Goal: Transaction & Acquisition: Purchase product/service

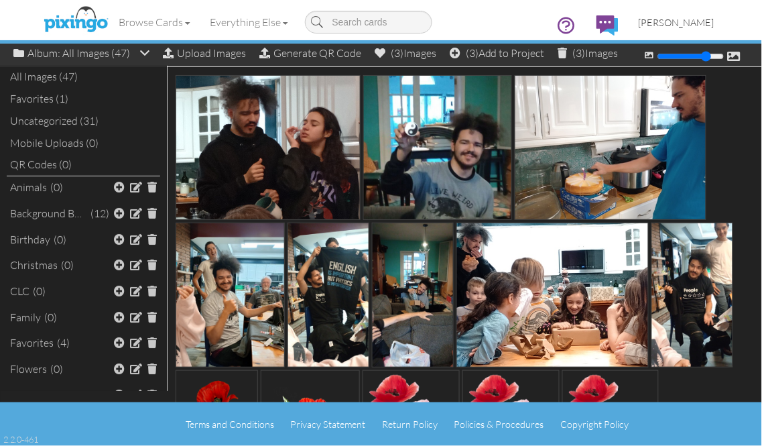
click at [699, 25] on span "[PERSON_NAME]" at bounding box center [676, 22] width 76 height 11
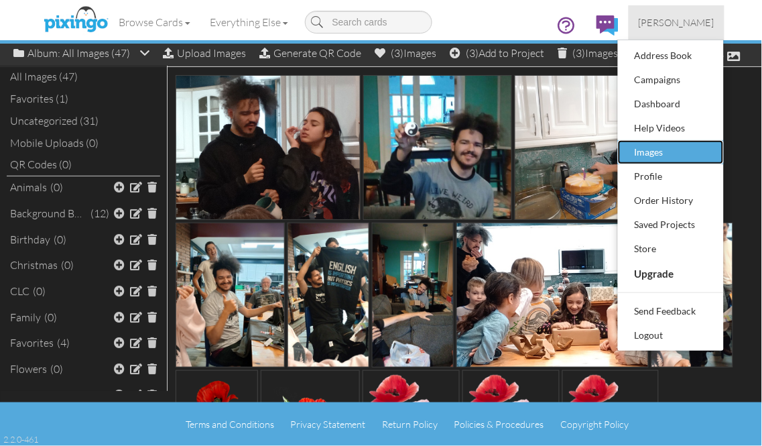
click at [651, 152] on div "Images" at bounding box center [670, 152] width 79 height 20
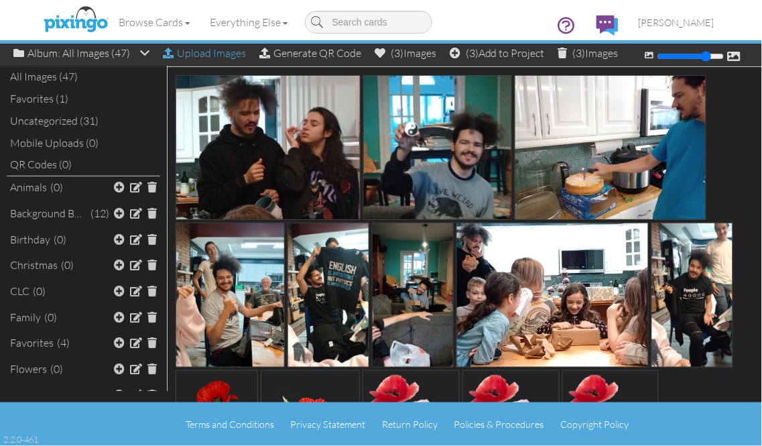
click at [201, 54] on div "Upload Images" at bounding box center [204, 53] width 83 height 19
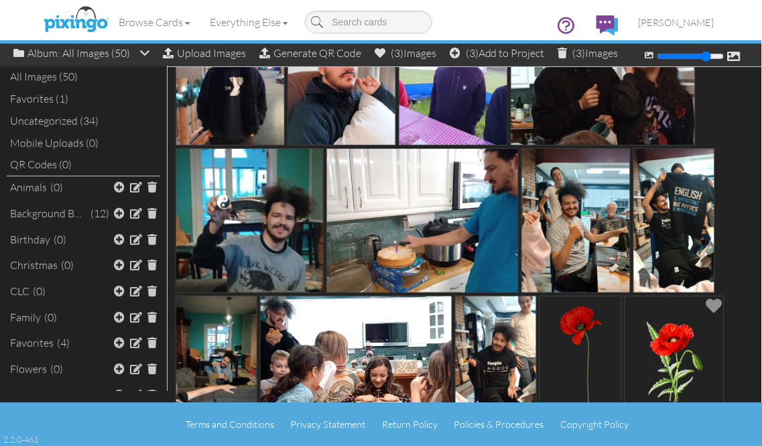
scroll to position [149, 0]
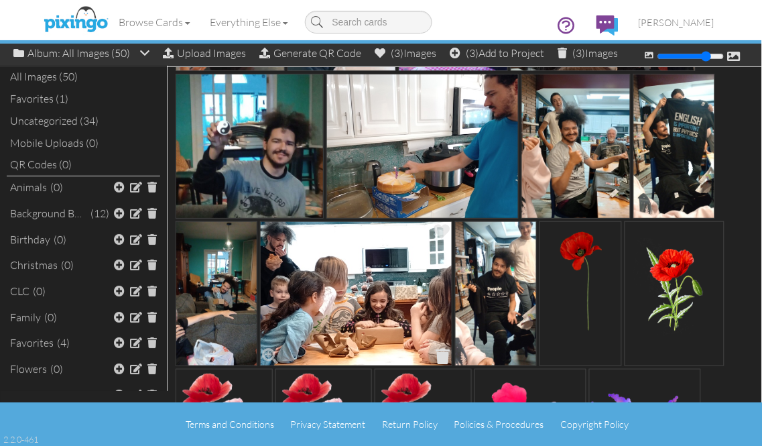
click at [443, 354] on span at bounding box center [443, 355] width 21 height 23
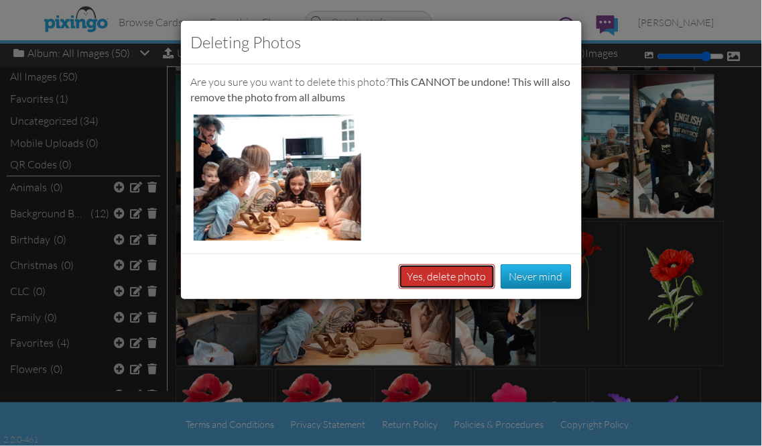
click at [443, 275] on button "Yes, delete photo" at bounding box center [447, 276] width 96 height 25
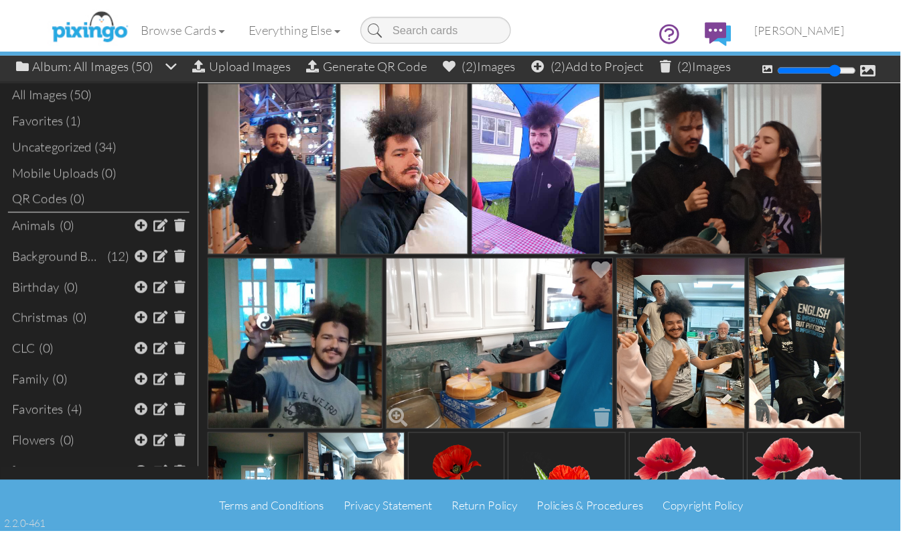
scroll to position [0, 0]
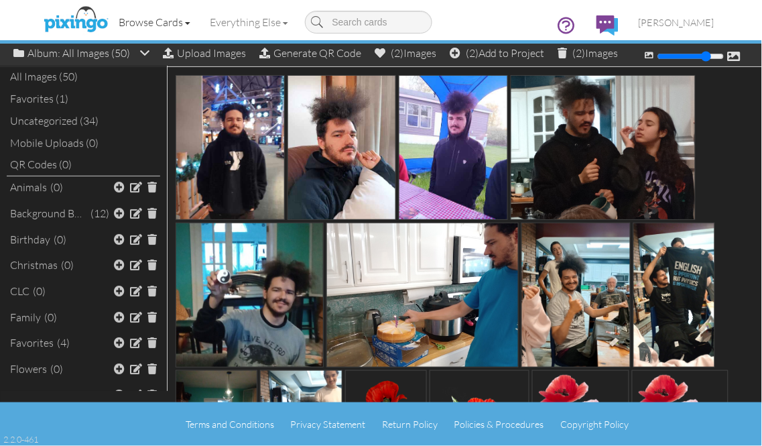
click at [159, 22] on link "Browse Cards" at bounding box center [154, 21] width 91 height 33
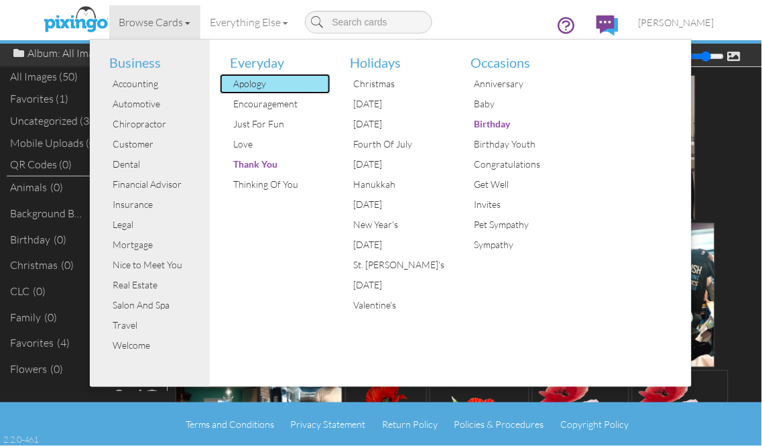
click at [267, 90] on div "Apology" at bounding box center [280, 84] width 100 height 20
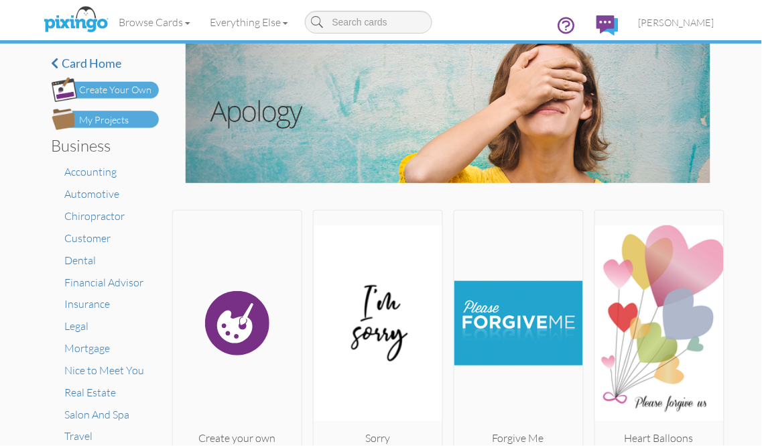
click at [115, 90] on div "Create Your Own" at bounding box center [116, 90] width 72 height 14
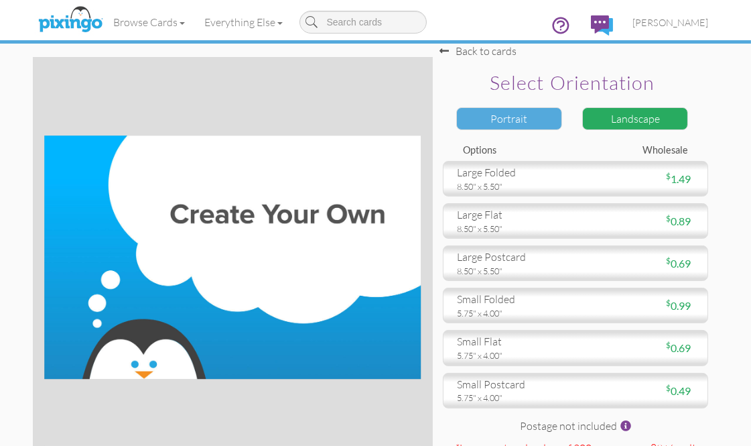
click at [510, 121] on div "Portrait" at bounding box center [509, 118] width 106 height 23
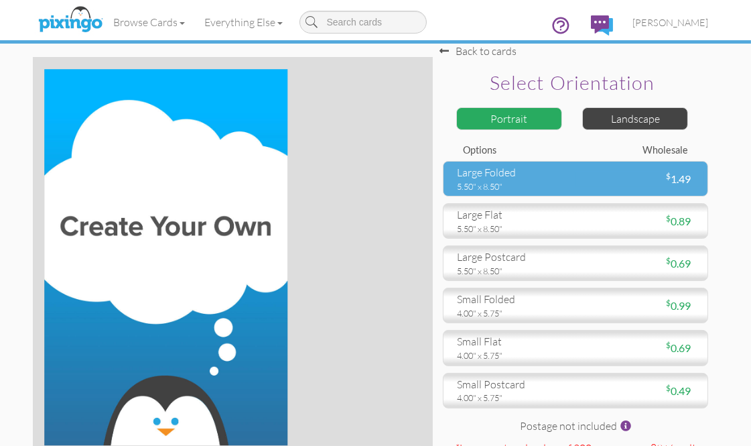
click at [491, 179] on div "large folded" at bounding box center [511, 172] width 109 height 15
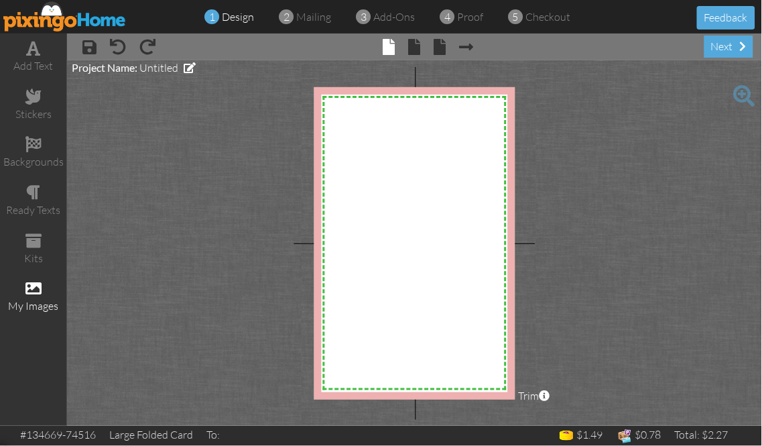
click at [31, 289] on span at bounding box center [33, 288] width 16 height 16
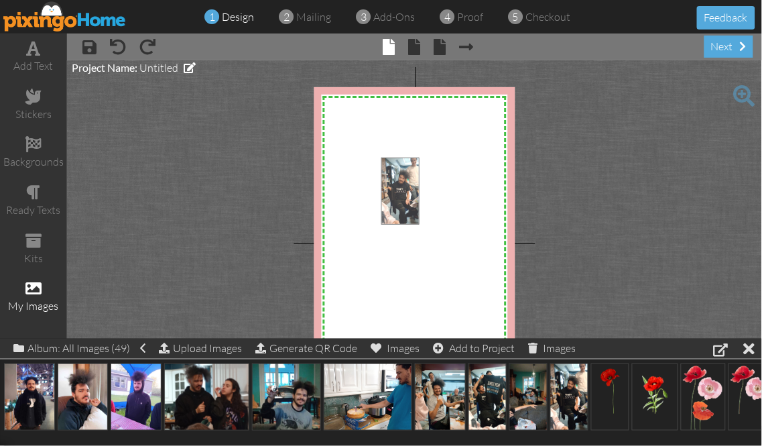
drag, startPoint x: 563, startPoint y: 385, endPoint x: 394, endPoint y: 180, distance: 266.1
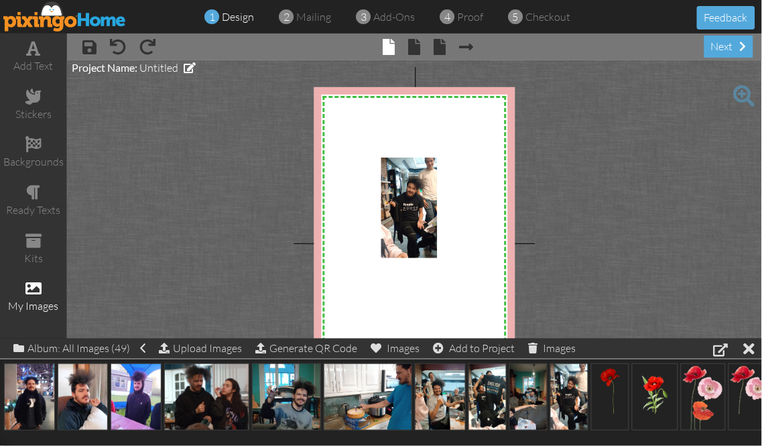
click at [614, 206] on project-studio-wrapper "X X X X X X X X X X X X X X X X X X X X X X X X X X X X X X X X X X X X X X X X…" at bounding box center [414, 242] width 695 height 365
click at [415, 211] on img at bounding box center [409, 207] width 56 height 100
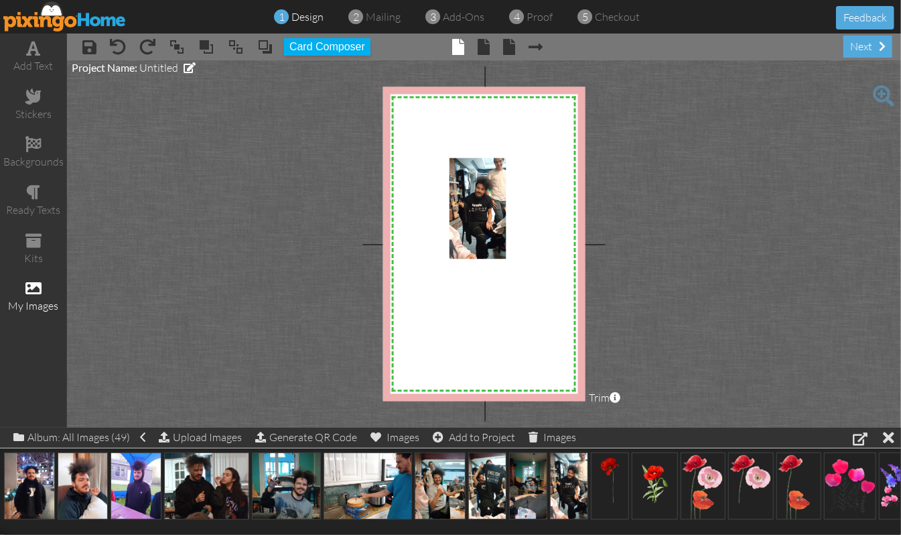
drag, startPoint x: 505, startPoint y: 261, endPoint x: 545, endPoint y: 373, distance: 119.3
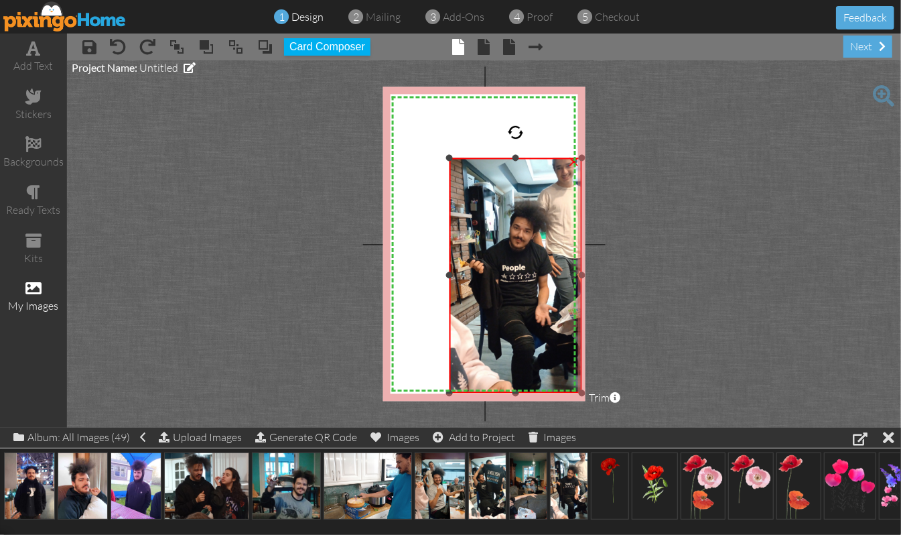
drag, startPoint x: 505, startPoint y: 259, endPoint x: 569, endPoint y: 387, distance: 142.9
click at [569, 393] on div "×" at bounding box center [516, 274] width 132 height 235
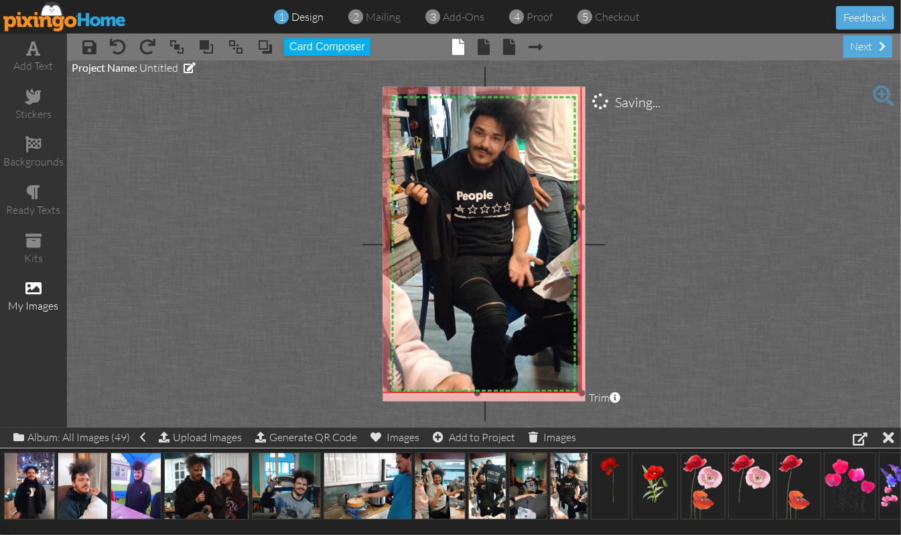
drag, startPoint x: 449, startPoint y: 159, endPoint x: 336, endPoint y: 24, distance: 176.4
click at [336, 24] on div "1 design 2 mailing 3 add-ons 4 proof 5 checkout Feedback add text stickers back…" at bounding box center [450, 267] width 901 height 535
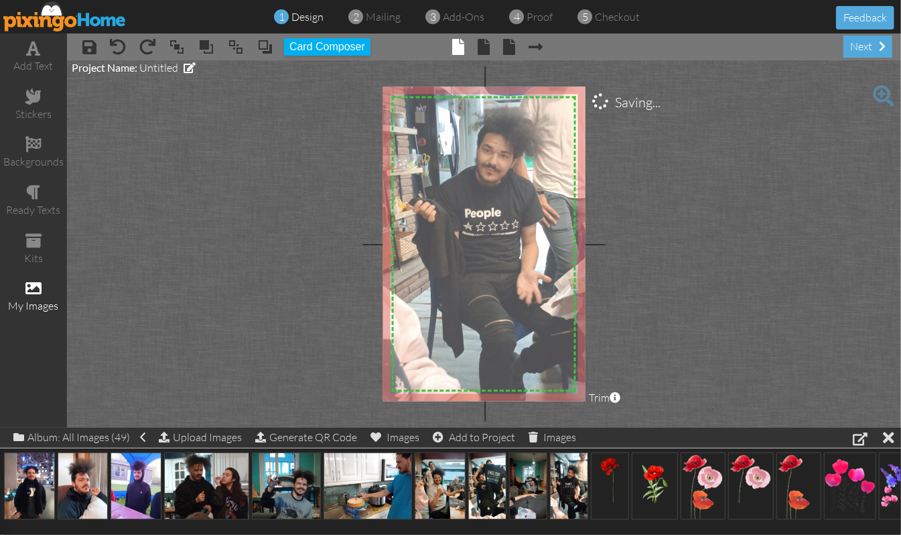
drag, startPoint x: 490, startPoint y: 218, endPoint x: 498, endPoint y: 234, distance: 18.0
click at [498, 234] on img at bounding box center [486, 225] width 208 height 370
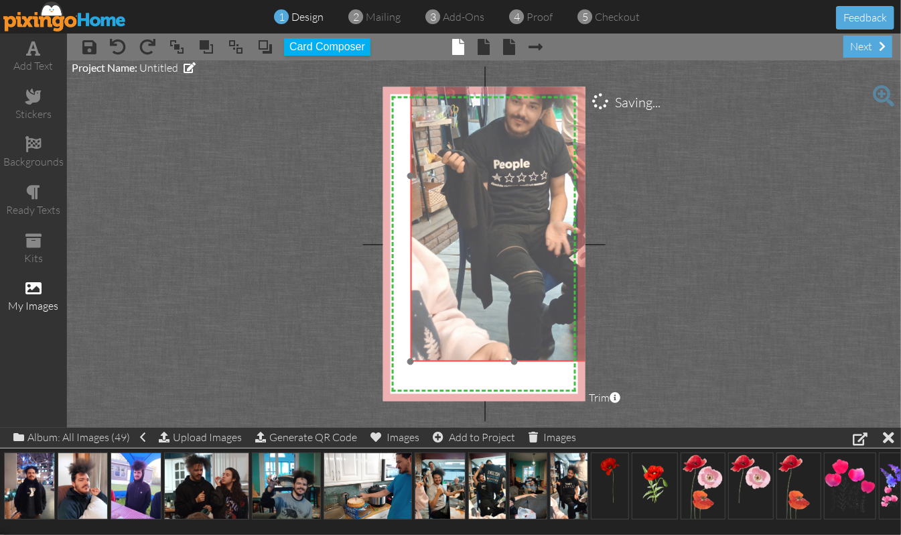
drag, startPoint x: 492, startPoint y: 224, endPoint x: 521, endPoint y: 175, distance: 56.8
click at [521, 175] on img at bounding box center [515, 176] width 208 height 370
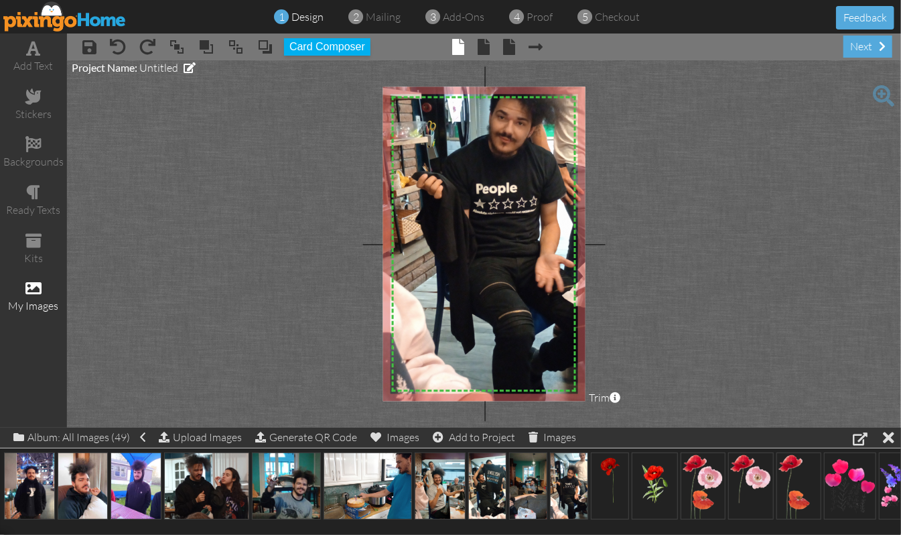
drag, startPoint x: 413, startPoint y: 359, endPoint x: 362, endPoint y: 411, distance: 73.0
click at [362, 411] on project-studio-wrapper "X X X X X X X X X X X X X X X X X X X X X X X X X X X X X X X X X X X X X X X X…" at bounding box center [484, 243] width 834 height 367
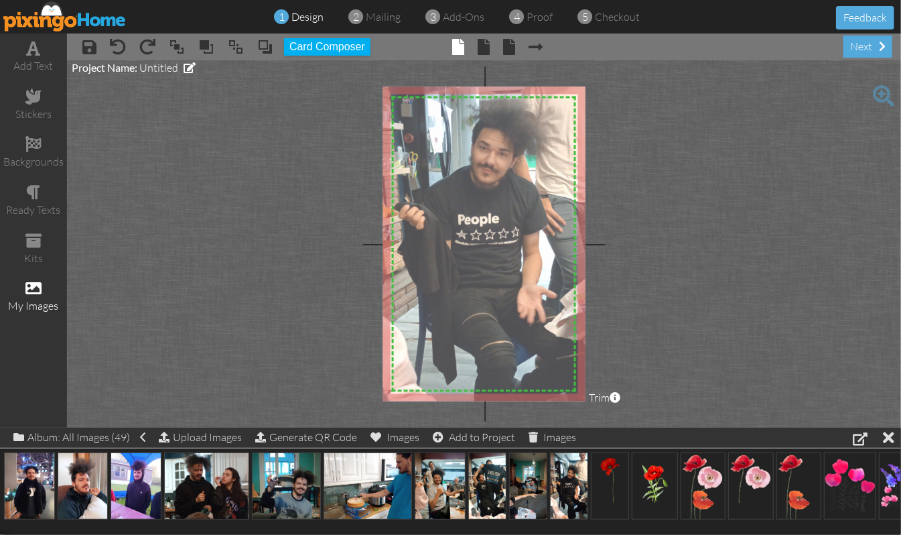
drag, startPoint x: 515, startPoint y: 248, endPoint x: 497, endPoint y: 279, distance: 35.7
click at [497, 279] on img at bounding box center [482, 232] width 238 height 423
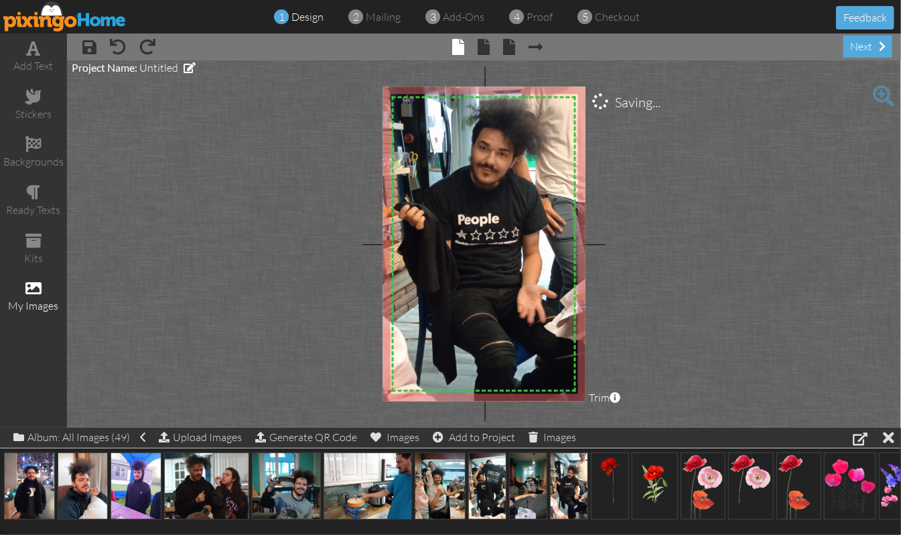
click at [720, 228] on project-studio-wrapper "X X X X X X X X X X X X X X X X X X X X X X X X X X X X X X X X X X X X X X X X…" at bounding box center [484, 243] width 834 height 367
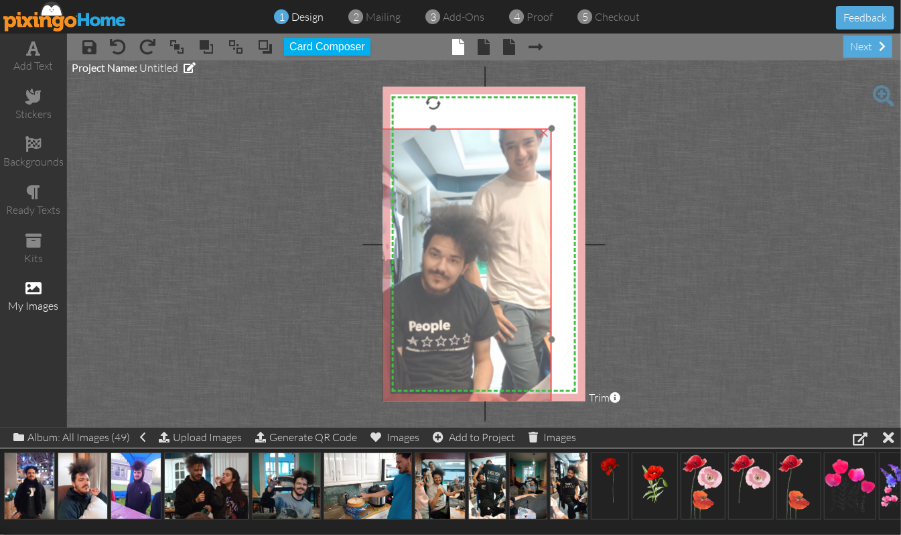
drag, startPoint x: 462, startPoint y: 159, endPoint x: 413, endPoint y: 265, distance: 117.2
click at [413, 265] on img at bounding box center [433, 339] width 238 height 423
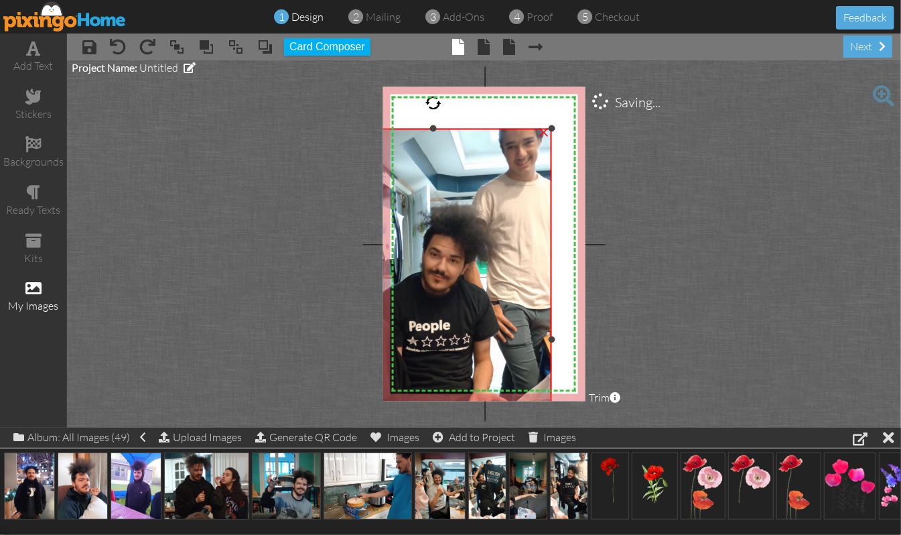
click at [542, 132] on div "×" at bounding box center [543, 130] width 21 height 21
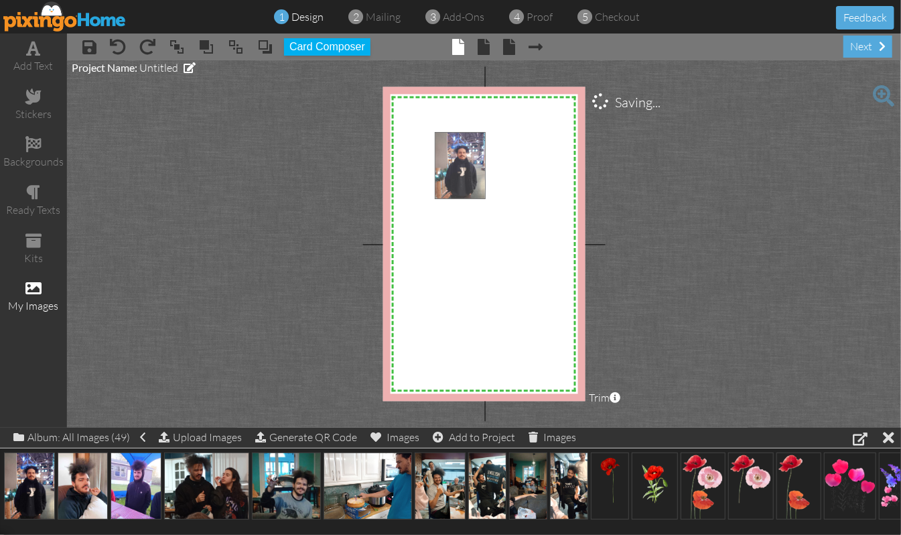
drag, startPoint x: 25, startPoint y: 480, endPoint x: 456, endPoint y: 159, distance: 537.2
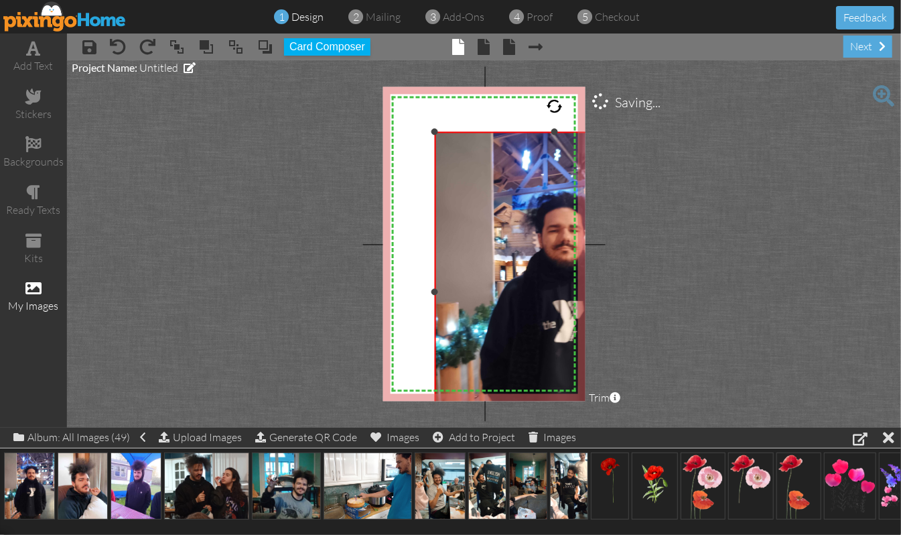
drag, startPoint x: 510, startPoint y: 232, endPoint x: 596, endPoint y: 450, distance: 234.6
click at [596, 427] on div "add text stickers backgrounds ready texts kits my images × save × undo × redo ×…" at bounding box center [450, 230] width 901 height 394
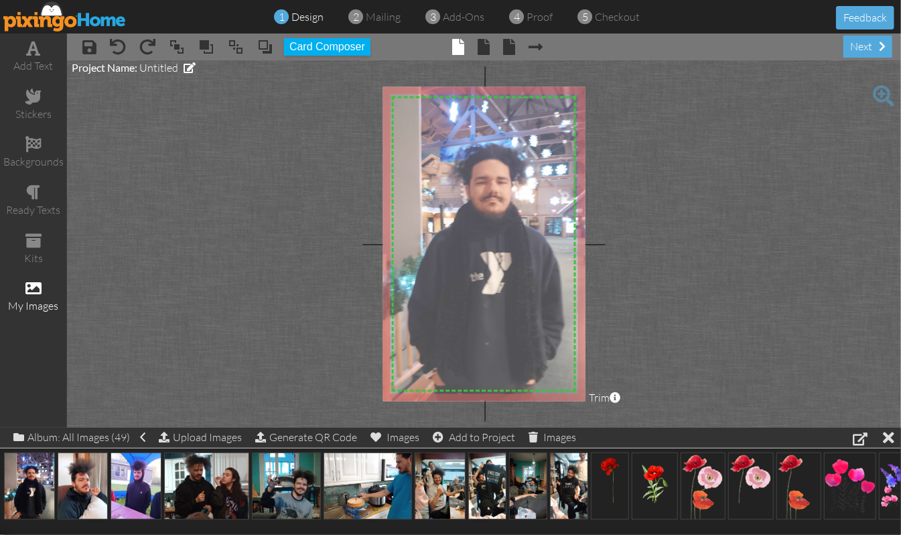
drag, startPoint x: 519, startPoint y: 312, endPoint x: 446, endPoint y: 264, distance: 87.0
click at [446, 264] on img at bounding box center [482, 244] width 240 height 320
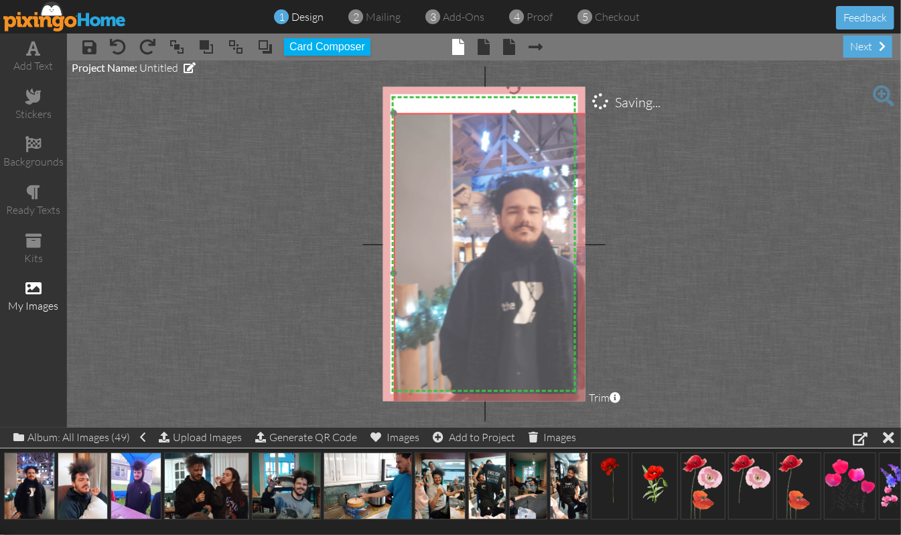
drag, startPoint x: 452, startPoint y: 164, endPoint x: 483, endPoint y: 194, distance: 43.1
click at [483, 194] on img at bounding box center [514, 273] width 240 height 320
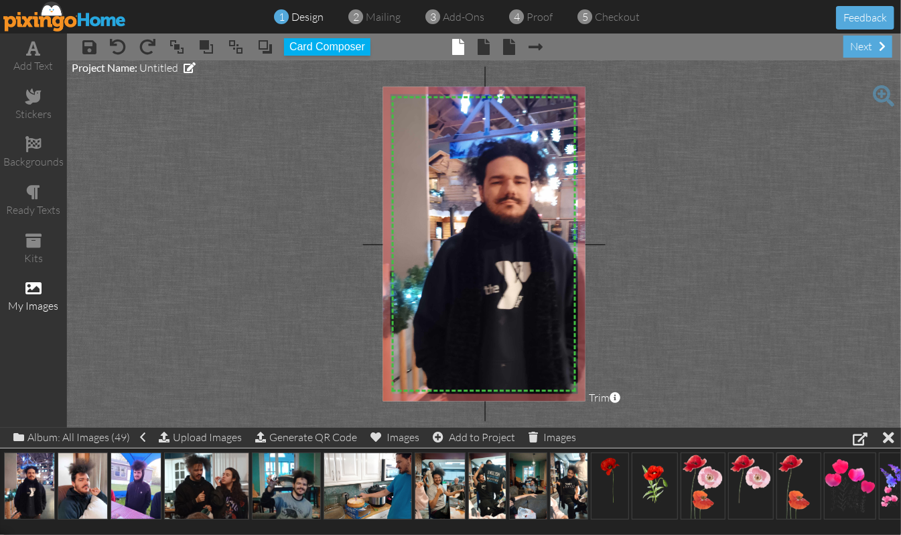
drag, startPoint x: 394, startPoint y: 113, endPoint x: 370, endPoint y: 70, distance: 49.2
click at [370, 70] on project-studio-wrapper "X X X X X X X X X X X X X X X X X X X X X X X X X X X X X X X X X X X X X X X X…" at bounding box center [484, 243] width 834 height 367
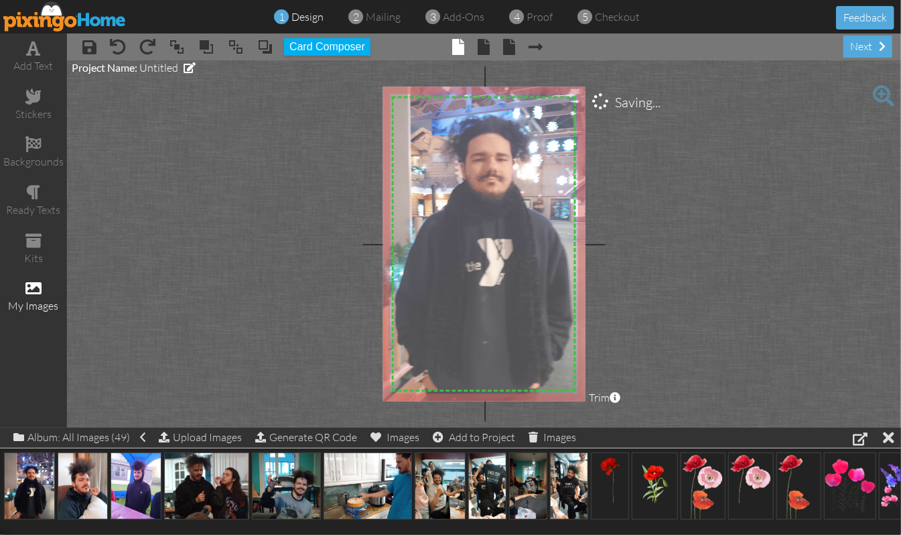
drag, startPoint x: 512, startPoint y: 264, endPoint x: 494, endPoint y: 241, distance: 29.1
click at [494, 241] on img at bounding box center [480, 229] width 272 height 362
click at [467, 261] on img at bounding box center [480, 227] width 272 height 362
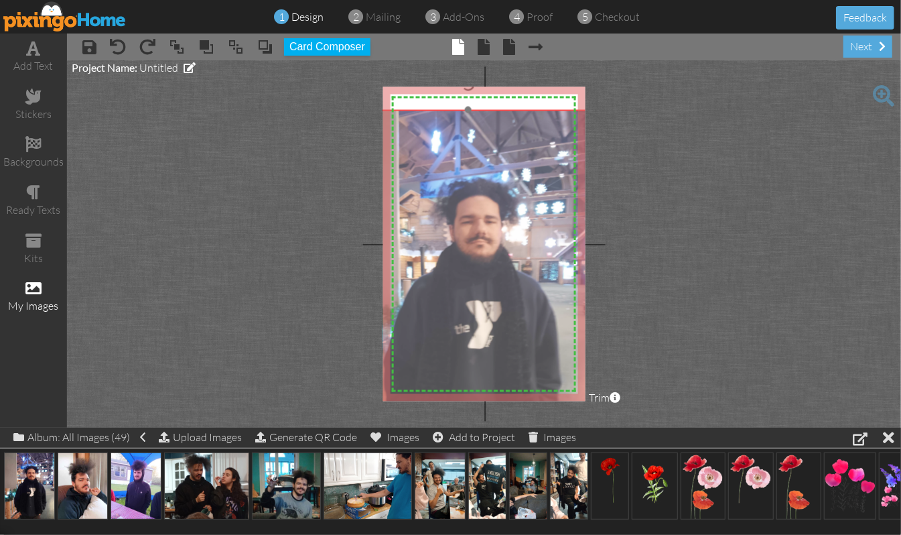
drag, startPoint x: 510, startPoint y: 150, endPoint x: 498, endPoint y: 214, distance: 65.3
click at [498, 214] on img at bounding box center [468, 291] width 272 height 362
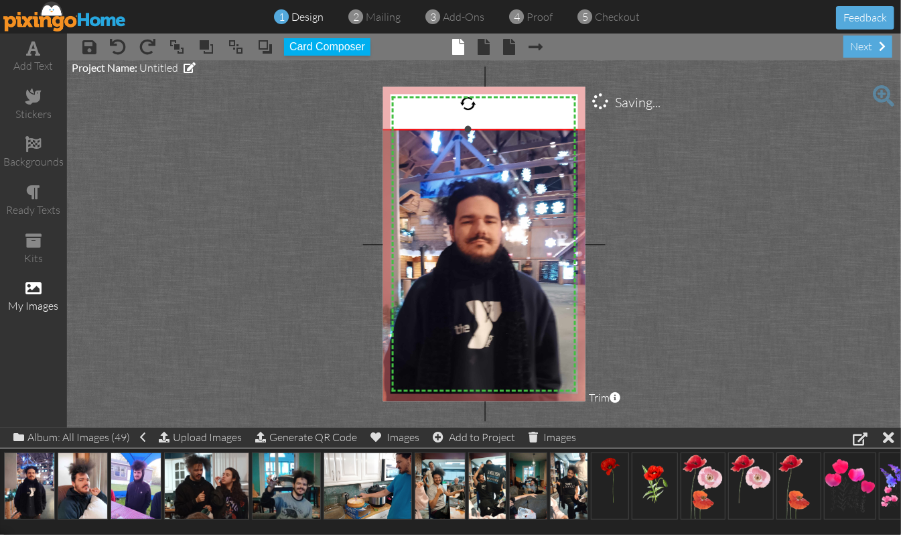
drag, startPoint x: 469, startPoint y: 107, endPoint x: 465, endPoint y: 127, distance: 19.8
click at [465, 127] on div at bounding box center [468, 129] width 7 height 7
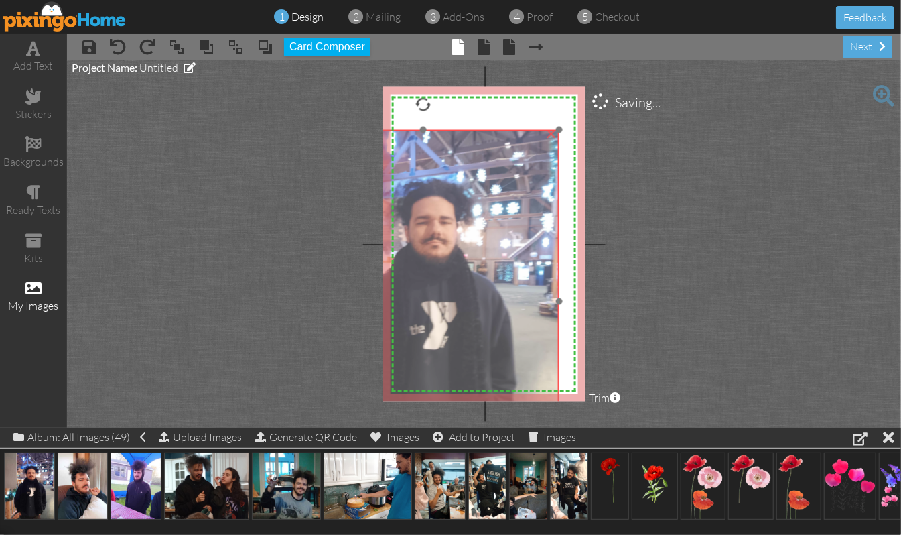
drag, startPoint x: 521, startPoint y: 145, endPoint x: 476, endPoint y: 146, distance: 44.9
click at [476, 146] on img at bounding box center [423, 292] width 272 height 362
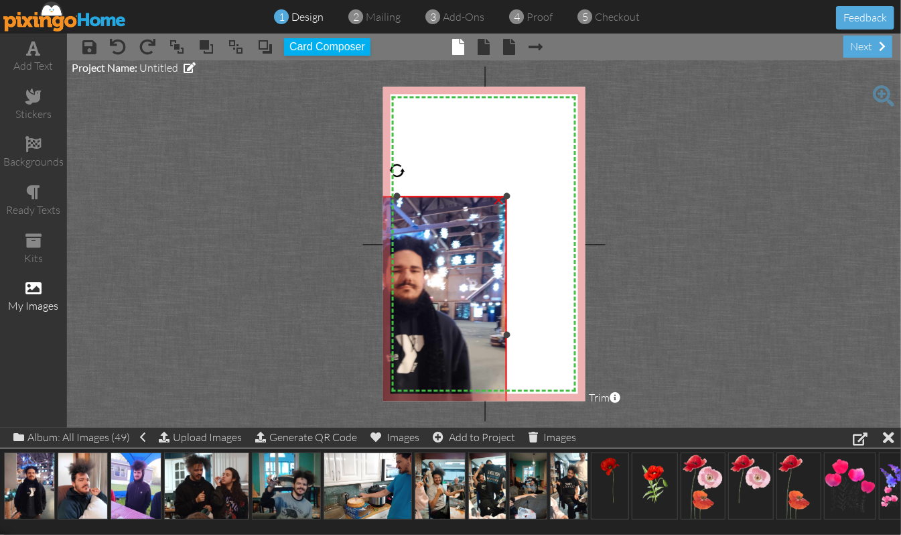
drag, startPoint x: 560, startPoint y: 127, endPoint x: 497, endPoint y: 194, distance: 91.5
click at [497, 196] on div "×" at bounding box center [397, 334] width 220 height 277
click at [501, 336] on img at bounding box center [397, 326] width 220 height 293
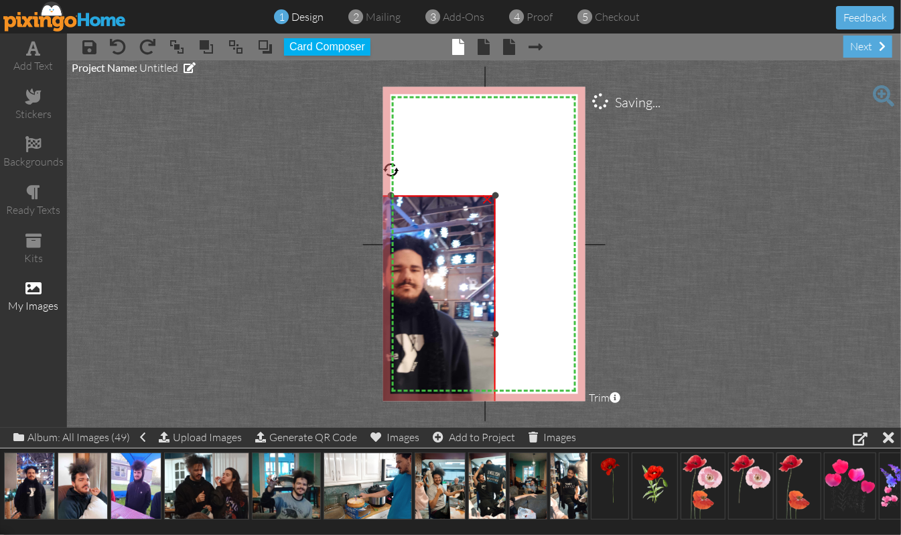
drag, startPoint x: 507, startPoint y: 332, endPoint x: 496, endPoint y: 335, distance: 11.7
click at [496, 335] on div at bounding box center [495, 333] width 7 height 7
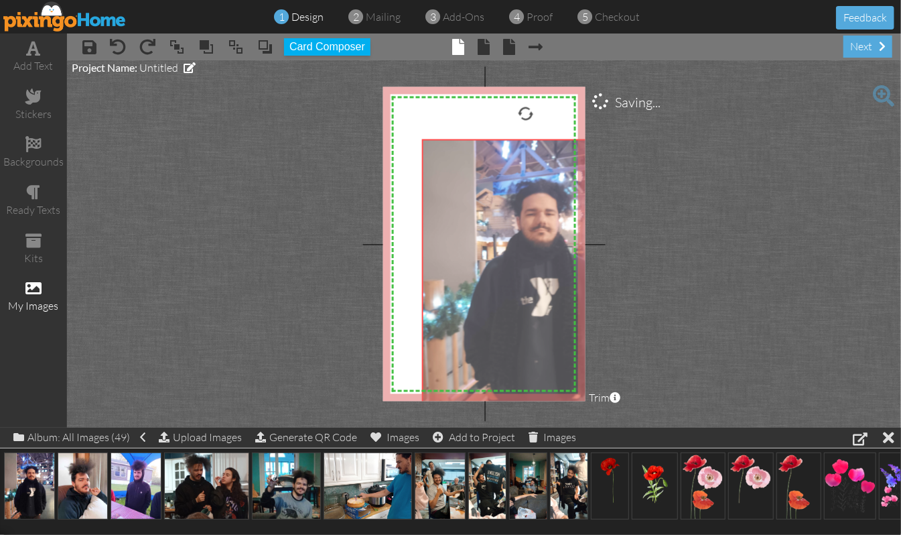
drag, startPoint x: 462, startPoint y: 297, endPoint x: 596, endPoint y: 241, distance: 145.9
click at [596, 241] on project-studio-wrapper "X X X X X X X X X X X X X X X X X X X X X X X X X X X X X X X X X X X X X X X X…" at bounding box center [484, 243] width 834 height 367
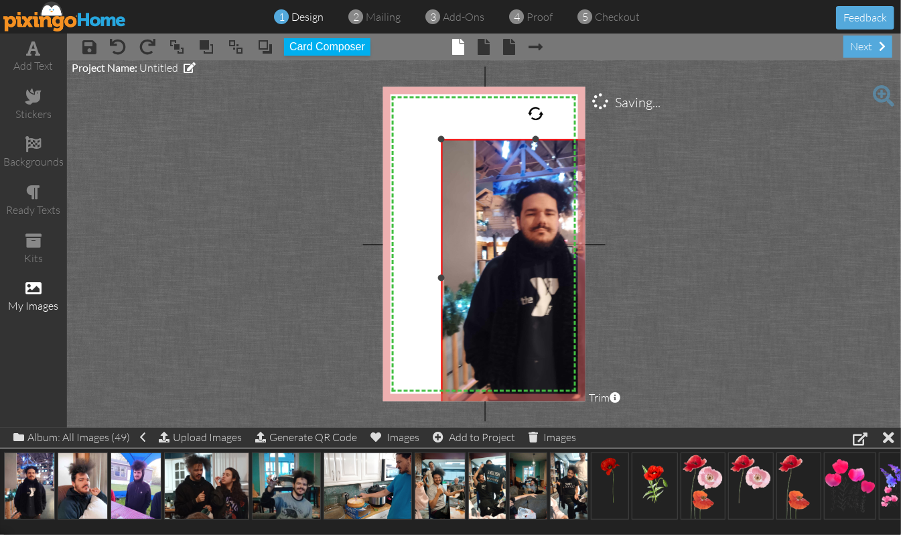
drag, startPoint x: 424, startPoint y: 277, endPoint x: 446, endPoint y: 277, distance: 21.4
click at [445, 277] on div at bounding box center [441, 277] width 7 height 7
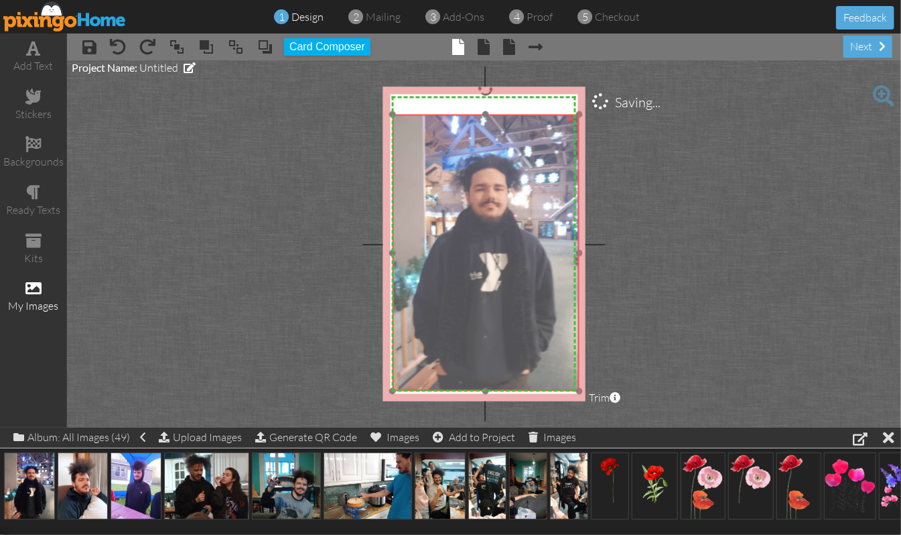
drag, startPoint x: 526, startPoint y: 303, endPoint x: 475, endPoint y: 277, distance: 57.2
click at [475, 277] on img at bounding box center [481, 244] width 220 height 293
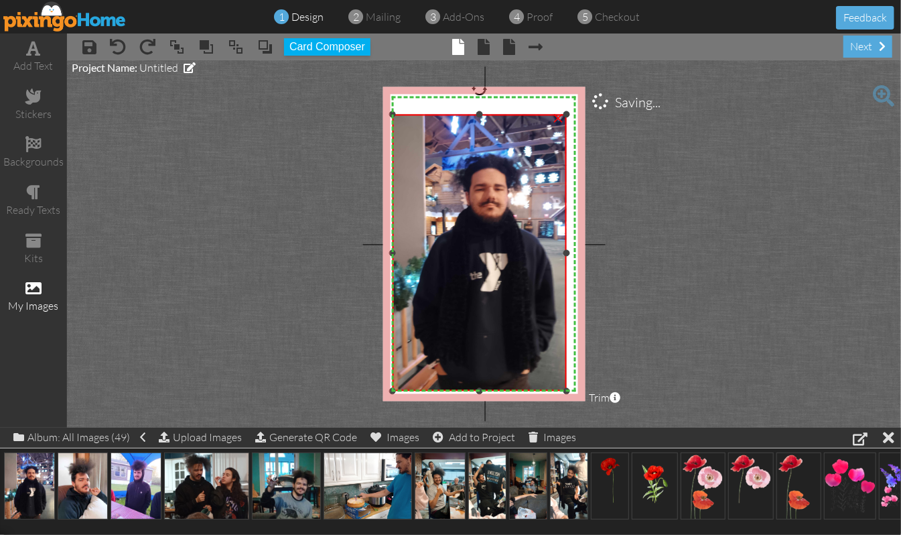
drag, startPoint x: 579, startPoint y: 253, endPoint x: 567, endPoint y: 260, distance: 14.7
click at [567, 260] on div "×" at bounding box center [480, 253] width 174 height 277
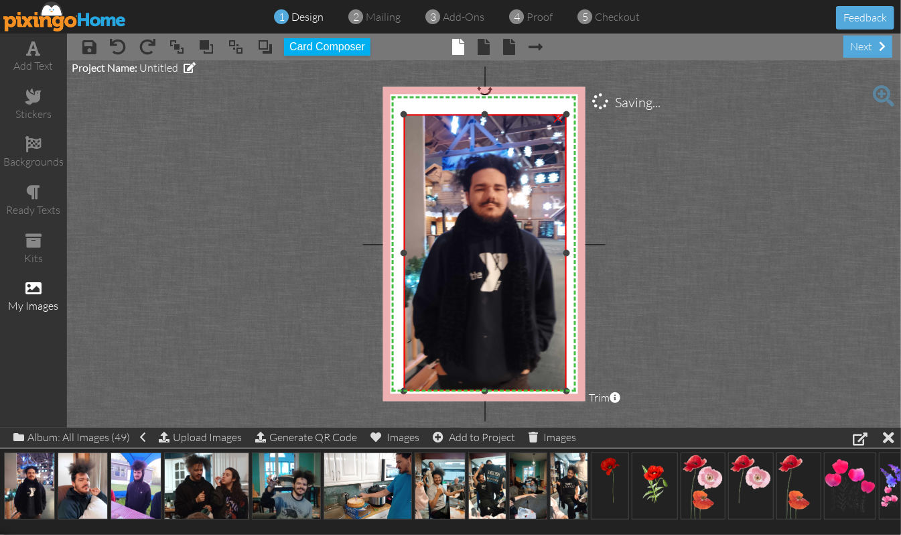
drag, startPoint x: 394, startPoint y: 255, endPoint x: 405, endPoint y: 255, distance: 11.4
click at [405, 255] on div at bounding box center [404, 252] width 7 height 7
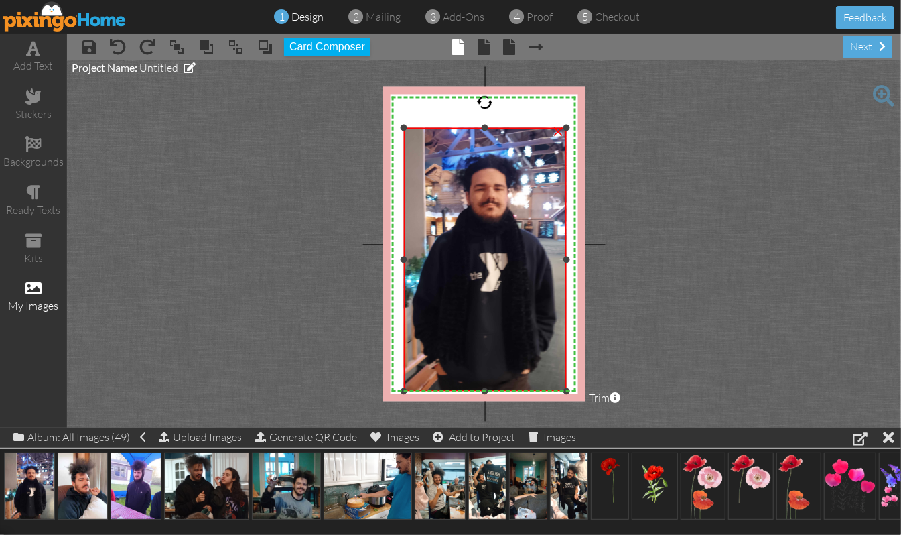
drag, startPoint x: 485, startPoint y: 117, endPoint x: 485, endPoint y: 130, distance: 13.4
click at [485, 130] on div at bounding box center [485, 128] width 7 height 7
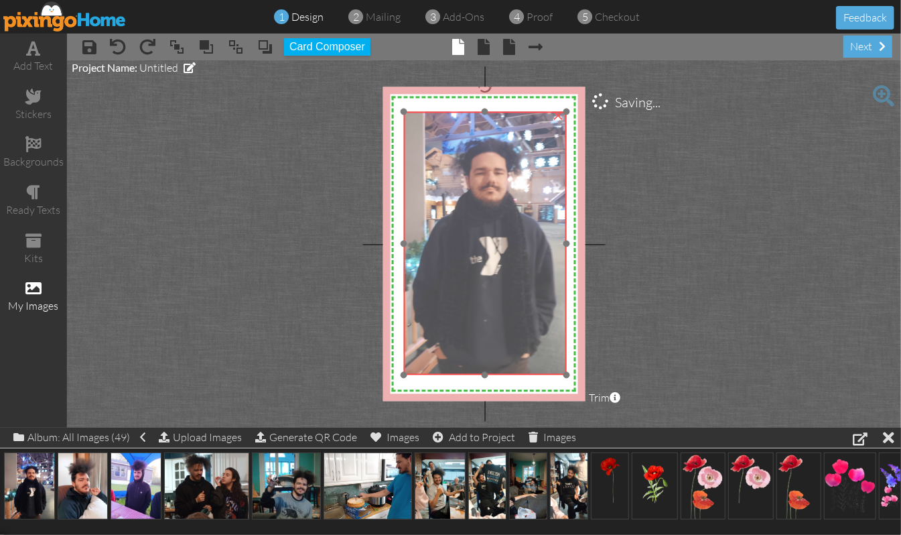
drag, startPoint x: 476, startPoint y: 209, endPoint x: 476, endPoint y: 193, distance: 16.1
click at [476, 193] on img at bounding box center [481, 228] width 220 height 293
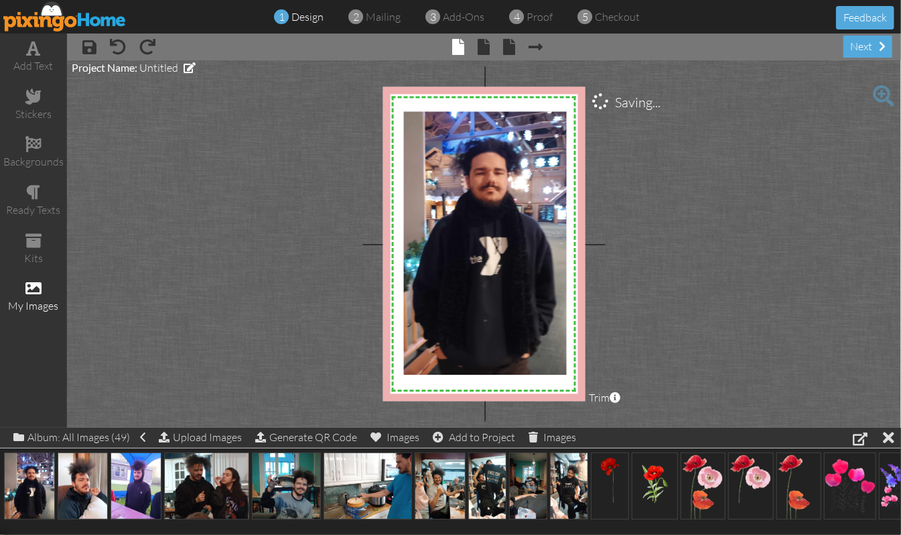
click at [735, 193] on project-studio-wrapper "X X X X X X X X X X X X X X X X X X X X X X X X X X X X X X X X X X X X X X X X…" at bounding box center [484, 243] width 834 height 367
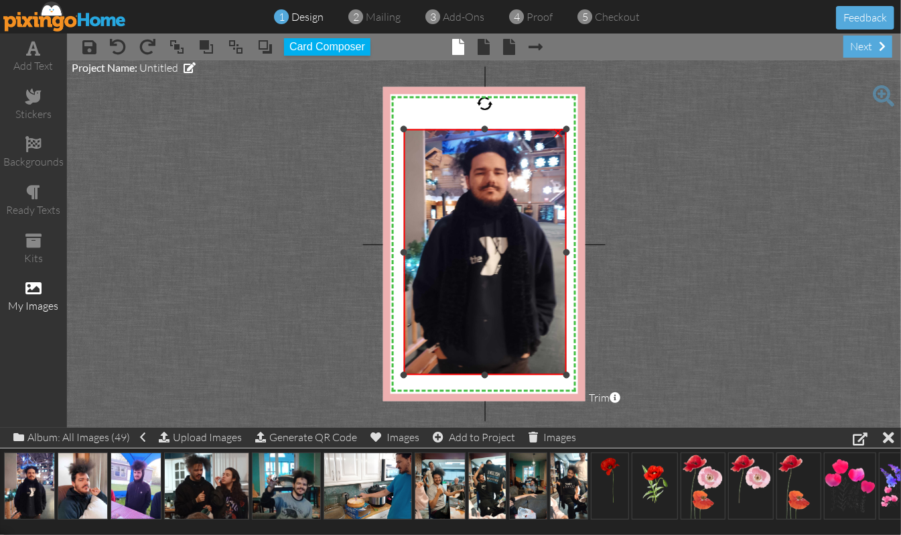
drag, startPoint x: 486, startPoint y: 111, endPoint x: 488, endPoint y: 129, distance: 17.5
click at [488, 129] on div at bounding box center [485, 129] width 7 height 7
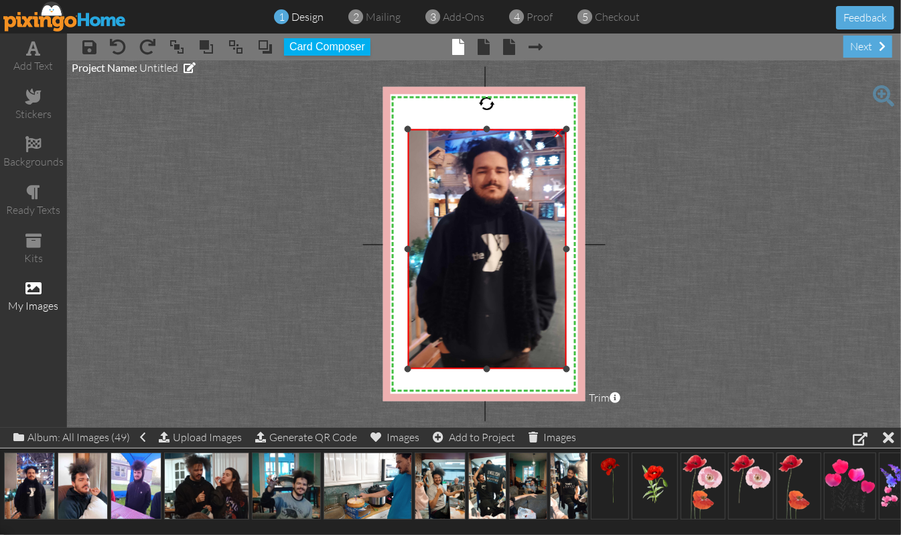
drag, startPoint x: 403, startPoint y: 376, endPoint x: 410, endPoint y: 370, distance: 9.5
click at [410, 370] on div at bounding box center [408, 369] width 7 height 7
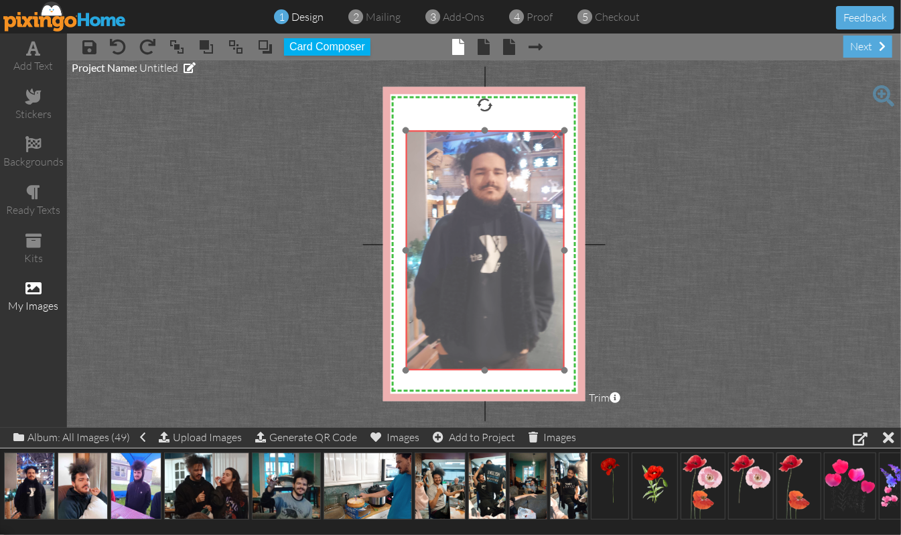
click at [518, 338] on img at bounding box center [481, 227] width 214 height 285
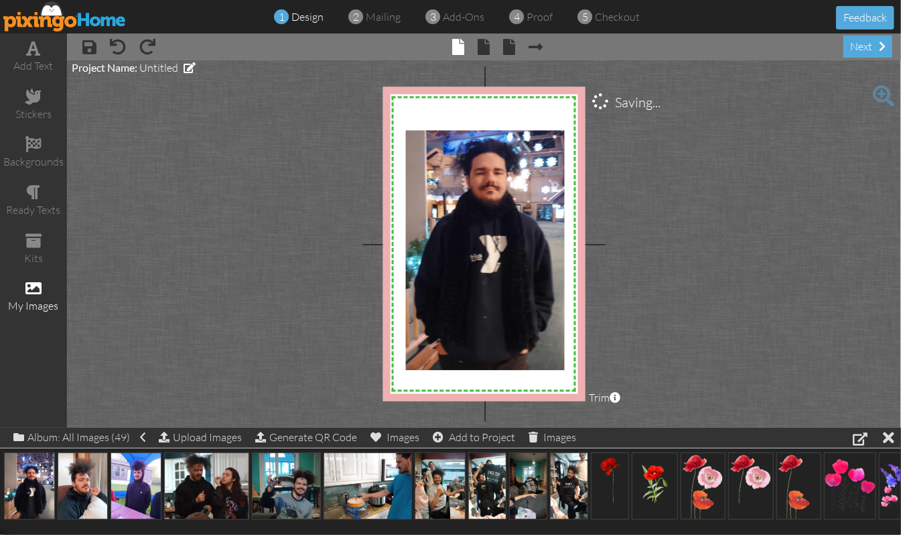
click at [760, 277] on project-studio-wrapper "X X X X X X X X X X X X X X X X X X X X X X X X X X X X X X X X X X X X X X X X…" at bounding box center [484, 243] width 834 height 367
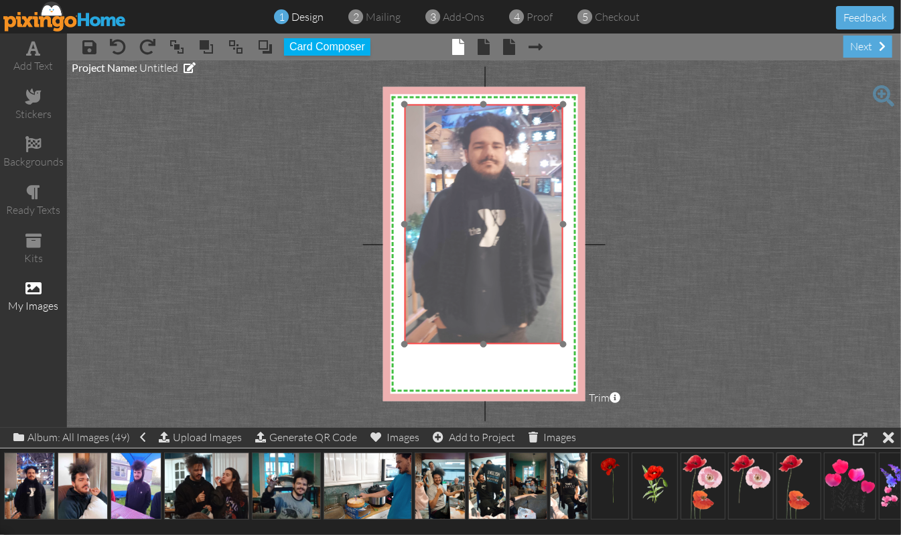
drag, startPoint x: 488, startPoint y: 322, endPoint x: 486, endPoint y: 295, distance: 26.2
click at [486, 295] on img at bounding box center [479, 201] width 214 height 285
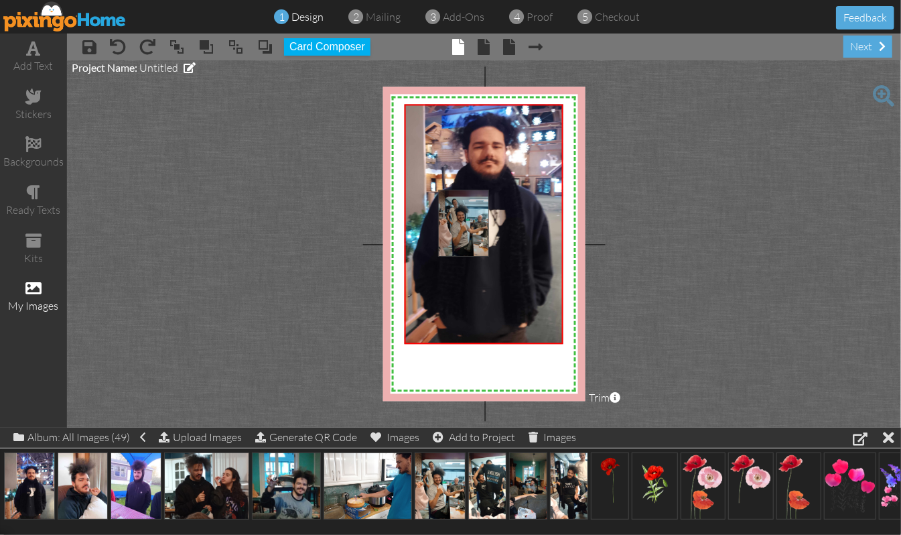
drag, startPoint x: 441, startPoint y: 486, endPoint x: 464, endPoint y: 223, distance: 264.3
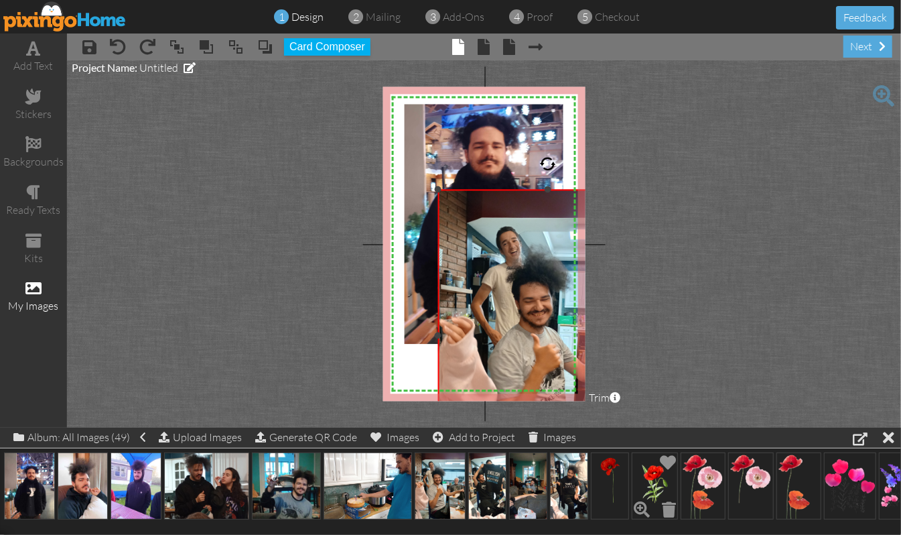
drag, startPoint x: 512, startPoint y: 289, endPoint x: 635, endPoint y: 480, distance: 226.7
click at [635, 427] on div "add text stickers backgrounds ready texts kits my images × save × undo × redo ×…" at bounding box center [450, 230] width 901 height 394
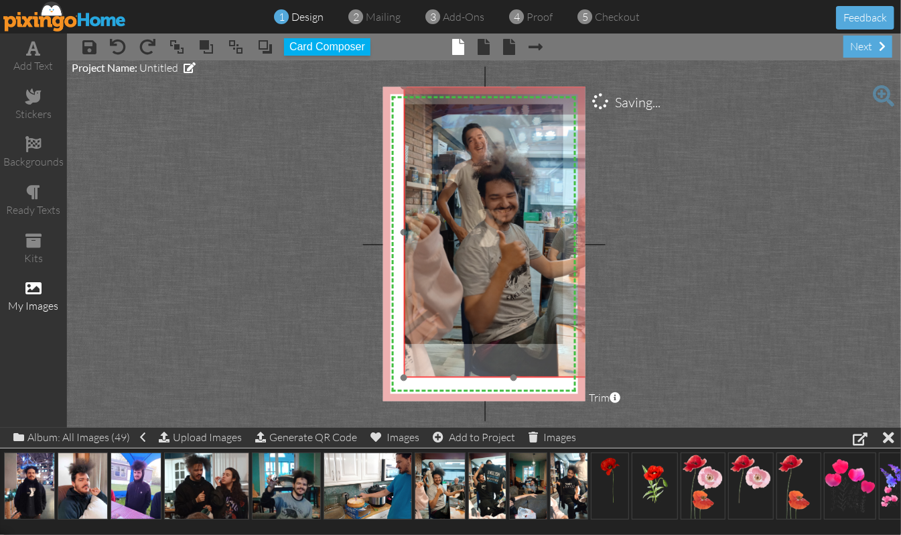
drag, startPoint x: 541, startPoint y: 348, endPoint x: 507, endPoint y: 245, distance: 108.7
click at [507, 245] on img at bounding box center [513, 231] width 219 height 291
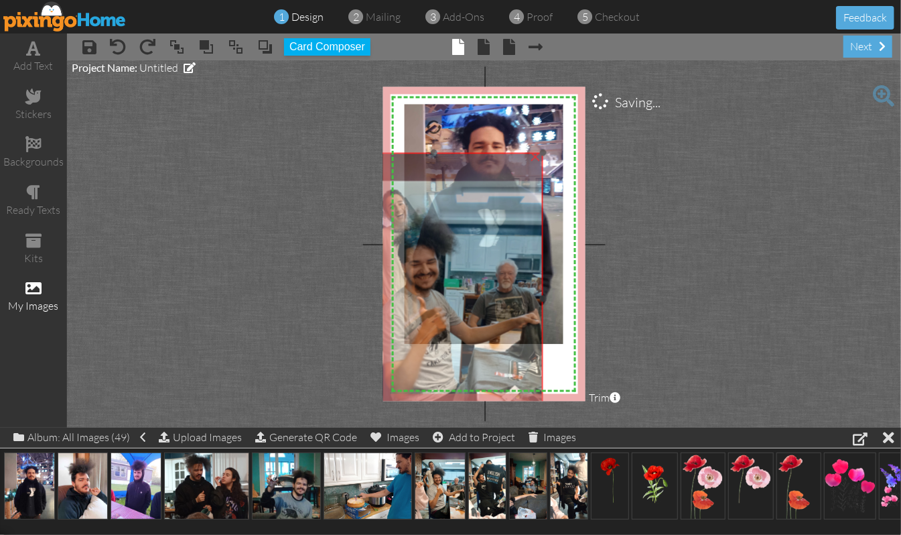
drag, startPoint x: 544, startPoint y: 167, endPoint x: 464, endPoint y: 233, distance: 103.7
click at [464, 233] on img at bounding box center [433, 298] width 219 height 291
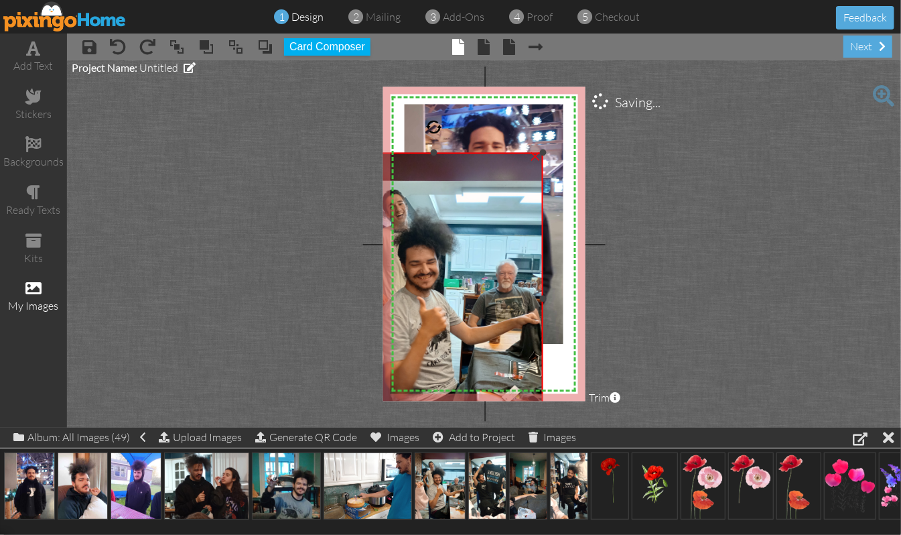
click at [535, 157] on div "×" at bounding box center [535, 155] width 21 height 21
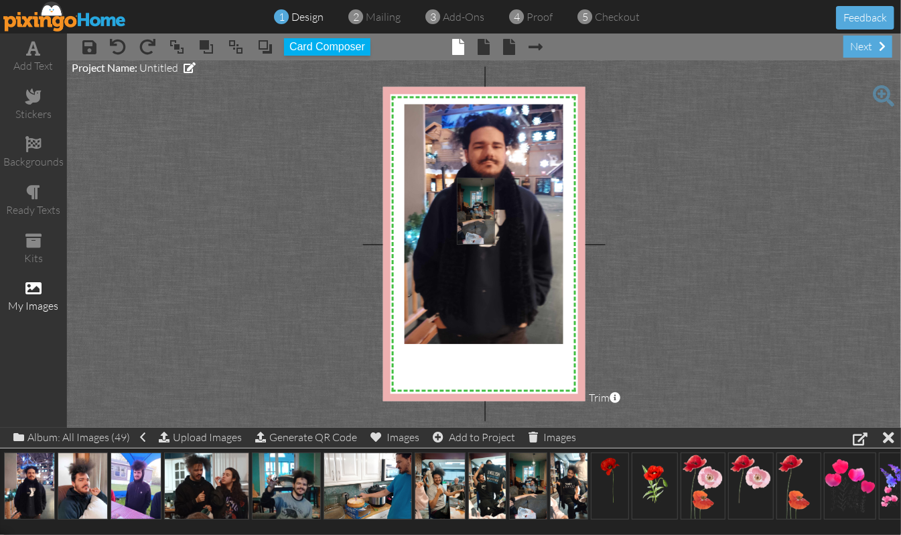
drag, startPoint x: 520, startPoint y: 486, endPoint x: 468, endPoint y: 210, distance: 280.3
drag, startPoint x: 485, startPoint y: 277, endPoint x: 480, endPoint y: 242, distance: 35.9
click at [480, 242] on div "×" at bounding box center [485, 211] width 57 height 66
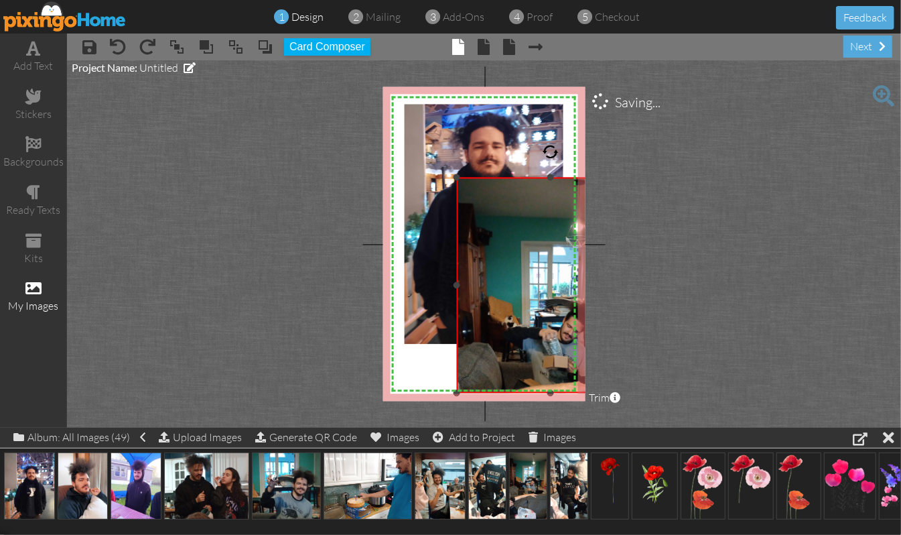
drag, startPoint x: 515, startPoint y: 243, endPoint x: 633, endPoint y: 393, distance: 191.3
click at [633, 393] on project-studio-wrapper "X X X X X X X X X X X X X X X X X X X X X X X X X X X X X X X X X X X X X X X X…" at bounding box center [484, 243] width 834 height 367
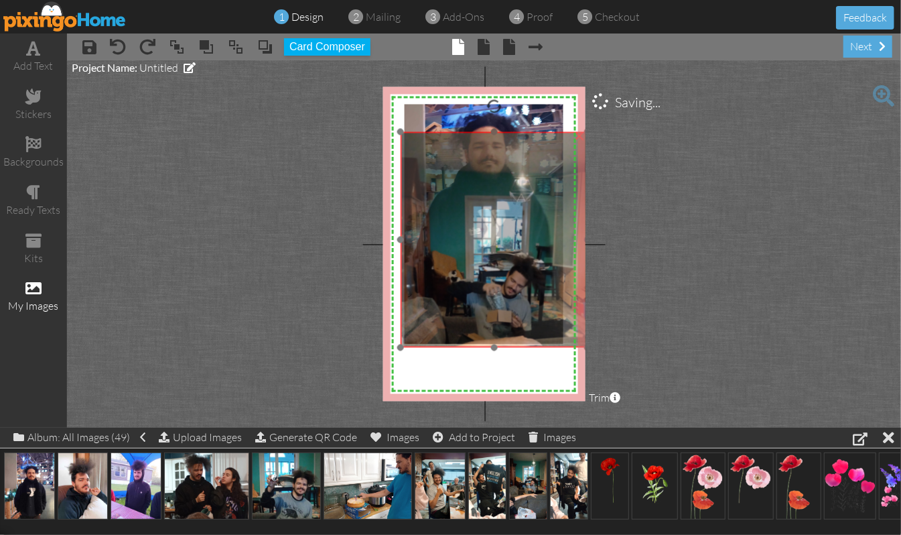
drag, startPoint x: 499, startPoint y: 333, endPoint x: 443, endPoint y: 287, distance: 72.4
click at [443, 287] on img at bounding box center [494, 298] width 187 height 332
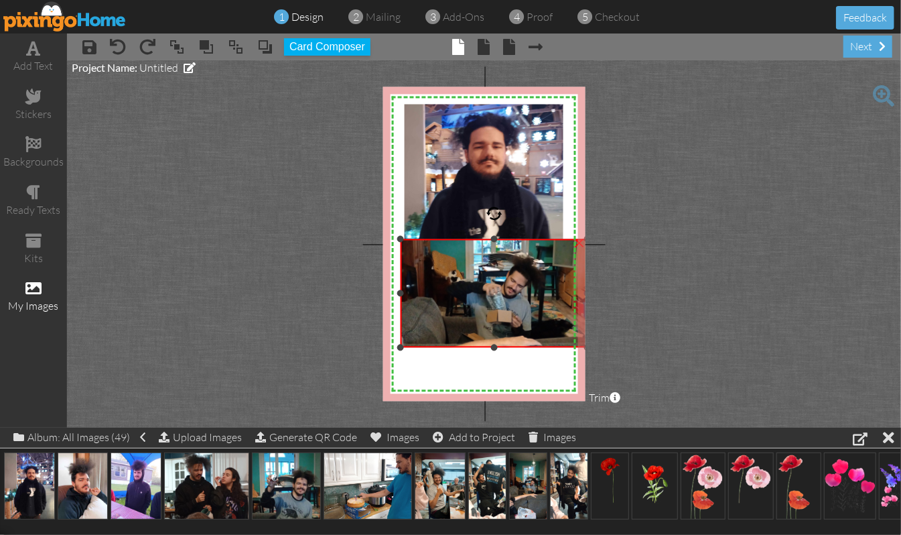
drag, startPoint x: 496, startPoint y: 129, endPoint x: 481, endPoint y: 236, distance: 108.2
click at [481, 239] on div "×" at bounding box center [494, 293] width 187 height 109
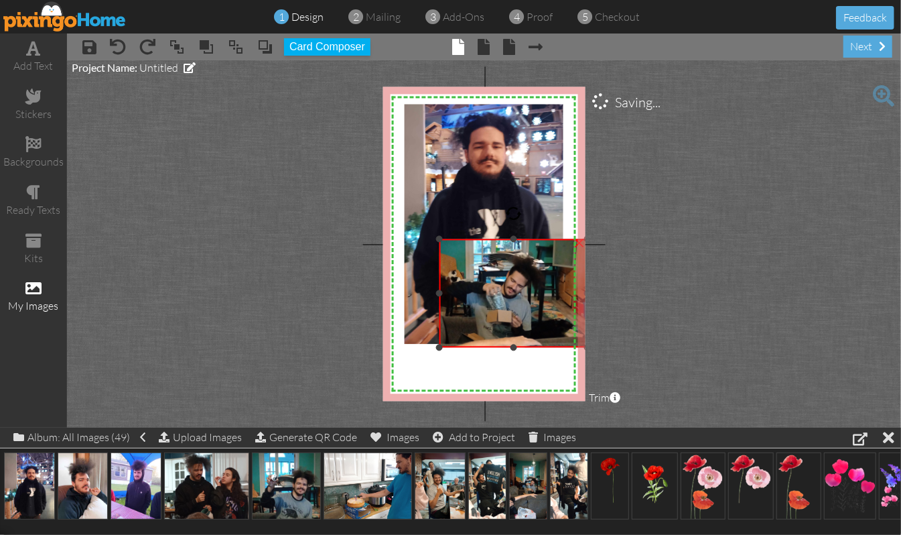
drag, startPoint x: 399, startPoint y: 293, endPoint x: 438, endPoint y: 298, distance: 39.1
click at [439, 298] on div "×" at bounding box center [513, 293] width 148 height 109
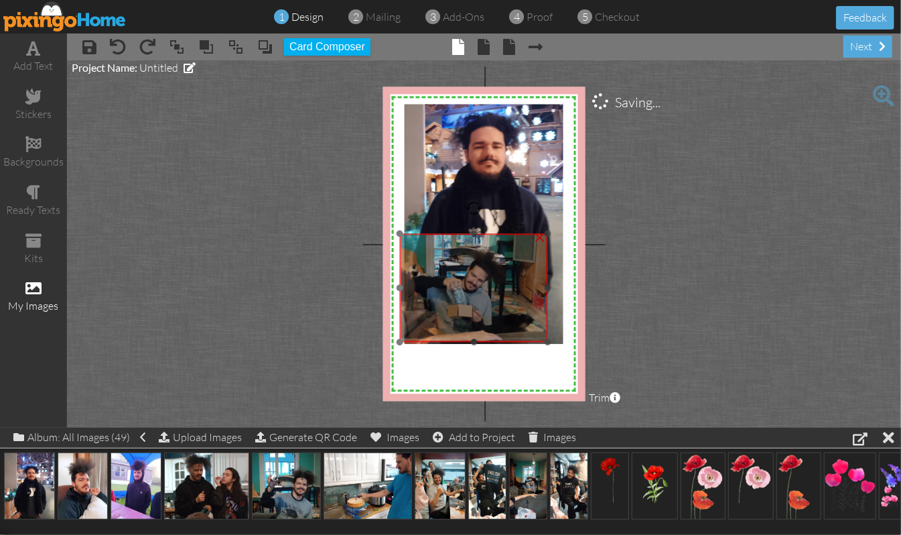
drag, startPoint x: 539, startPoint y: 289, endPoint x: 500, endPoint y: 284, distance: 39.9
click at [500, 284] on img at bounding box center [454, 293] width 187 height 332
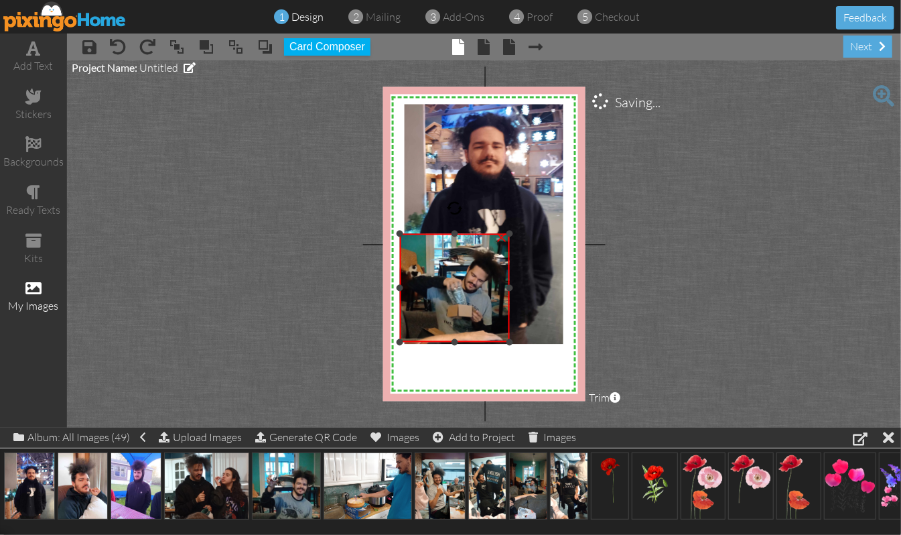
drag, startPoint x: 548, startPoint y: 285, endPoint x: 510, endPoint y: 295, distance: 39.5
click at [510, 295] on div "×" at bounding box center [455, 288] width 110 height 109
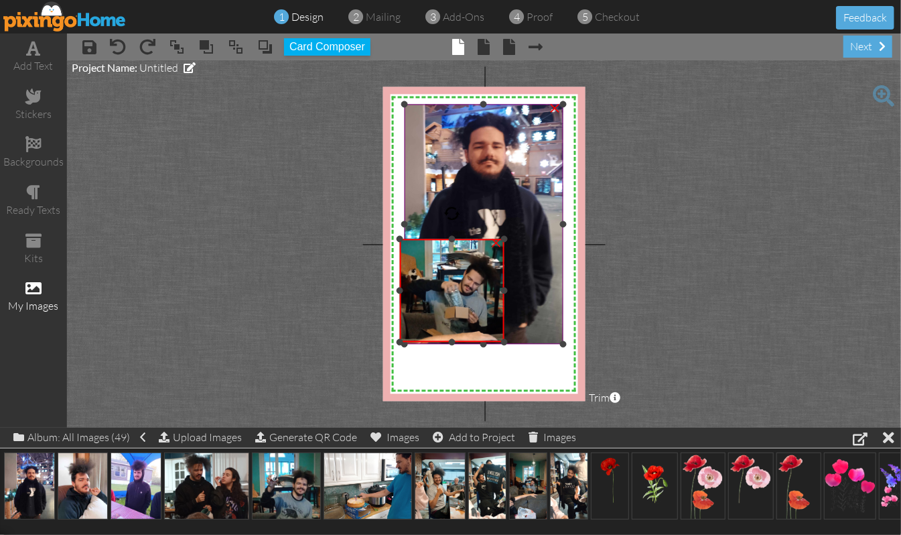
drag, startPoint x: 509, startPoint y: 232, endPoint x: 525, endPoint y: 237, distance: 16.9
click at [525, 237] on div "X X X X X X X X X X X X X X X X X X X X X X X X X X X X X X X X X X X X X X X X…" at bounding box center [484, 244] width 203 height 314
click at [496, 245] on div "×" at bounding box center [496, 241] width 21 height 21
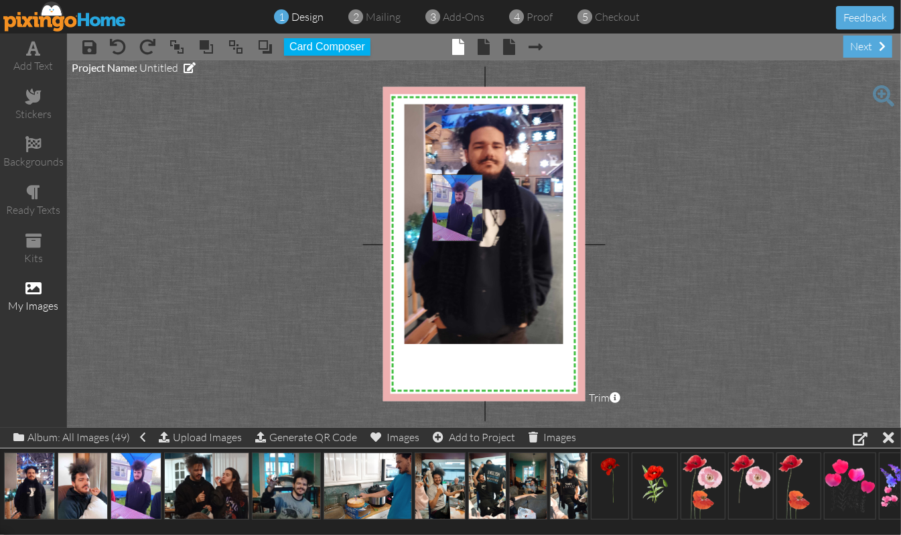
drag, startPoint x: 135, startPoint y: 485, endPoint x: 457, endPoint y: 206, distance: 425.5
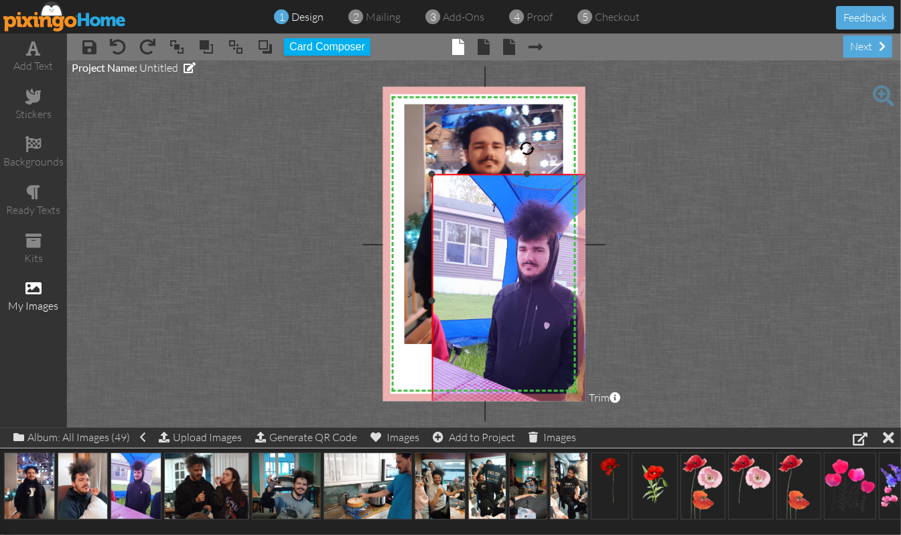
drag, startPoint x: 506, startPoint y: 276, endPoint x: 590, endPoint y: 418, distance: 164.5
click at [606, 427] on project-studio-wrapper "X X X X X X X X X X X X X X X X X X X X X X X X X X X X X X X X X X X X X X X X…" at bounding box center [484, 243] width 834 height 367
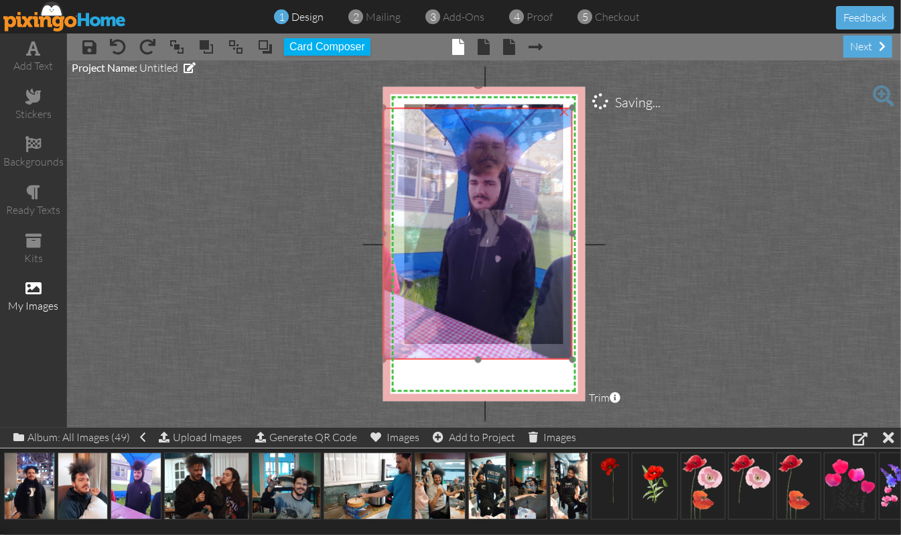
drag, startPoint x: 523, startPoint y: 362, endPoint x: 474, endPoint y: 296, distance: 82.4
click at [474, 296] on img at bounding box center [477, 234] width 189 height 252
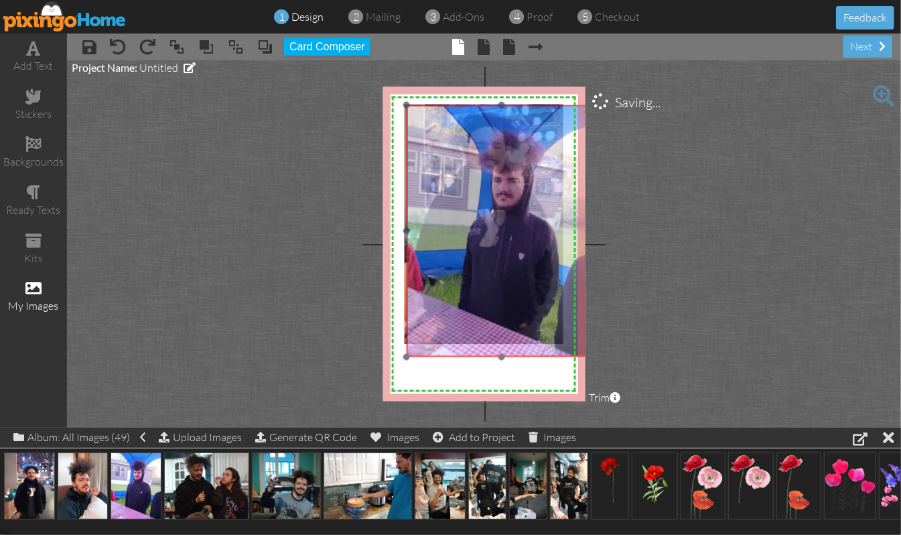
drag, startPoint x: 476, startPoint y: 287, endPoint x: 499, endPoint y: 284, distance: 23.6
click at [499, 284] on img at bounding box center [501, 231] width 189 height 252
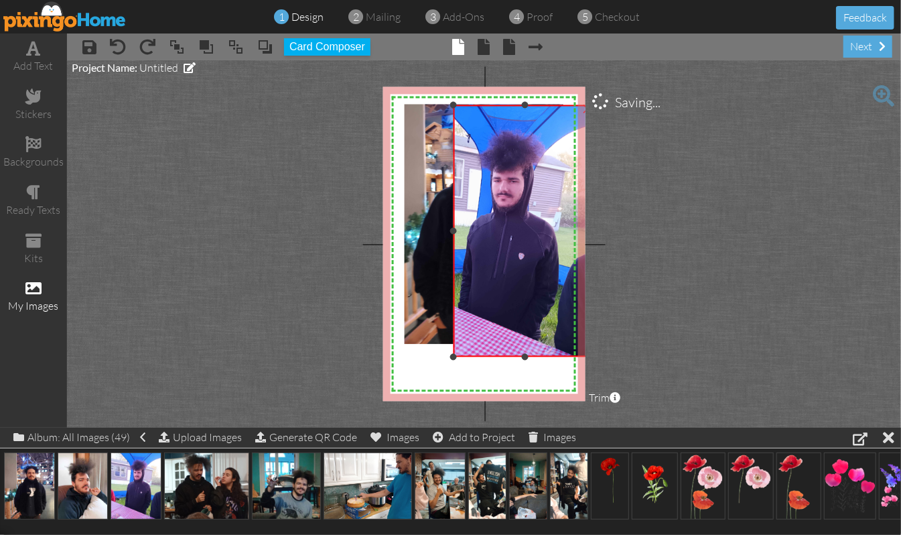
drag, startPoint x: 409, startPoint y: 231, endPoint x: 456, endPoint y: 233, distance: 46.9
click at [456, 233] on div at bounding box center [453, 231] width 7 height 7
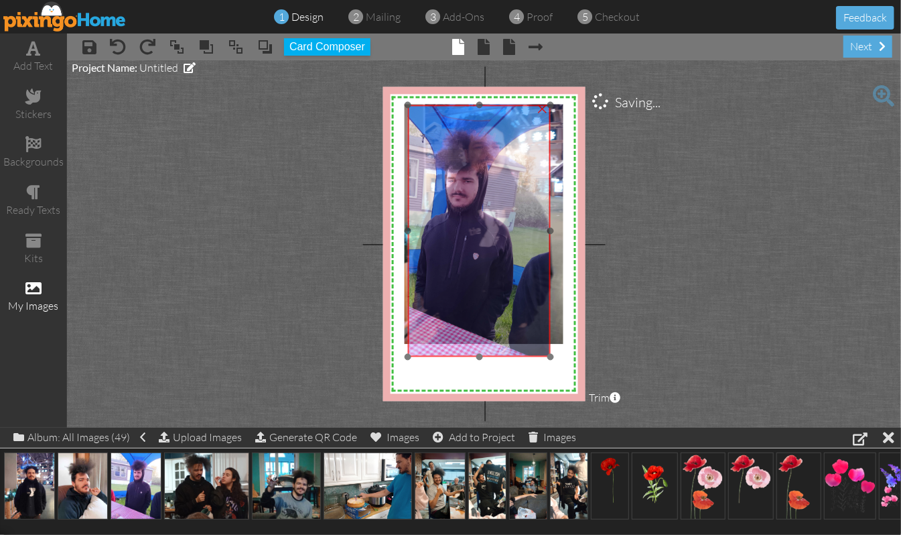
drag, startPoint x: 521, startPoint y: 252, endPoint x: 476, endPoint y: 252, distance: 45.6
click at [476, 252] on img at bounding box center [455, 231] width 189 height 252
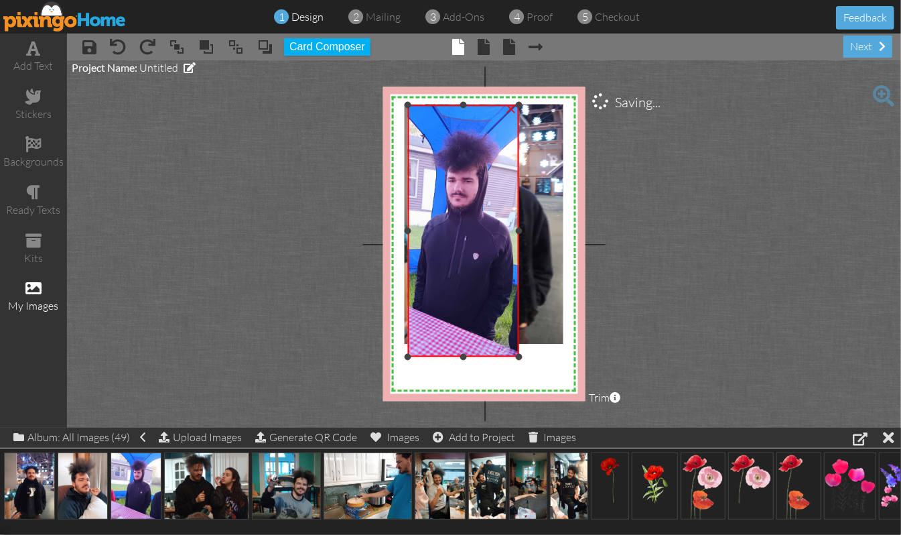
drag, startPoint x: 550, startPoint y: 231, endPoint x: 519, endPoint y: 237, distance: 32.1
click at [519, 237] on div "×" at bounding box center [463, 231] width 111 height 252
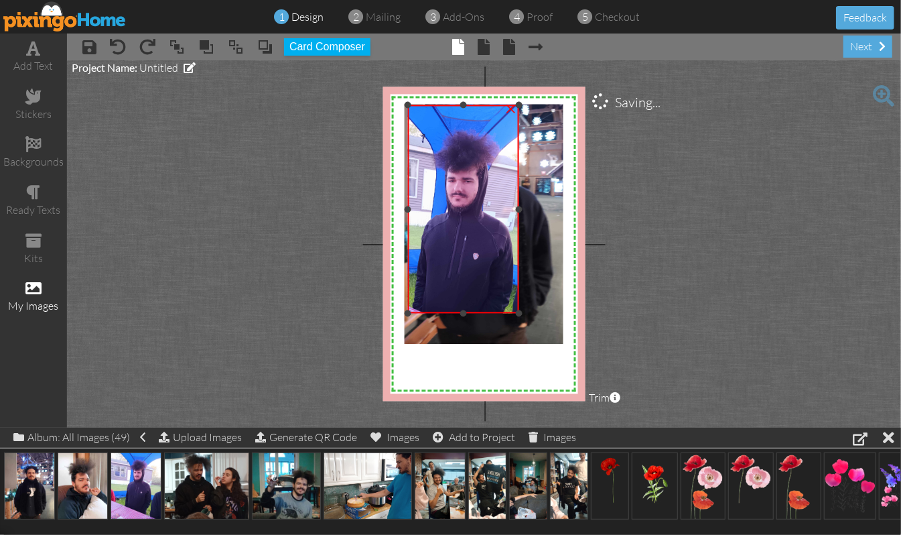
drag, startPoint x: 465, startPoint y: 358, endPoint x: 465, endPoint y: 312, distance: 45.6
click at [456, 314] on div "×" at bounding box center [463, 209] width 111 height 208
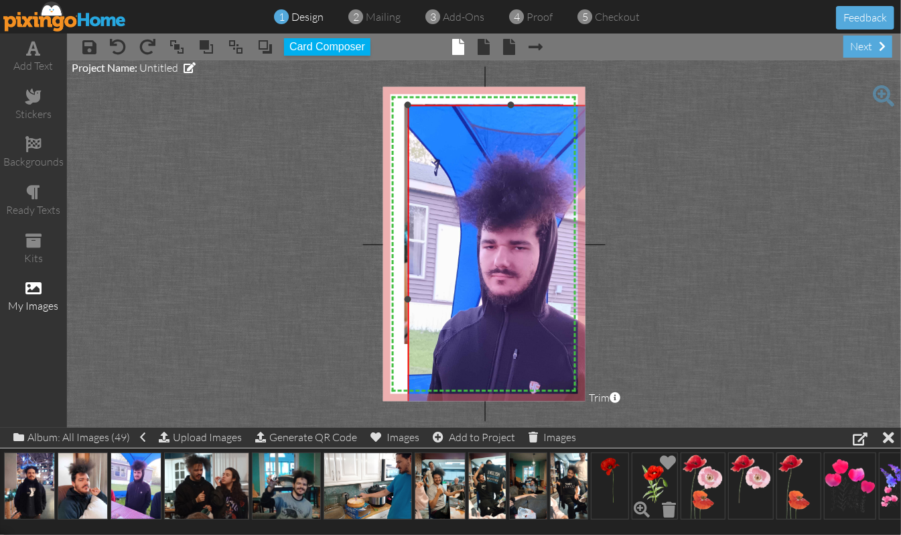
drag, startPoint x: 520, startPoint y: 311, endPoint x: 653, endPoint y: 491, distance: 223.8
click at [653, 427] on div "add text stickers backgrounds ready texts kits my images × save × undo × redo ×…" at bounding box center [450, 230] width 901 height 394
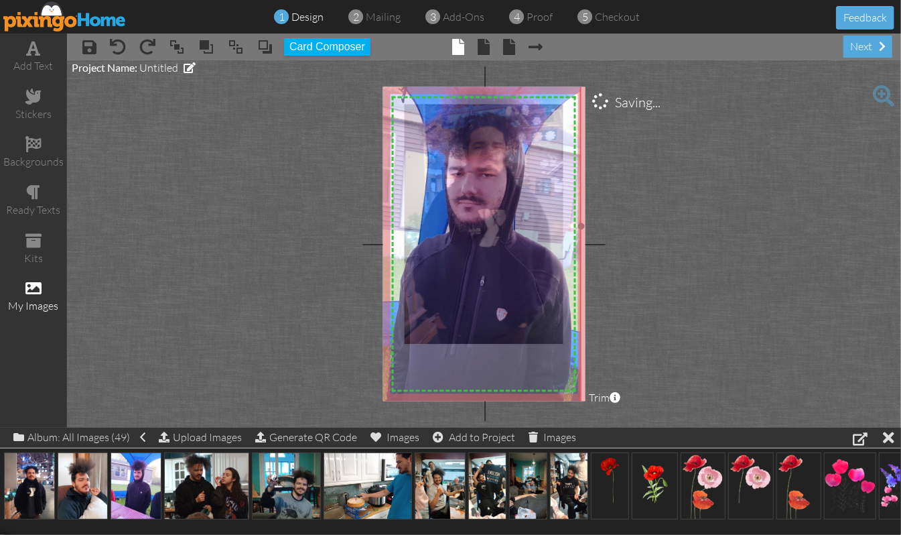
drag, startPoint x: 491, startPoint y: 350, endPoint x: 458, endPoint y: 277, distance: 80.1
click at [458, 277] on img at bounding box center [464, 267] width 352 height 470
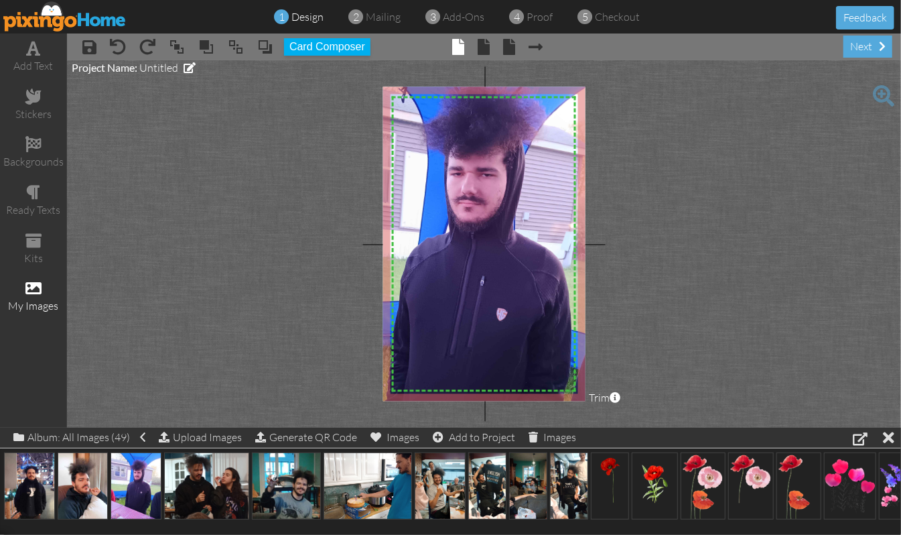
drag, startPoint x: 580, startPoint y: 228, endPoint x: 590, endPoint y: 232, distance: 10.2
click at [592, 228] on project-studio-wrapper "X X X X X X X X X X X X X X X X X X X X X X X X X X X X X X X X X X X X X X X X…" at bounding box center [484, 243] width 834 height 367
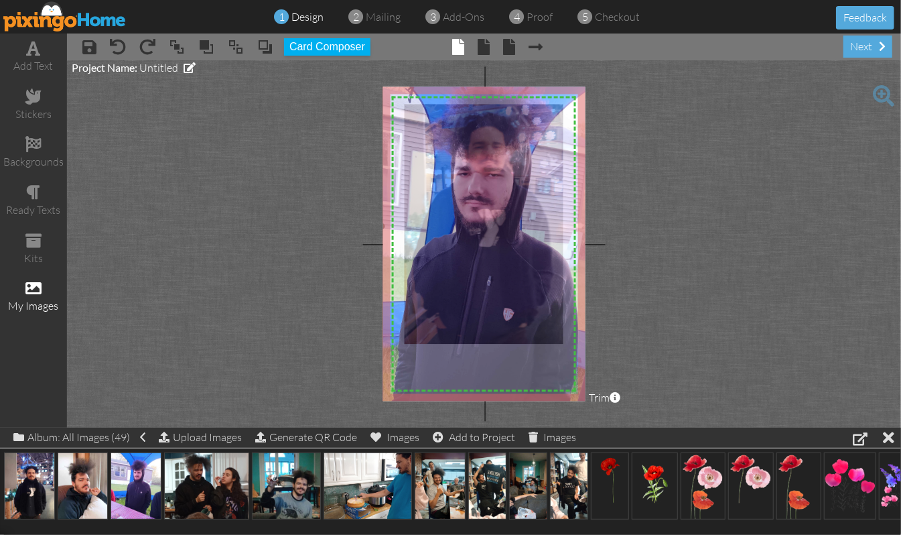
click at [527, 276] on img at bounding box center [471, 267] width 352 height 470
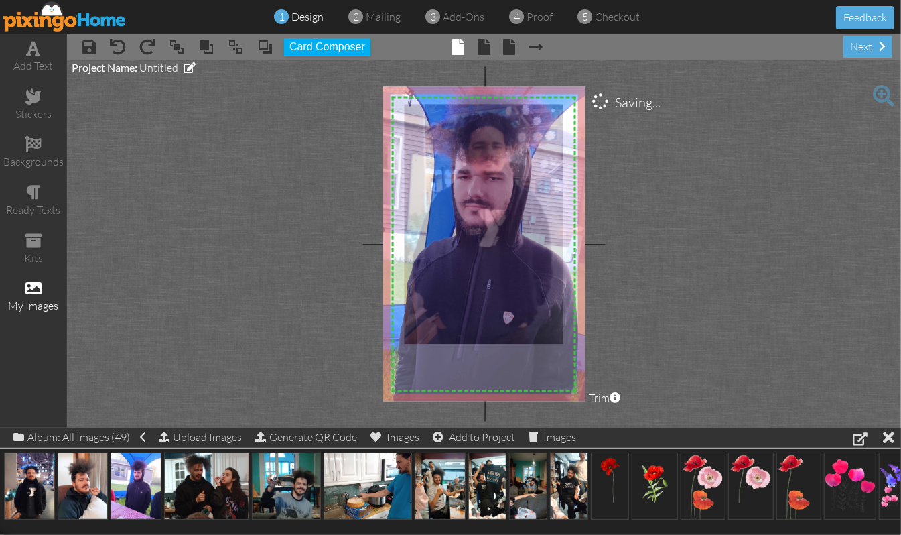
click at [543, 218] on img at bounding box center [471, 271] width 352 height 470
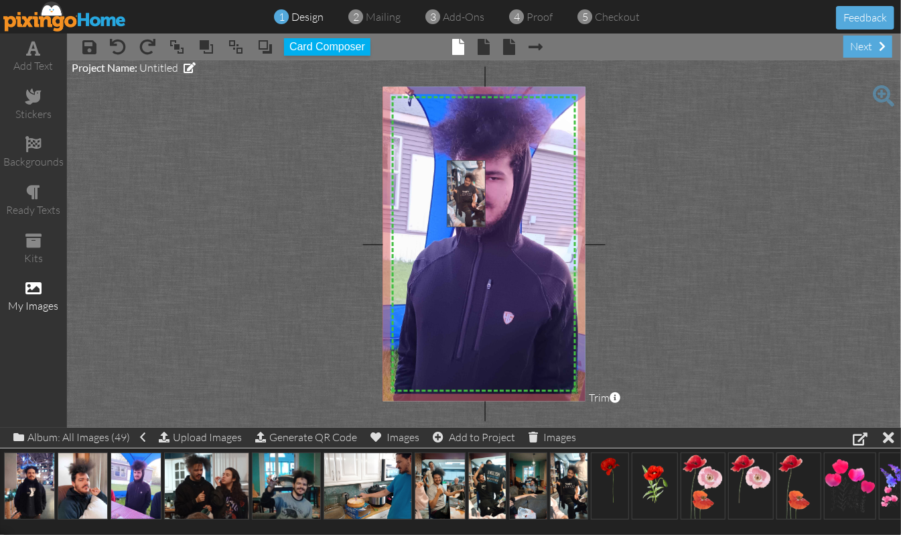
drag, startPoint x: 567, startPoint y: 486, endPoint x: 462, endPoint y: 194, distance: 310.9
drag, startPoint x: 472, startPoint y: 159, endPoint x: 472, endPoint y: 178, distance: 18.1
click at [472, 178] on div at bounding box center [474, 178] width 7 height 7
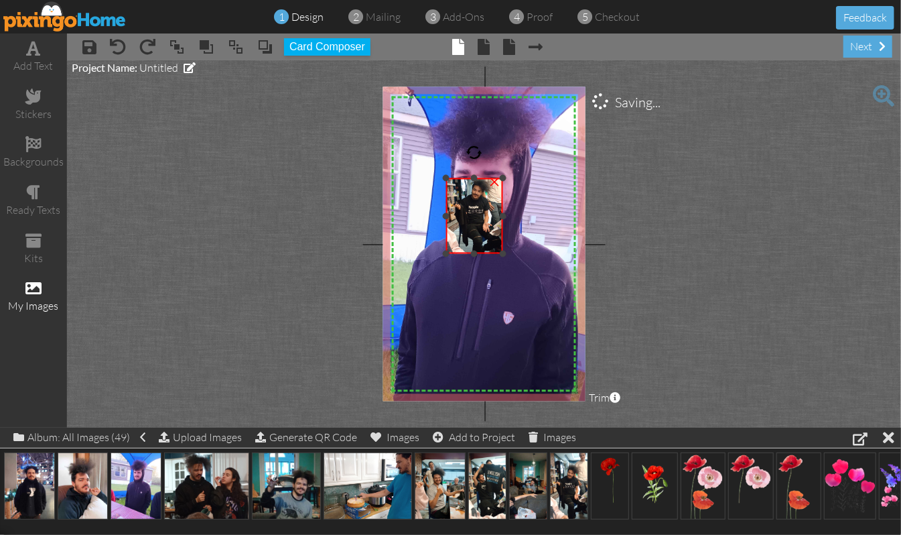
drag, startPoint x: 473, startPoint y: 257, endPoint x: 476, endPoint y: 250, distance: 7.8
click at [476, 251] on div at bounding box center [474, 254] width 7 height 7
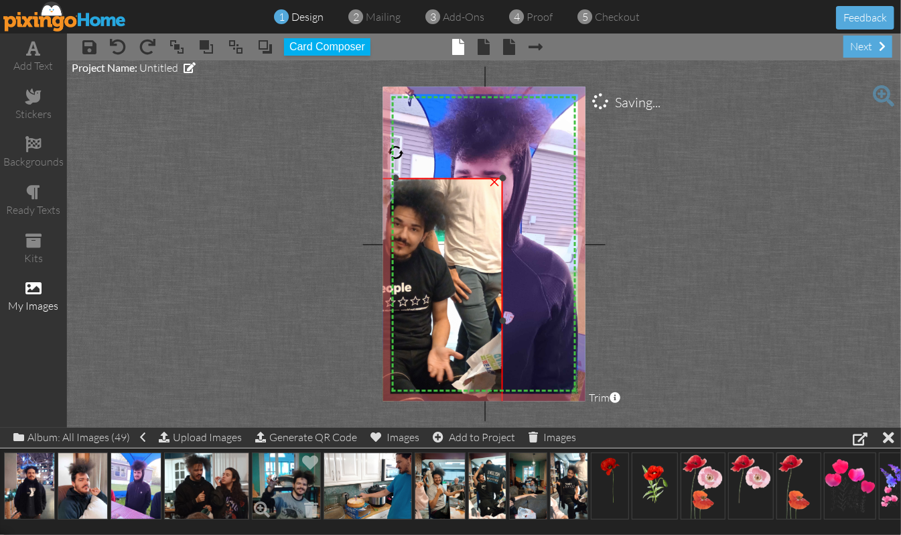
drag, startPoint x: 446, startPoint y: 255, endPoint x: 266, endPoint y: 464, distance: 276.0
click at [266, 427] on div "add text stickers backgrounds ready texts kits my images × save × undo × redo ×…" at bounding box center [450, 230] width 901 height 394
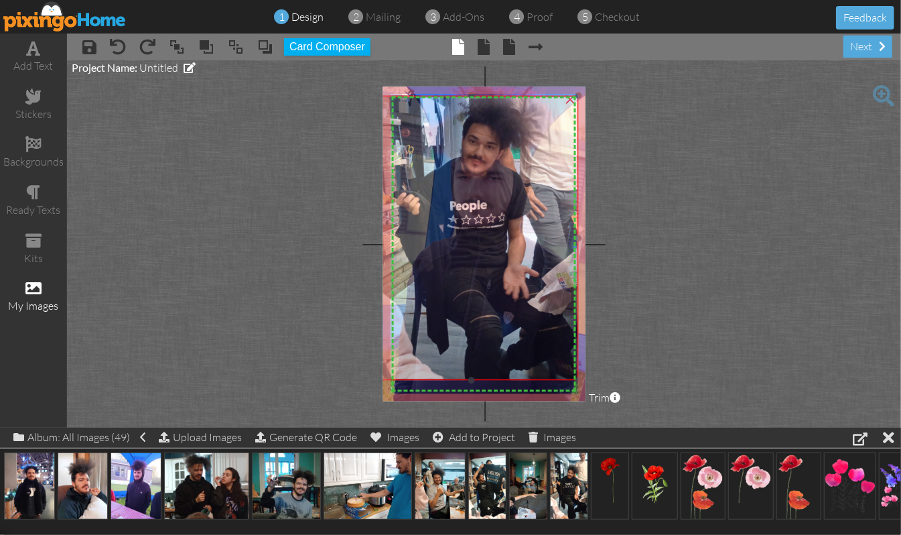
drag, startPoint x: 454, startPoint y: 319, endPoint x: 529, endPoint y: 236, distance: 111.9
click at [529, 236] on img at bounding box center [471, 217] width 214 height 381
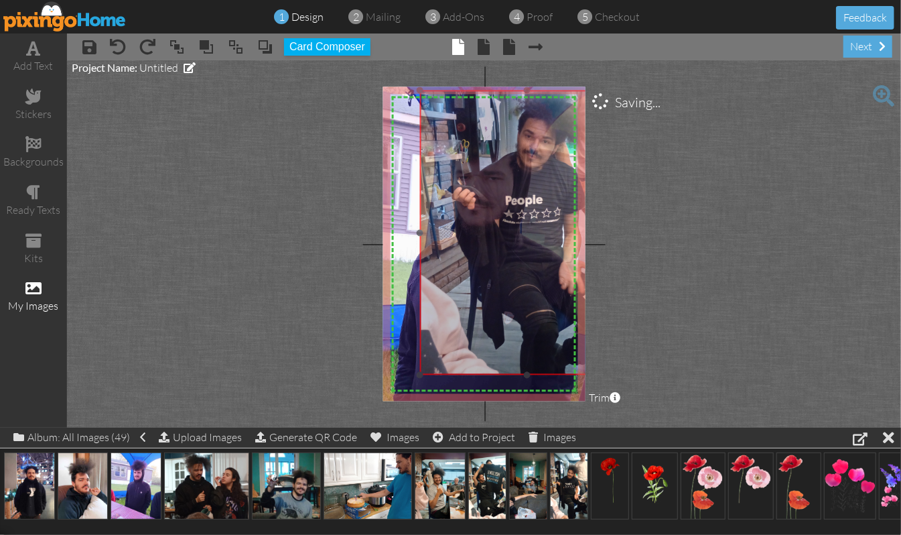
drag, startPoint x: 508, startPoint y: 282, endPoint x: 563, endPoint y: 277, distance: 55.9
click at [563, 277] on img at bounding box center [527, 212] width 214 height 381
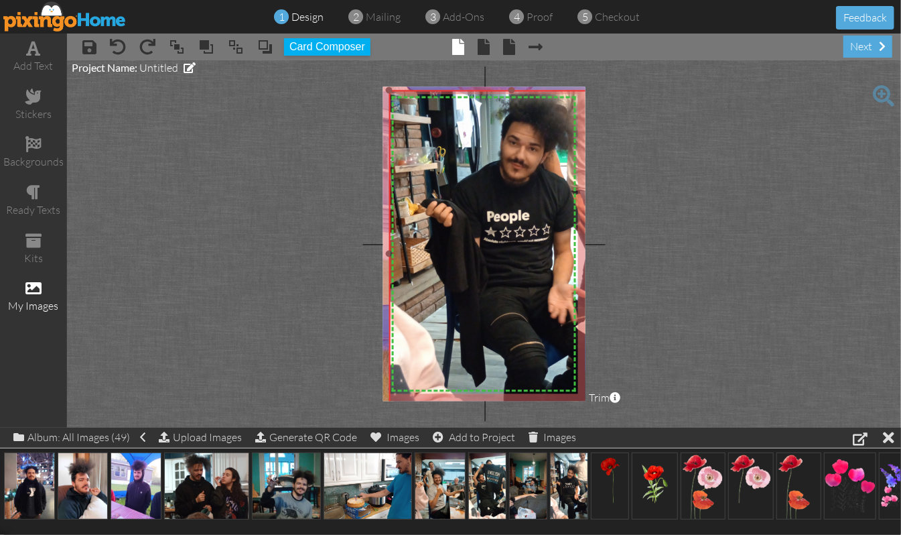
drag, startPoint x: 421, startPoint y: 377, endPoint x: 406, endPoint y: 403, distance: 30.0
click at [368, 419] on project-studio-wrapper "X X X X X X X X X X X X X X X X X X X X X X X X X X X X X X X X X X X X X X X X…" at bounding box center [484, 243] width 834 height 367
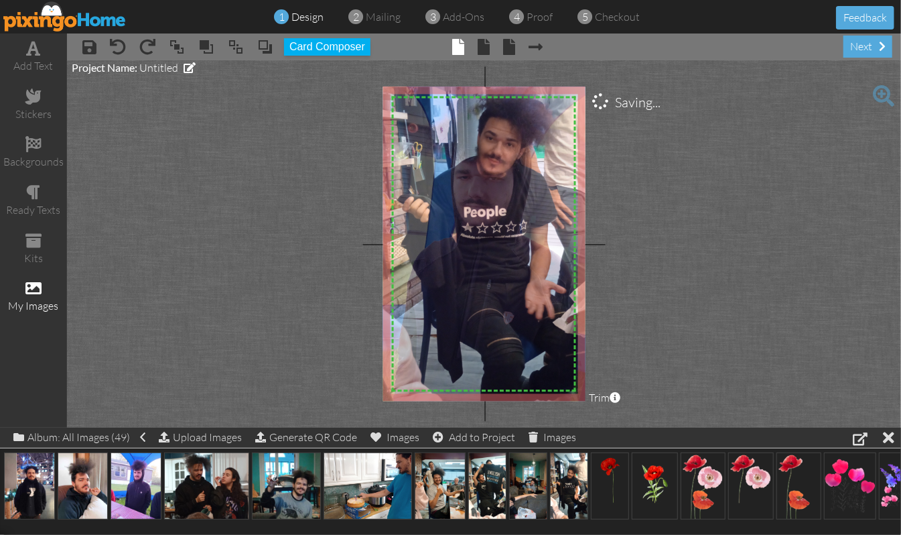
drag, startPoint x: 508, startPoint y: 335, endPoint x: 485, endPoint y: 330, distance: 23.3
click at [485, 330] on img at bounding box center [488, 225] width 245 height 437
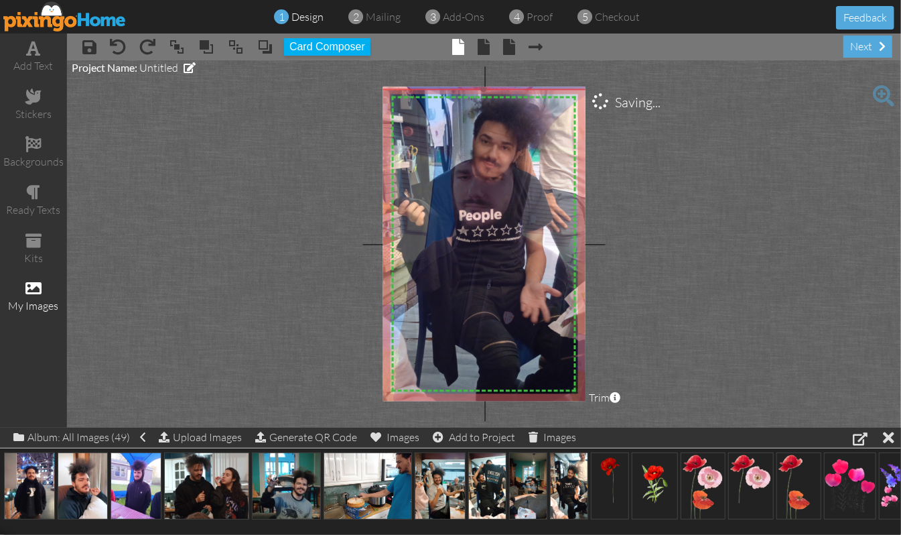
click at [504, 301] on img at bounding box center [483, 229] width 245 height 437
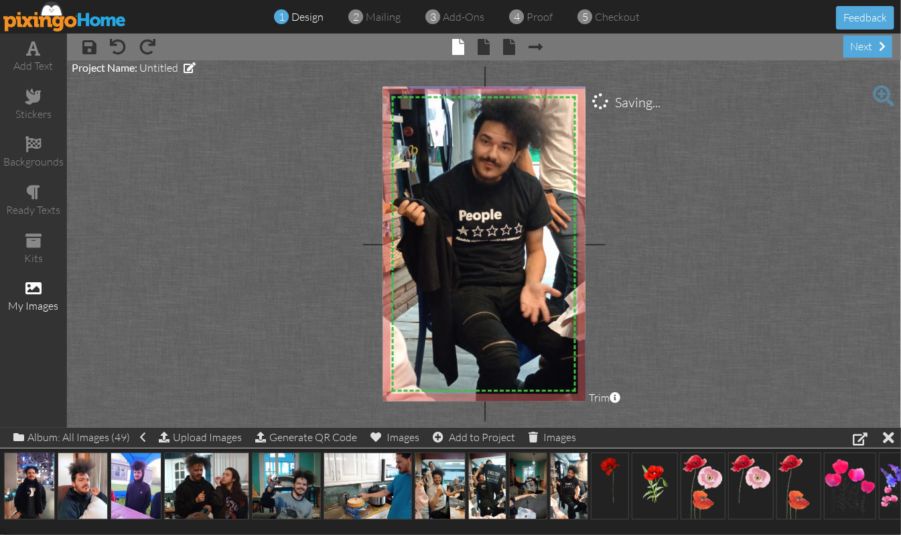
click at [705, 251] on project-studio-wrapper "X X X X X X X X X X X X X X X X X X X X X X X X X X X X X X X X X X X X X X X X…" at bounding box center [484, 243] width 834 height 367
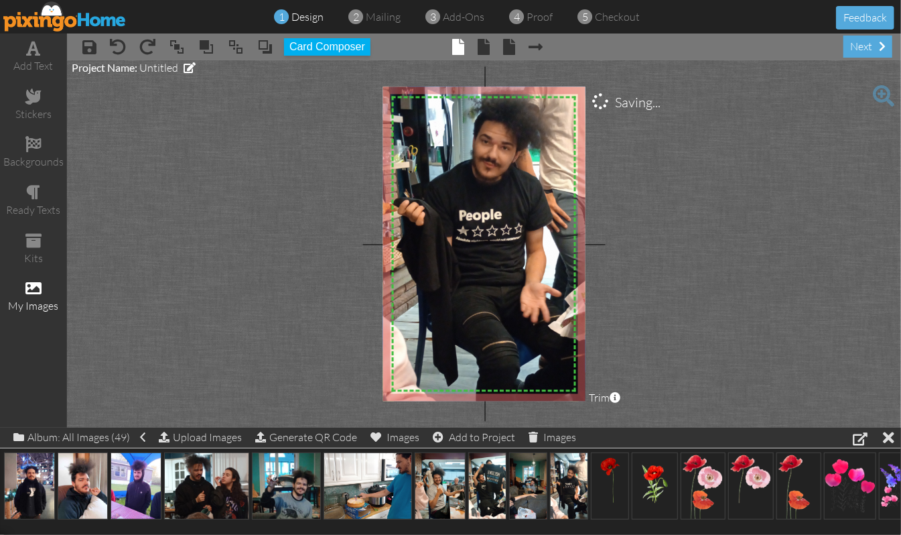
drag, startPoint x: 484, startPoint y: 86, endPoint x: 486, endPoint y: 72, distance: 14.2
click at [486, 72] on project-studio-wrapper "X X X X X X X X X X X X X X X X X X X X X X X X X X X X X X X X X X X X X X X X…" at bounding box center [484, 243] width 834 height 367
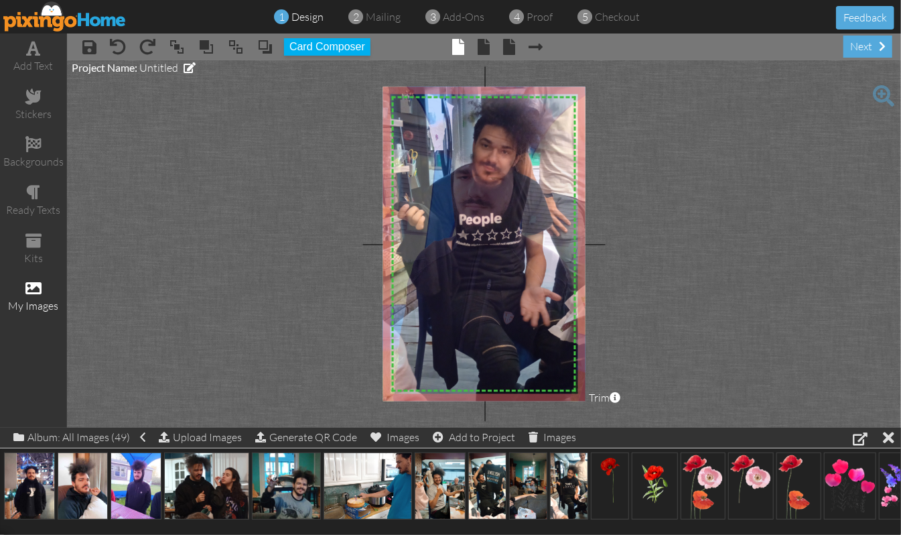
click at [519, 253] on img at bounding box center [483, 233] width 245 height 437
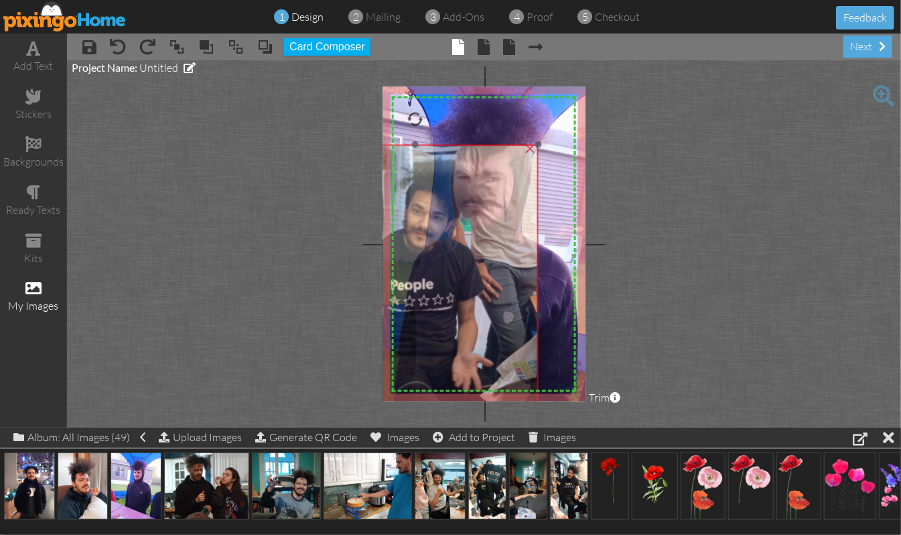
drag, startPoint x: 493, startPoint y: 159, endPoint x: 424, endPoint y: 225, distance: 95.2
click at [424, 225] on img at bounding box center [415, 298] width 245 height 437
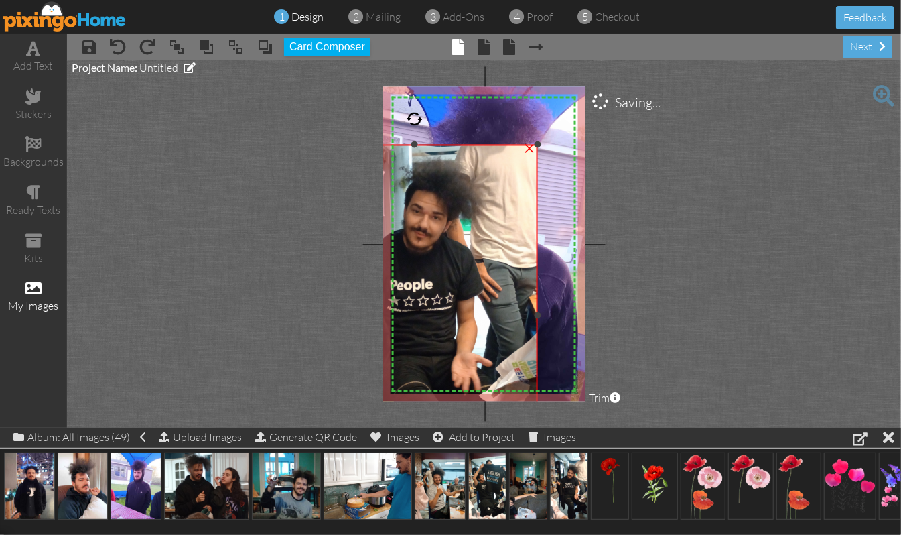
click at [529, 150] on div "×" at bounding box center [529, 147] width 21 height 21
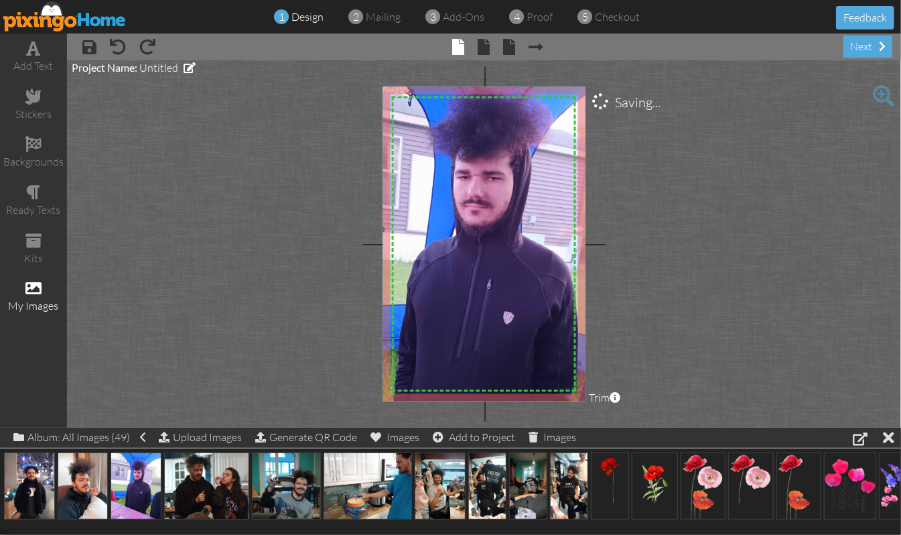
click at [492, 232] on img at bounding box center [471, 271] width 352 height 470
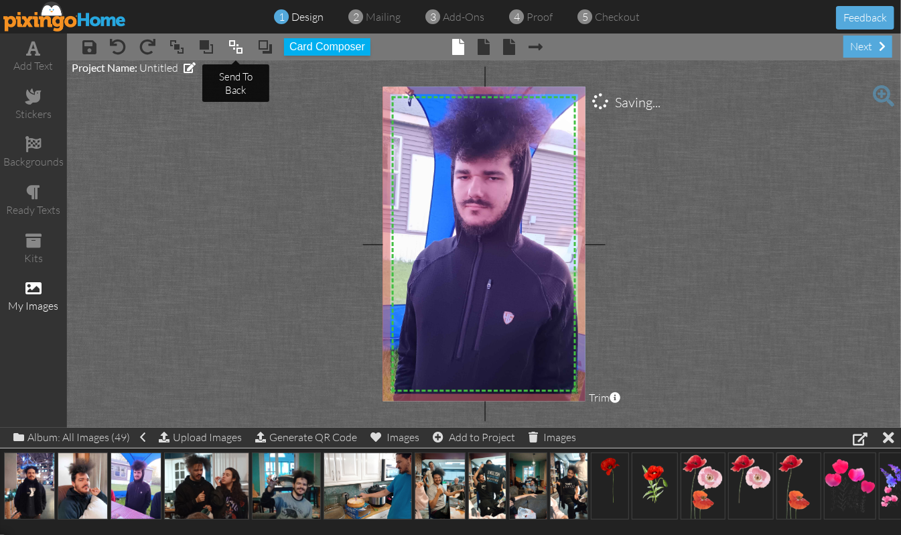
click at [236, 49] on span at bounding box center [236, 47] width 16 height 20
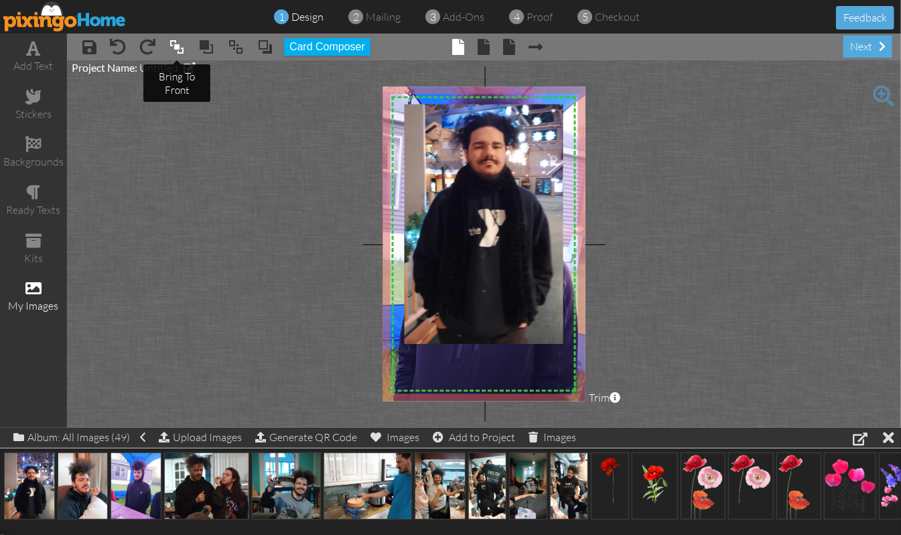
click at [176, 49] on span at bounding box center [177, 47] width 16 height 20
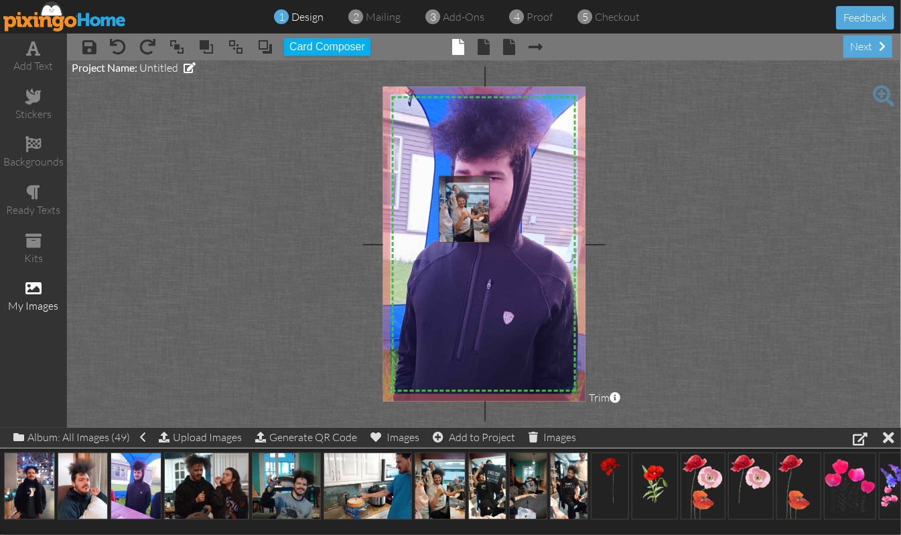
drag, startPoint x: 437, startPoint y: 490, endPoint x: 462, endPoint y: 213, distance: 278.4
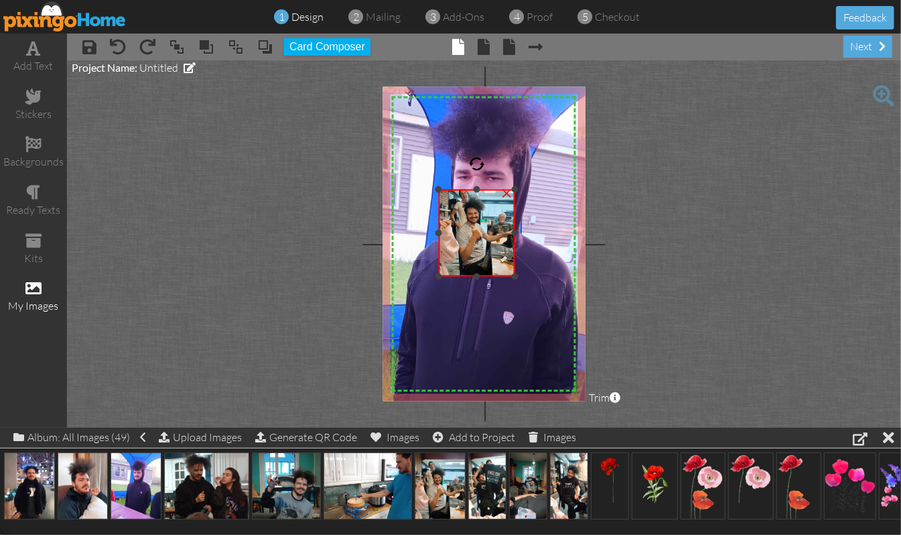
drag, startPoint x: 477, startPoint y: 172, endPoint x: 476, endPoint y: 192, distance: 19.5
click at [476, 192] on div at bounding box center [477, 189] width 7 height 7
drag, startPoint x: 437, startPoint y: 234, endPoint x: 449, endPoint y: 236, distance: 11.5
click at [449, 236] on div at bounding box center [450, 235] width 7 height 7
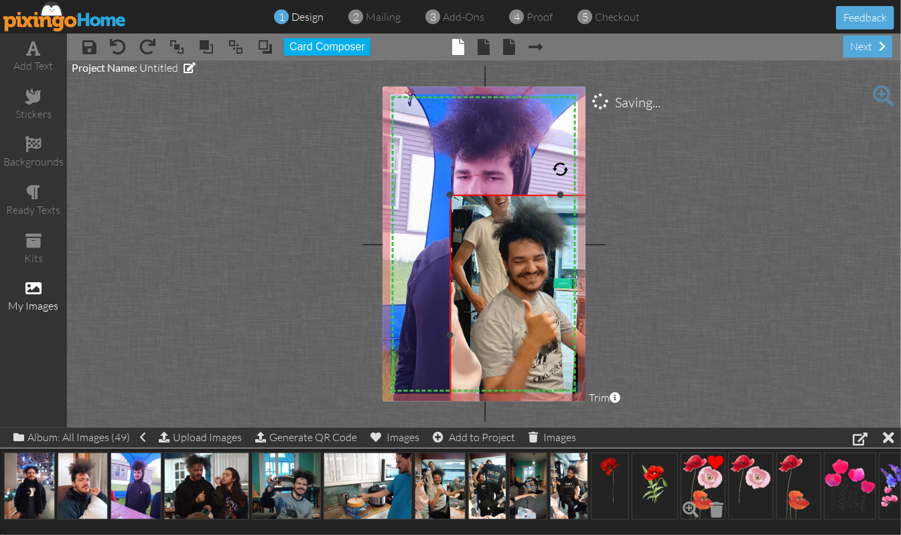
drag, startPoint x: 513, startPoint y: 275, endPoint x: 720, endPoint y: 470, distance: 284.3
click at [720, 427] on div "add text stickers backgrounds ready texts kits my images × save × undo × redo ×…" at bounding box center [450, 230] width 901 height 394
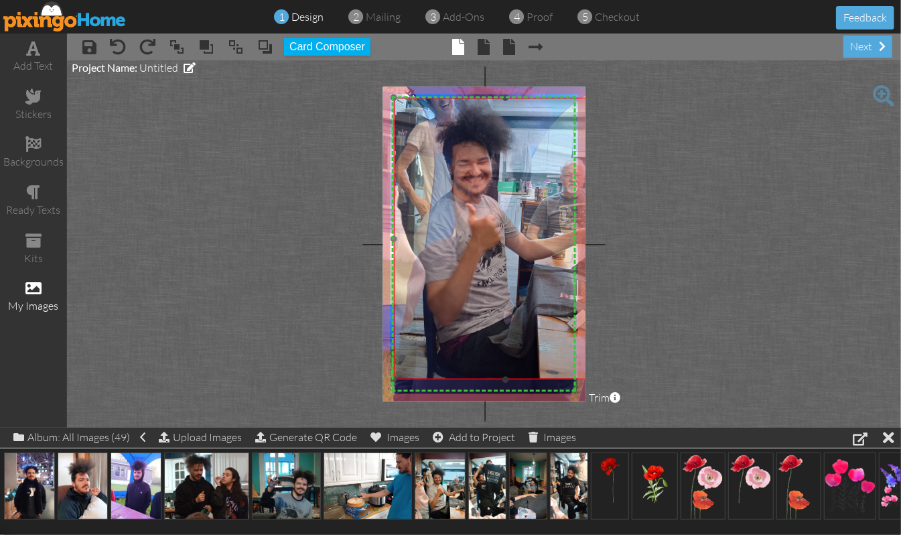
drag, startPoint x: 548, startPoint y: 349, endPoint x: 492, endPoint y: 252, distance: 112.3
click at [492, 252] on img at bounding box center [485, 205] width 263 height 349
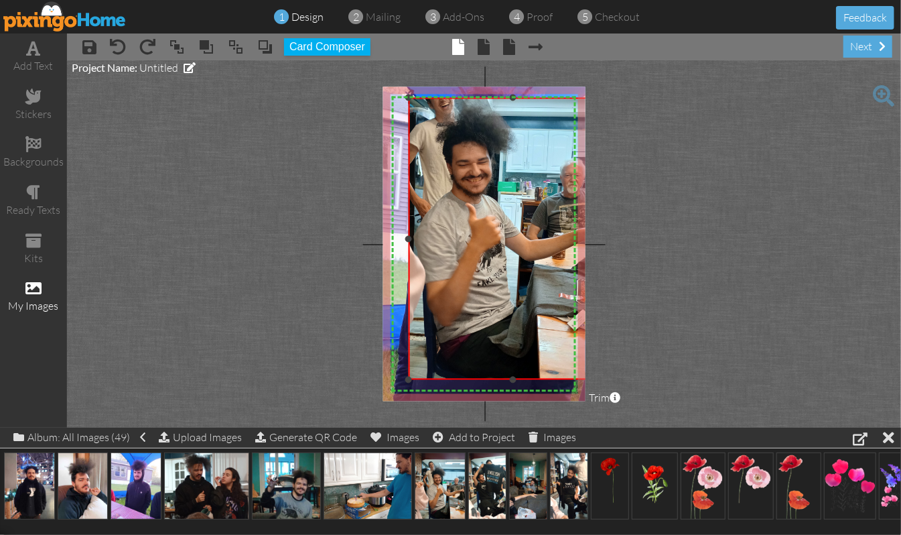
drag, startPoint x: 394, startPoint y: 240, endPoint x: 409, endPoint y: 239, distance: 14.8
click at [409, 239] on div at bounding box center [408, 238] width 7 height 7
drag, startPoint x: 513, startPoint y: 95, endPoint x: 513, endPoint y: 103, distance: 8.0
click at [513, 103] on div at bounding box center [512, 106] width 7 height 7
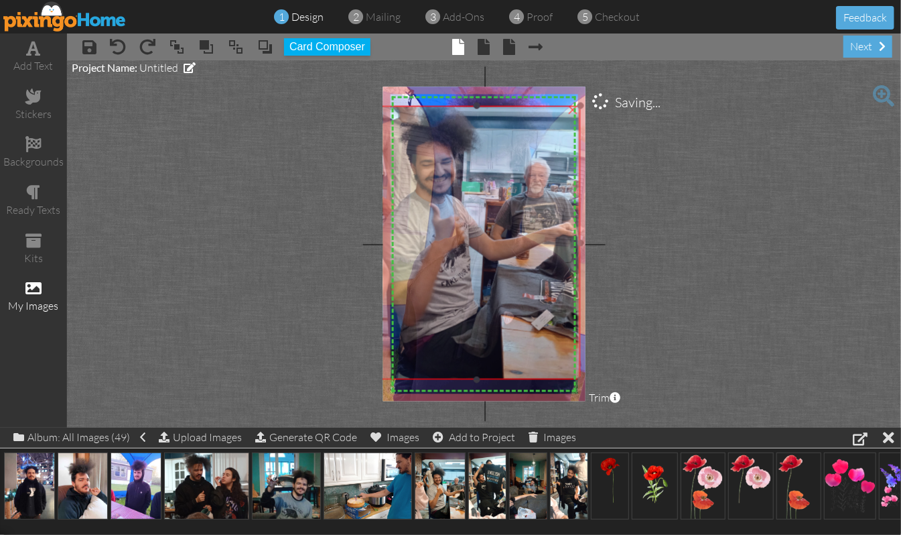
drag, startPoint x: 523, startPoint y: 186, endPoint x: 486, endPoint y: 186, distance: 36.2
click at [486, 186] on img at bounding box center [449, 205] width 263 height 349
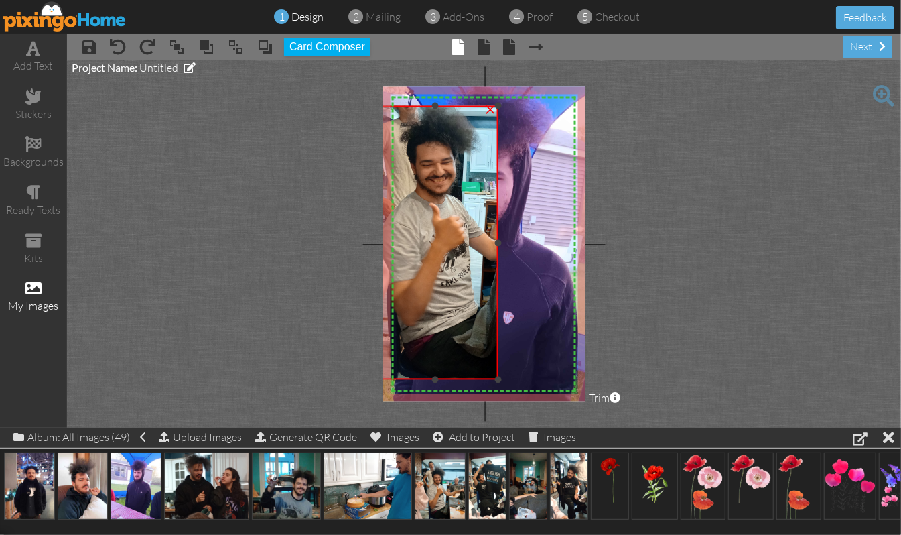
drag, startPoint x: 582, startPoint y: 243, endPoint x: 499, endPoint y: 263, distance: 84.8
click at [498, 263] on div "×" at bounding box center [435, 243] width 126 height 274
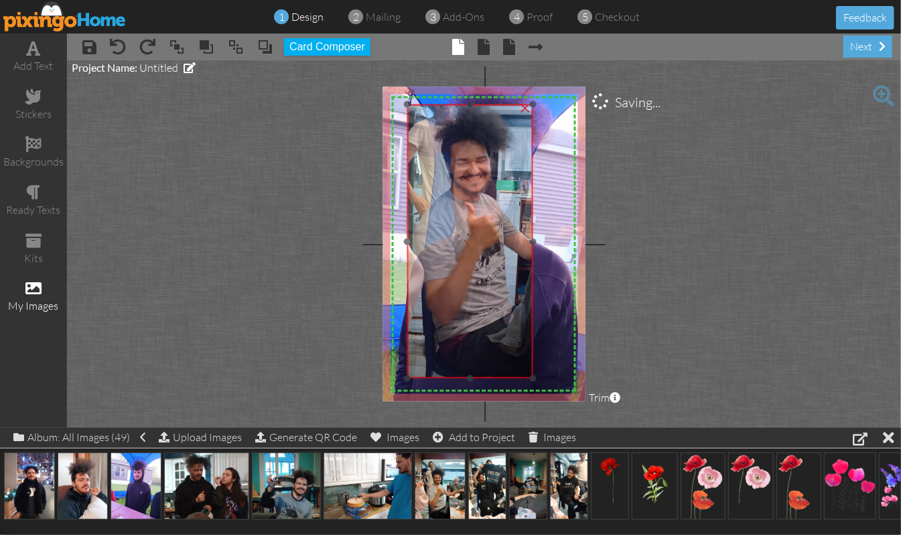
drag, startPoint x: 470, startPoint y: 261, endPoint x: 505, endPoint y: 260, distance: 34.9
click at [505, 260] on img at bounding box center [484, 203] width 263 height 349
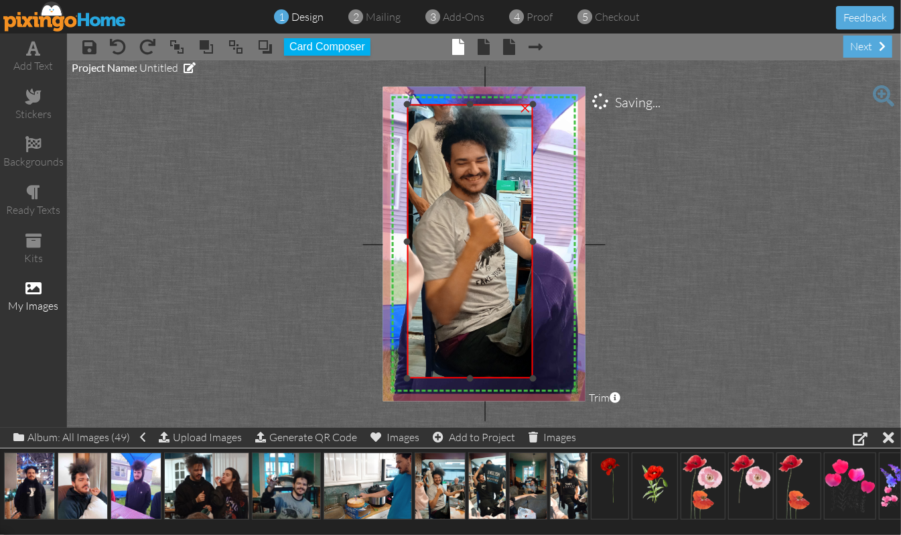
click at [526, 108] on div "×" at bounding box center [525, 106] width 21 height 21
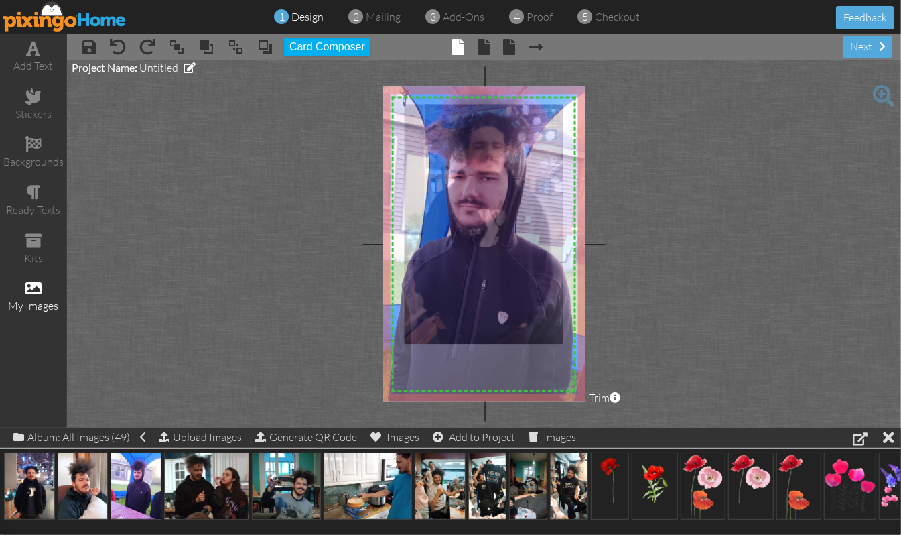
click at [466, 245] on img at bounding box center [465, 271] width 352 height 470
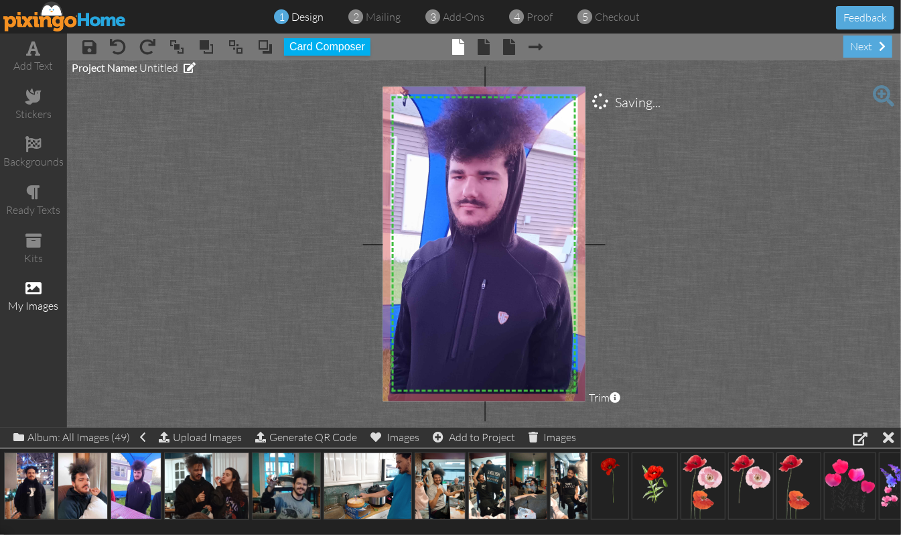
click at [466, 245] on img at bounding box center [465, 271] width 352 height 470
click at [234, 52] on span at bounding box center [236, 47] width 16 height 20
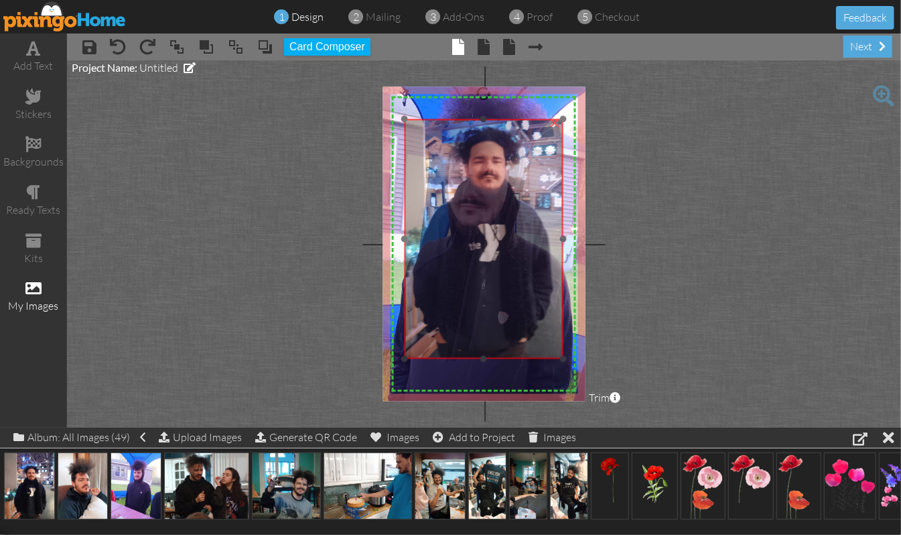
drag, startPoint x: 486, startPoint y: 232, endPoint x: 486, endPoint y: 247, distance: 14.7
click at [486, 247] on img at bounding box center [479, 216] width 214 height 285
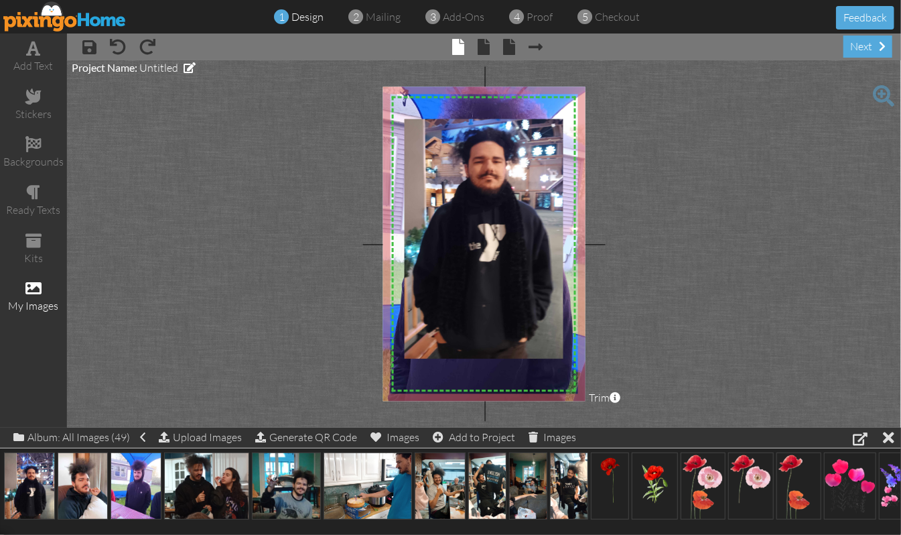
click at [482, 391] on img at bounding box center [465, 271] width 352 height 470
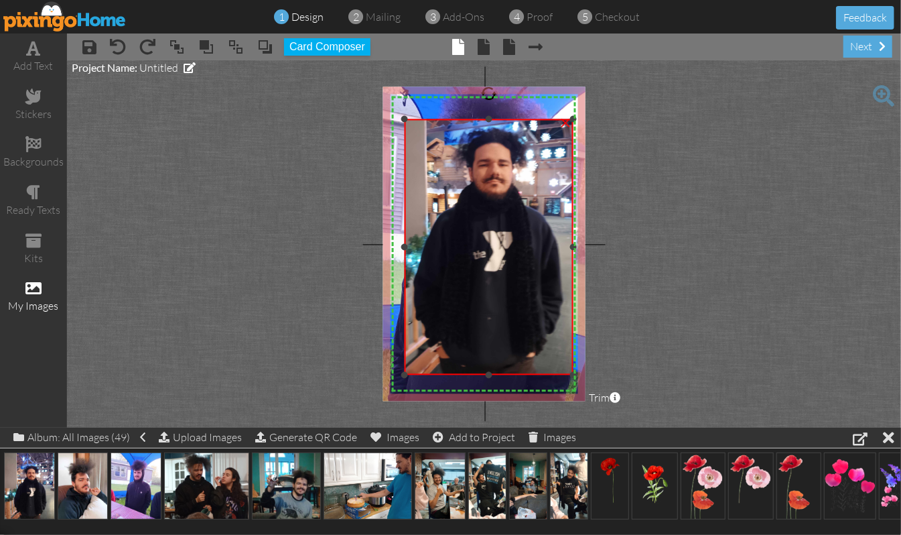
drag, startPoint x: 560, startPoint y: 356, endPoint x: 561, endPoint y: 372, distance: 16.1
click at [561, 372] on div "×" at bounding box center [489, 247] width 169 height 256
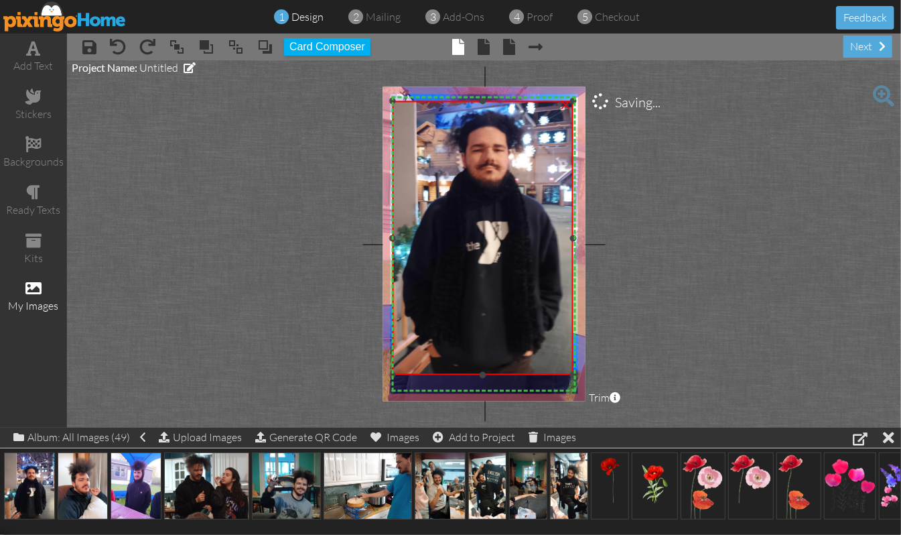
drag, startPoint x: 407, startPoint y: 121, endPoint x: 394, endPoint y: 103, distance: 22.5
click at [394, 103] on div at bounding box center [392, 101] width 7 height 7
click at [470, 390] on div "X X X X X X X X X X X X X X X X X X X X X X X X X X X X X X X X X X X X X X X X…" at bounding box center [484, 244] width 203 height 314
drag, startPoint x: 484, startPoint y: 376, endPoint x: 483, endPoint y: 387, distance: 10.7
click at [483, 387] on div "X X X X X X X X X X X X X X X X X X X X X X X X X X X X X X X X X X X X X X X X…" at bounding box center [484, 244] width 203 height 314
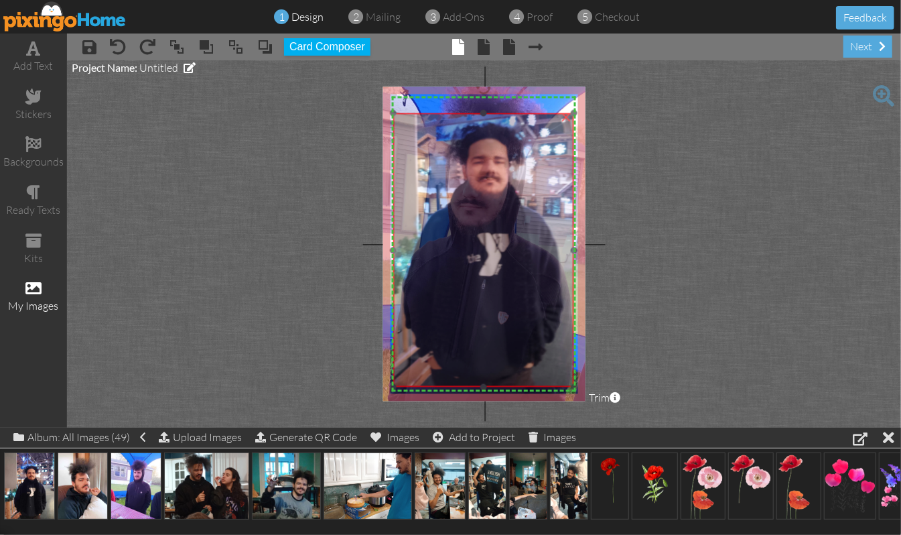
drag, startPoint x: 501, startPoint y: 331, endPoint x: 502, endPoint y: 343, distance: 12.1
click at [502, 343] on img at bounding box center [478, 224] width 245 height 326
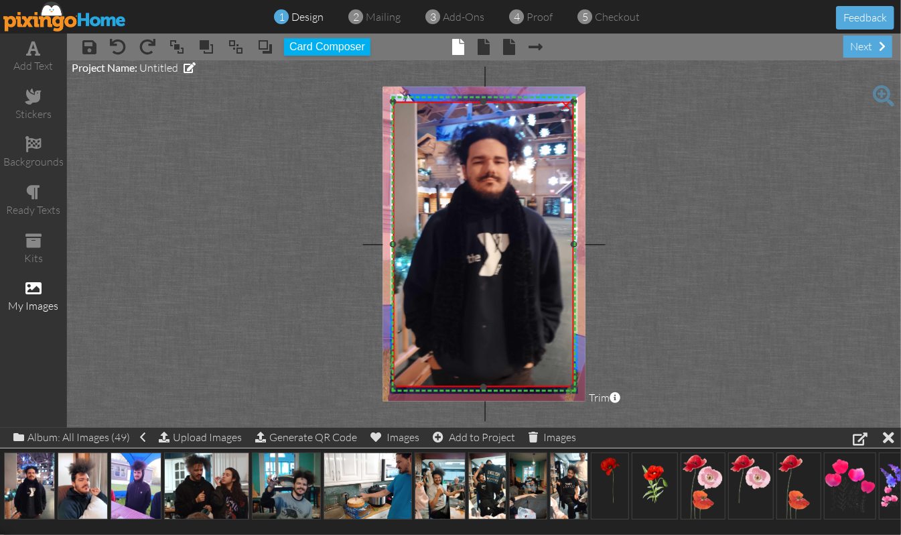
drag, startPoint x: 483, startPoint y: 111, endPoint x: 486, endPoint y: 100, distance: 11.9
click at [486, 100] on div at bounding box center [483, 101] width 7 height 7
click at [397, 245] on div at bounding box center [396, 244] width 7 height 7
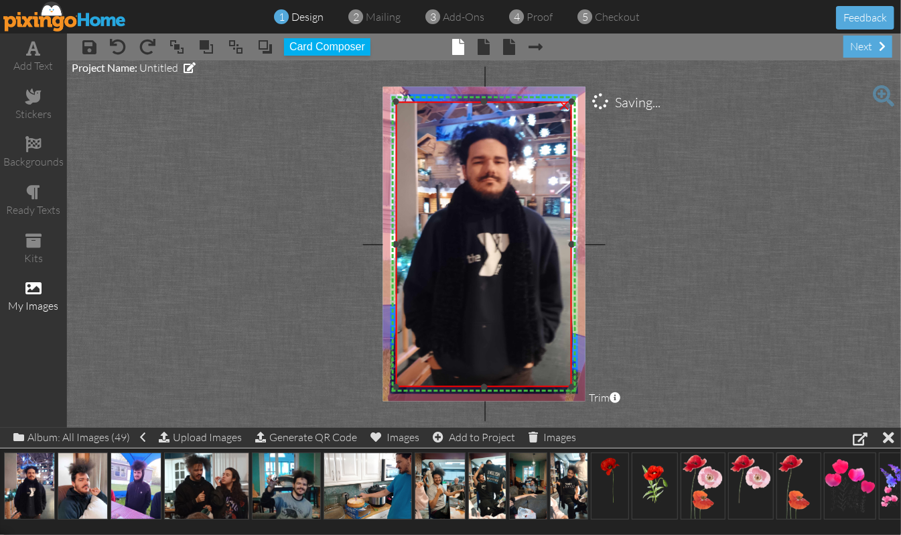
click at [571, 249] on div "×" at bounding box center [484, 244] width 176 height 285
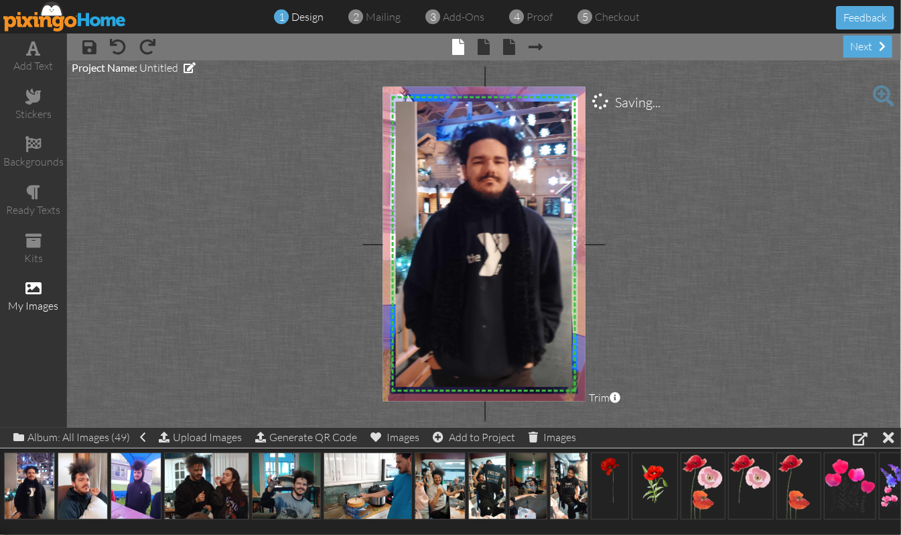
click at [753, 217] on project-studio-wrapper "X X X X X X X X X X X X X X X X X X X X X X X X X X X X X X X X X X X X X X X X…" at bounding box center [484, 243] width 834 height 367
click at [387, 397] on img at bounding box center [465, 271] width 352 height 470
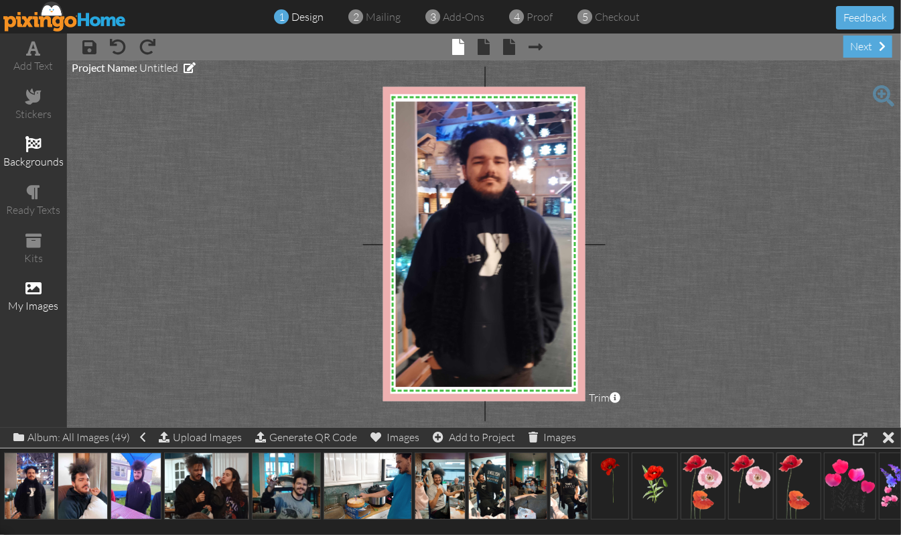
click at [29, 148] on span at bounding box center [33, 144] width 16 height 16
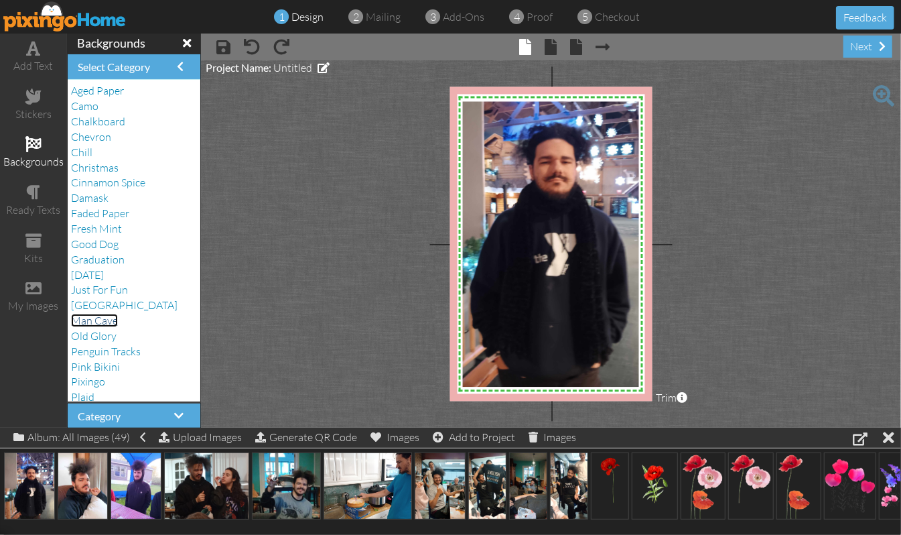
click at [90, 322] on span "Man Cave" at bounding box center [94, 320] width 47 height 13
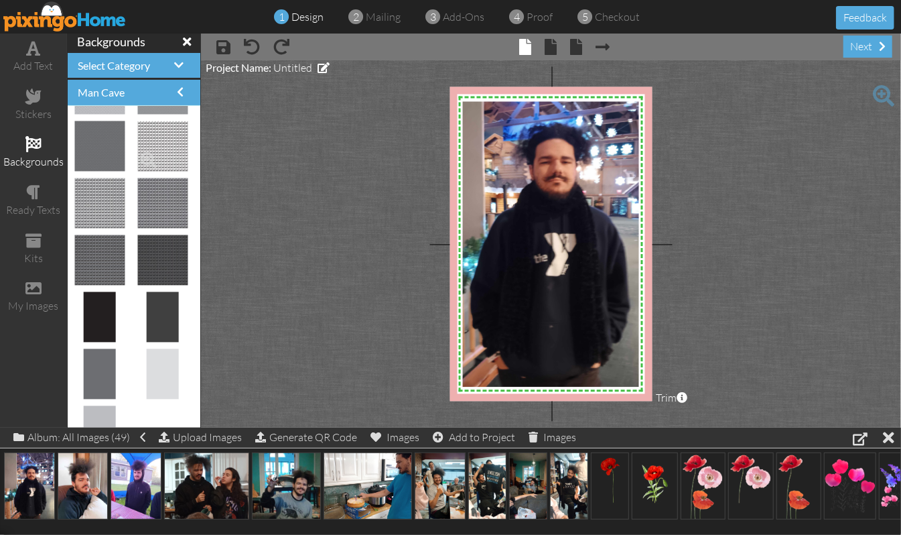
scroll to position [151, 0]
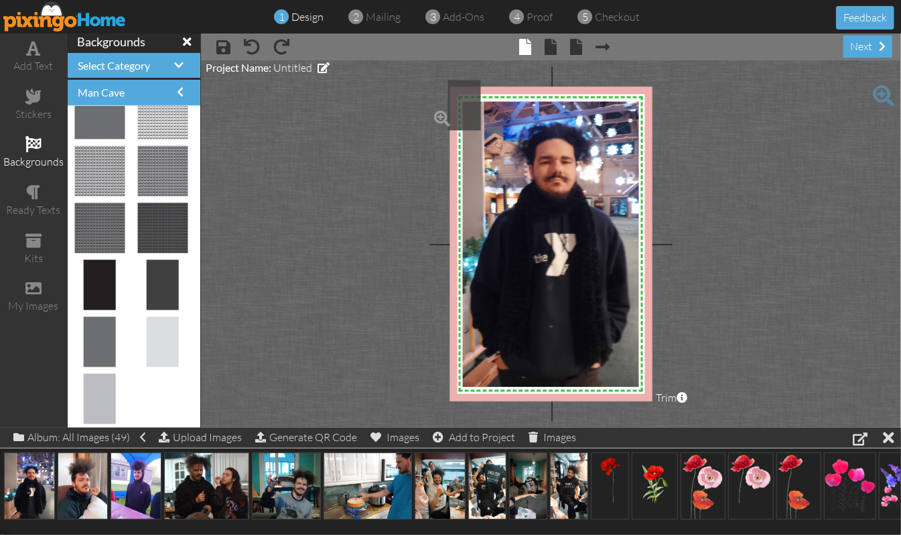
drag, startPoint x: 150, startPoint y: 273, endPoint x: 457, endPoint y: 106, distance: 349.6
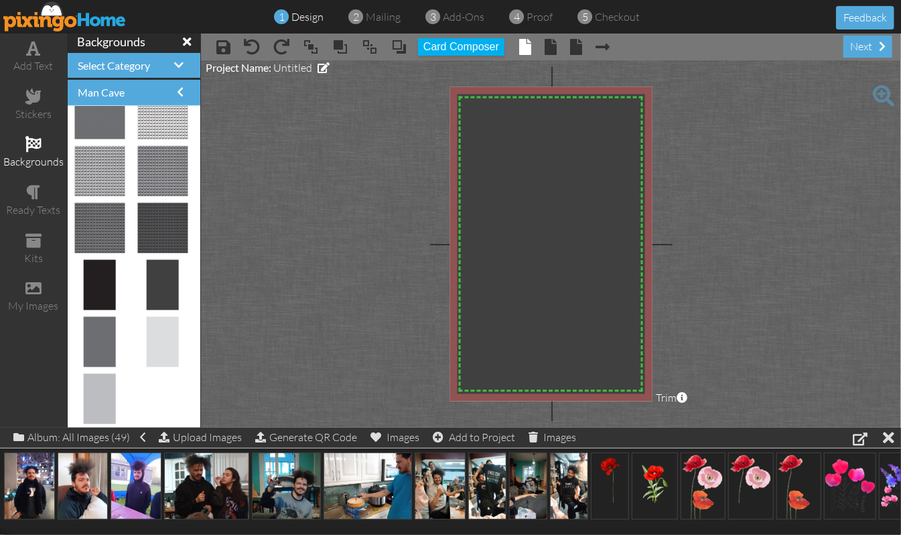
drag, startPoint x: 480, startPoint y: 154, endPoint x: 699, endPoint y: 438, distance: 359.1
click at [699, 427] on div "add text stickers backgrounds ready texts kits my images backgrounds Select Cat…" at bounding box center [450, 230] width 901 height 394
click at [373, 44] on span at bounding box center [370, 47] width 16 height 20
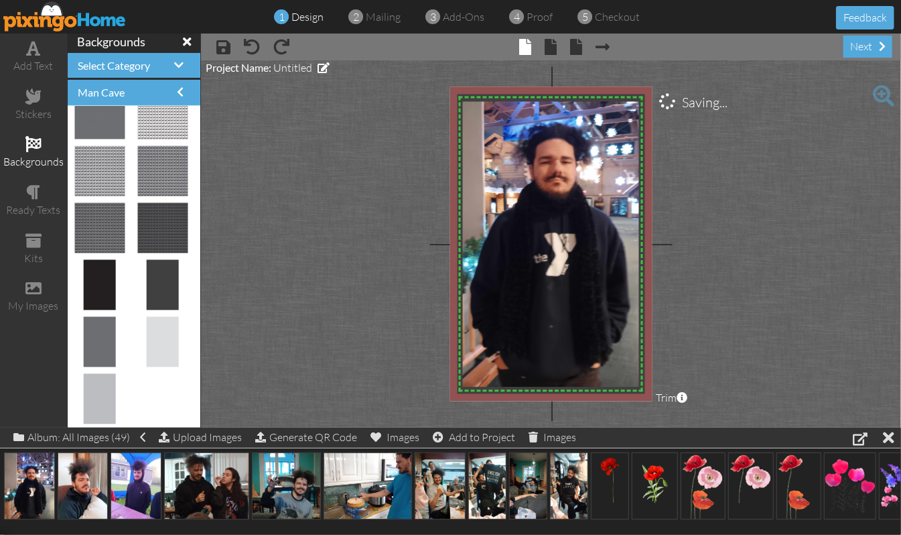
click at [761, 217] on project-studio-wrapper "X X X X X X X X X X X X X X X X X X X X X X X X X X X X X X X X X X X X X X X X…" at bounding box center [551, 243] width 700 height 367
click at [36, 48] on span at bounding box center [34, 48] width 14 height 16
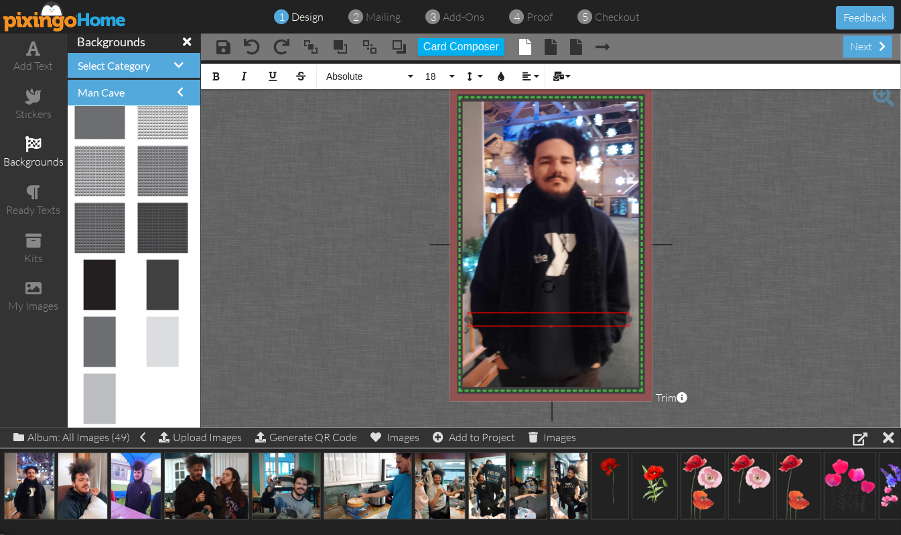
drag, startPoint x: 598, startPoint y: 114, endPoint x: 596, endPoint y: 308, distance: 194.3
click at [596, 308] on div at bounding box center [548, 318] width 169 height 21
drag, startPoint x: 631, startPoint y: 316, endPoint x: 586, endPoint y: 322, distance: 45.9
click at [584, 322] on div "Enter your text ×" at bounding box center [525, 319] width 117 height 15
drag, startPoint x: 557, startPoint y: 311, endPoint x: 582, endPoint y: 309, distance: 24.9
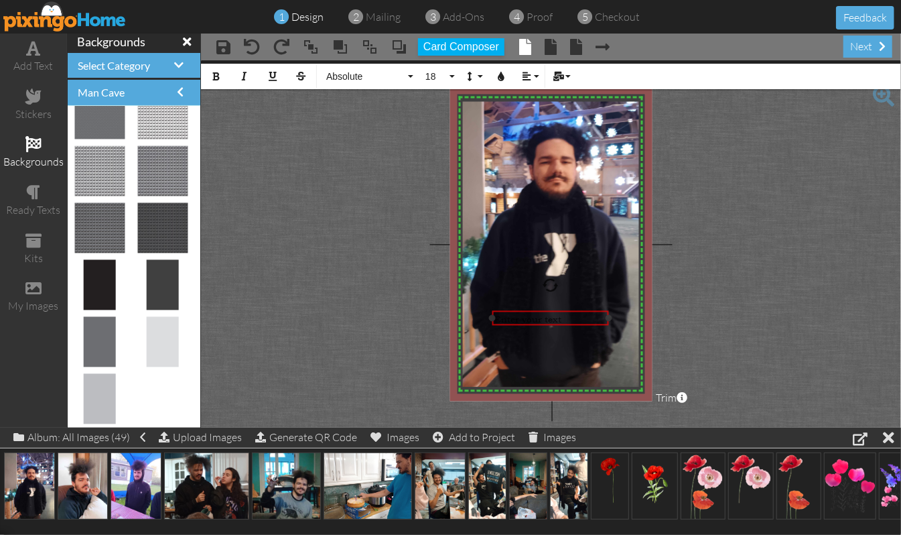
click at [582, 310] on div "​ Enter your text ​" at bounding box center [550, 318] width 117 height 17
click at [537, 70] on button "Align" at bounding box center [529, 76] width 25 height 25
click at [533, 123] on icon at bounding box center [537, 126] width 9 height 10
click at [410, 72] on button "Absolute" at bounding box center [368, 76] width 96 height 25
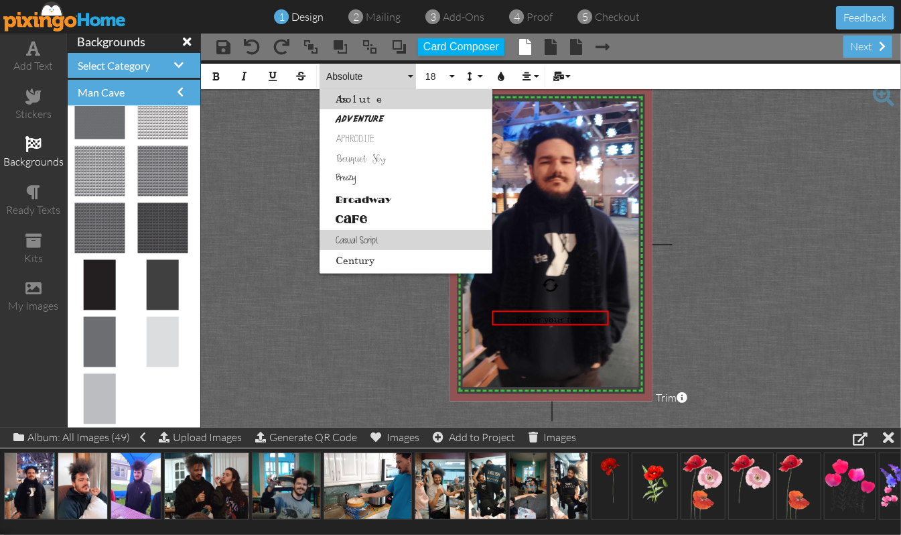
click at [335, 236] on link "Casual Script" at bounding box center [406, 240] width 173 height 20
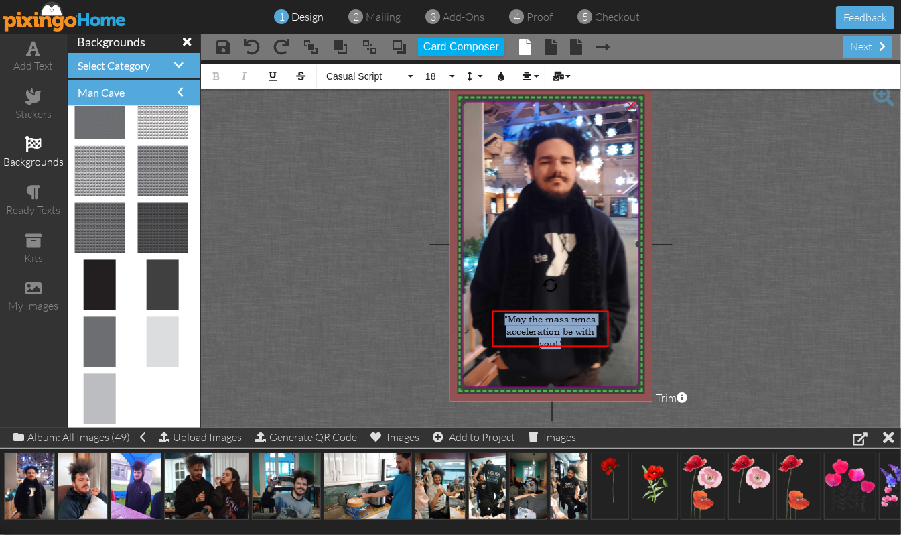
drag, startPoint x: 599, startPoint y: 334, endPoint x: 497, endPoint y: 301, distance: 107.0
click at [497, 301] on div "X X X X X X X X X X X X X X X X X X X X X X X X X X X X X X X X X X X X X X X X…" at bounding box center [551, 244] width 203 height 314
click at [500, 76] on icon "button" at bounding box center [500, 76] width 9 height 9
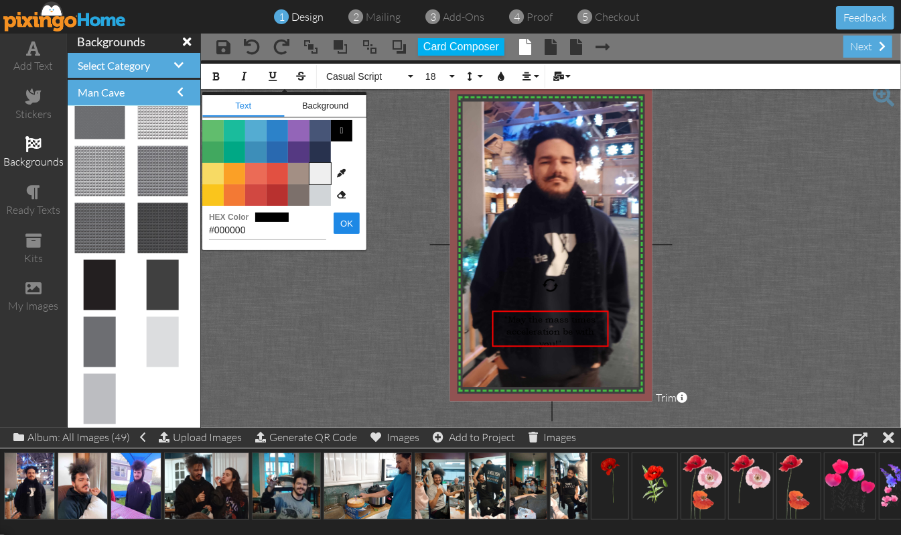
click at [318, 172] on span "Color #EFEFEF" at bounding box center [320, 173] width 21 height 21
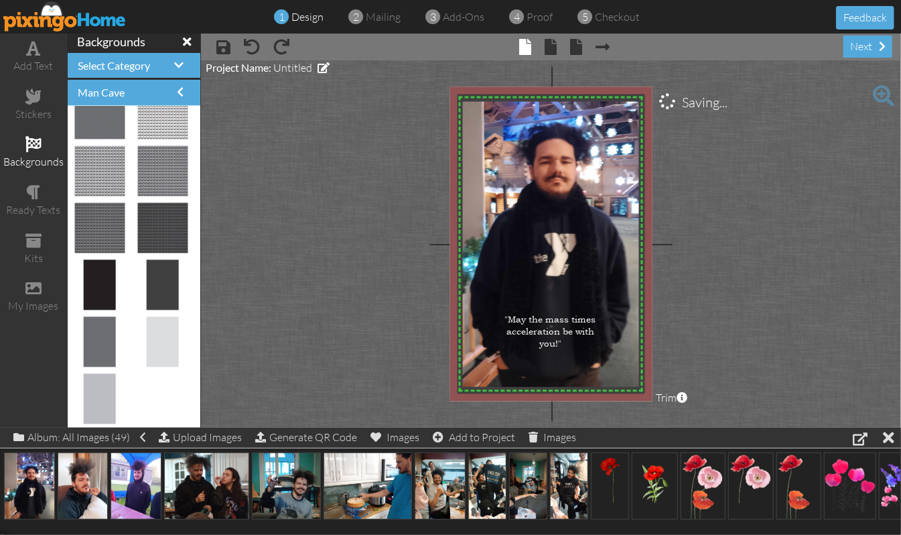
click at [761, 274] on project-studio-wrapper "X X X X X X X X X X X X X X X X X X X X X X X X X X X X X X X X X X X X X X X X…" at bounding box center [551, 243] width 700 height 367
click at [569, 334] on div ""May the mass times acceleration be with you!"" at bounding box center [550, 331] width 112 height 36
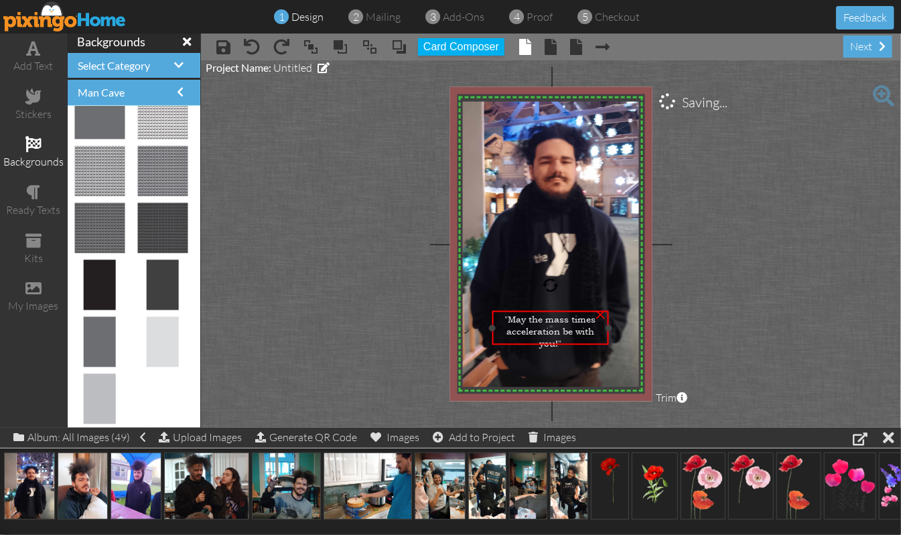
click at [569, 334] on div ""May the mass times acceleration be with you!"" at bounding box center [550, 331] width 112 height 36
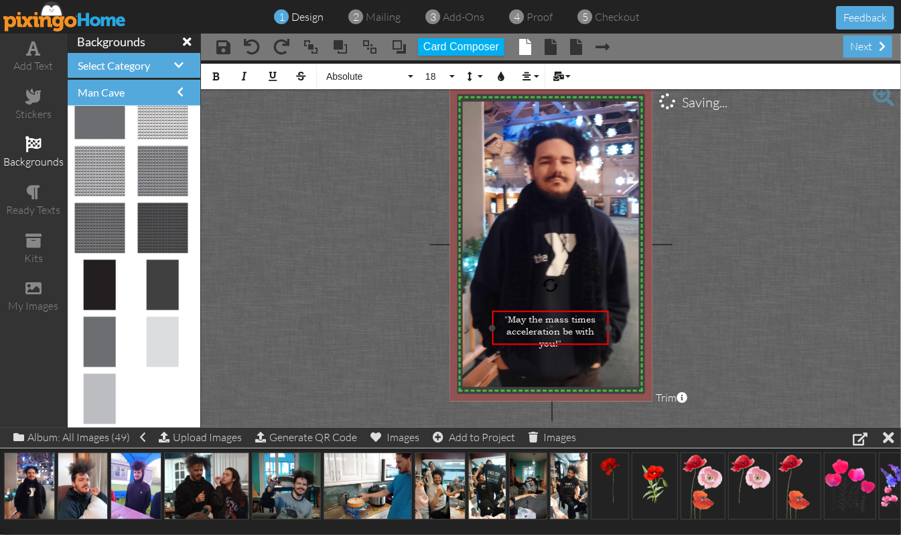
click at [564, 333] on div ""May the mass times acceleration be with you!"" at bounding box center [550, 331] width 112 height 36
click at [498, 317] on div ""May the mass times acceleration be with you!" at bounding box center [550, 325] width 112 height 24
drag, startPoint x: 588, startPoint y: 309, endPoint x: 591, endPoint y: 317, distance: 8.5
click at [591, 318] on div "​ ​ May the mass times acceleration be with you!" at bounding box center [552, 332] width 117 height 29
click at [761, 290] on project-studio-wrapper "X X X X X X X X X X X X X X X X X X X X X X X X X X X X X X X X X X X X X X X X…" at bounding box center [551, 243] width 700 height 367
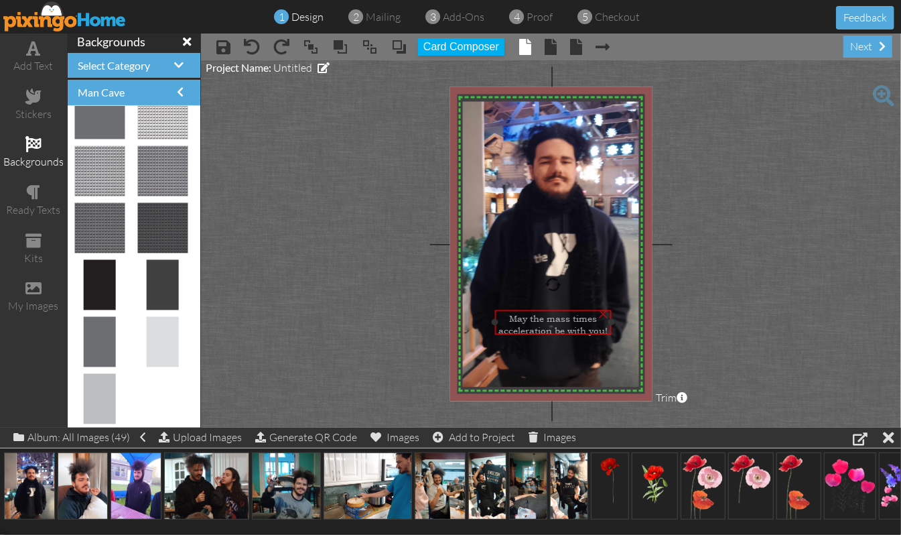
drag, startPoint x: 559, startPoint y: 323, endPoint x: 559, endPoint y: 314, distance: 8.7
click at [559, 314] on span "May the mass times acceleration be with you!" at bounding box center [552, 324] width 109 height 24
click at [582, 322] on span "May the mass times acceleration be with you!" at bounding box center [552, 324] width 109 height 24
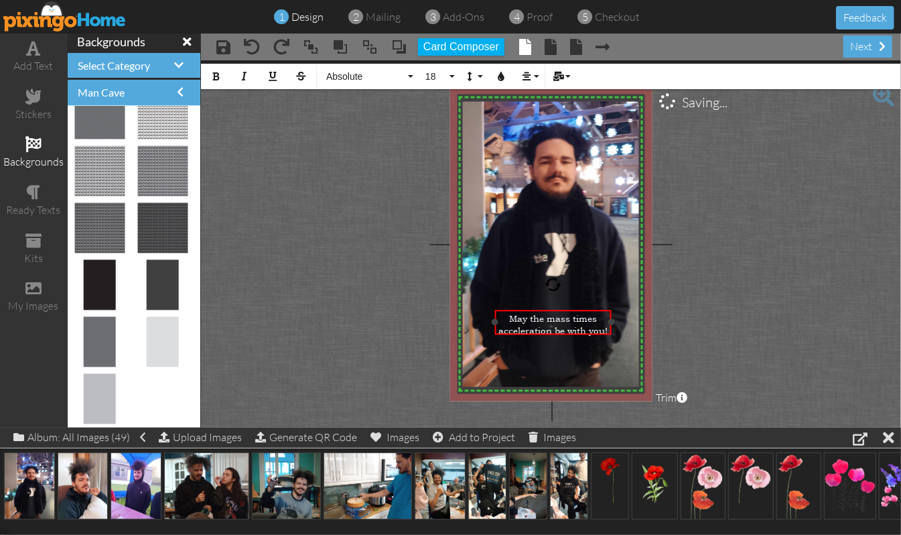
click at [604, 327] on span "May the mass times acceleration be with you!" at bounding box center [552, 324] width 109 height 24
click at [761, 336] on project-studio-wrapper "X X X X X X X X X X X X X X X X X X X X X X X X X X X X X X X X X X X X X X X X…" at bounding box center [551, 243] width 700 height 367
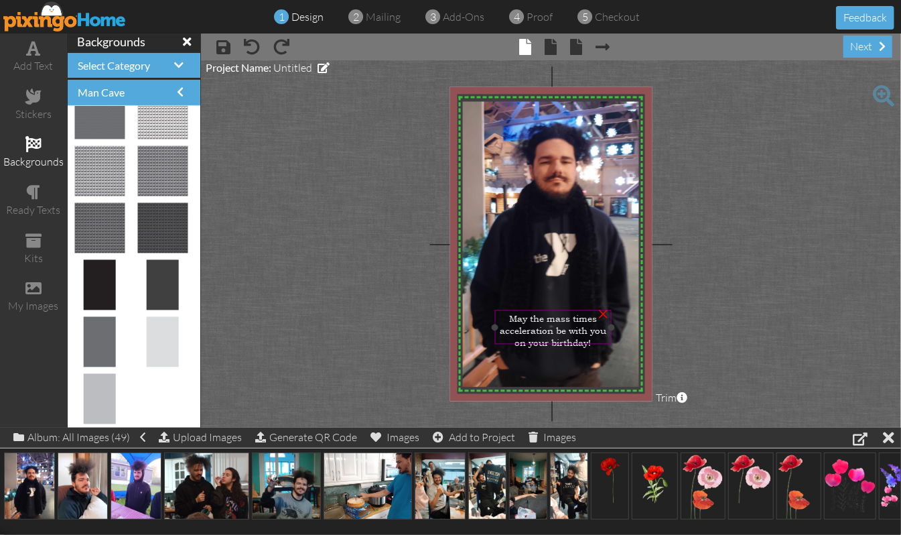
click at [529, 314] on span "May the mass times acceleration be with you on your birthday!" at bounding box center [553, 330] width 107 height 36
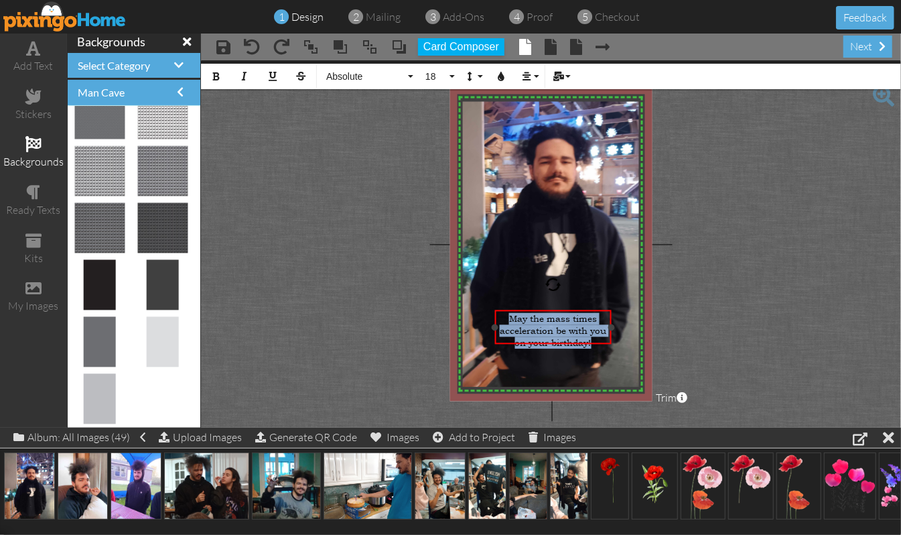
drag, startPoint x: 501, startPoint y: 312, endPoint x: 614, endPoint y: 335, distance: 115.5
click at [611, 335] on div "May the mass times acceleration be with you on your birthday! ×" at bounding box center [552, 327] width 117 height 34
click at [411, 78] on button "Absolute" at bounding box center [368, 76] width 96 height 25
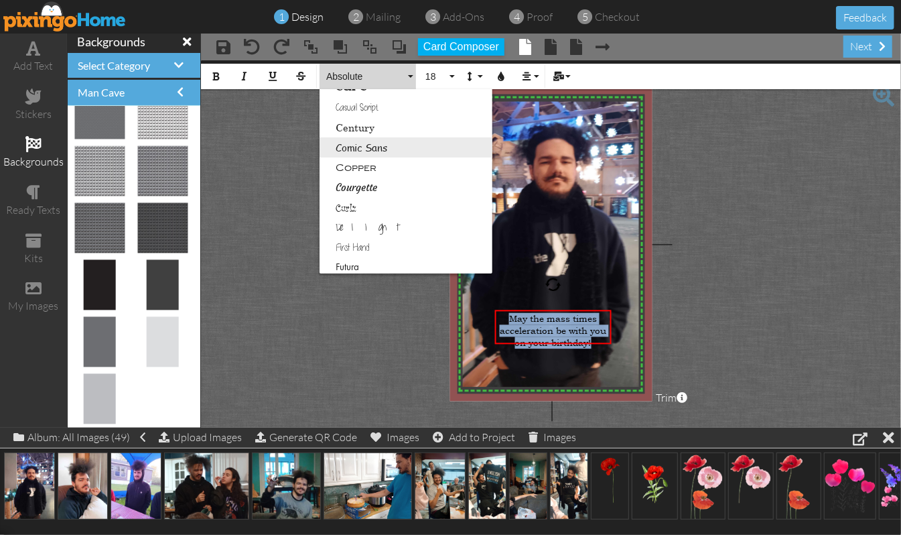
scroll to position [178, 0]
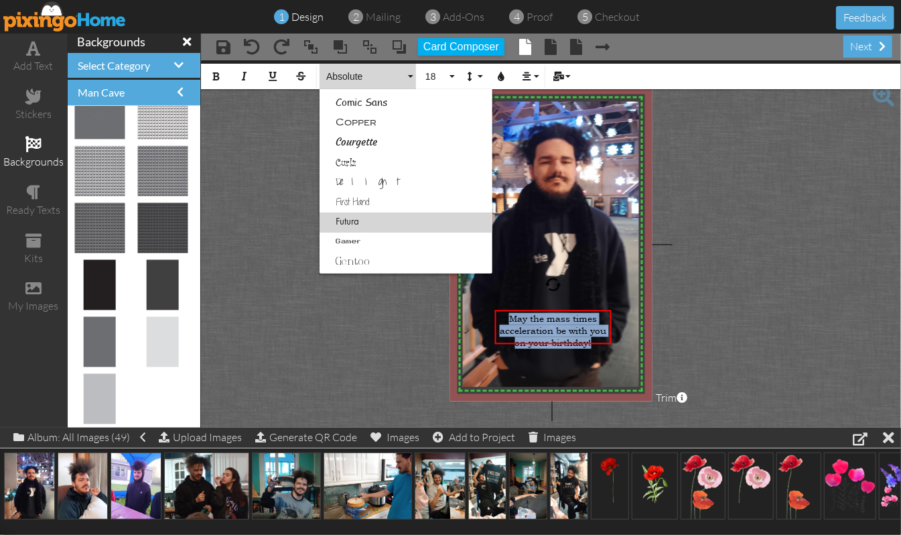
click at [336, 218] on link "Futura" at bounding box center [406, 222] width 173 height 20
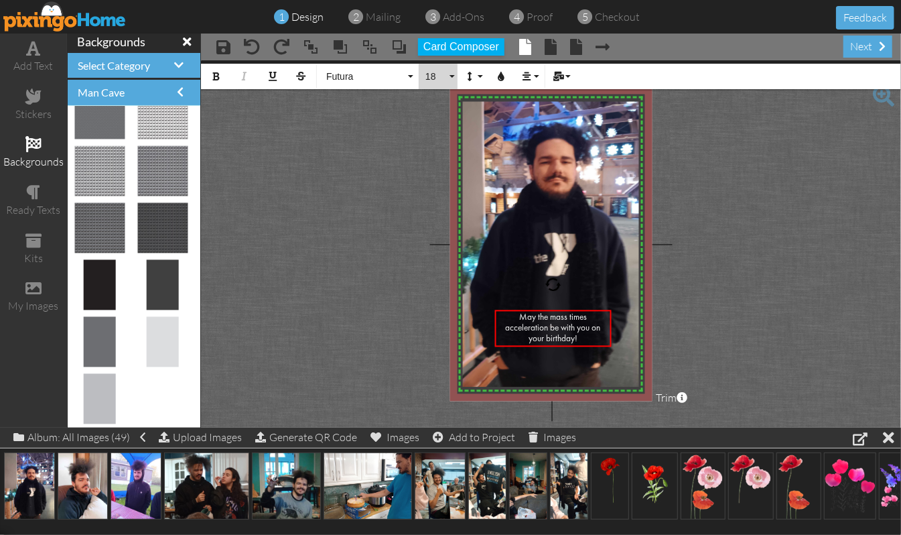
click at [453, 75] on button "18" at bounding box center [438, 76] width 39 height 25
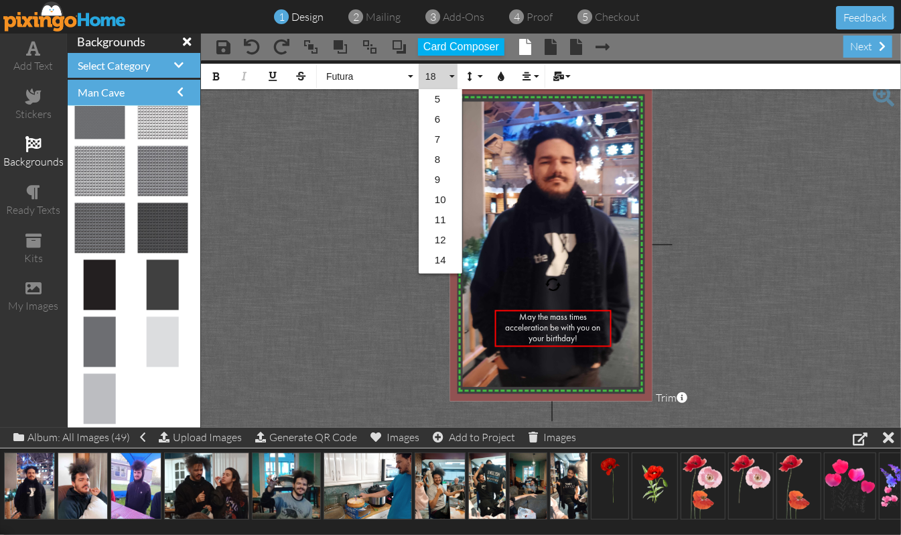
scroll to position [119, 0]
click at [438, 202] on link "20" at bounding box center [441, 202] width 44 height 20
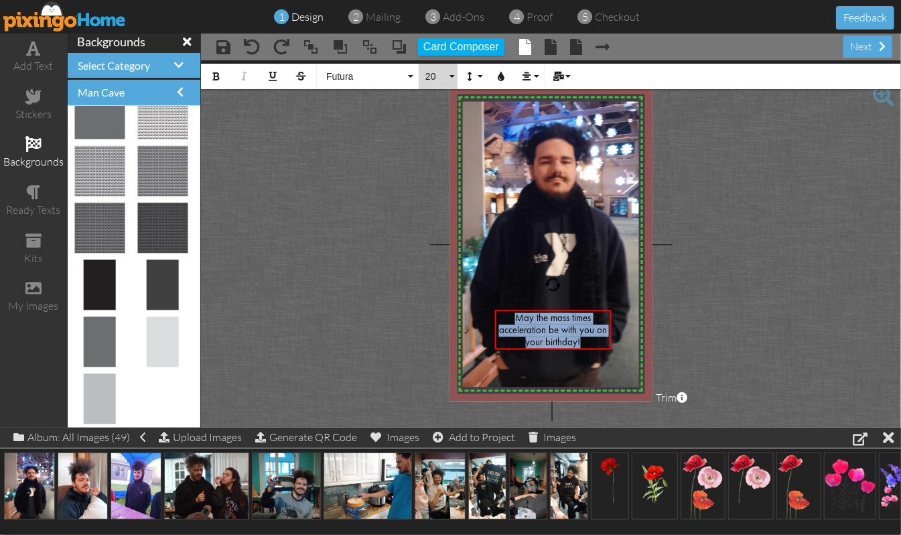
click at [452, 78] on button "20" at bounding box center [438, 76] width 39 height 25
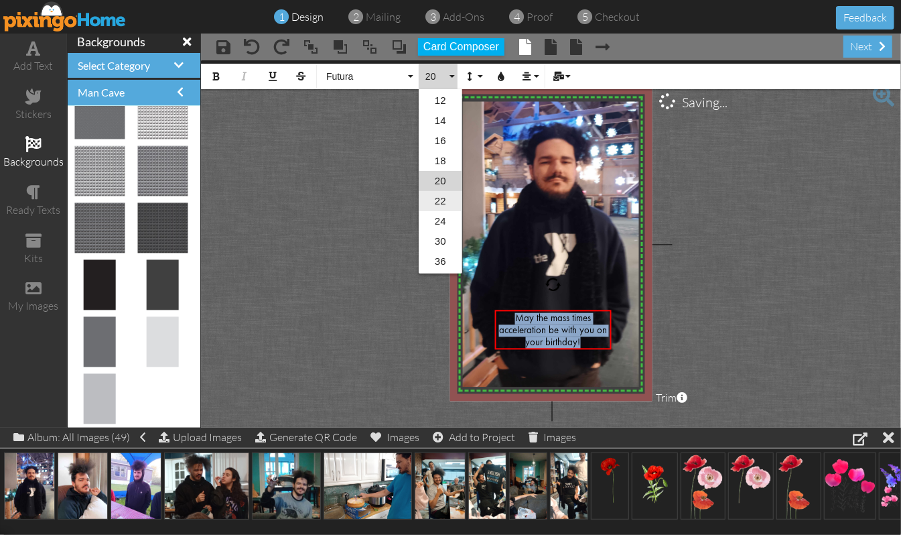
click at [440, 196] on link "22" at bounding box center [441, 201] width 44 height 20
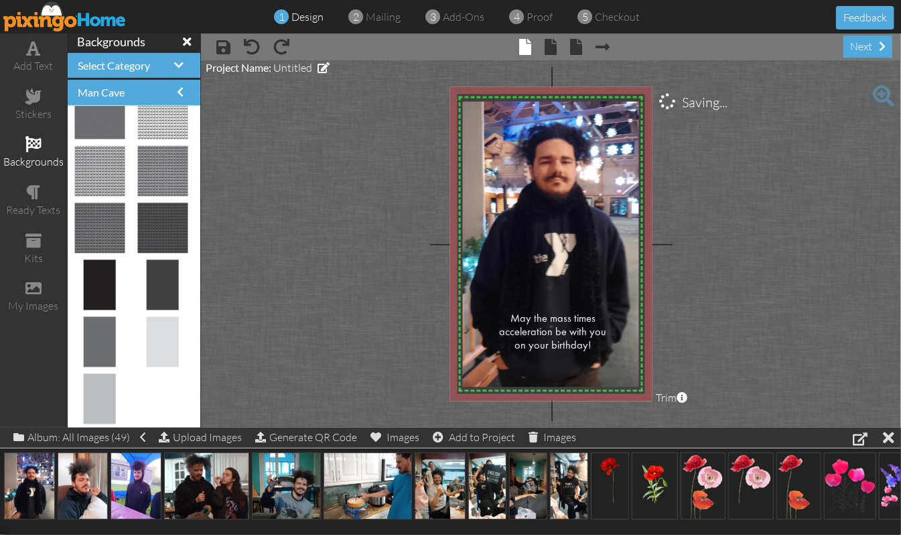
click at [761, 275] on project-studio-wrapper "X X X X X X X X X X X X X X X X X X X X X X X X X X X X X X X X X X X X X X X X…" at bounding box center [551, 243] width 700 height 367
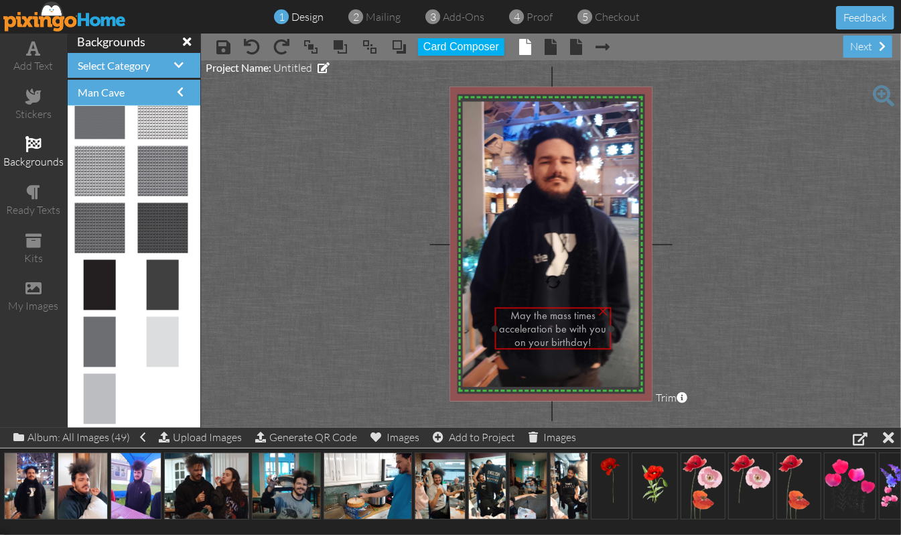
click at [580, 314] on span "May the mass times acceleration be with you on your birthday!" at bounding box center [552, 330] width 107 height 38
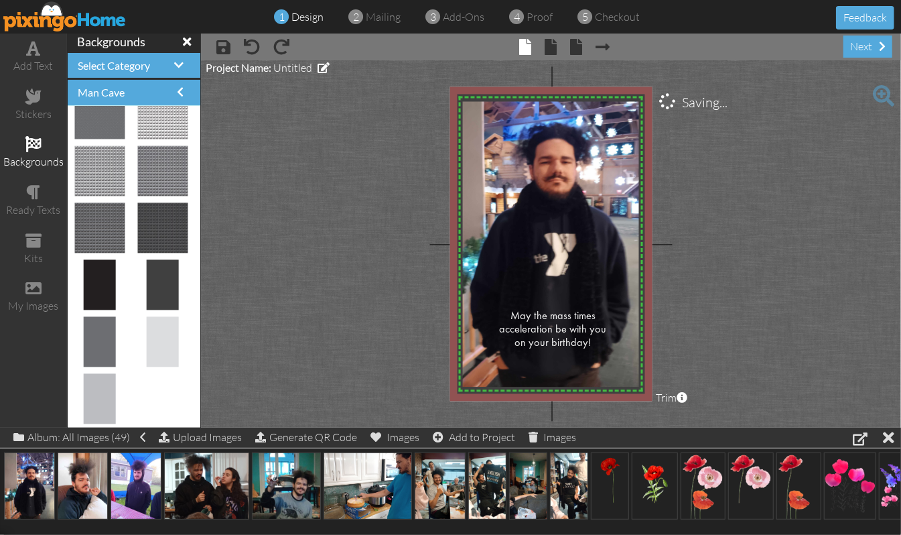
click at [761, 288] on project-studio-wrapper "X X X X X X X X X X X X X X X X X X X X X X X X X X X X X X X X X X X X X X X X…" at bounding box center [551, 243] width 700 height 367
click at [551, 44] on span at bounding box center [551, 47] width 12 height 16
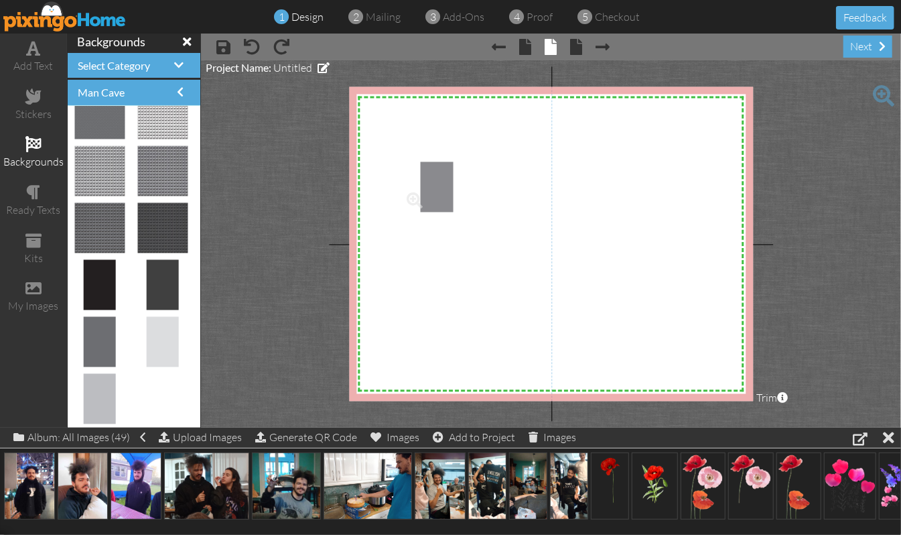
drag, startPoint x: 103, startPoint y: 322, endPoint x: 431, endPoint y: 180, distance: 358.3
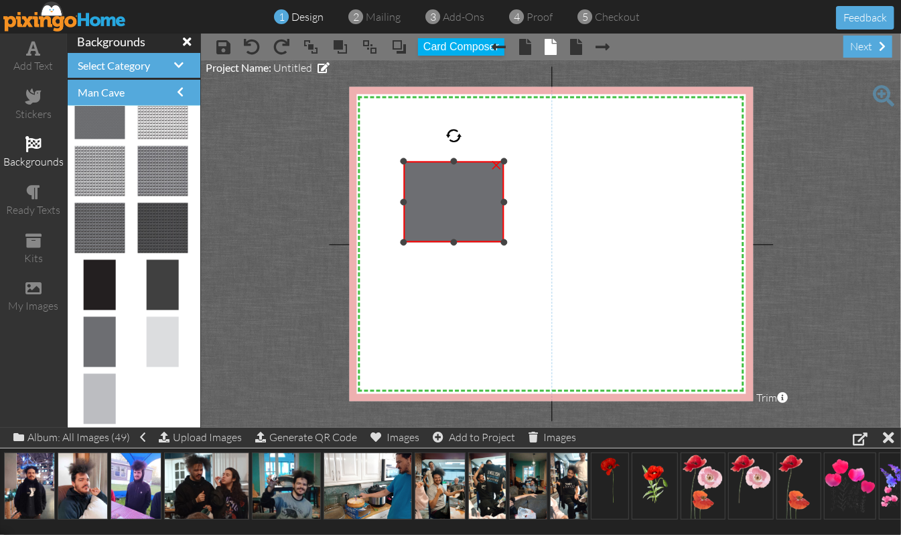
drag, startPoint x: 454, startPoint y: 315, endPoint x: 456, endPoint y: 238, distance: 76.4
click at [456, 239] on div at bounding box center [454, 242] width 7 height 7
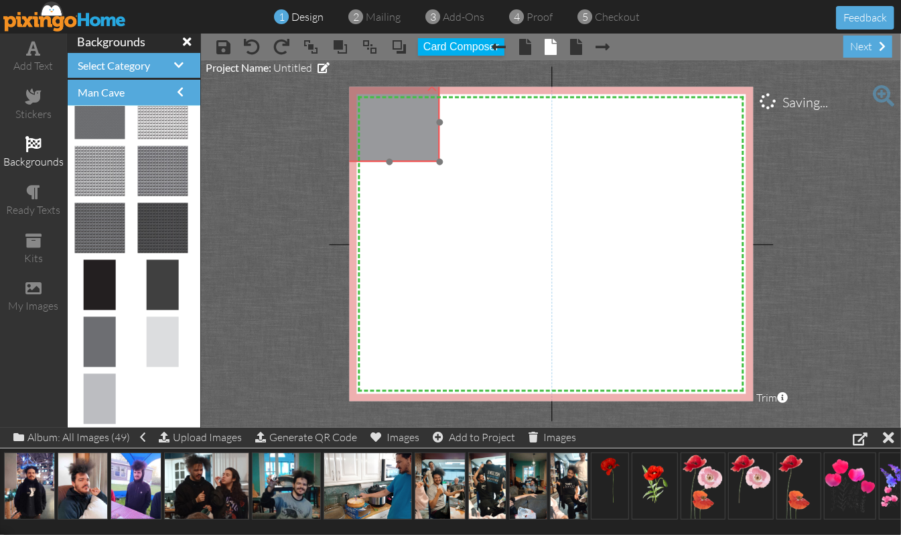
drag, startPoint x: 475, startPoint y: 220, endPoint x: 421, endPoint y: 143, distance: 94.4
click at [411, 142] on img at bounding box center [389, 161] width 101 height 156
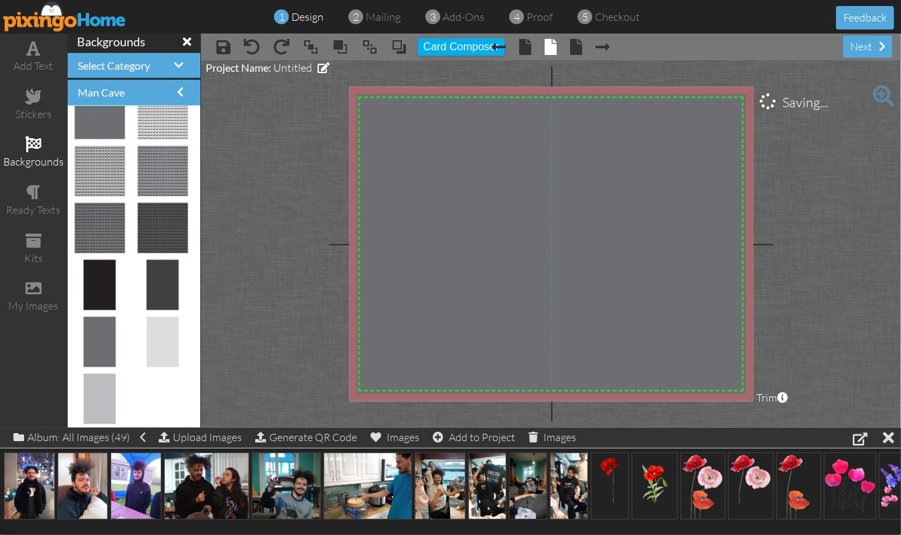
drag, startPoint x: 440, startPoint y: 161, endPoint x: 770, endPoint y: 425, distance: 422.3
click at [761, 425] on project-studio-wrapper "X X X X X X X X X X X X X X X X X X X X X X X X X X X X X X X X X X X X X X X X…" at bounding box center [551, 243] width 700 height 367
drag, startPoint x: 84, startPoint y: 480, endPoint x: 431, endPoint y: 167, distance: 467.7
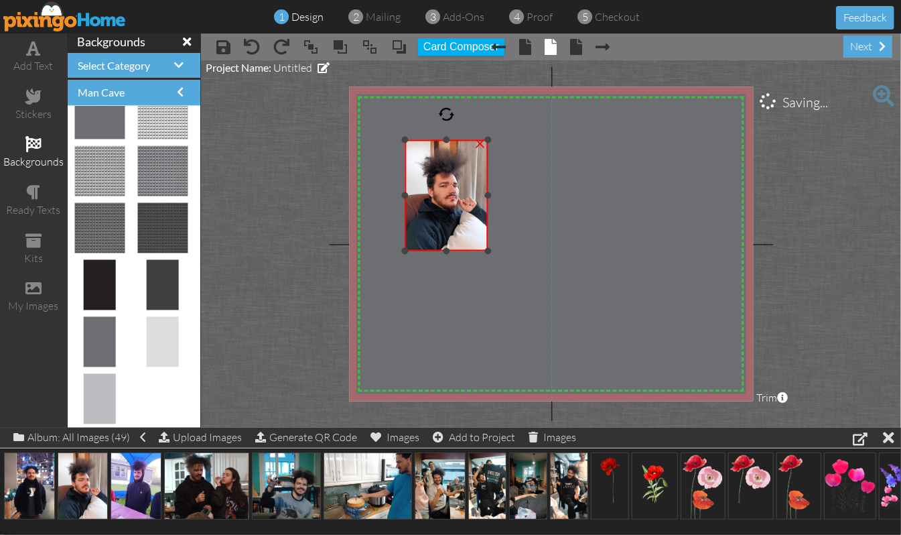
drag, startPoint x: 555, startPoint y: 339, endPoint x: 494, endPoint y: 248, distance: 109.6
click at [494, 248] on div "X X X X X X X X X X X X X X X X X X X X X X X X X X X X X X X X X X X X X X X X…" at bounding box center [551, 244] width 404 height 314
click at [413, 194] on div at bounding box center [411, 195] width 7 height 7
click at [449, 141] on div at bounding box center [449, 144] width 7 height 7
click at [488, 196] on div at bounding box center [485, 197] width 7 height 7
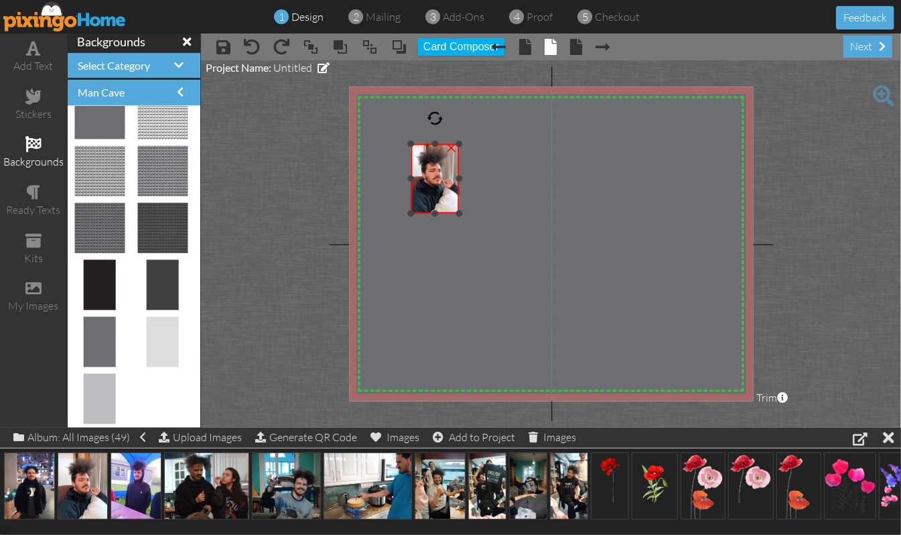
drag, startPoint x: 486, startPoint y: 247, endPoint x: 468, endPoint y: 209, distance: 41.6
click at [468, 209] on div "X X X X X X X X X X X X X X X X X X X X X X X X X X X X X X X X X X X X X X X X…" at bounding box center [551, 244] width 404 height 314
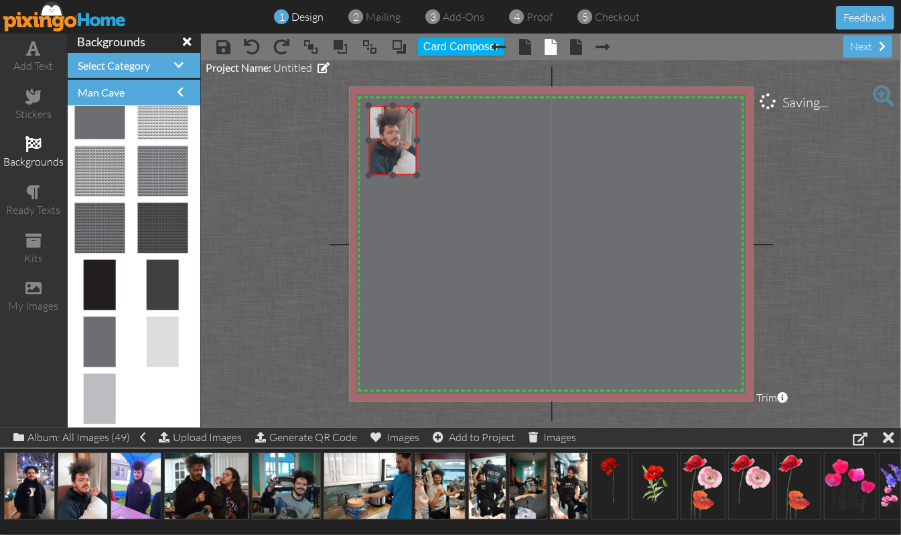
drag, startPoint x: 446, startPoint y: 200, endPoint x: 403, endPoint y: 161, distance: 56.9
click at [403, 161] on img at bounding box center [392, 139] width 54 height 72
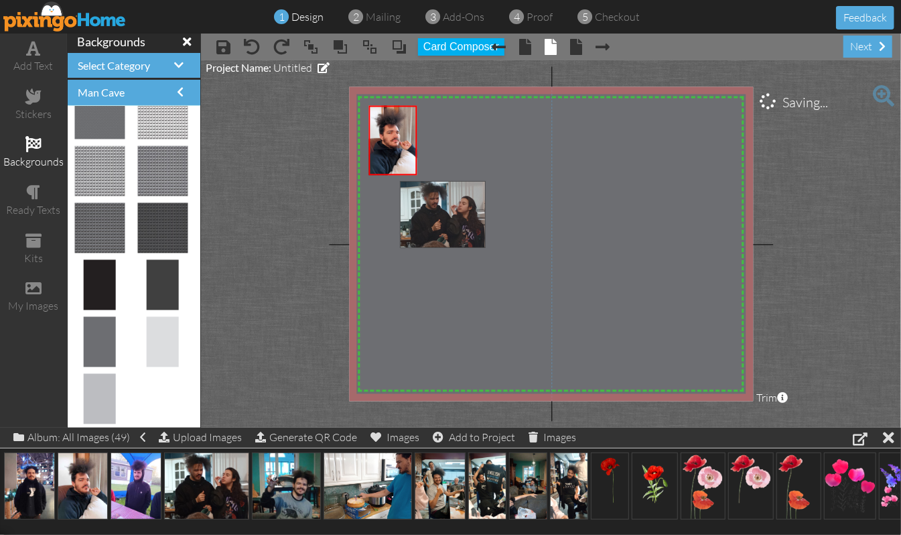
drag, startPoint x: 196, startPoint y: 472, endPoint x: 429, endPoint y: 201, distance: 357.7
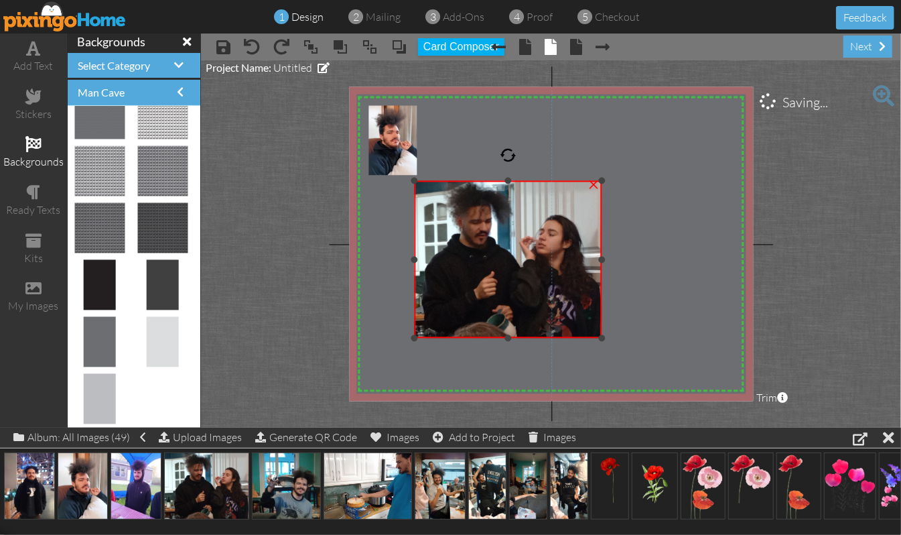
drag, startPoint x: 402, startPoint y: 258, endPoint x: 417, endPoint y: 255, distance: 15.1
click at [417, 256] on div at bounding box center [414, 259] width 7 height 7
click at [597, 263] on div "×" at bounding box center [506, 259] width 182 height 157
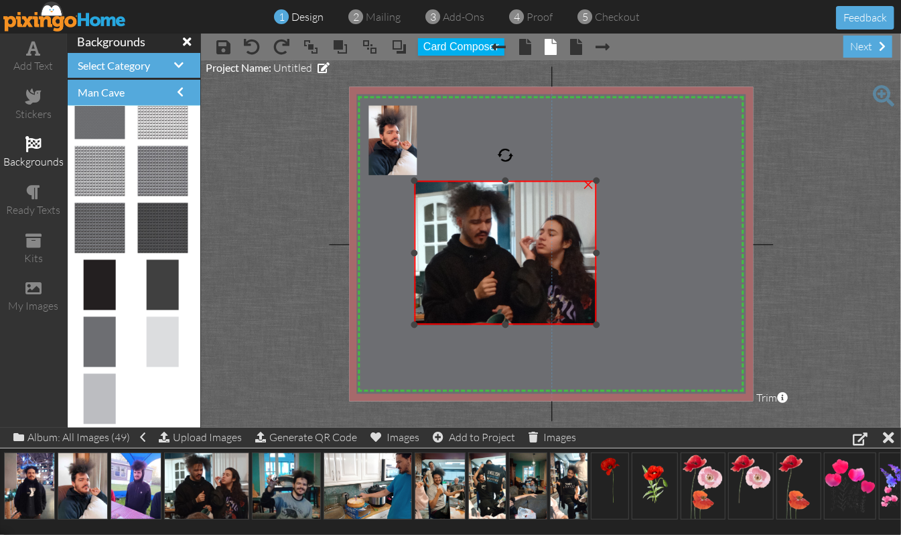
drag, startPoint x: 504, startPoint y: 338, endPoint x: 506, endPoint y: 323, distance: 14.9
click at [506, 323] on div at bounding box center [505, 325] width 7 height 7
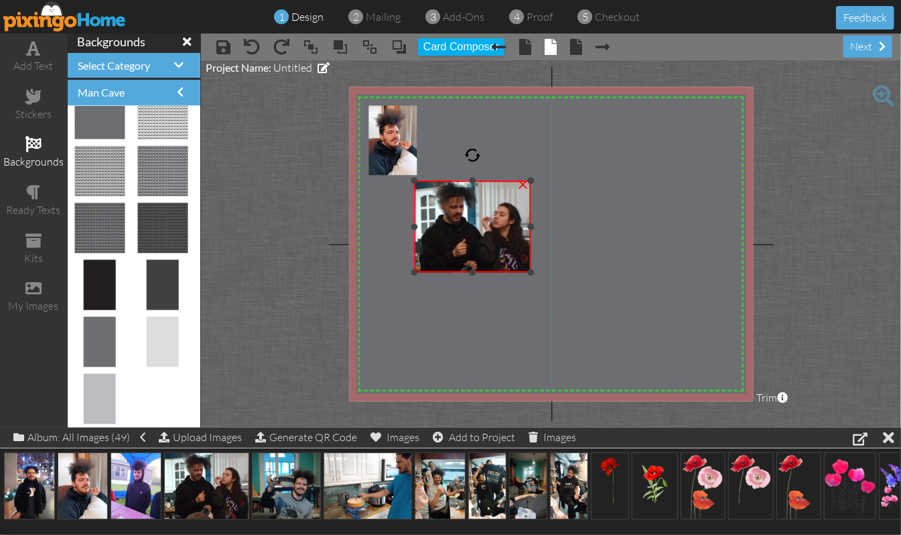
drag, startPoint x: 598, startPoint y: 323, endPoint x: 552, endPoint y: 271, distance: 68.8
click at [552, 271] on div "X X X X X X X X X X X X X X X X X X X X X X X X X X X X X X X X X X X X X X X X…" at bounding box center [551, 244] width 404 height 314
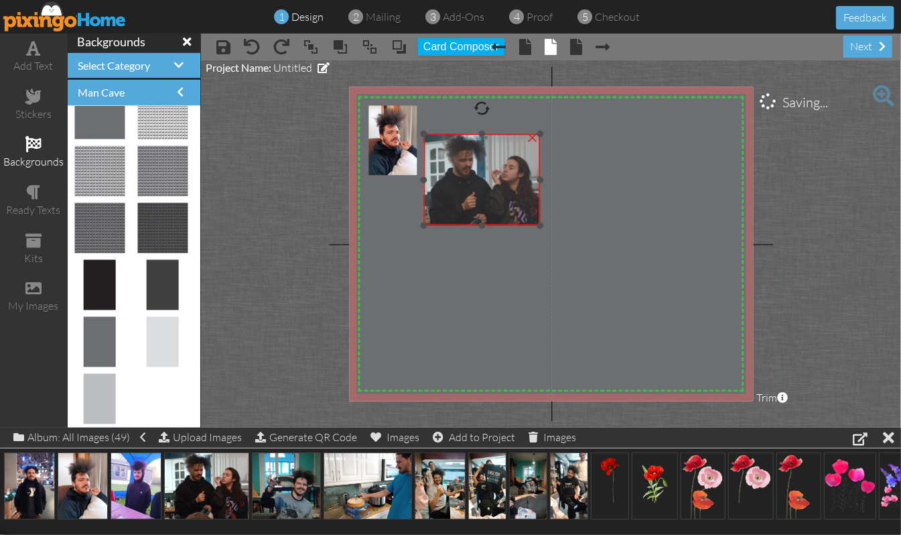
drag, startPoint x: 496, startPoint y: 247, endPoint x: 505, endPoint y: 199, distance: 48.5
click at [505, 199] on img at bounding box center [479, 184] width 129 height 101
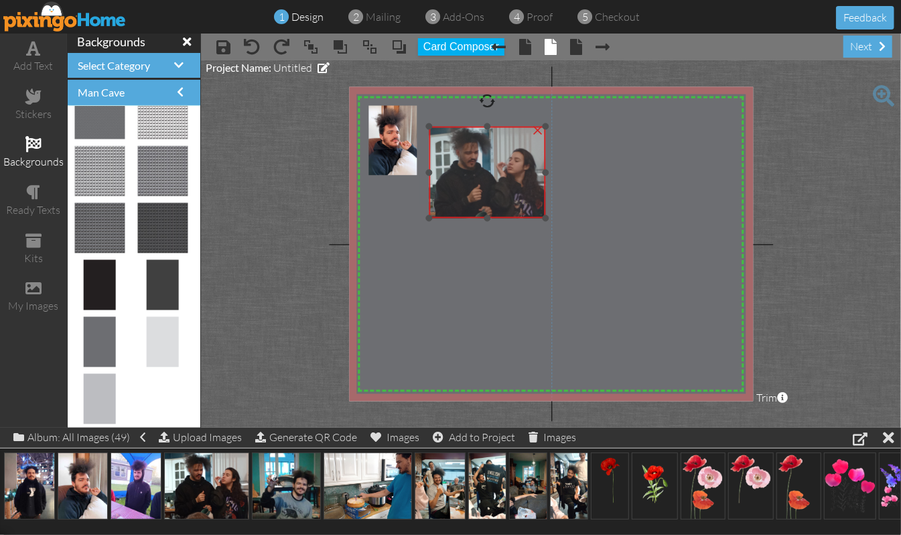
drag, startPoint x: 515, startPoint y: 202, endPoint x: 521, endPoint y: 194, distance: 9.5
click at [521, 194] on img at bounding box center [484, 177] width 129 height 101
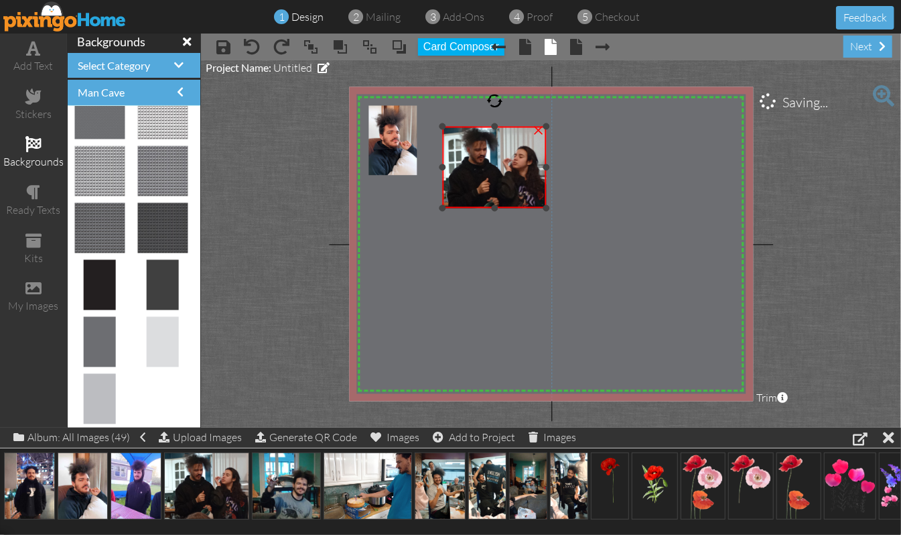
drag, startPoint x: 431, startPoint y: 215, endPoint x: 437, endPoint y: 205, distance: 11.7
click at [437, 205] on div "X X X X X X X X X X X X X X X X X X X X X X X X X X X X X X X X X X X X X X X X…" at bounding box center [551, 244] width 404 height 314
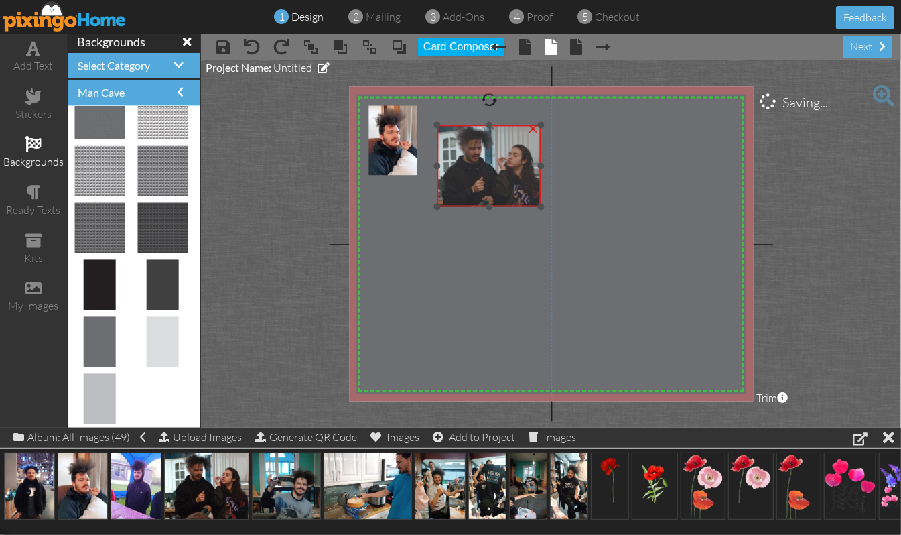
click at [476, 191] on img at bounding box center [486, 170] width 115 height 90
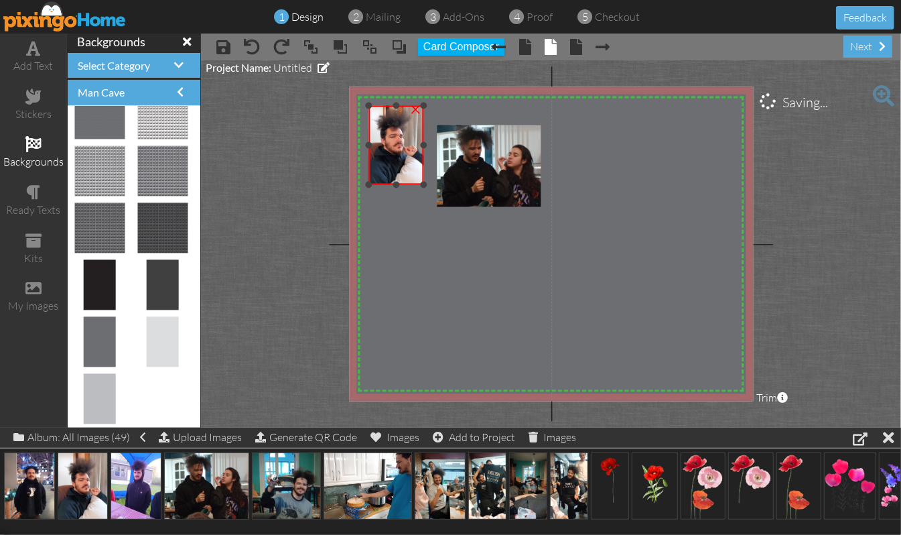
drag, startPoint x: 417, startPoint y: 172, endPoint x: 430, endPoint y: 180, distance: 16.0
click at [430, 180] on div "X X X X X X X X X X X X X X X X X X X X X X X X X X X X X X X X X X X X X X X X…" at bounding box center [551, 244] width 404 height 314
drag, startPoint x: 137, startPoint y: 478, endPoint x: 598, endPoint y: 204, distance: 536.8
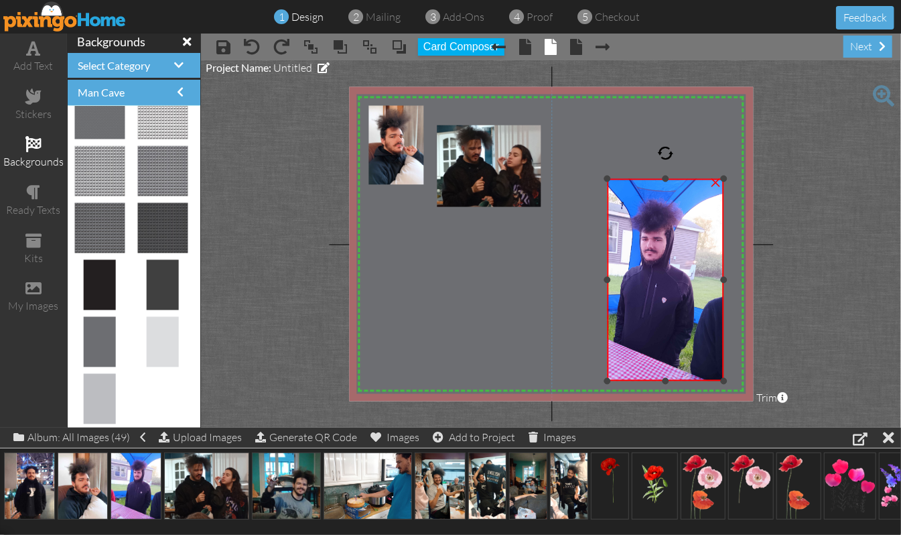
drag, startPoint x: 571, startPoint y: 277, endPoint x: 606, endPoint y: 265, distance: 36.7
click at [607, 265] on div "×" at bounding box center [665, 280] width 117 height 202
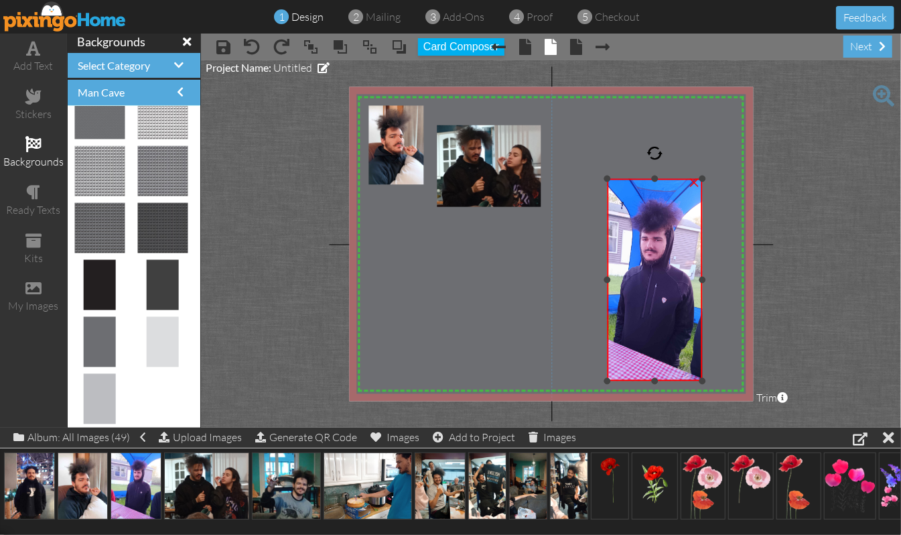
drag, startPoint x: 722, startPoint y: 277, endPoint x: 701, endPoint y: 285, distance: 22.9
click at [701, 285] on div "×" at bounding box center [654, 280] width 95 height 202
drag, startPoint x: 654, startPoint y: 377, endPoint x: 653, endPoint y: 341, distance: 35.5
click at [653, 342] on div at bounding box center [654, 345] width 7 height 7
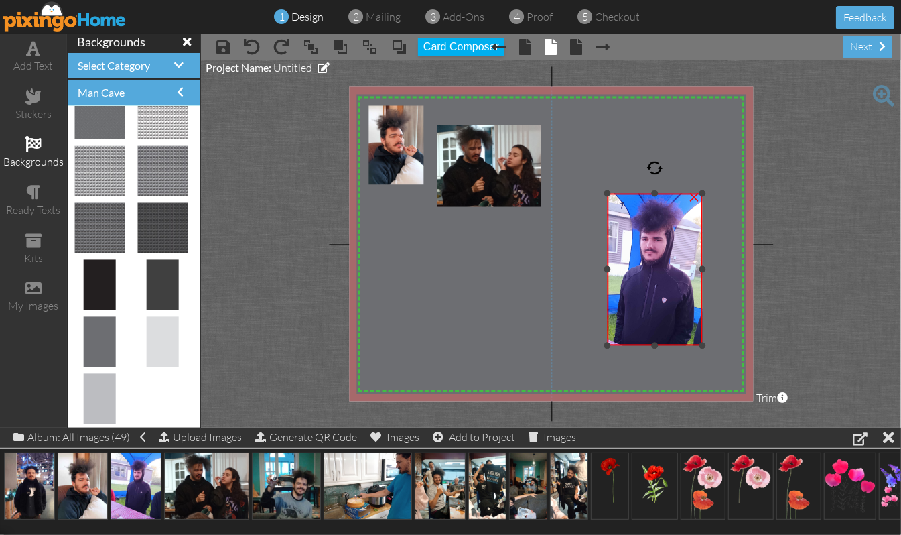
drag, startPoint x: 655, startPoint y: 175, endPoint x: 655, endPoint y: 190, distance: 15.4
click at [655, 190] on div at bounding box center [654, 193] width 7 height 7
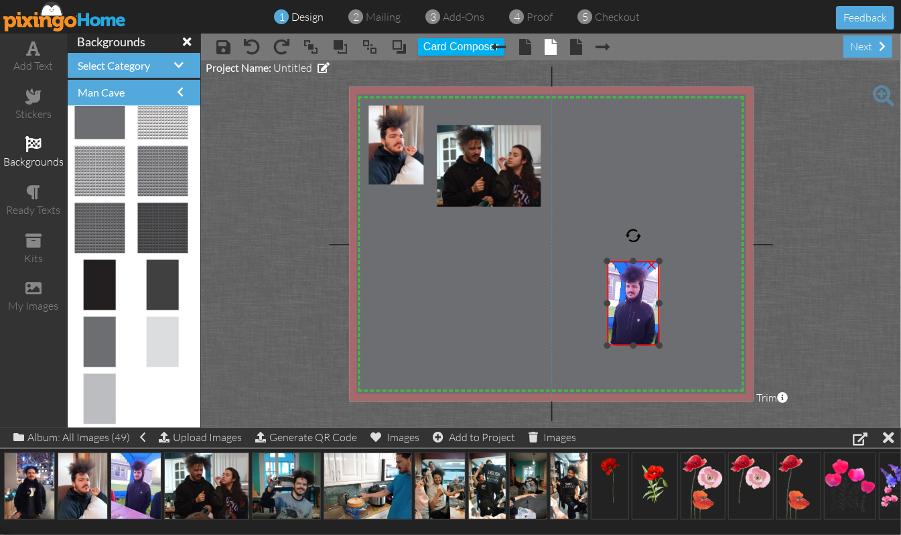
drag, startPoint x: 703, startPoint y: 194, endPoint x: 660, endPoint y: 261, distance: 80.5
click at [660, 261] on div at bounding box center [660, 261] width 7 height 7
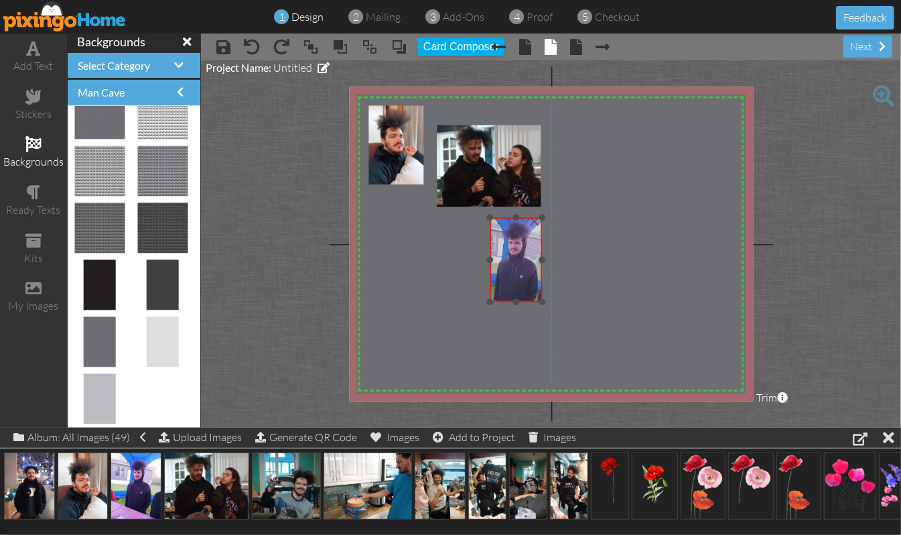
drag, startPoint x: 630, startPoint y: 295, endPoint x: 513, endPoint y: 251, distance: 125.3
click at [513, 251] on img at bounding box center [512, 265] width 84 height 112
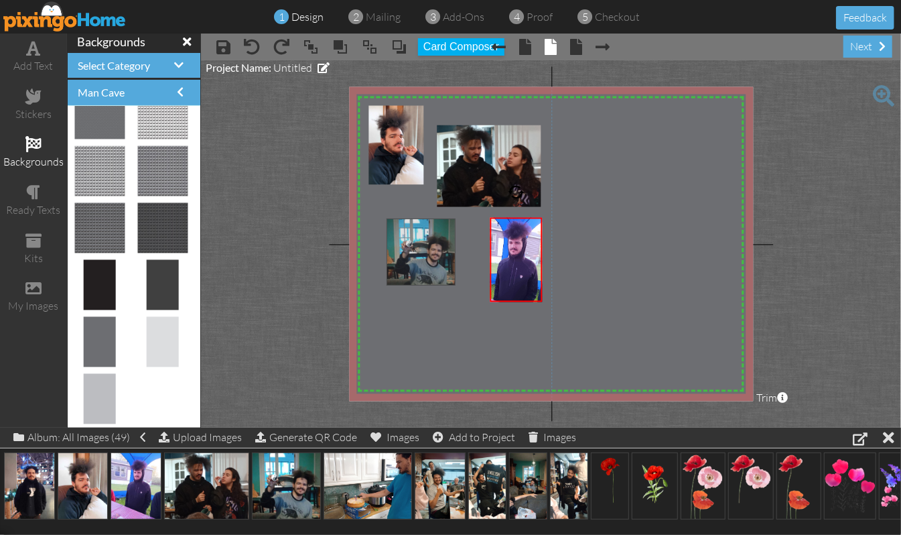
drag, startPoint x: 284, startPoint y: 477, endPoint x: 419, endPoint y: 241, distance: 271.6
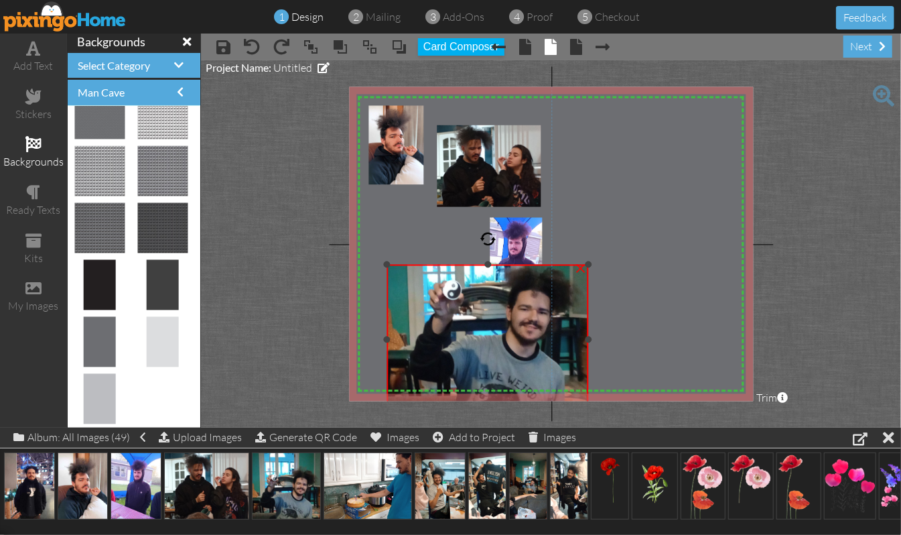
drag, startPoint x: 486, startPoint y: 214, endPoint x: 494, endPoint y: 261, distance: 47.5
click at [494, 265] on div "×" at bounding box center [488, 339] width 202 height 149
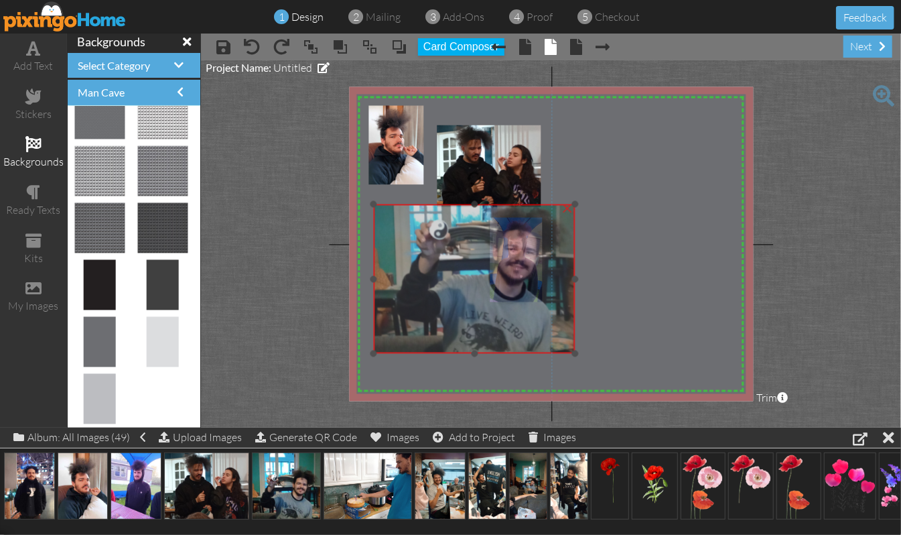
drag, startPoint x: 484, startPoint y: 344, endPoint x: 470, endPoint y: 284, distance: 61.1
click at [470, 284] on img at bounding box center [474, 255] width 202 height 197
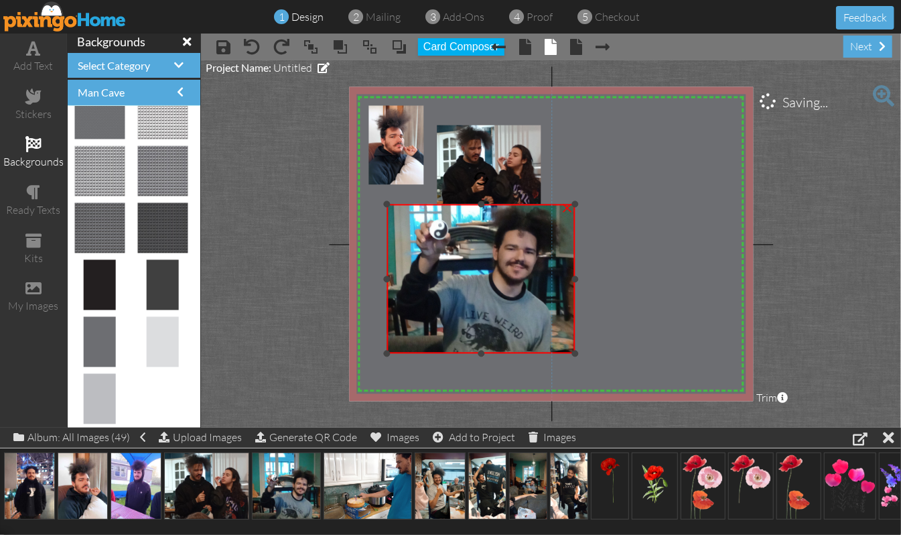
drag, startPoint x: 373, startPoint y: 275, endPoint x: 387, endPoint y: 274, distance: 13.4
click at [387, 275] on div at bounding box center [386, 278] width 7 height 7
drag, startPoint x: 573, startPoint y: 276, endPoint x: 561, endPoint y: 280, distance: 12.7
click at [561, 280] on div "×" at bounding box center [475, 278] width 177 height 149
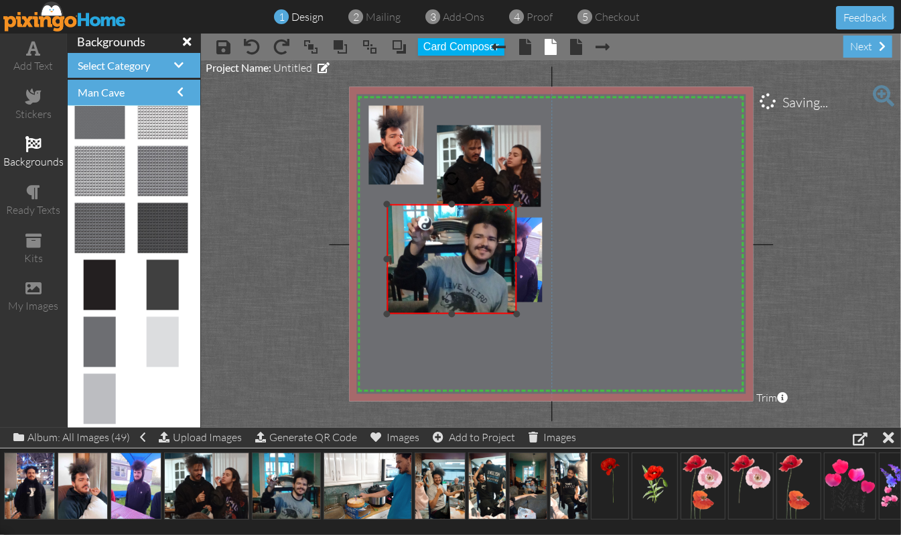
drag, startPoint x: 563, startPoint y: 349, endPoint x: 533, endPoint y: 310, distance: 49.7
click at [533, 310] on div "X X X X X X X X X X X X X X X X X X X X X X X X X X X X X X X X X X X X X X X X…" at bounding box center [551, 244] width 404 height 314
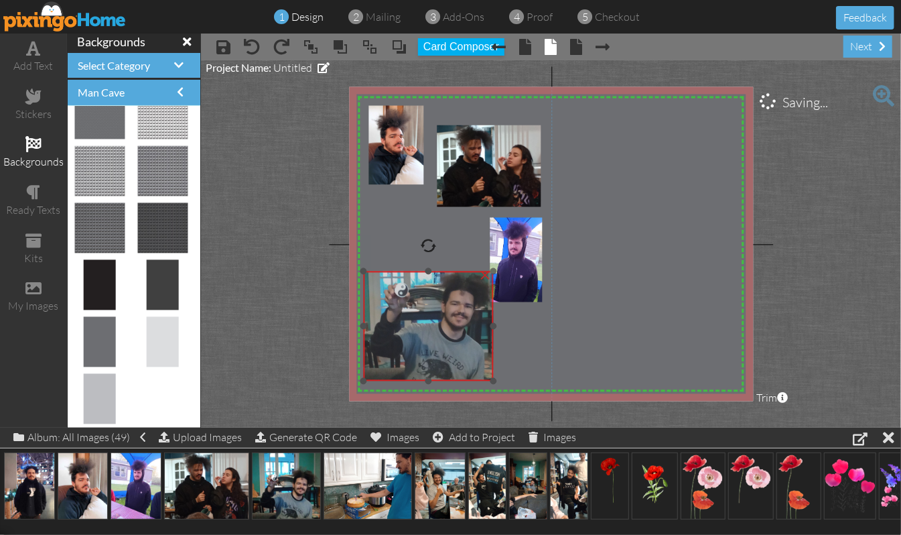
drag, startPoint x: 466, startPoint y: 259, endPoint x: 443, endPoint y: 326, distance: 71.0
click at [443, 326] on img at bounding box center [428, 308] width 149 height 145
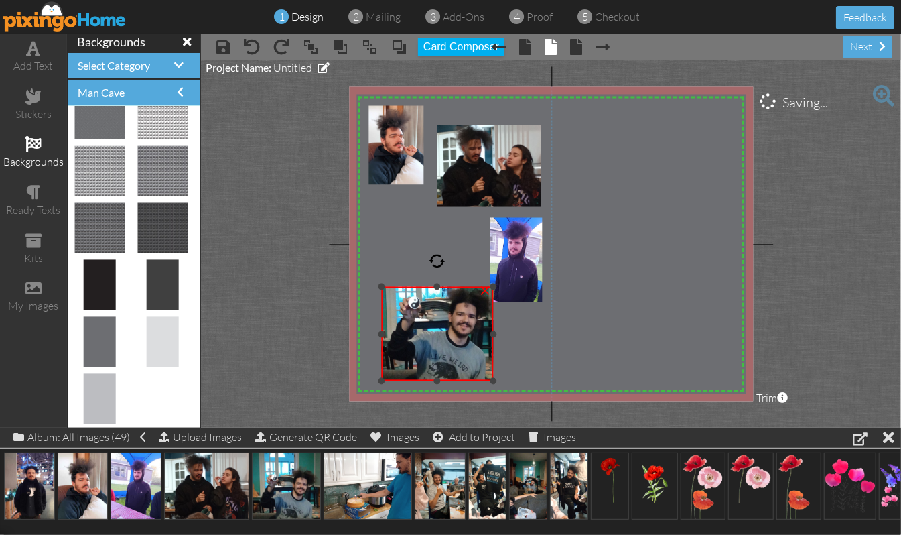
drag, startPoint x: 365, startPoint y: 271, endPoint x: 370, endPoint y: 285, distance: 15.7
click at [370, 285] on div "X X X X X X X X X X X X X X X X X X X X X X X X X X X X X X X X X X X X X X X X…" at bounding box center [551, 244] width 404 height 314
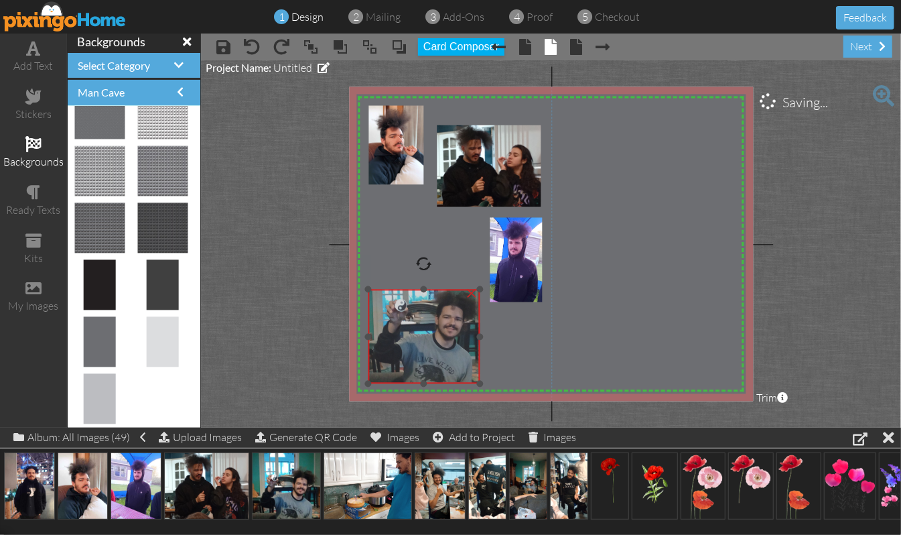
drag, startPoint x: 449, startPoint y: 330, endPoint x: 435, endPoint y: 332, distance: 13.7
click at [435, 332] on img at bounding box center [424, 321] width 128 height 125
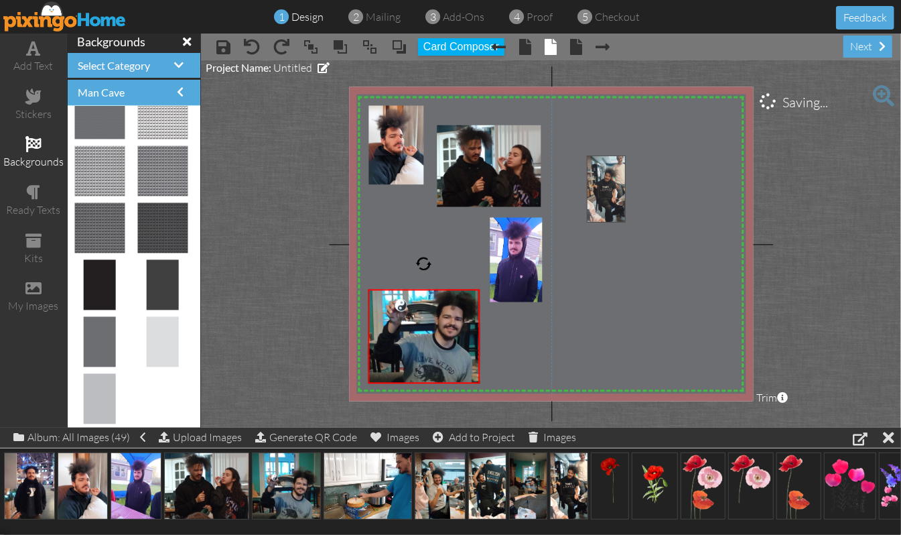
drag, startPoint x: 563, startPoint y: 485, endPoint x: 600, endPoint y: 188, distance: 299.7
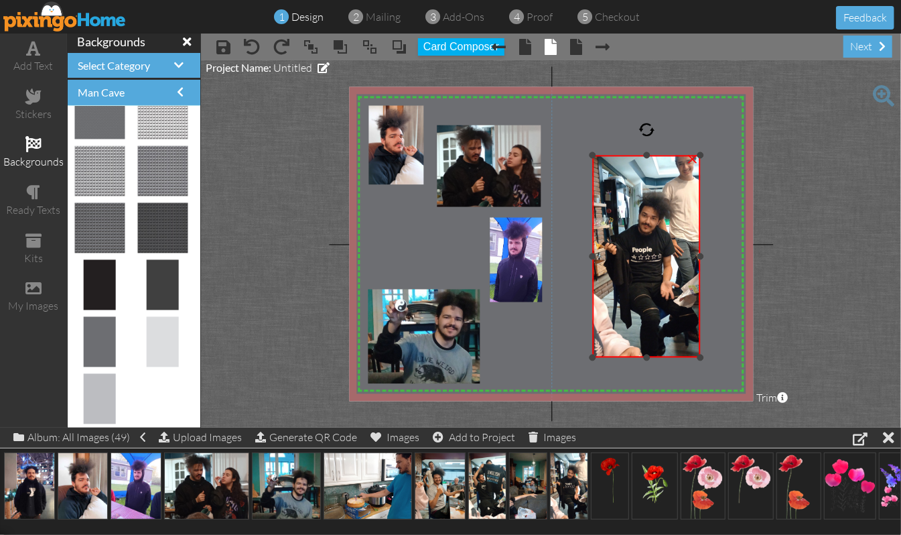
click at [594, 255] on div at bounding box center [592, 256] width 7 height 7
drag, startPoint x: 647, startPoint y: 355, endPoint x: 646, endPoint y: 341, distance: 14.1
click at [646, 341] on div at bounding box center [646, 343] width 7 height 7
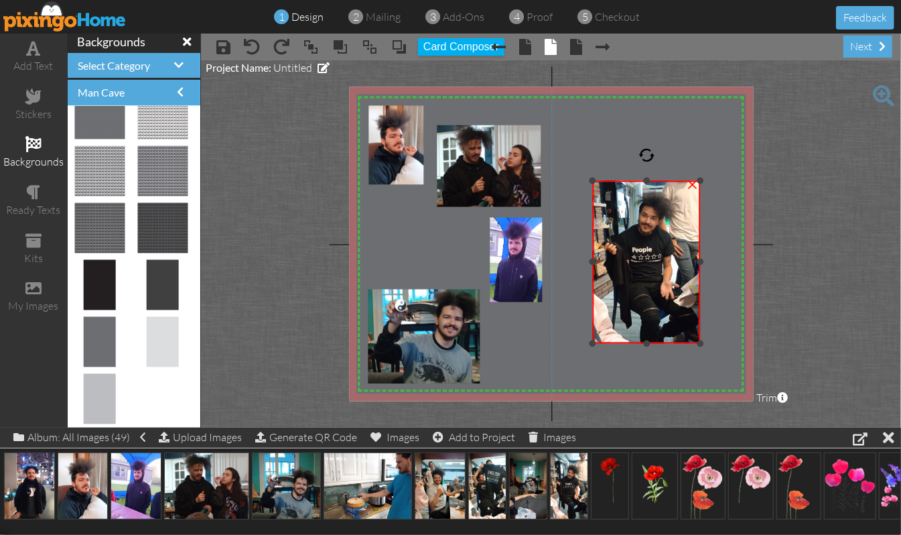
drag, startPoint x: 644, startPoint y: 153, endPoint x: 655, endPoint y: 217, distance: 65.3
click at [644, 178] on div at bounding box center [646, 181] width 7 height 7
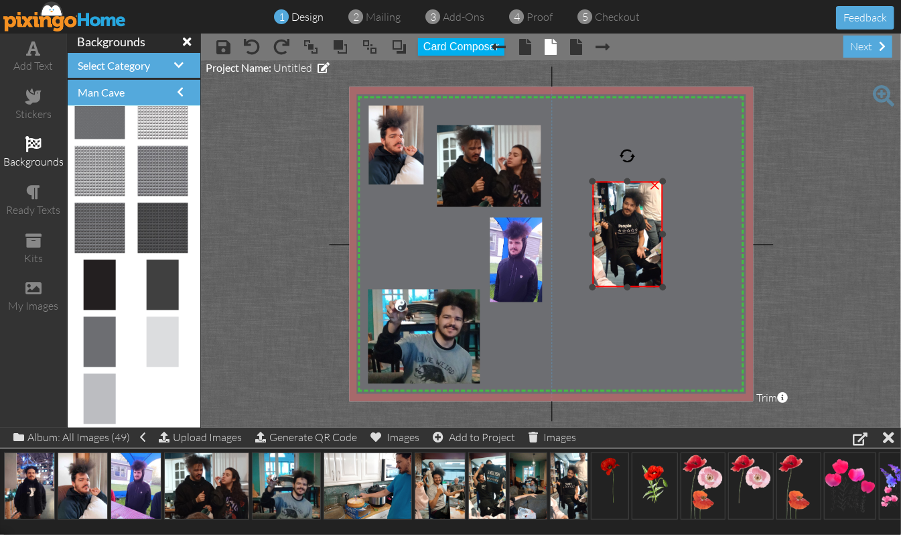
drag, startPoint x: 701, startPoint y: 341, endPoint x: 677, endPoint y: 285, distance: 61.2
click at [677, 285] on div "X X X X X X X X X X X X X X X X X X X X X X X X X X X X X X X X X X X X X X X X…" at bounding box center [551, 244] width 404 height 314
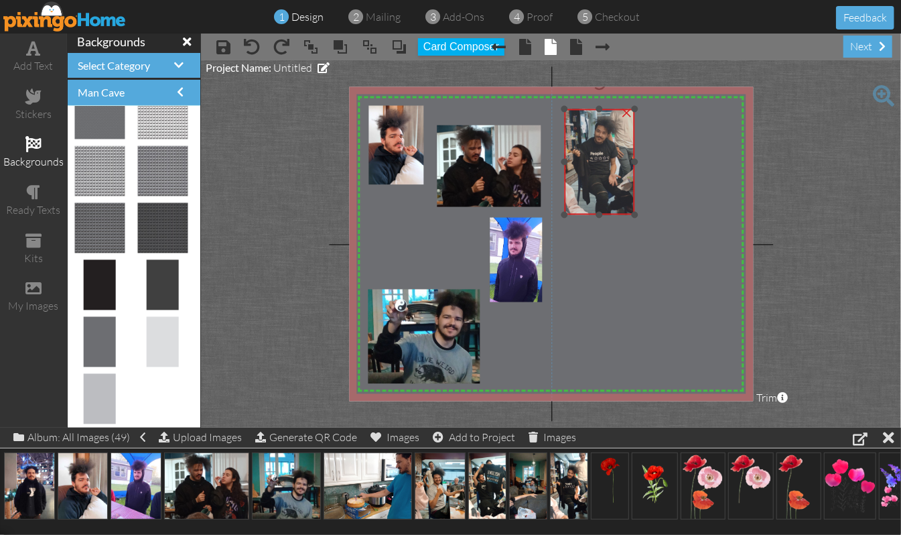
drag, startPoint x: 646, startPoint y: 266, endPoint x: 618, endPoint y: 194, distance: 77.6
click at [618, 194] on img at bounding box center [598, 158] width 74 height 132
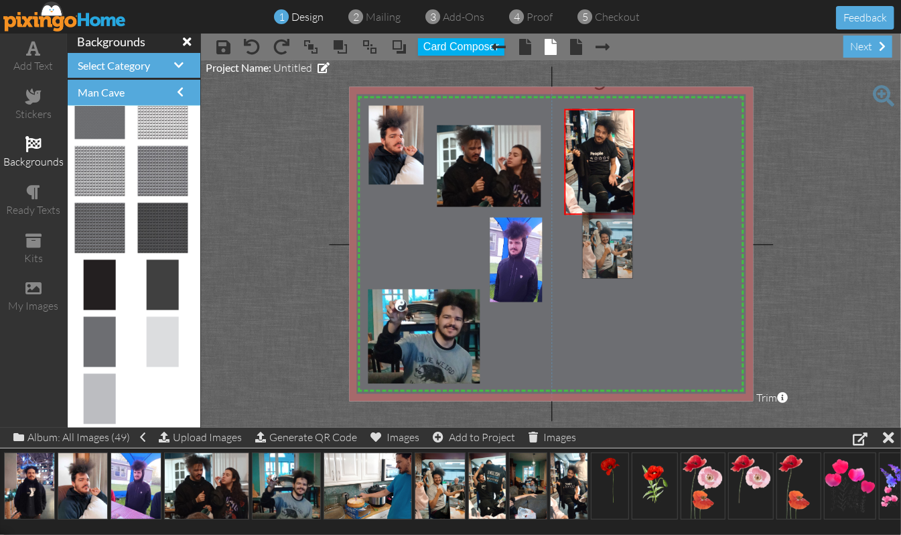
drag, startPoint x: 442, startPoint y: 478, endPoint x: 608, endPoint y: 225, distance: 302.9
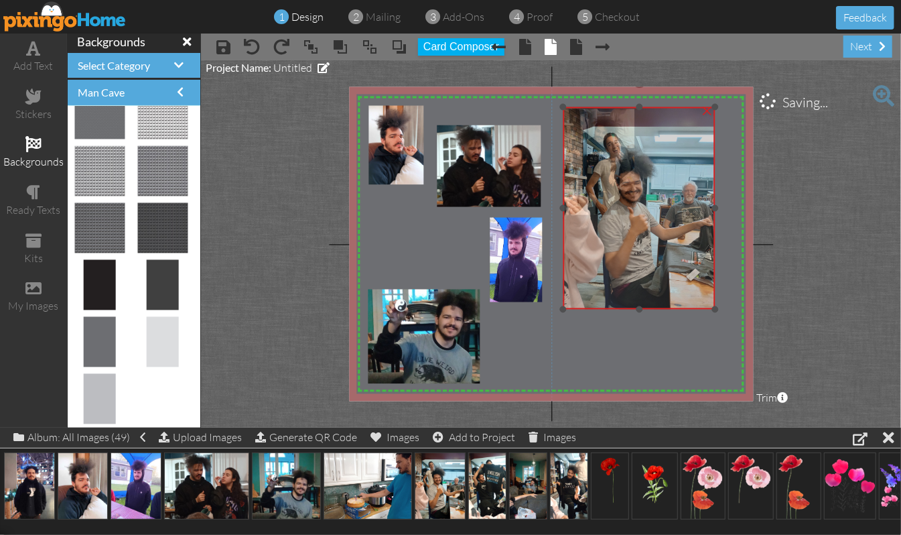
drag, startPoint x: 632, startPoint y: 300, endPoint x: 615, endPoint y: 208, distance: 94.1
click at [615, 208] on img at bounding box center [639, 208] width 152 height 202
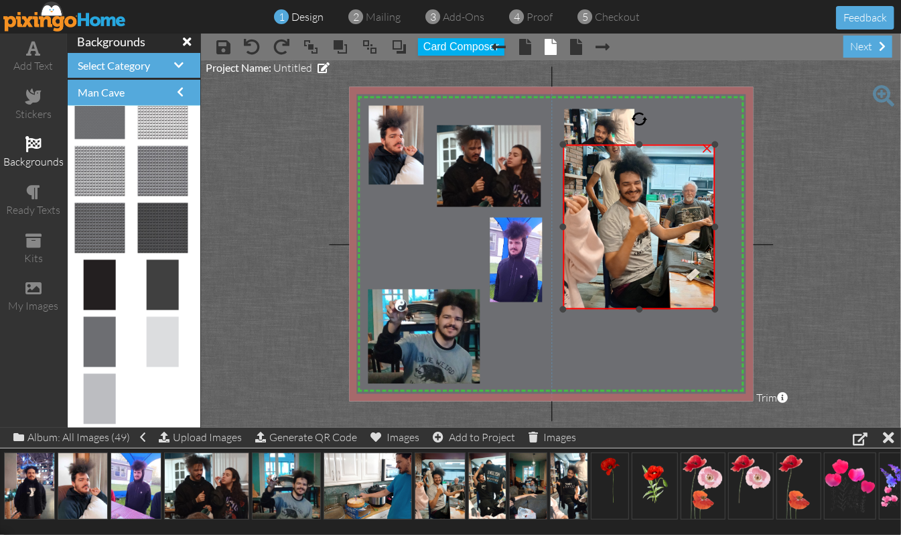
drag, startPoint x: 639, startPoint y: 106, endPoint x: 646, endPoint y: 143, distance: 38.1
click at [646, 145] on div "×" at bounding box center [639, 227] width 152 height 165
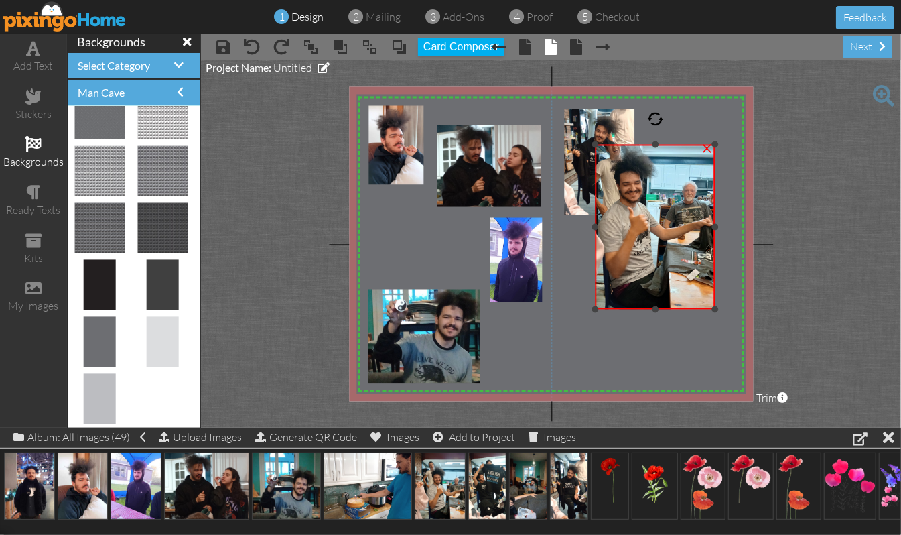
drag, startPoint x: 564, startPoint y: 224, endPoint x: 596, endPoint y: 228, distance: 32.4
click at [596, 228] on div at bounding box center [595, 226] width 7 height 7
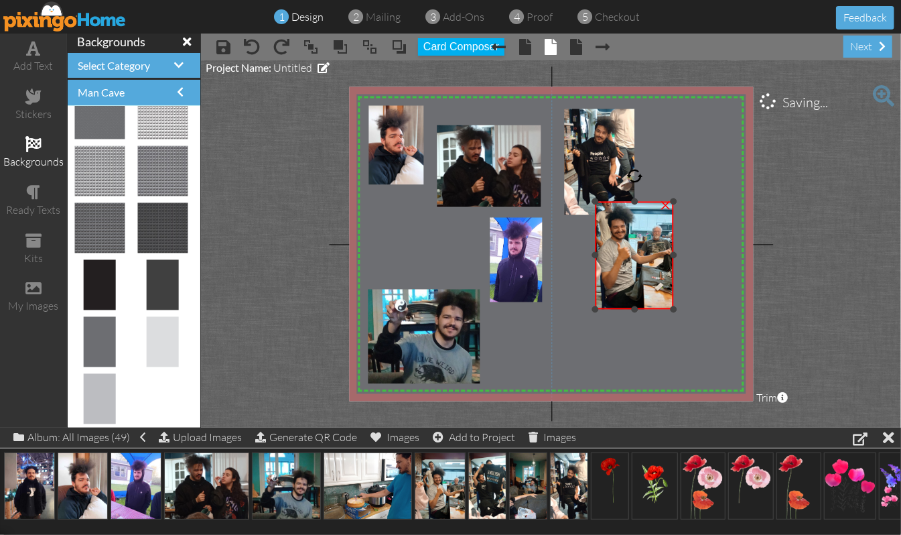
drag, startPoint x: 718, startPoint y: 143, endPoint x: 676, endPoint y: 201, distance: 71.4
click at [676, 201] on div at bounding box center [674, 201] width 7 height 7
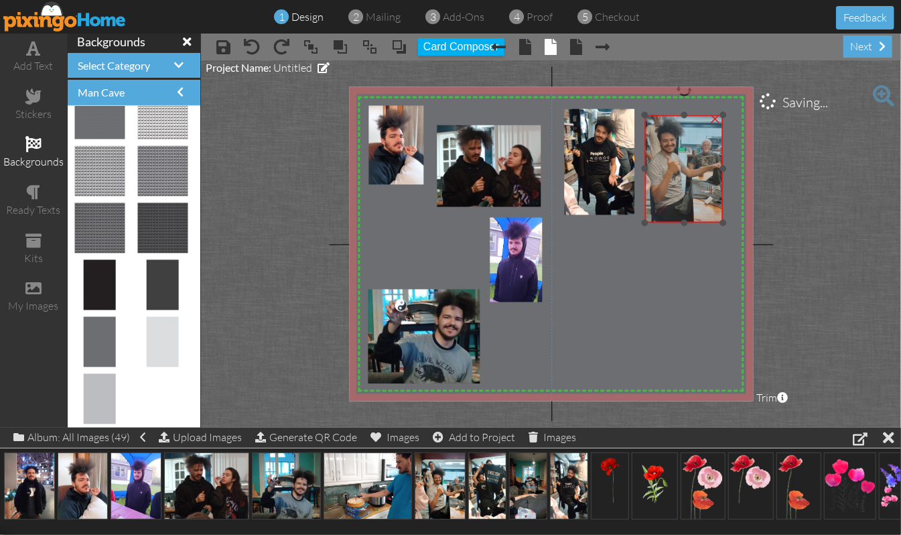
drag, startPoint x: 634, startPoint y: 276, endPoint x: 684, endPoint y: 188, distance: 101.1
click at [684, 188] on img at bounding box center [673, 156] width 99 height 132
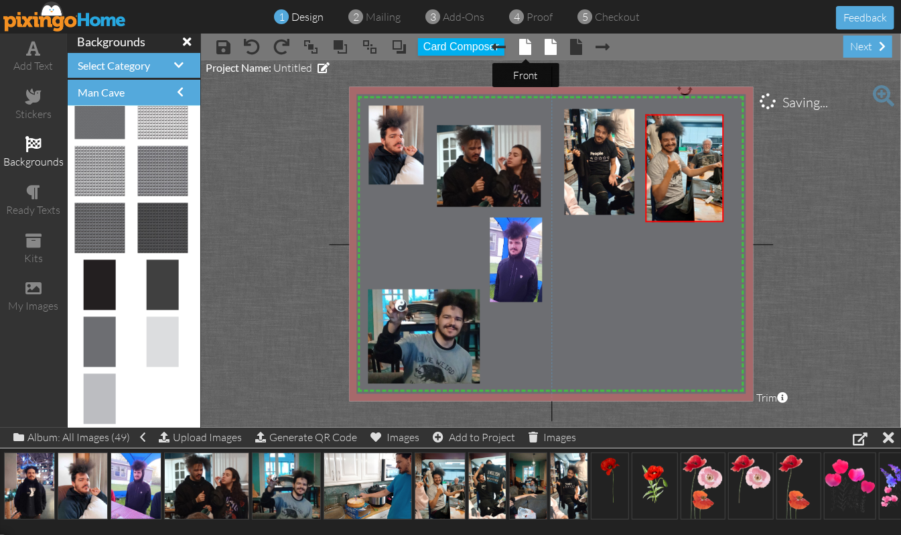
click at [525, 50] on span at bounding box center [526, 47] width 12 height 16
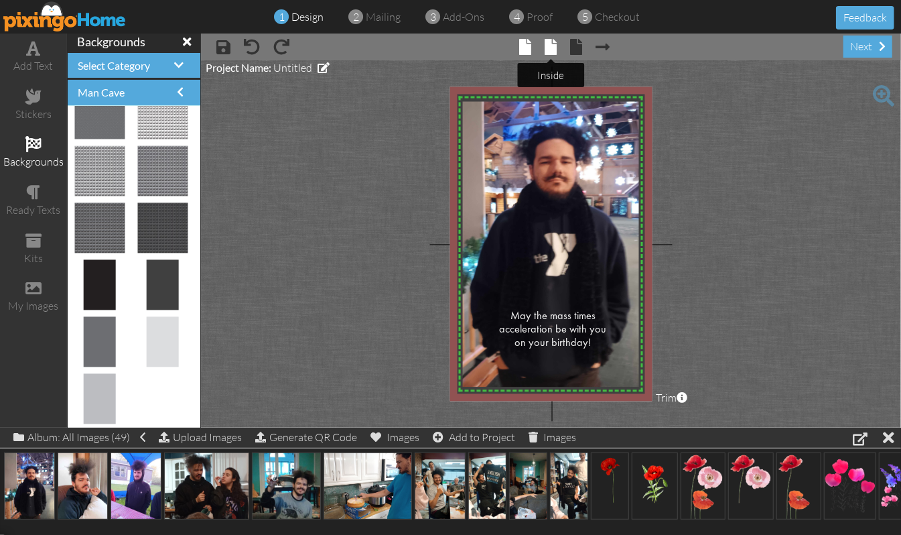
click at [550, 51] on span at bounding box center [551, 47] width 12 height 16
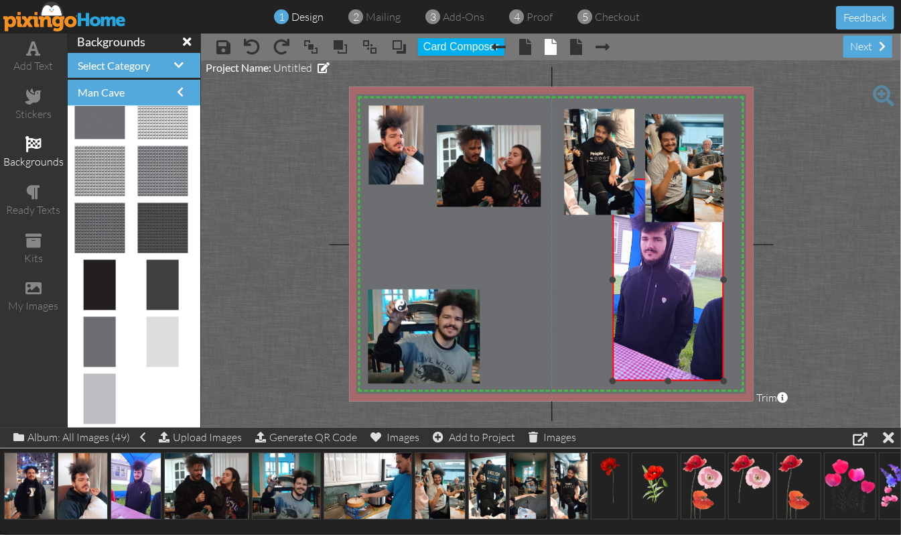
drag, startPoint x: 574, startPoint y: 279, endPoint x: 614, endPoint y: 274, distance: 40.5
click at [614, 276] on div at bounding box center [612, 279] width 7 height 7
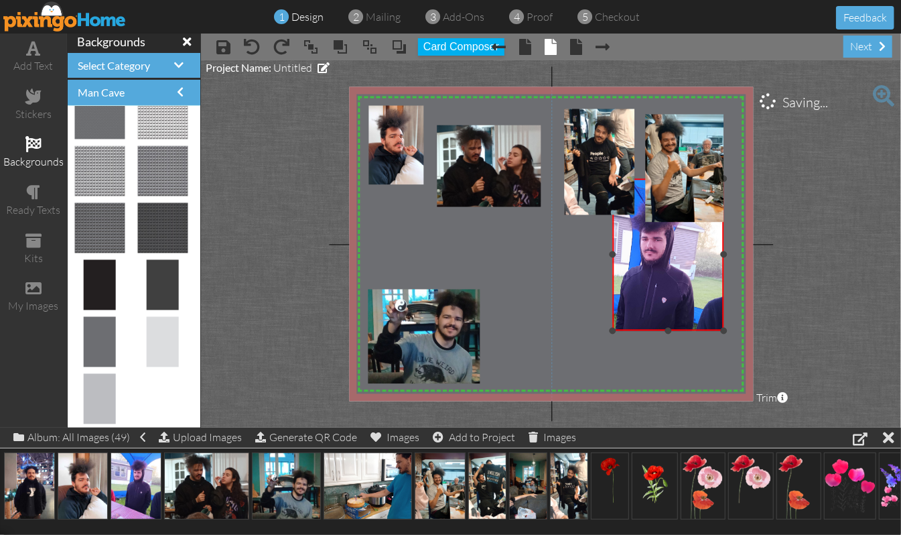
drag, startPoint x: 666, startPoint y: 379, endPoint x: 676, endPoint y: 328, distance: 51.2
click at [676, 328] on div "×" at bounding box center [667, 255] width 111 height 152
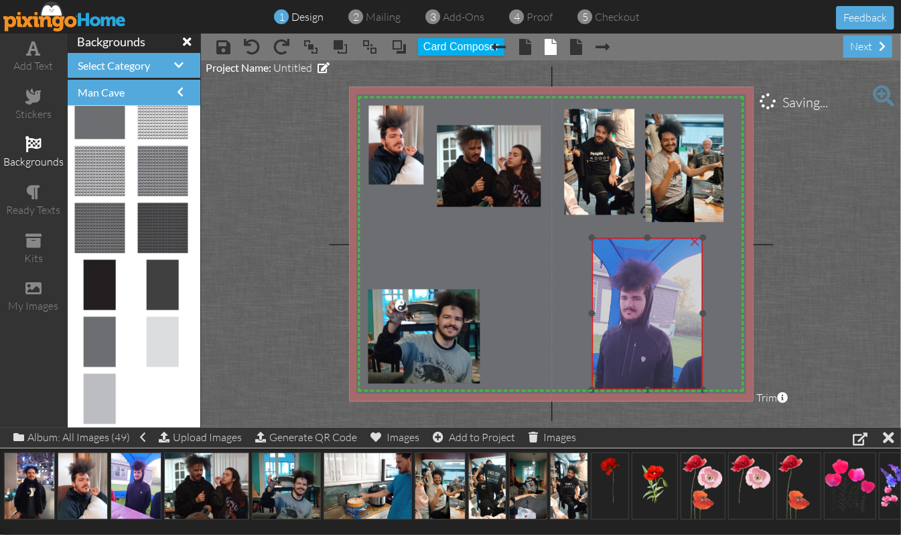
drag, startPoint x: 687, startPoint y: 258, endPoint x: 674, endPoint y: 314, distance: 57.0
click at [669, 314] on img at bounding box center [626, 339] width 151 height 202
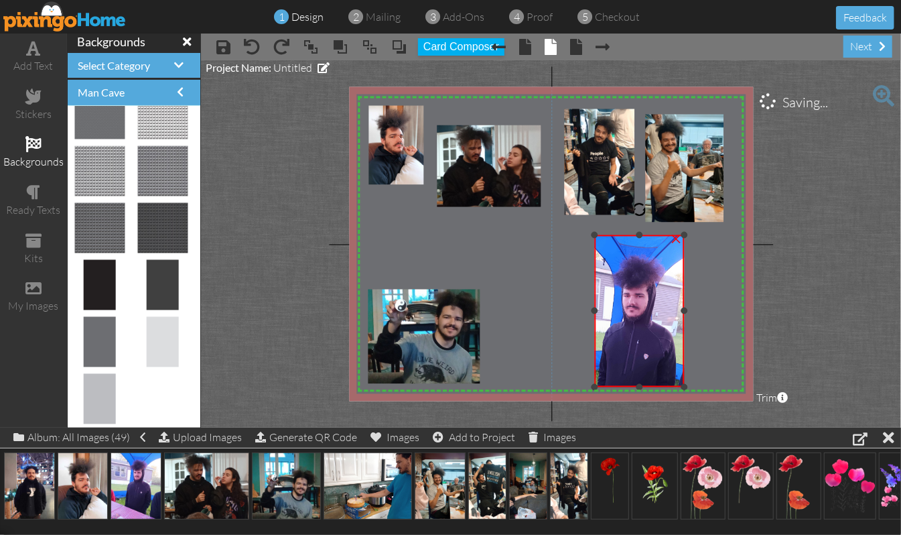
drag, startPoint x: 706, startPoint y: 309, endPoint x: 685, endPoint y: 319, distance: 23.7
click at [684, 319] on div "×" at bounding box center [639, 311] width 90 height 152
drag, startPoint x: 638, startPoint y: 233, endPoint x: 636, endPoint y: 252, distance: 18.9
click at [636, 252] on div at bounding box center [639, 254] width 7 height 7
click at [599, 319] on div at bounding box center [597, 320] width 7 height 7
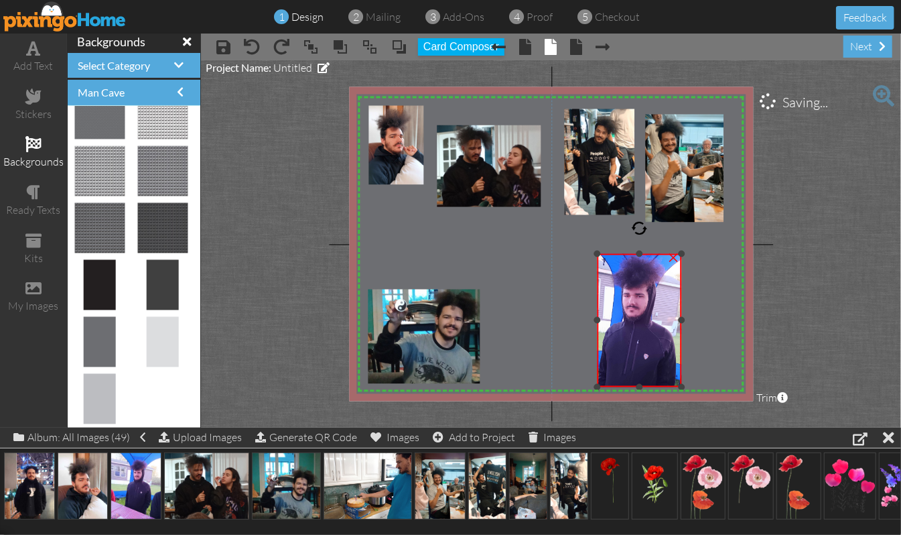
click at [681, 322] on div "×" at bounding box center [639, 320] width 84 height 133
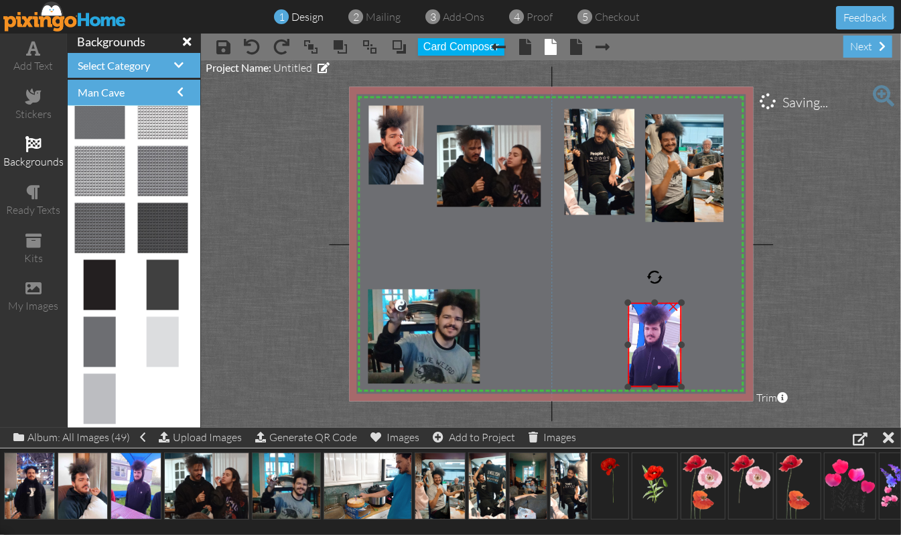
drag, startPoint x: 596, startPoint y: 251, endPoint x: 606, endPoint y: 300, distance: 50.5
click at [606, 300] on div "X X X X X X X X X X X X X X X X X X X X X X X X X X X X X X X X X X X X X X X X…" at bounding box center [551, 244] width 404 height 314
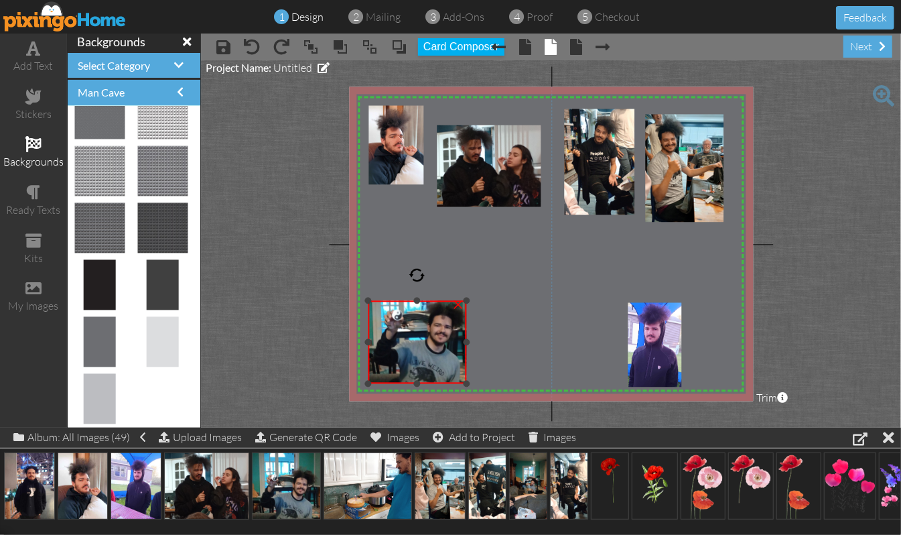
drag, startPoint x: 478, startPoint y: 285, endPoint x: 470, endPoint y: 297, distance: 14.9
click at [470, 297] on div "X X X X X X X X X X X X X X X X X X X X X X X X X X X X X X X X X X X X X X X X…" at bounding box center [551, 244] width 404 height 314
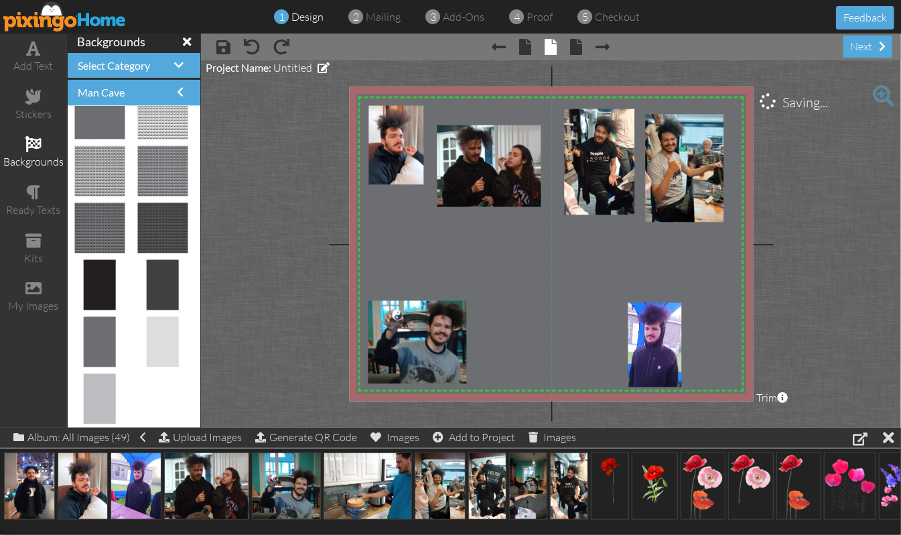
click at [761, 277] on project-studio-wrapper "X X X X X X X X X X X X X X X X X X X X X X X X X X X X X X X X X X X X X X X X…" at bounding box center [551, 243] width 700 height 367
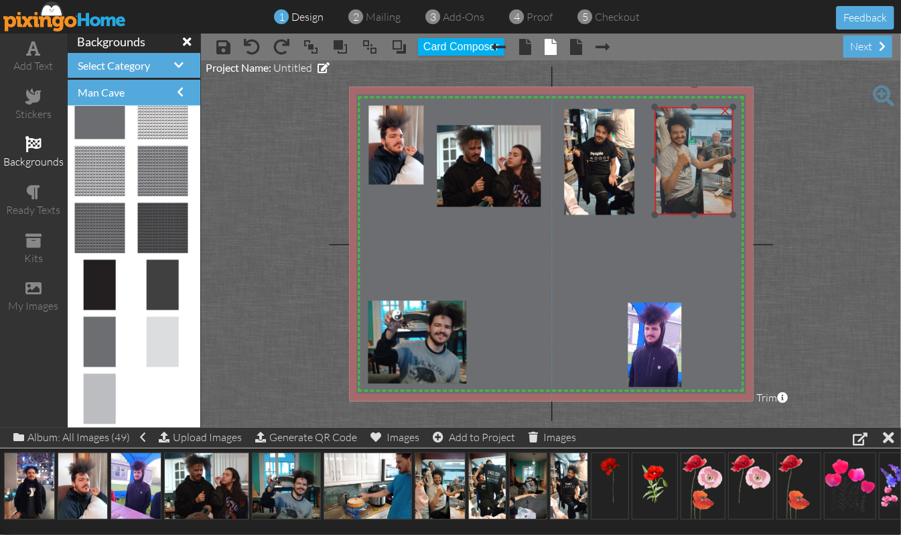
drag, startPoint x: 695, startPoint y: 192, endPoint x: 705, endPoint y: 185, distance: 11.5
click at [705, 185] on img at bounding box center [683, 148] width 99 height 132
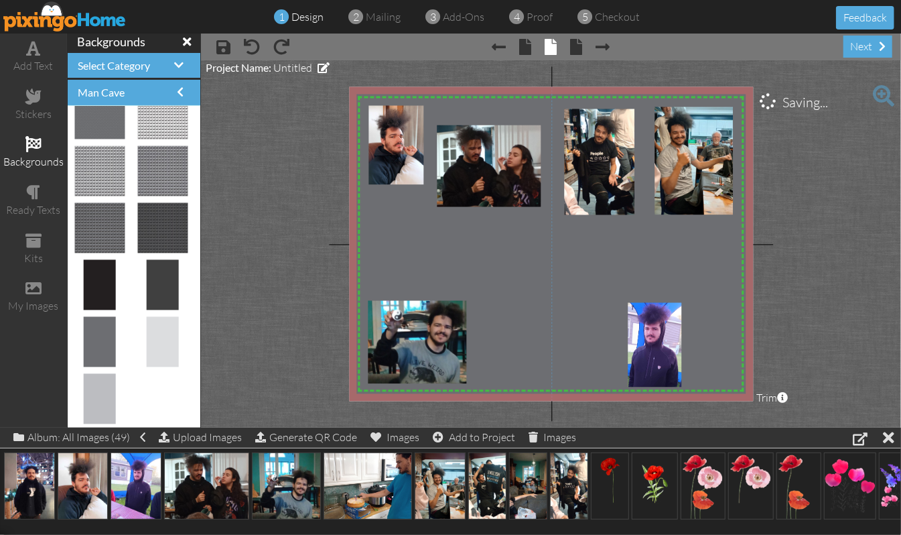
click at [761, 146] on project-studio-wrapper "X X X X X X X X X X X X X X X X X X X X X X X X X X X X X X X X X X X X X X X X…" at bounding box center [551, 243] width 700 height 367
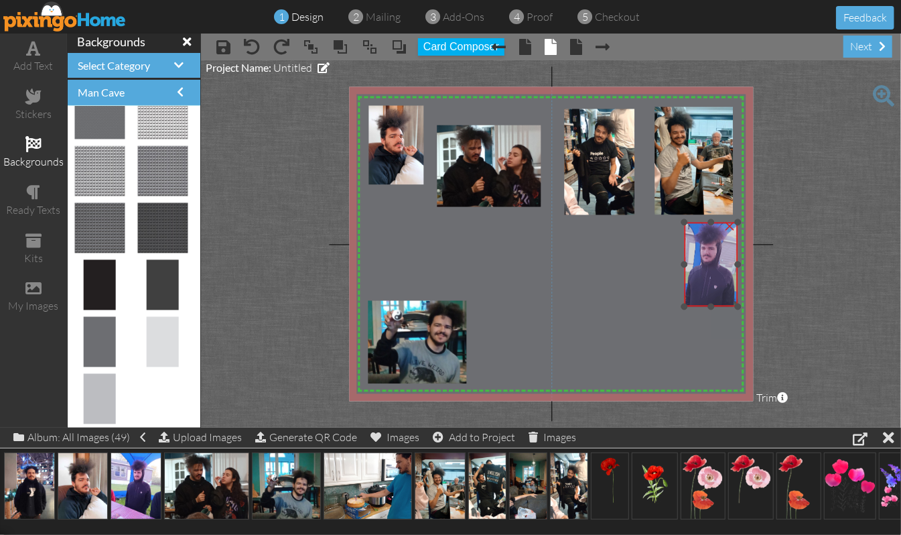
drag, startPoint x: 658, startPoint y: 328, endPoint x: 714, endPoint y: 248, distance: 98.1
click at [714, 248] on img at bounding box center [705, 274] width 96 height 128
click at [736, 269] on div "×" at bounding box center [711, 264] width 52 height 84
click at [719, 282] on img at bounding box center [707, 273] width 96 height 128
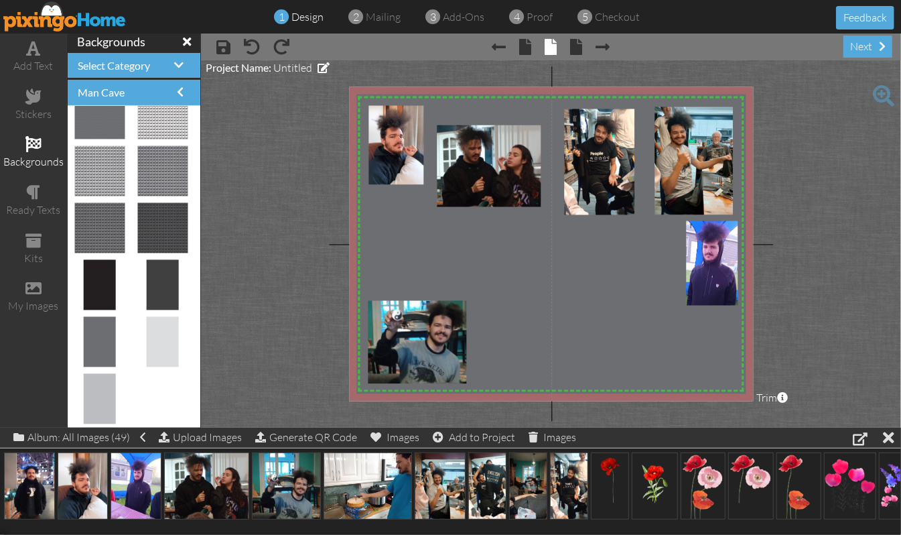
click at [761, 234] on project-studio-wrapper "X X X X X X X X X X X X X X X X X X X X X X X X X X X X X X X X X X X X X X X X…" at bounding box center [551, 243] width 700 height 367
drag, startPoint x: 358, startPoint y: 480, endPoint x: 488, endPoint y: 234, distance: 277.8
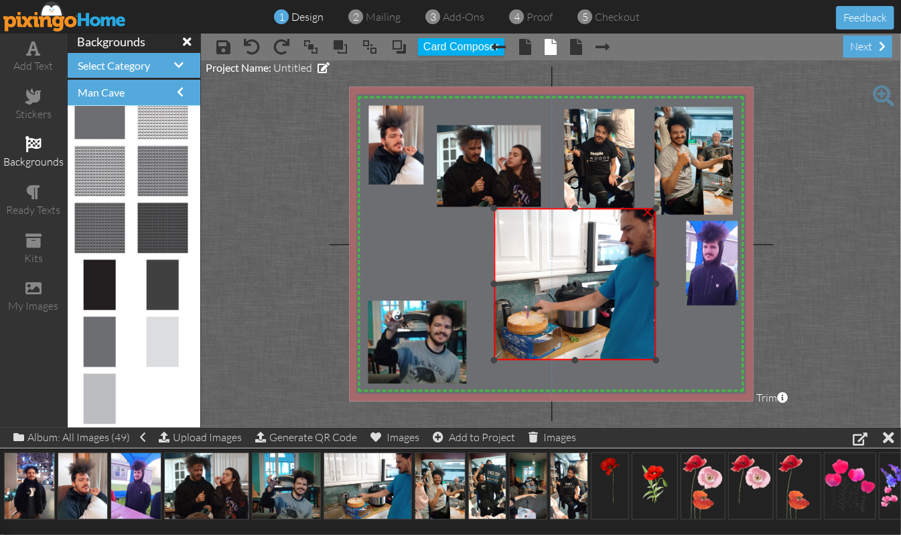
drag, startPoint x: 454, startPoint y: 281, endPoint x: 494, endPoint y: 276, distance: 40.6
click at [494, 276] on div "×" at bounding box center [575, 284] width 162 height 152
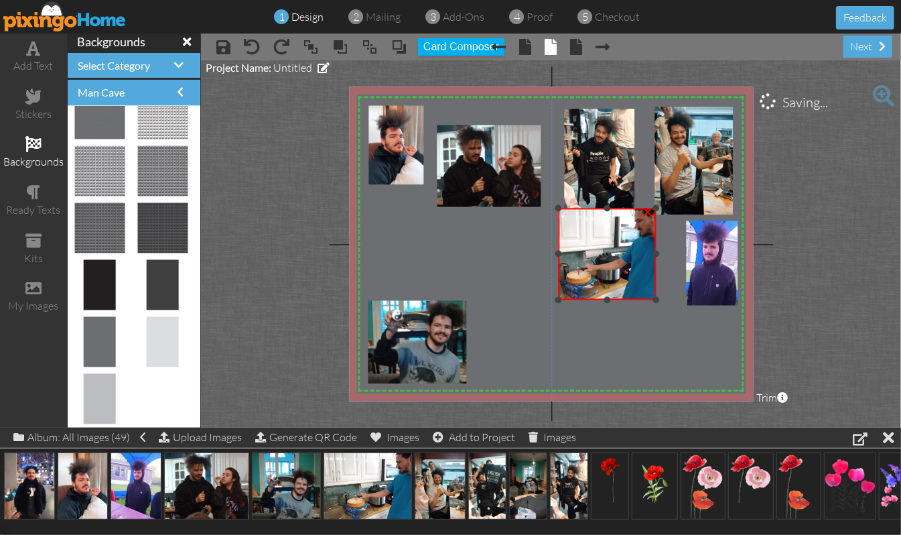
drag, startPoint x: 493, startPoint y: 359, endPoint x: 529, endPoint y: 298, distance: 70.6
click at [529, 298] on div "X X X X X X X X X X X X X X X X X X X X X X X X X X X X X X X X X X X X X X X X…" at bounding box center [551, 244] width 404 height 314
drag, startPoint x: 609, startPoint y: 295, endPoint x: 611, endPoint y: 287, distance: 7.6
click at [611, 287] on div "×" at bounding box center [608, 250] width 98 height 85
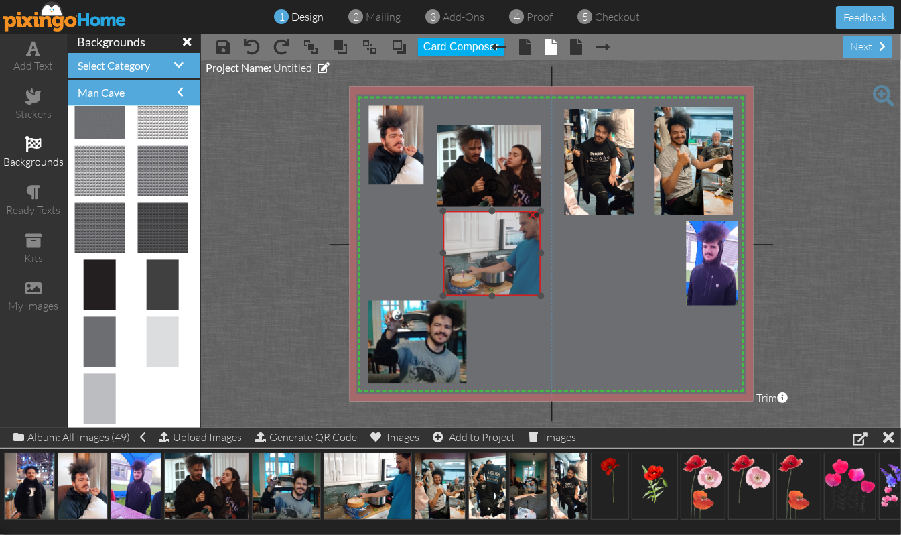
drag, startPoint x: 624, startPoint y: 259, endPoint x: 509, endPoint y: 261, distance: 115.3
click at [509, 261] on img at bounding box center [480, 257] width 122 height 92
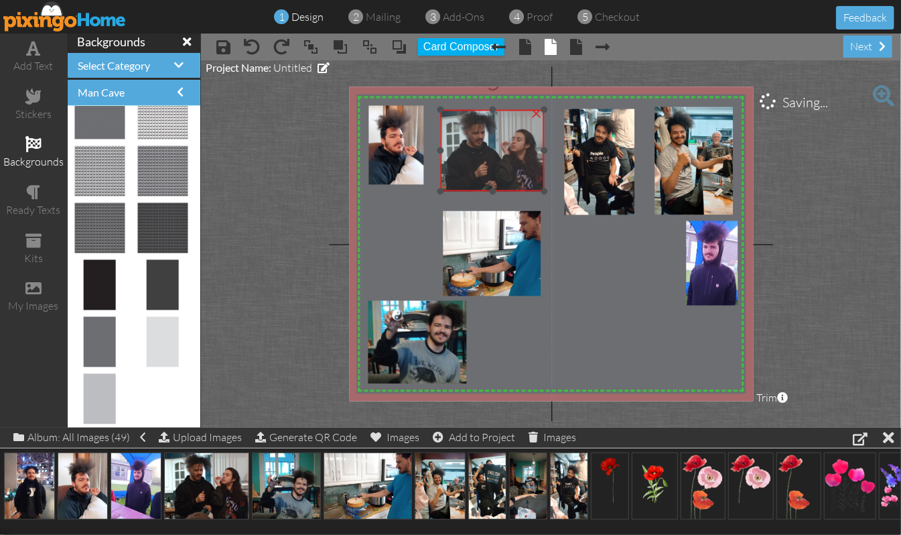
drag, startPoint x: 482, startPoint y: 169, endPoint x: 486, endPoint y: 154, distance: 15.8
click at [486, 154] on img at bounding box center [489, 155] width 115 height 90
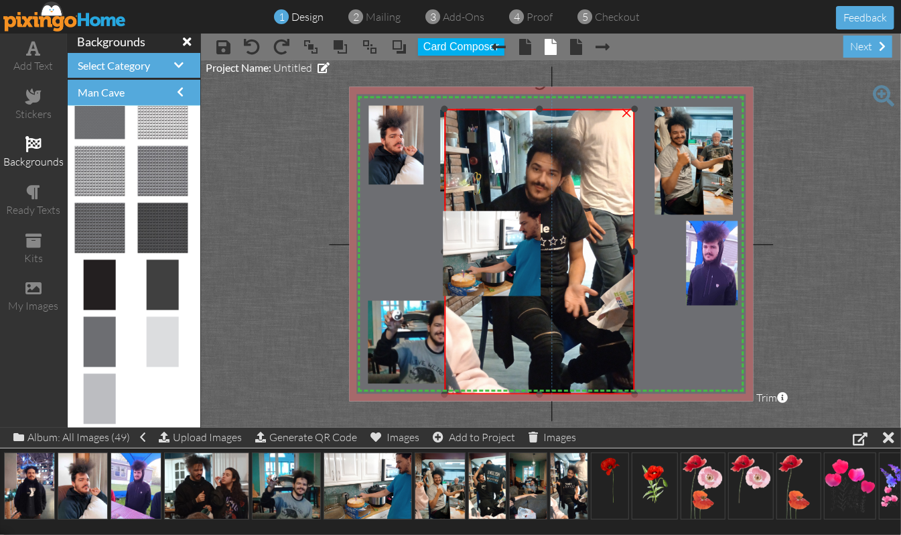
drag, startPoint x: 564, startPoint y: 214, endPoint x: 427, endPoint y: 394, distance: 226.0
click at [427, 394] on div "X X X X X X X X X X X X X X X X X X X X X X X X X X X X X X X X X X X X X X X X…" at bounding box center [551, 244] width 404 height 314
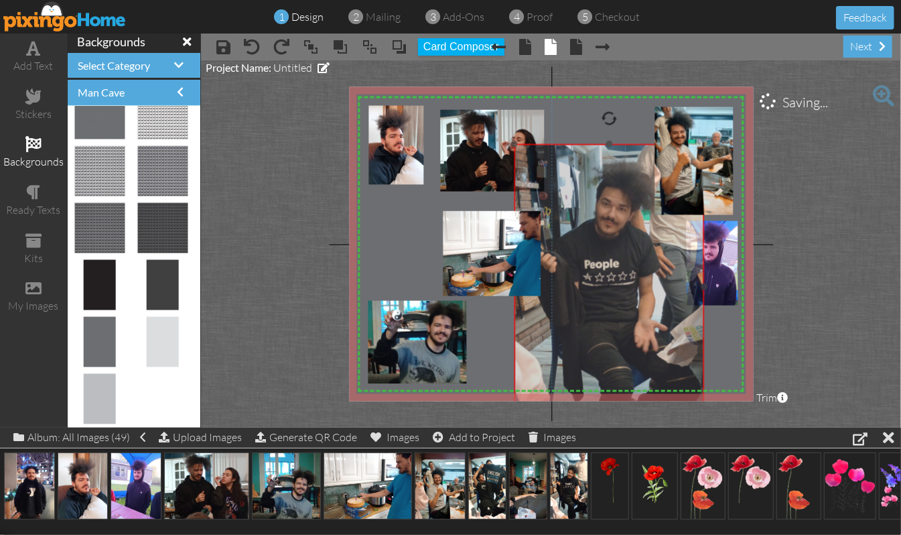
drag, startPoint x: 596, startPoint y: 338, endPoint x: 666, endPoint y: 373, distance: 77.9
click at [666, 373] on img at bounding box center [604, 276] width 200 height 356
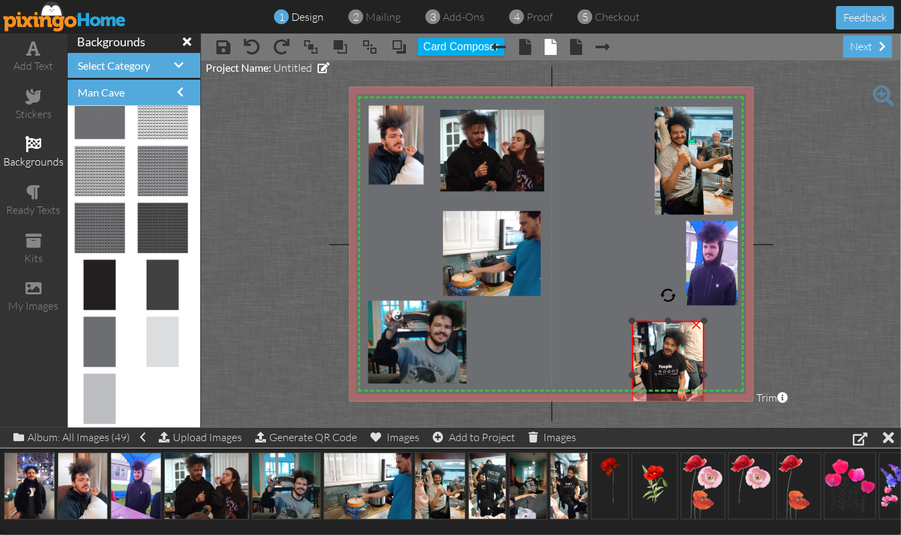
drag, startPoint x: 513, startPoint y: 142, endPoint x: 601, endPoint y: 319, distance: 197.4
click at [601, 319] on div "X X X X X X X X X X X X X X X X X X X X X X X X X X X X X X X X X X X X X X X X…" at bounding box center [551, 244] width 404 height 314
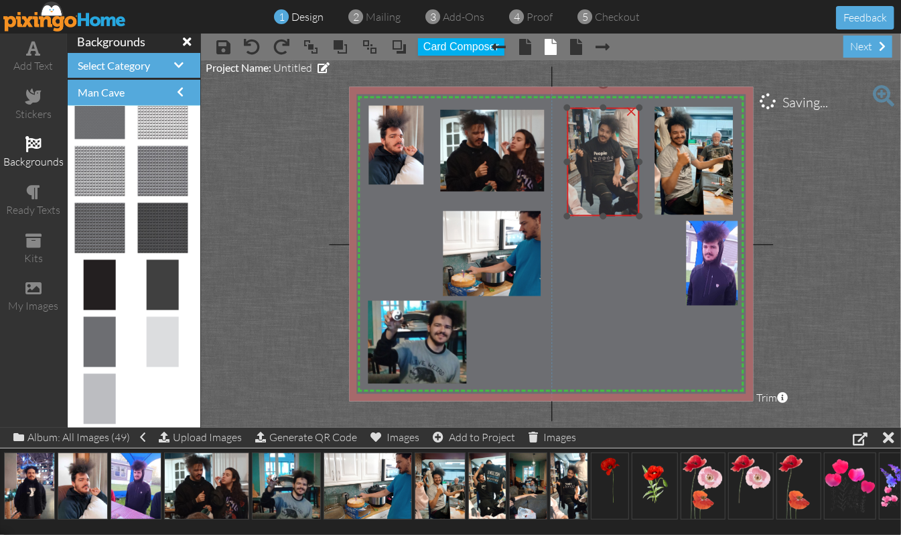
drag, startPoint x: 676, startPoint y: 348, endPoint x: 611, endPoint y: 135, distance: 223.4
click at [611, 135] on img at bounding box center [601, 157] width 76 height 135
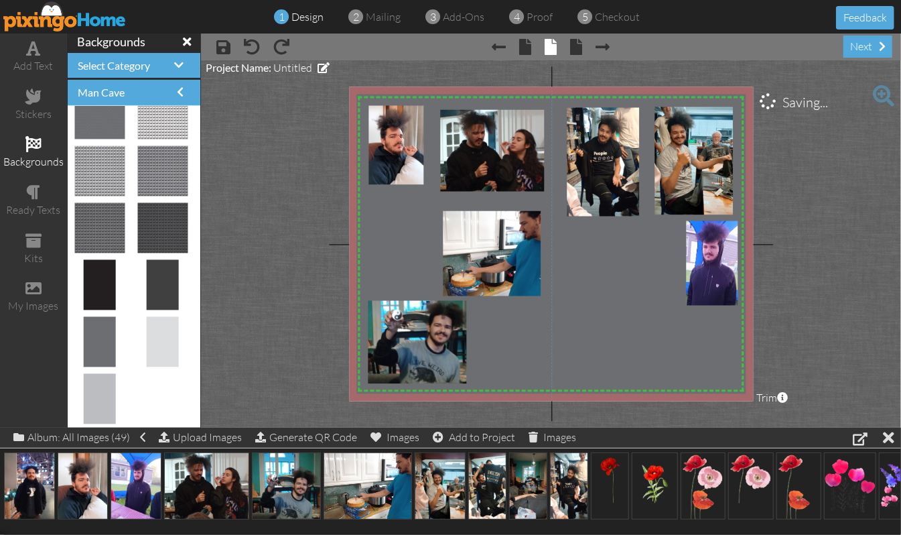
click at [761, 176] on project-studio-wrapper "X X X X X X X X X X X X X X X X X X X X X X X X X X X X X X X X X X X X X X X X…" at bounding box center [551, 243] width 700 height 367
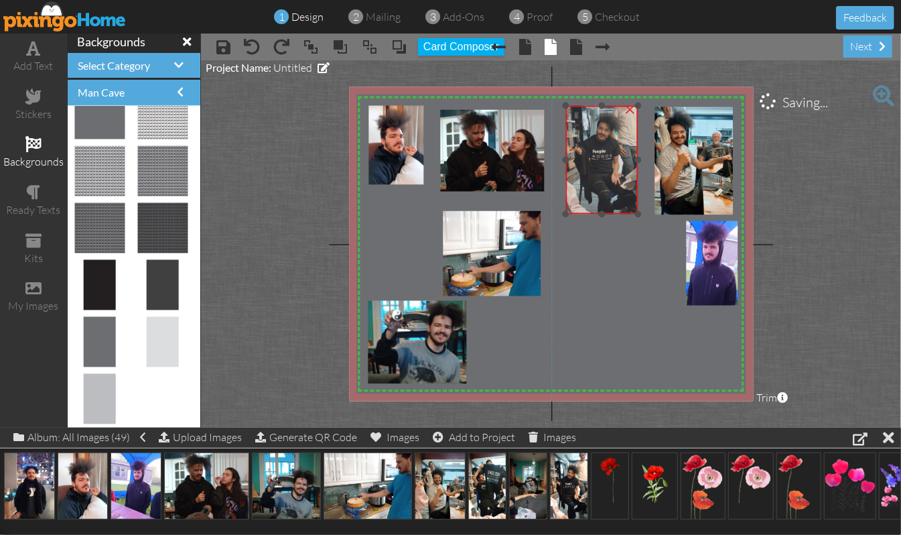
click at [615, 193] on img at bounding box center [600, 155] width 76 height 135
click at [761, 183] on project-studio-wrapper "X X X X X X X X X X X X X X X X X X X X X X X X X X X X X X X X X X X X X X X X…" at bounding box center [551, 243] width 700 height 367
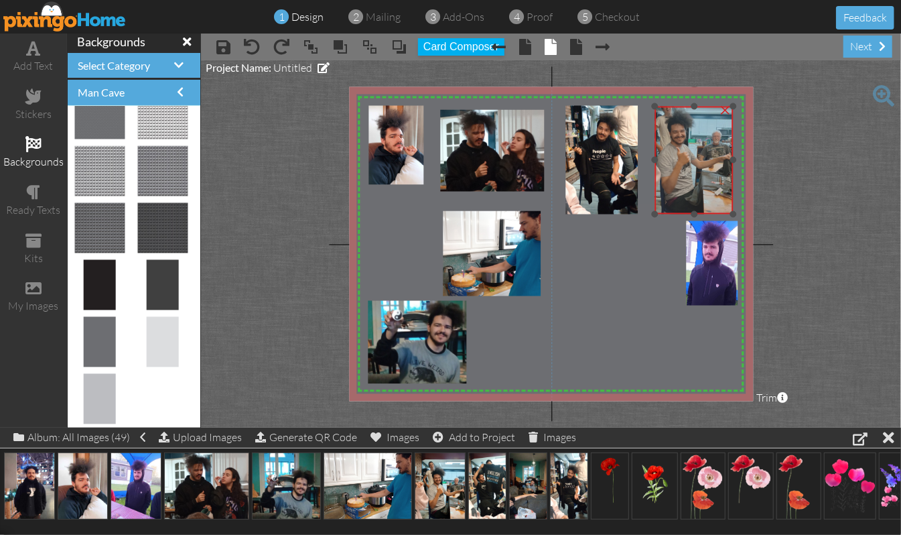
click at [705, 188] on img at bounding box center [683, 148] width 99 height 132
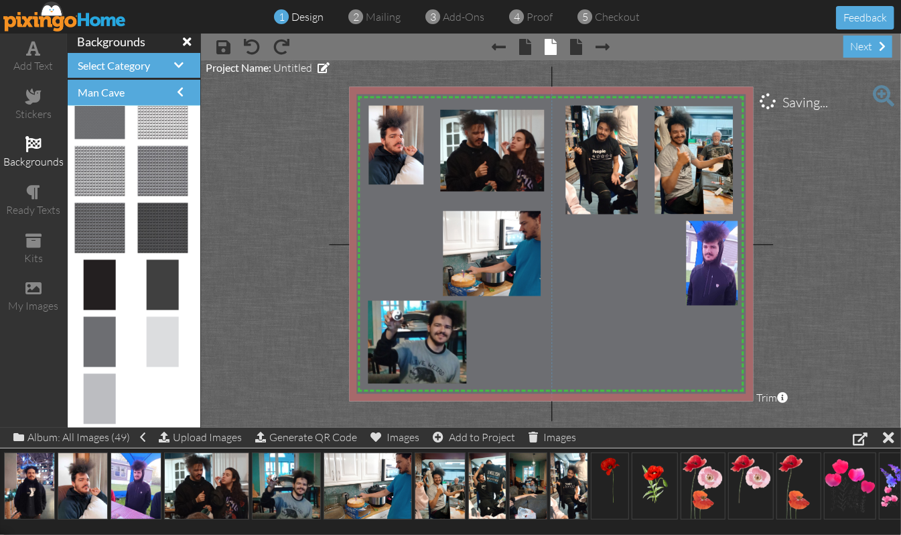
click at [761, 163] on project-studio-wrapper "X X X X X X X X X X X X X X X X X X X X X X X X X X X X X X X X X X X X X X X X…" at bounding box center [551, 243] width 700 height 367
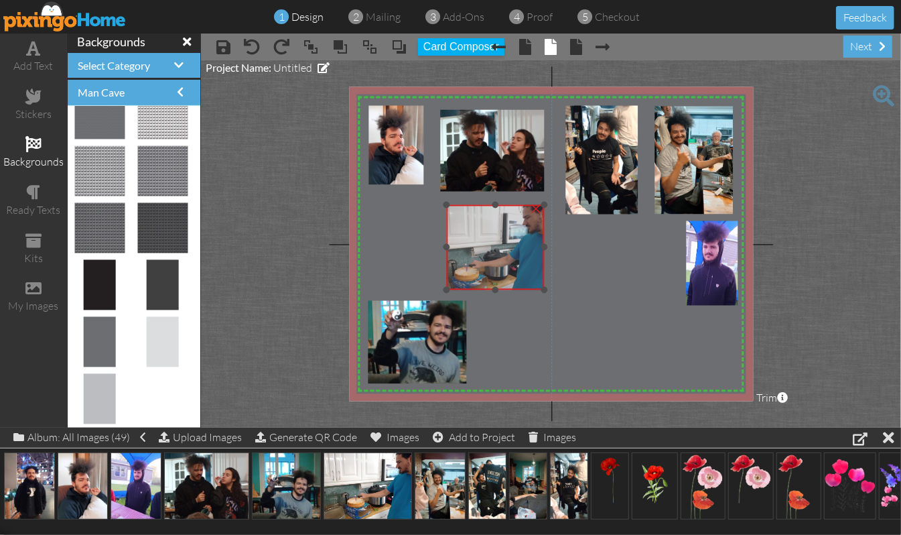
drag, startPoint x: 477, startPoint y: 257, endPoint x: 480, endPoint y: 251, distance: 7.5
click at [480, 251] on img at bounding box center [483, 251] width 122 height 92
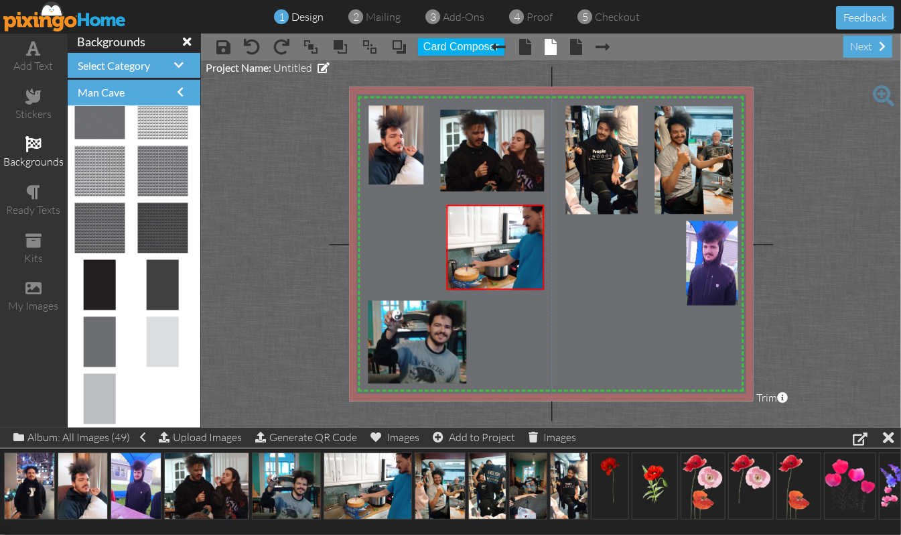
click at [761, 92] on project-studio-wrapper "X X X X X X X X X X X X X X X X X X X X X X X X X X X X X X X X X X X X X X X X…" at bounding box center [551, 243] width 700 height 367
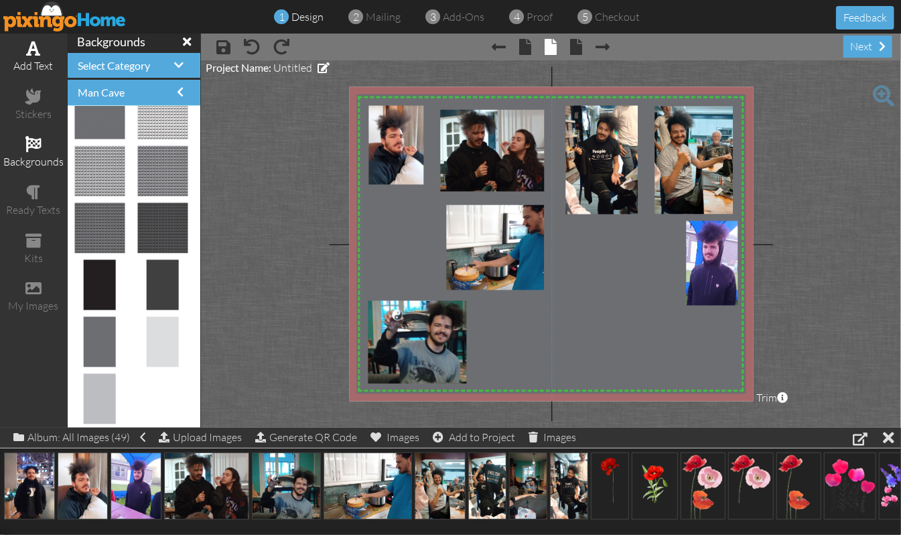
click at [35, 44] on span at bounding box center [34, 48] width 14 height 16
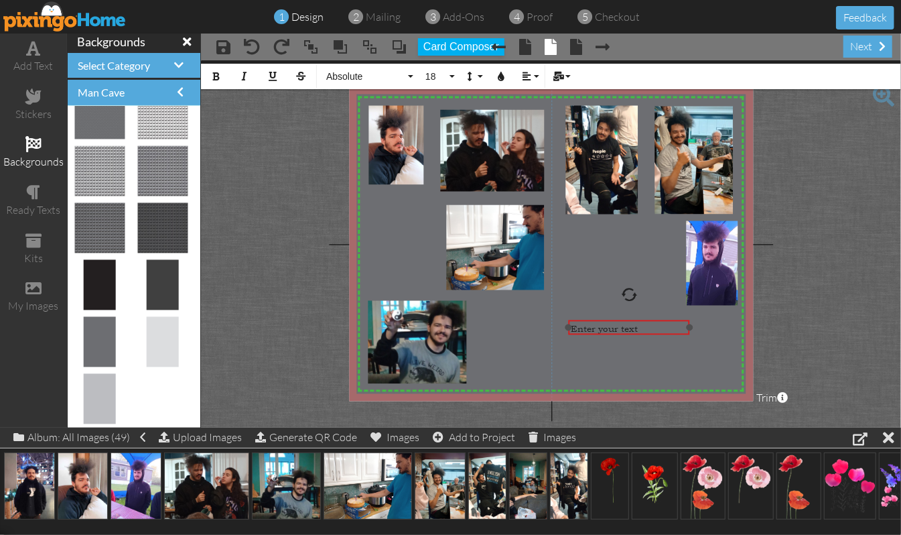
drag, startPoint x: 624, startPoint y: 116, endPoint x: 630, endPoint y: 318, distance: 201.7
click at [630, 320] on div "​ Enter your text ​" at bounding box center [629, 328] width 121 height 17
click at [539, 78] on button "Align" at bounding box center [529, 76] width 25 height 25
click at [531, 113] on link "[GEOGRAPHIC_DATA]" at bounding box center [537, 119] width 41 height 20
drag, startPoint x: 657, startPoint y: 346, endPoint x: 569, endPoint y: 324, distance: 91.2
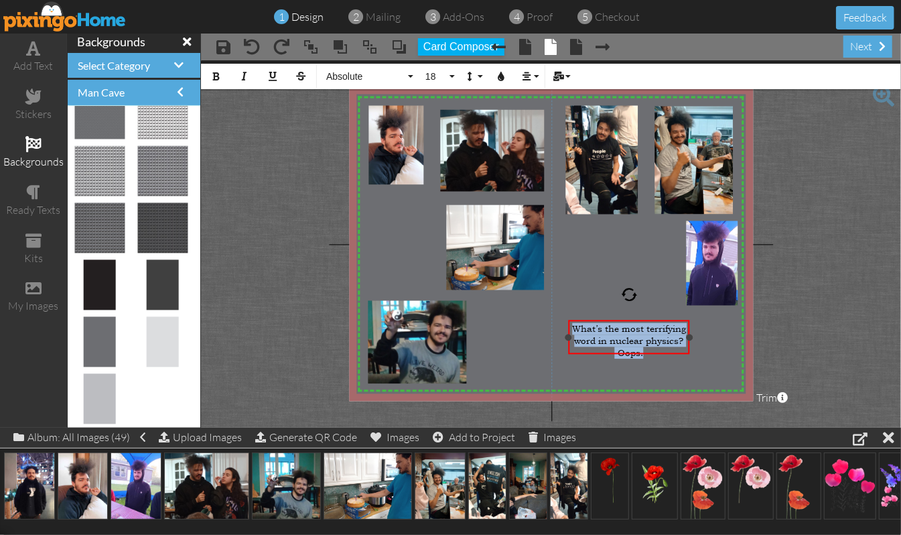
click at [569, 324] on div "What’s the most terrifying word in nuclear physics? Oops. ​" at bounding box center [629, 340] width 121 height 41
click at [496, 79] on button "Colors" at bounding box center [500, 76] width 25 height 25
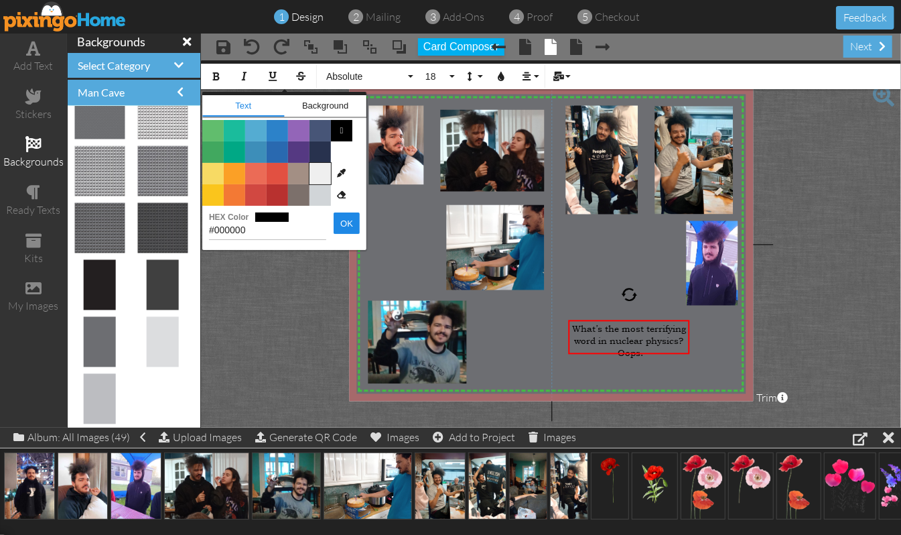
click at [325, 169] on span "Color #EFEFEF" at bounding box center [320, 173] width 21 height 21
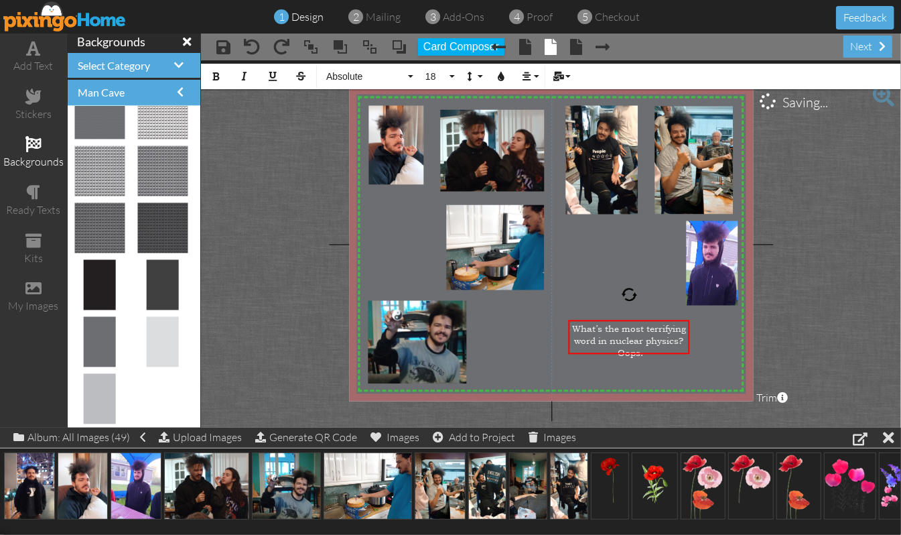
click at [761, 314] on project-studio-wrapper "X X X X X X X X X X X X X X X X X X X X X X X X X X X X X X X X X X X X X X X X…" at bounding box center [551, 243] width 700 height 367
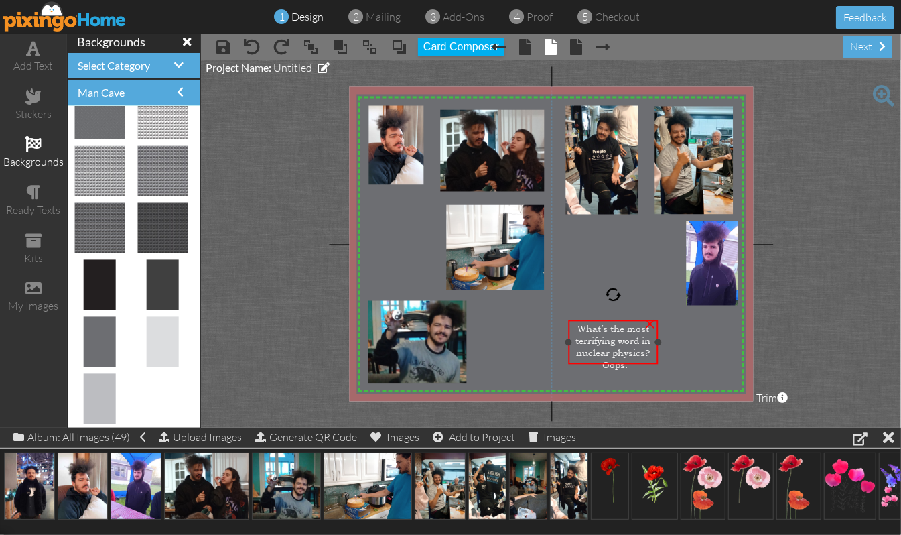
drag, startPoint x: 691, startPoint y: 334, endPoint x: 660, endPoint y: 335, distance: 31.5
click at [659, 335] on div "What’s the most terrifying word in nuclear physics? Oops. ×" at bounding box center [614, 342] width 90 height 44
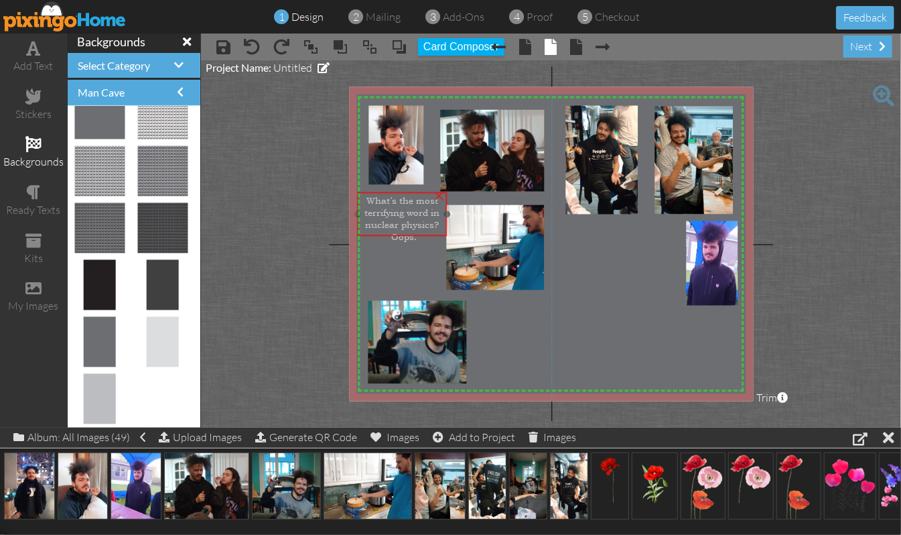
drag, startPoint x: 619, startPoint y: 322, endPoint x: 408, endPoint y: 194, distance: 246.8
click at [408, 194] on span "What’s the most terrifying word in nuclear physics? Oops." at bounding box center [402, 218] width 75 height 48
click at [418, 228] on div "What’s the most terrifying word in nuclear physics? Oops." at bounding box center [402, 218] width 84 height 48
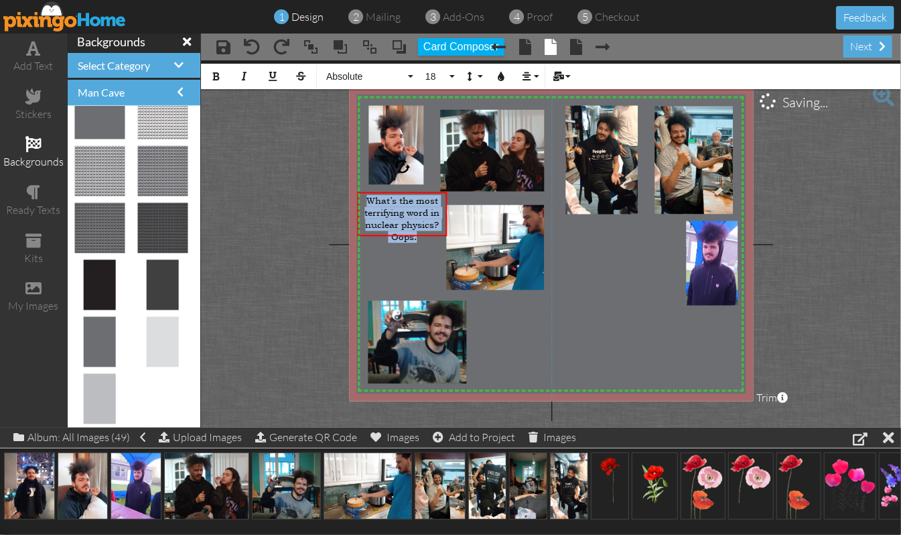
drag, startPoint x: 418, startPoint y: 228, endPoint x: 356, endPoint y: 186, distance: 74.7
click at [356, 186] on div "X X X X X X X X X X X X X X X X X X X X X X X X X X X X X X X X X X X X X X X X…" at bounding box center [551, 244] width 404 height 314
click at [410, 72] on button "Absolute" at bounding box center [368, 76] width 96 height 25
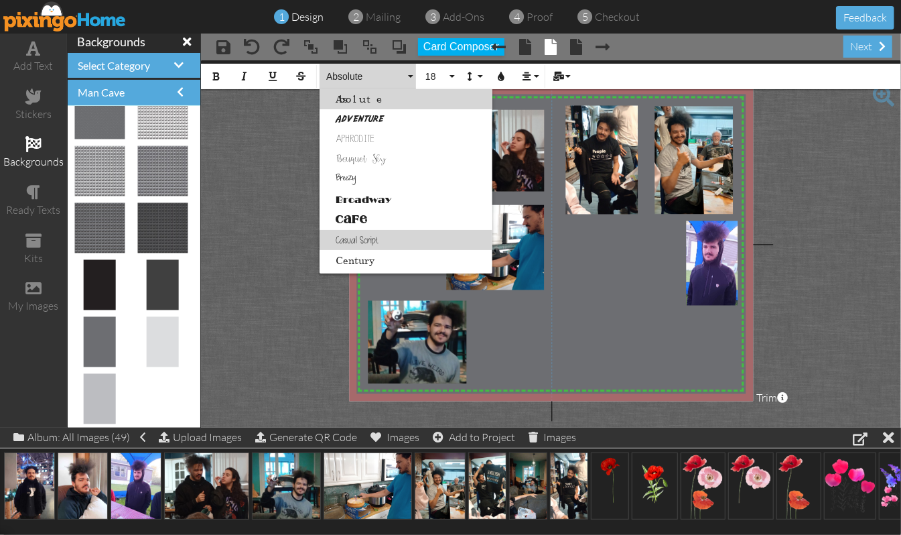
click at [338, 234] on link "Casual Script" at bounding box center [406, 240] width 173 height 20
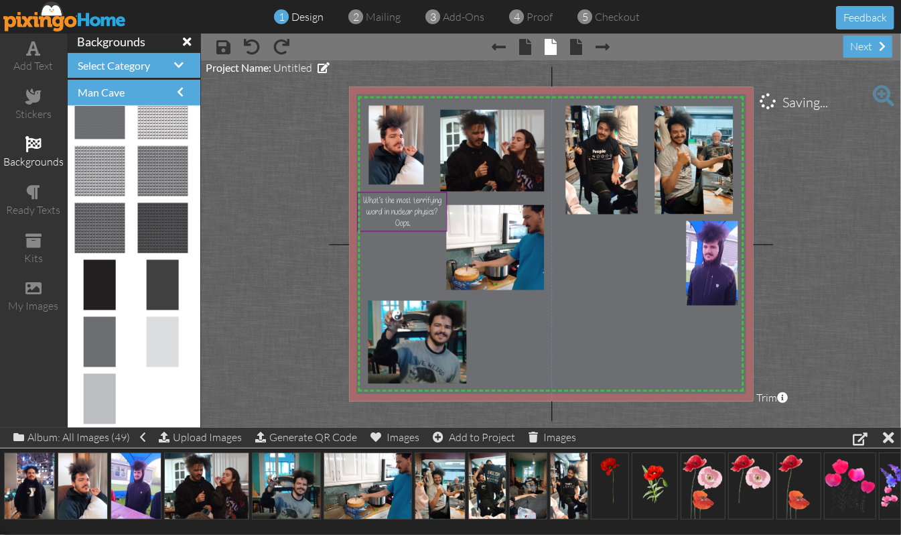
click at [272, 244] on project-studio-wrapper "X X X X X X X X X X X X X X X X X X X X X X X X X X X X X X X X X X X X X X X X…" at bounding box center [551, 243] width 700 height 367
click at [408, 215] on span "What’s the most terrifying word in nuclear physics? Oops." at bounding box center [402, 211] width 78 height 34
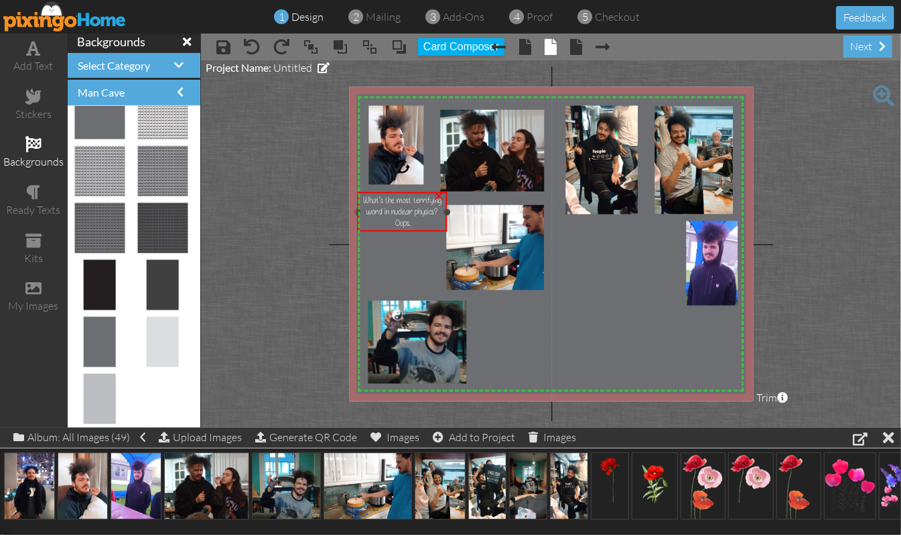
click at [408, 215] on span "What’s the most terrifying word in nuclear physics? Oops." at bounding box center [402, 211] width 78 height 34
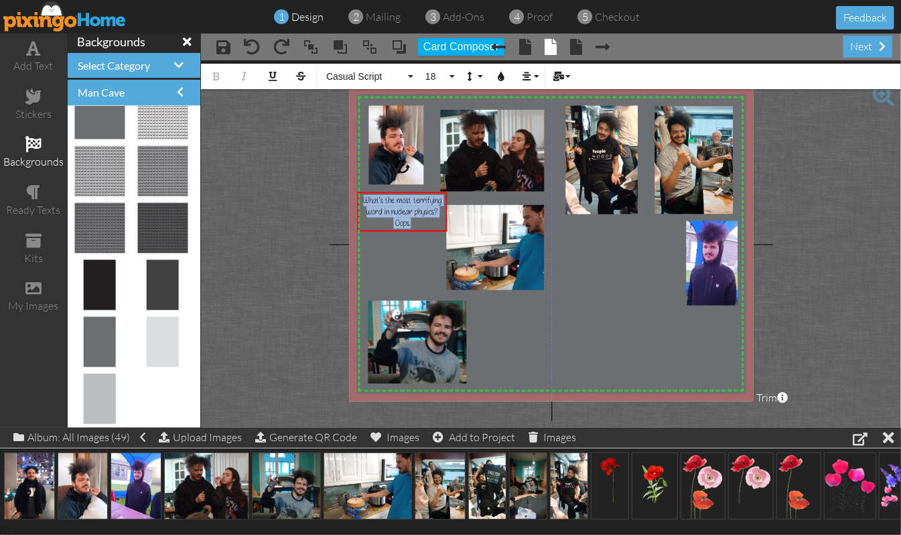
drag, startPoint x: 427, startPoint y: 218, endPoint x: 348, endPoint y: 196, distance: 81.6
click at [349, 196] on div "X X X X X X X X X X X X X X X X X X X X X X X X X X X X X X X X X X X X X X X X…" at bounding box center [551, 244] width 404 height 314
click at [504, 72] on icon "button" at bounding box center [500, 76] width 9 height 9
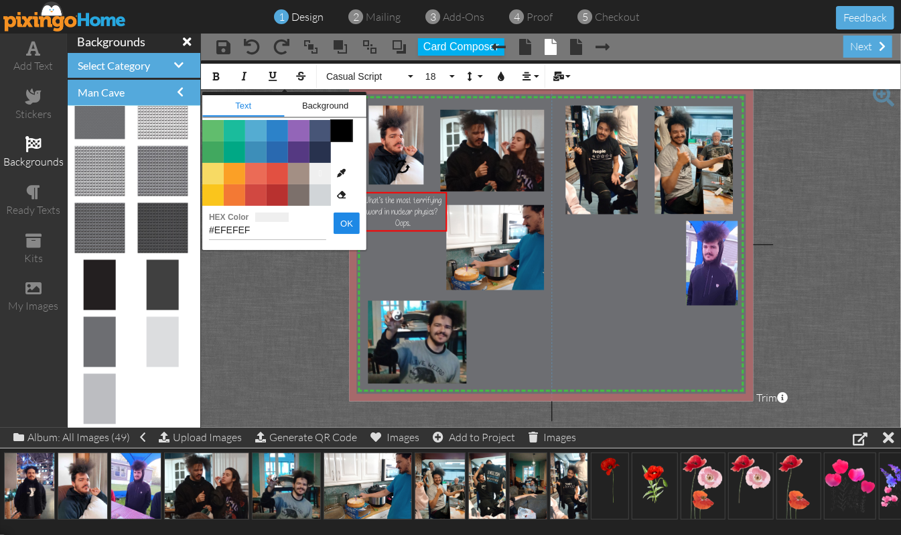
click at [344, 126] on span "Color #000000" at bounding box center [341, 130] width 21 height 21
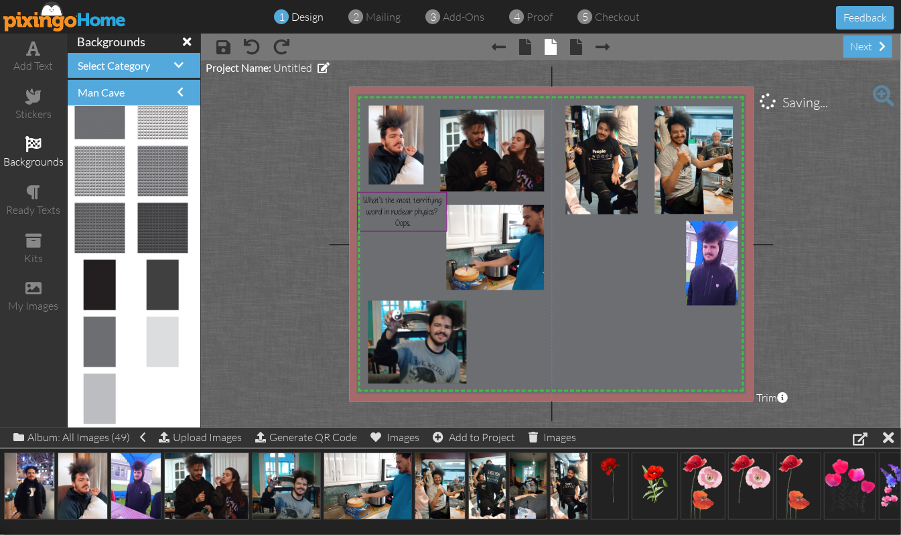
click at [398, 267] on img at bounding box center [559, 421] width 440 height 679
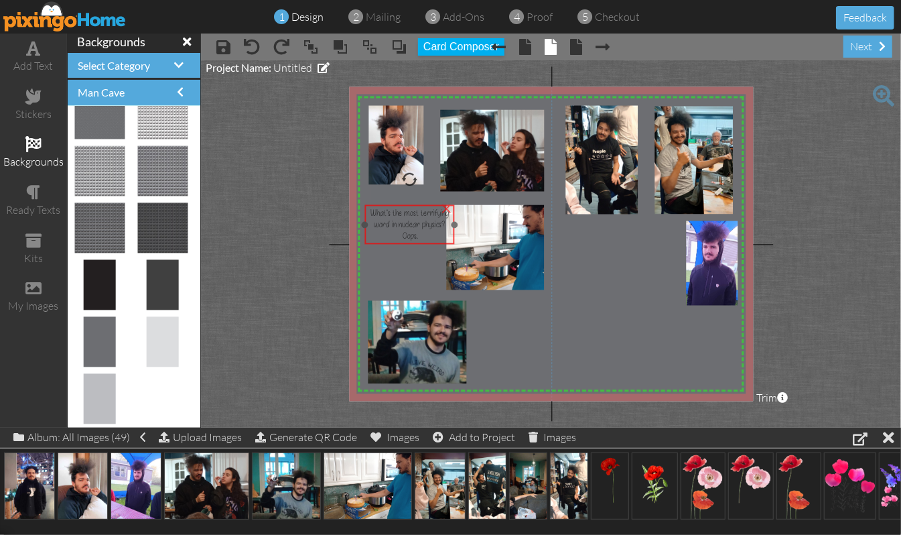
drag, startPoint x: 381, startPoint y: 193, endPoint x: 389, endPoint y: 205, distance: 14.1
click at [389, 207] on div "What’s the most terrifying word in nuclear physics? Oops." at bounding box center [409, 224] width 84 height 34
click at [395, 226] on span "What’s the most terrifying word in nuclear physics? Oops." at bounding box center [409, 224] width 78 height 34
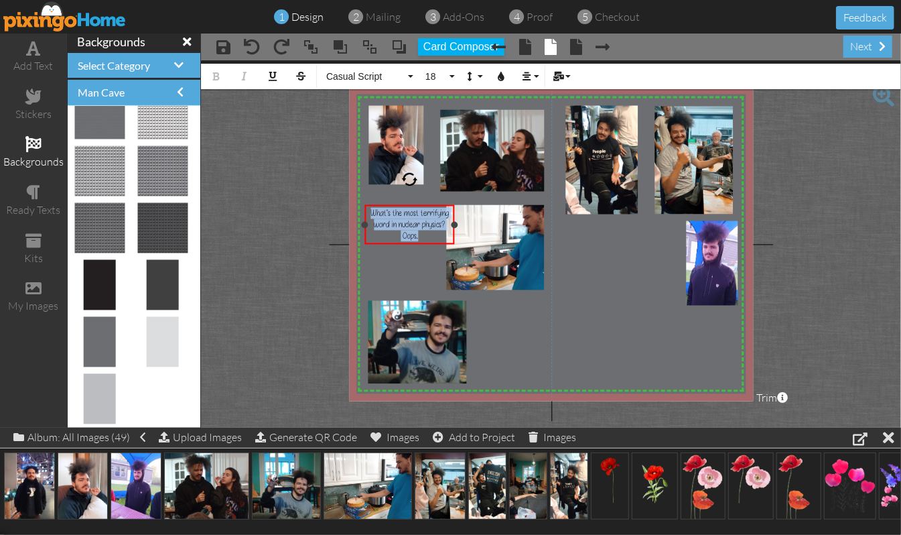
drag, startPoint x: 429, startPoint y: 233, endPoint x: 363, endPoint y: 206, distance: 71.5
click at [365, 206] on div "What’s the most terrifying word in nuclear physics? Oops. ×" at bounding box center [410, 224] width 90 height 40
click at [453, 76] on button "18" at bounding box center [438, 76] width 39 height 25
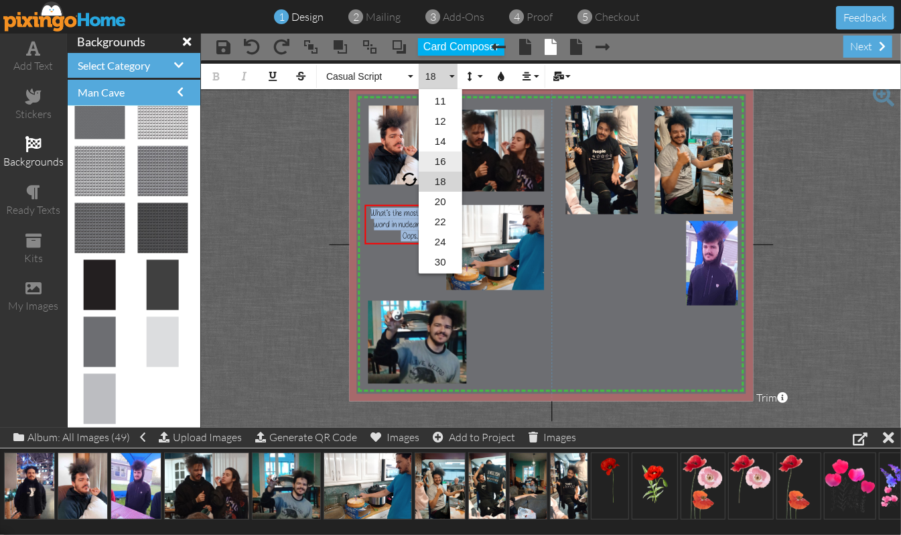
click at [439, 159] on link "16" at bounding box center [441, 161] width 44 height 20
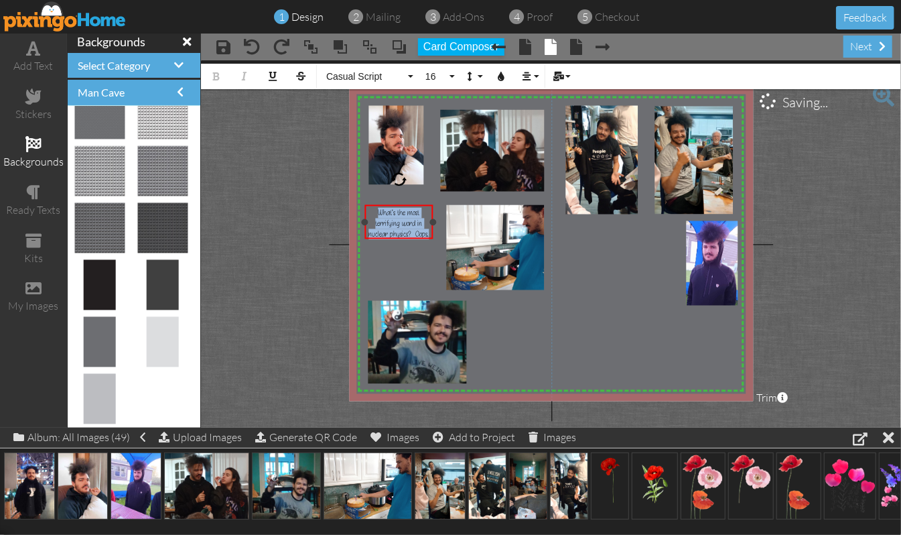
drag, startPoint x: 456, startPoint y: 215, endPoint x: 435, endPoint y: 215, distance: 21.4
click at [433, 215] on div "What’s the most terrifying word in nuclear physics? Oops. ×" at bounding box center [399, 221] width 68 height 34
click at [413, 228] on span "What’s the most terrifying word in nuclear physics? Oops." at bounding box center [399, 223] width 60 height 32
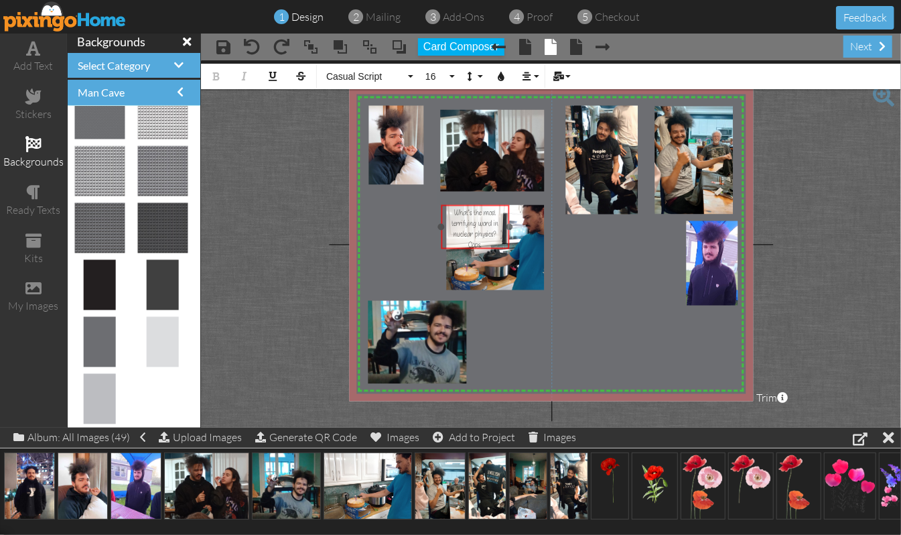
drag, startPoint x: 410, startPoint y: 201, endPoint x: 486, endPoint y: 201, distance: 76.4
click at [486, 201] on div at bounding box center [475, 226] width 75 height 51
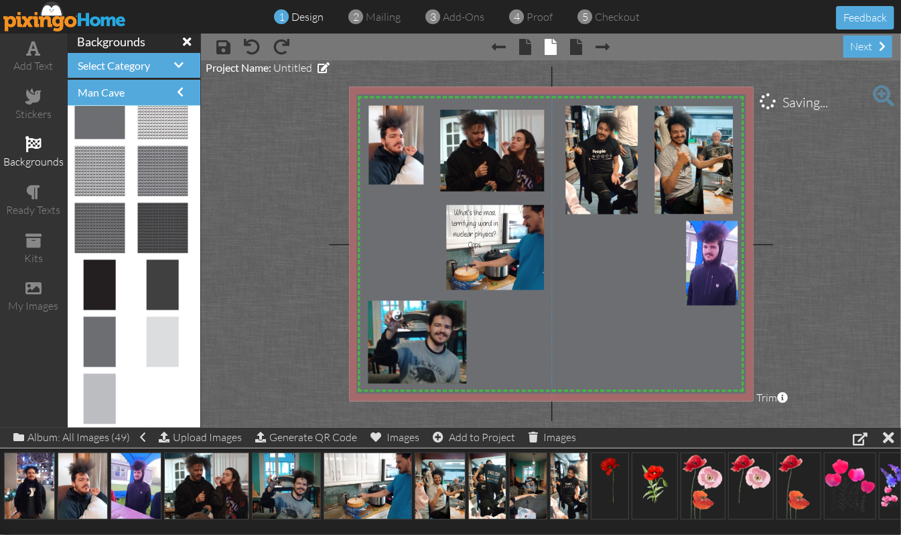
click at [761, 189] on project-studio-wrapper "X X X X X X X X X X X X X X X X X X X X X X X X X X X X X X X X X X X X X X X X…" at bounding box center [551, 243] width 700 height 367
click at [761, 209] on project-studio-wrapper "X X X X X X X X X X X X X X X X X X X X X X X X X X X X X X X X X X X X X X X X…" at bounding box center [551, 243] width 700 height 367
click at [35, 49] on span at bounding box center [34, 48] width 14 height 16
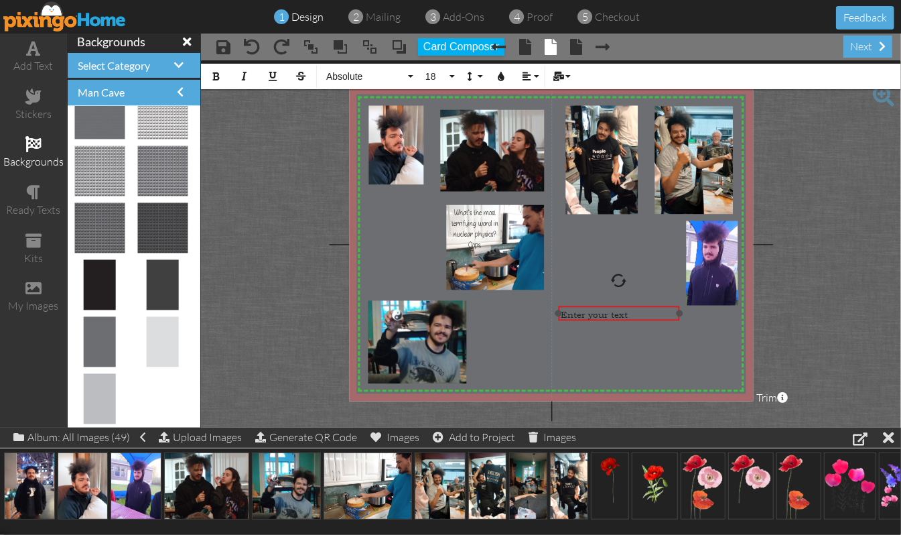
drag, startPoint x: 485, startPoint y: 117, endPoint x: 654, endPoint y: 304, distance: 252.4
click at [654, 305] on div "​ Enter your text ​" at bounding box center [618, 313] width 121 height 17
click at [537, 76] on button "Align" at bounding box center [529, 76] width 25 height 25
click at [547, 115] on link "[GEOGRAPHIC_DATA]" at bounding box center [537, 119] width 41 height 20
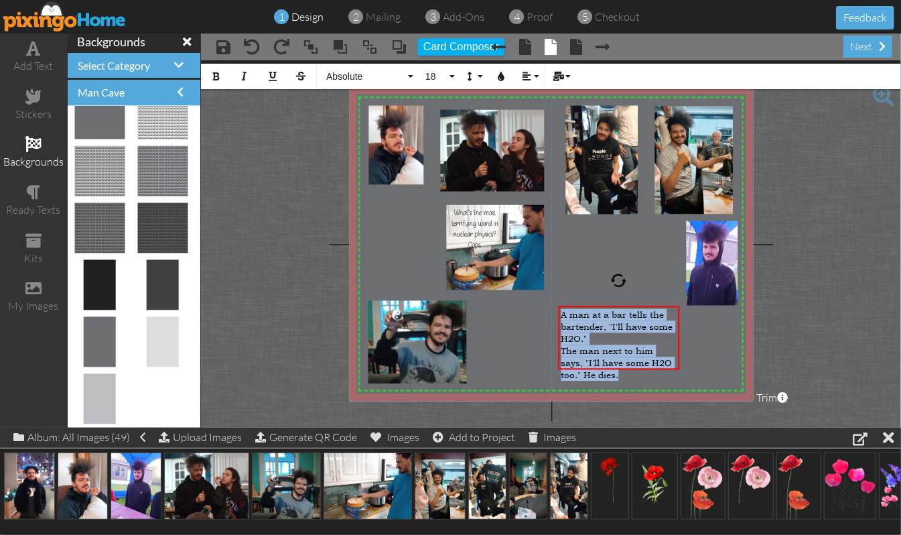
drag, startPoint x: 630, startPoint y: 362, endPoint x: 555, endPoint y: 299, distance: 97.4
click at [555, 299] on div "X X X X X X X X X X X X X X X X X X X X X X X X X X X X X X X X X X X X X X X X…" at bounding box center [551, 244] width 404 height 314
click at [502, 74] on icon "button" at bounding box center [500, 76] width 9 height 9
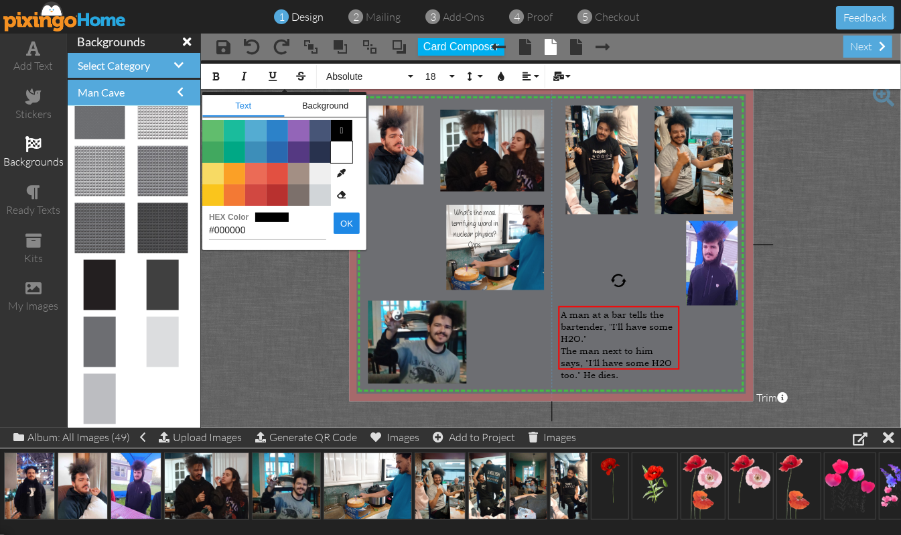
click at [344, 149] on span "Color #FFFFFF" at bounding box center [341, 151] width 21 height 21
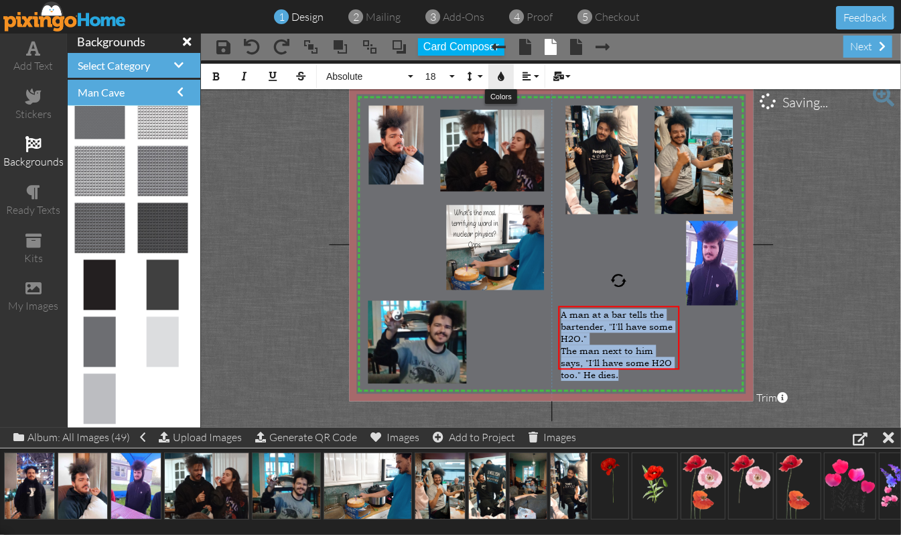
click at [500, 76] on icon "button" at bounding box center [500, 76] width 9 height 9
type input "#FFFFFF"
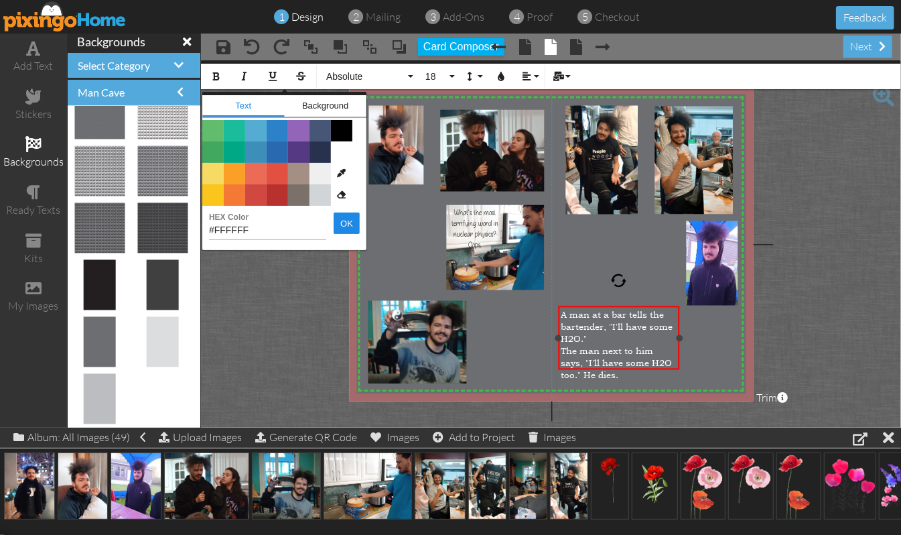
click at [617, 344] on span "The man next to him says, "I'll have some H2O too." He dies." at bounding box center [616, 362] width 111 height 36
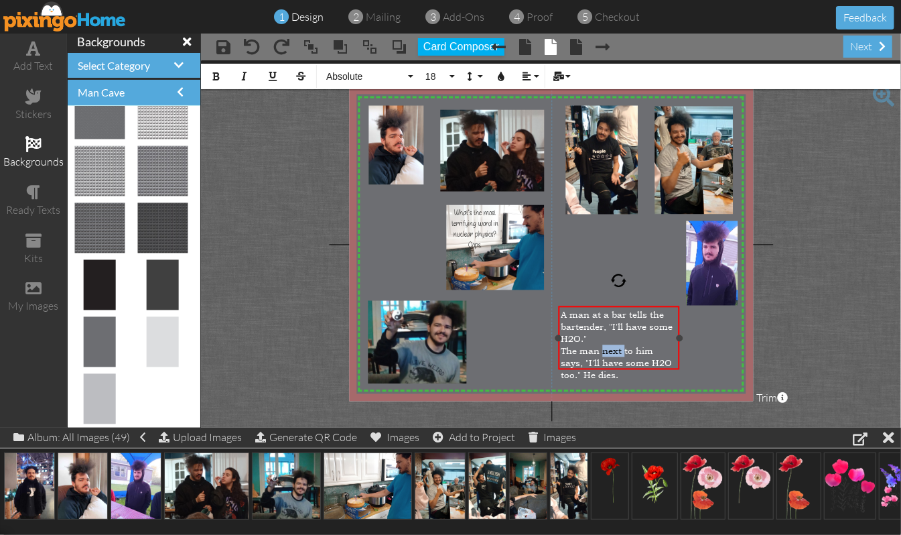
click at [617, 344] on span "The man next to him says, "I'll have some H2O too." He dies." at bounding box center [616, 362] width 111 height 36
click at [628, 356] on div "The man next to him says, "I'll have some H2O too." He dies." at bounding box center [619, 362] width 116 height 36
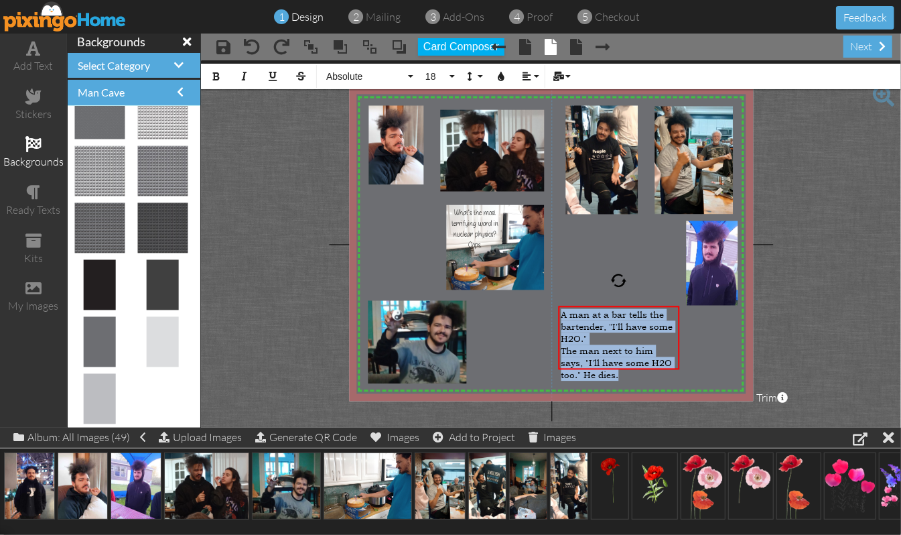
drag, startPoint x: 628, startPoint y: 356, endPoint x: 549, endPoint y: 299, distance: 97.8
click at [549, 299] on div "X X X X X X X X X X X X X X X X X X X X X X X X X X X X X X X X X X X X X X X X…" at bounding box center [551, 244] width 404 height 314
click at [539, 76] on button "Align" at bounding box center [529, 76] width 25 height 25
click at [533, 119] on icon at bounding box center [537, 119] width 9 height 10
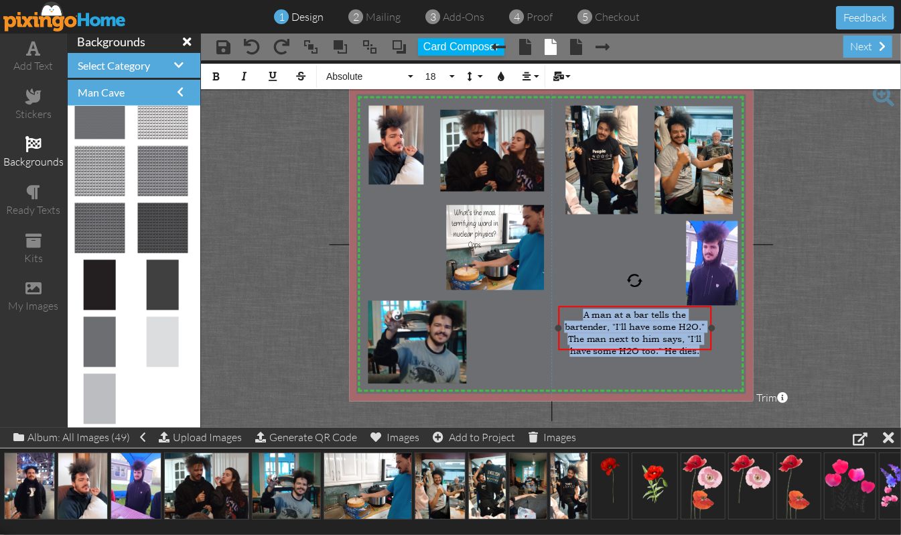
drag, startPoint x: 677, startPoint y: 334, endPoint x: 709, endPoint y: 332, distance: 32.2
click at [709, 332] on div "A man at a bar tells the bartender, "I'll have some H2O." The man next to him s…" at bounding box center [634, 327] width 153 height 44
click at [452, 72] on button "18" at bounding box center [438, 76] width 39 height 25
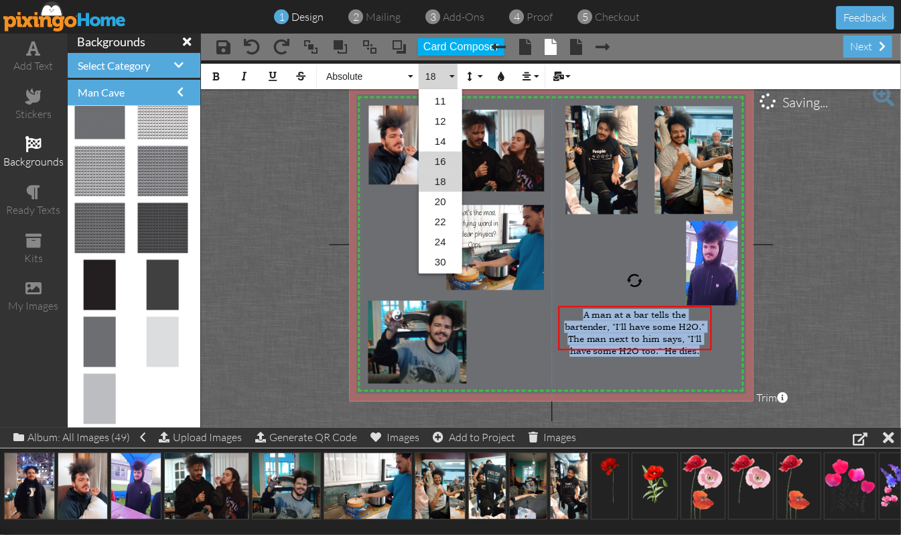
click at [443, 156] on link "16" at bounding box center [441, 161] width 44 height 20
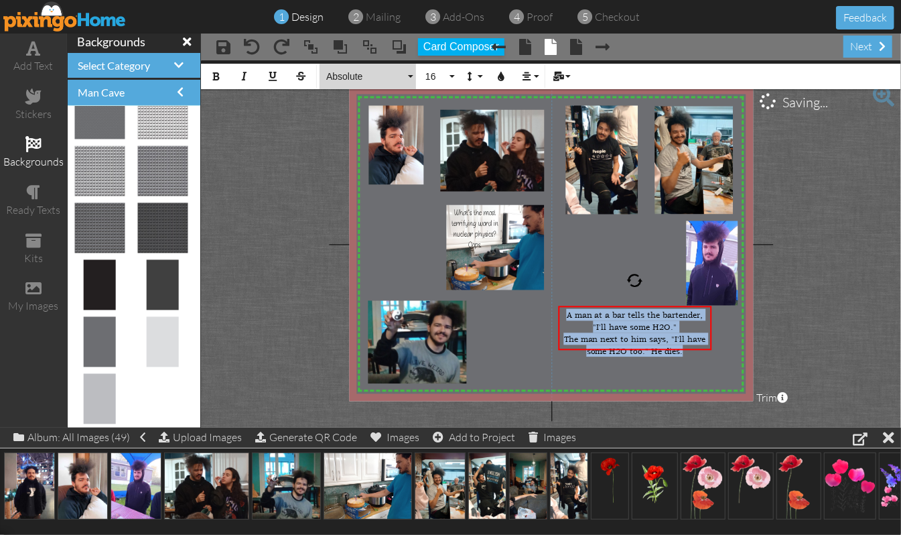
click at [407, 73] on button "Absolute" at bounding box center [368, 76] width 96 height 25
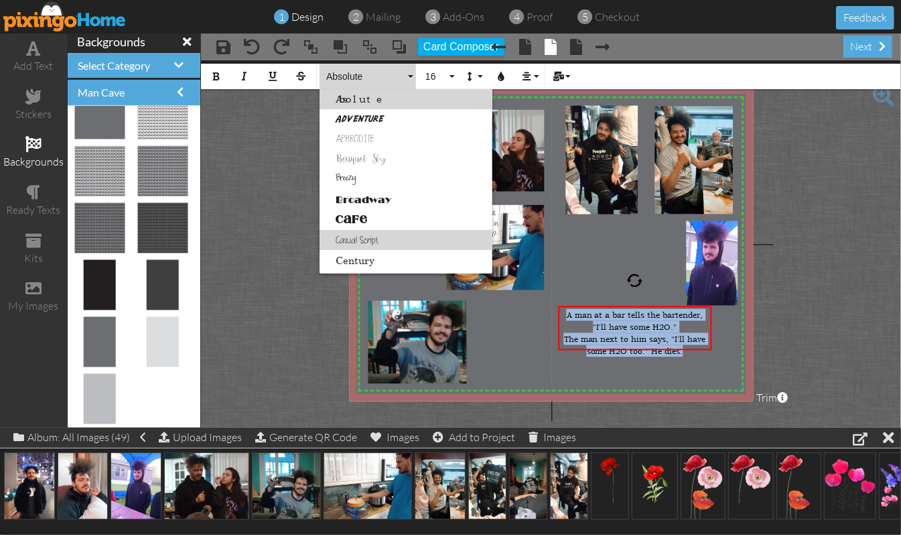
click at [336, 234] on link "Casual Script" at bounding box center [406, 240] width 173 height 20
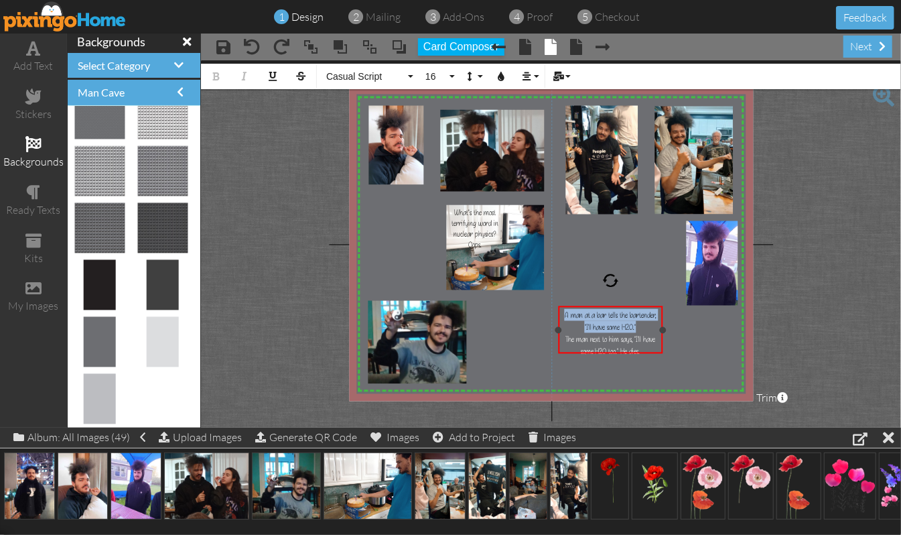
drag, startPoint x: 711, startPoint y: 320, endPoint x: 662, endPoint y: 323, distance: 49.0
click at [662, 323] on div "A man at a bar tells the bartender, "I'll have some H2O." The man next to him s…" at bounding box center [610, 329] width 105 height 48
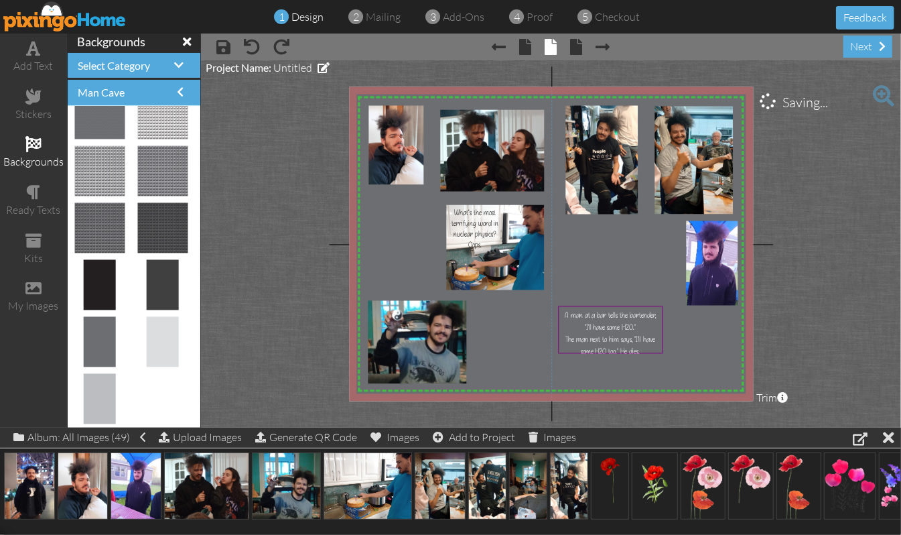
click at [689, 333] on img at bounding box center [559, 421] width 440 height 679
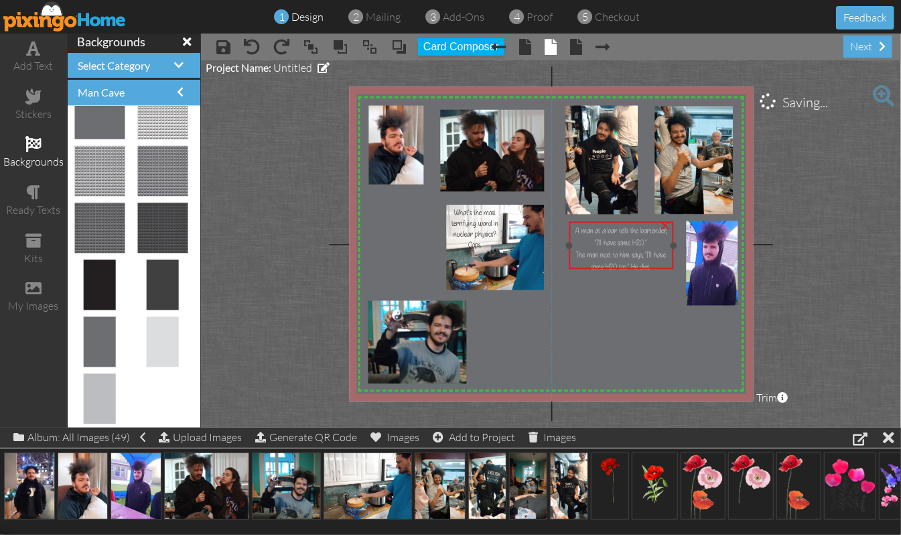
drag, startPoint x: 618, startPoint y: 303, endPoint x: 628, endPoint y: 220, distance: 84.4
click at [628, 221] on div "A man at a bar tells the bartender, "I'll have some H2O." The man next to him s…" at bounding box center [621, 247] width 105 height 53
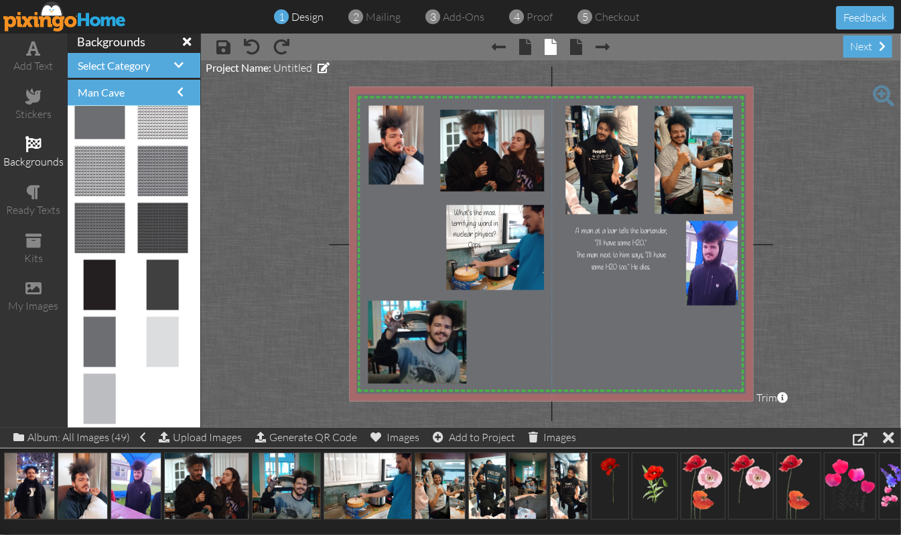
click at [761, 222] on project-studio-wrapper "X X X X X X X X X X X X X X X X X X X X X X X X X X X X X X X X X X X X X X X X…" at bounding box center [551, 243] width 700 height 367
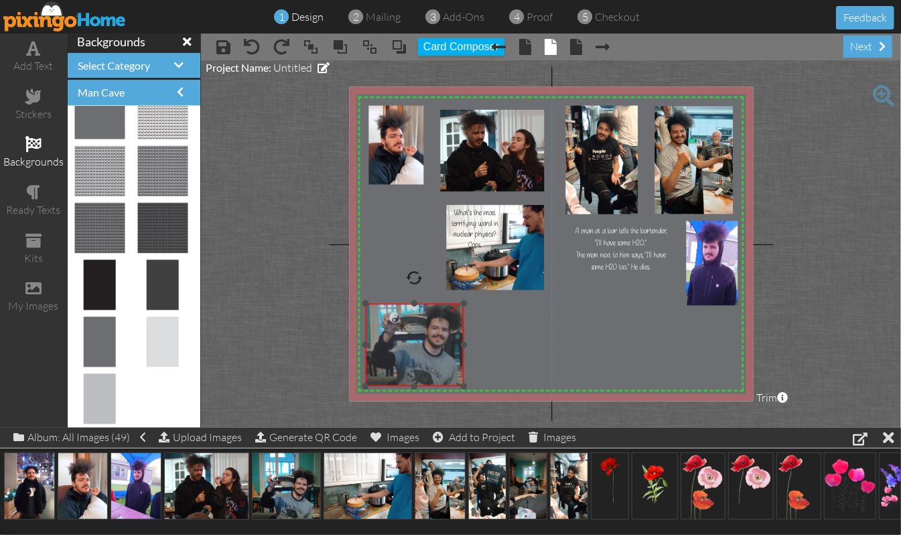
click at [408, 334] on img at bounding box center [414, 332] width 113 height 110
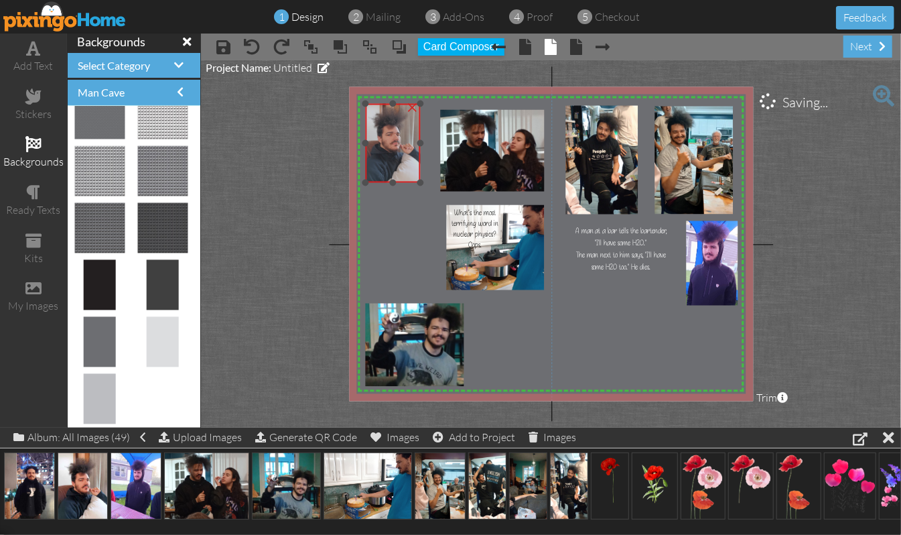
click at [399, 166] on img at bounding box center [391, 141] width 61 height 82
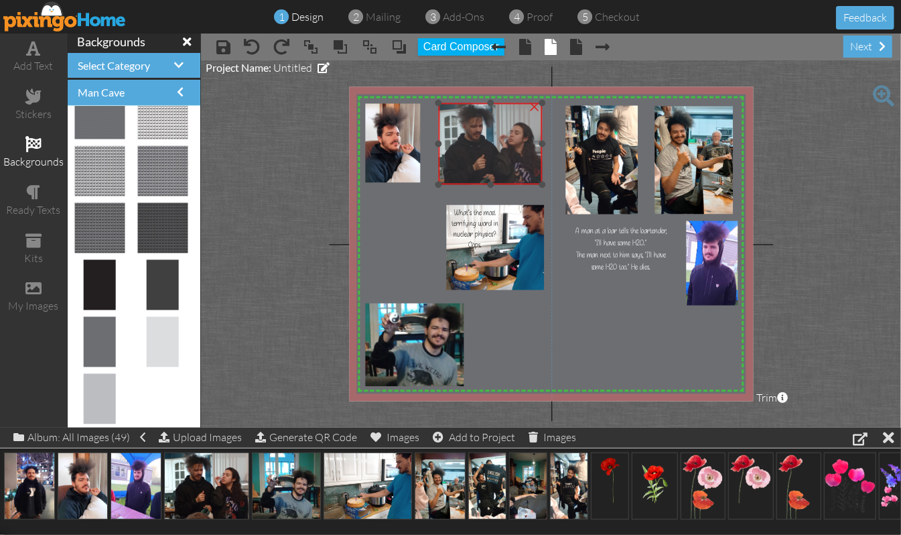
click at [475, 166] on img at bounding box center [487, 148] width 115 height 90
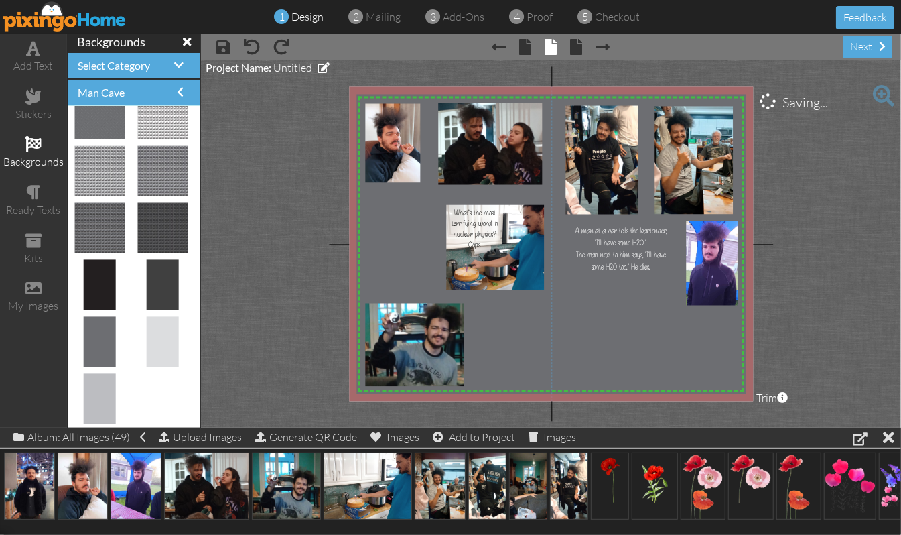
click at [761, 214] on project-studio-wrapper "X X X X X X X X X X X X X X X X X X X X X X X X X X X X X X X X X X X X X X X X…" at bounding box center [551, 243] width 700 height 367
click at [761, 155] on project-studio-wrapper "X X X X X X X X X X X X X X X X X X X X X X X X X X X X X X X X X X X X X X X X…" at bounding box center [551, 243] width 700 height 367
click at [31, 46] on span at bounding box center [34, 48] width 14 height 16
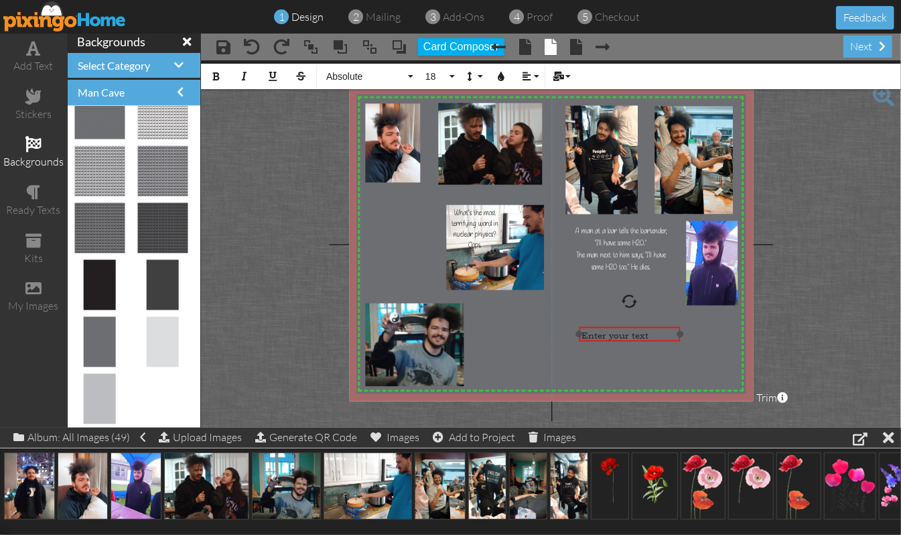
drag, startPoint x: 666, startPoint y: 236, endPoint x: 668, endPoint y: 327, distance: 90.5
click at [668, 327] on div "​ Enter your text ​" at bounding box center [629, 335] width 101 height 17
click at [537, 75] on button "Align" at bounding box center [529, 76] width 25 height 25
click at [547, 116] on link "[GEOGRAPHIC_DATA]" at bounding box center [537, 119] width 41 height 20
drag, startPoint x: 587, startPoint y: 328, endPoint x: 677, endPoint y: 342, distance: 90.9
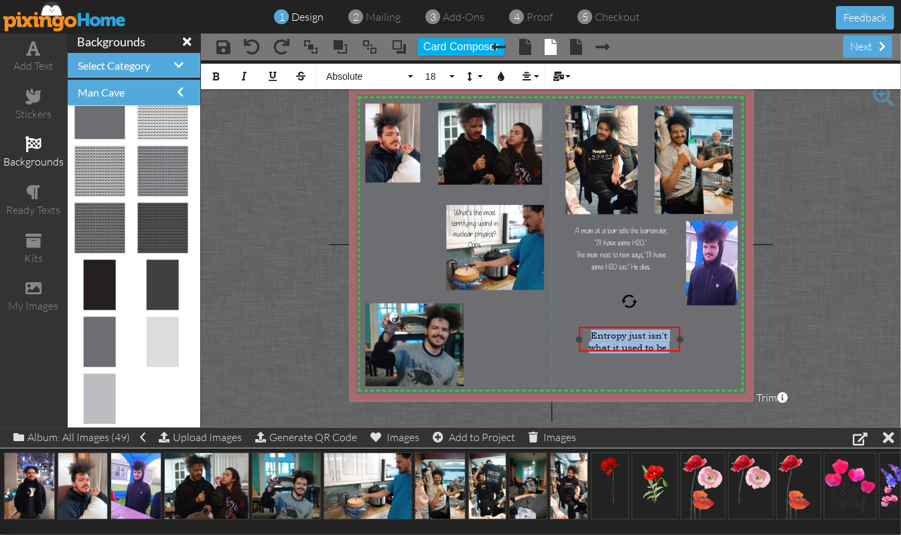
click at [677, 342] on div "Entropy just isn't what it used to be. ​" at bounding box center [630, 342] width 96 height 24
click at [498, 75] on icon "button" at bounding box center [500, 76] width 9 height 9
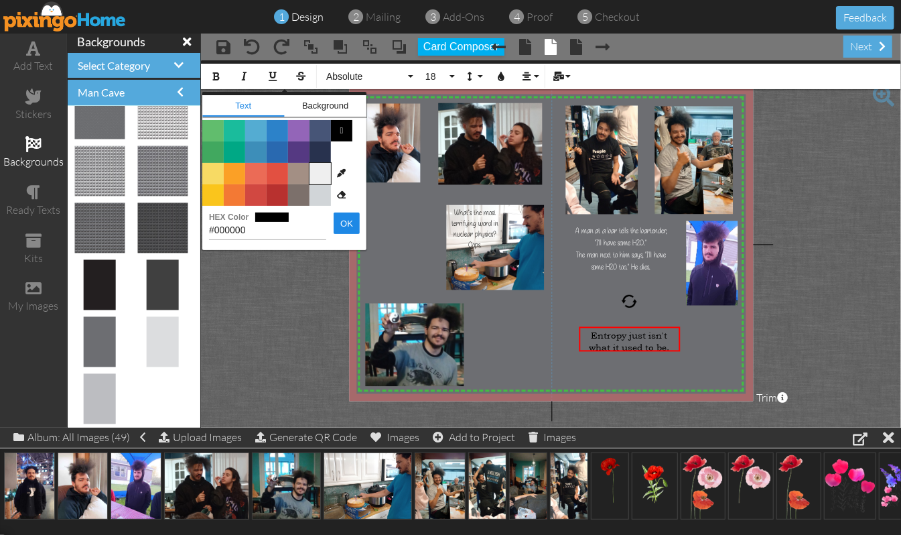
click at [319, 172] on span "Color #EFEFEF" at bounding box center [320, 173] width 21 height 21
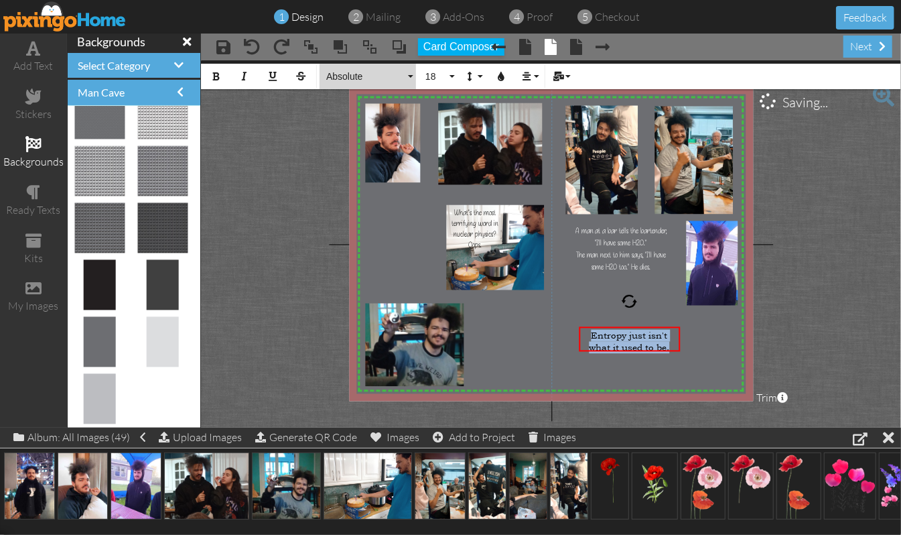
click at [411, 72] on button "Absolute" at bounding box center [368, 76] width 96 height 25
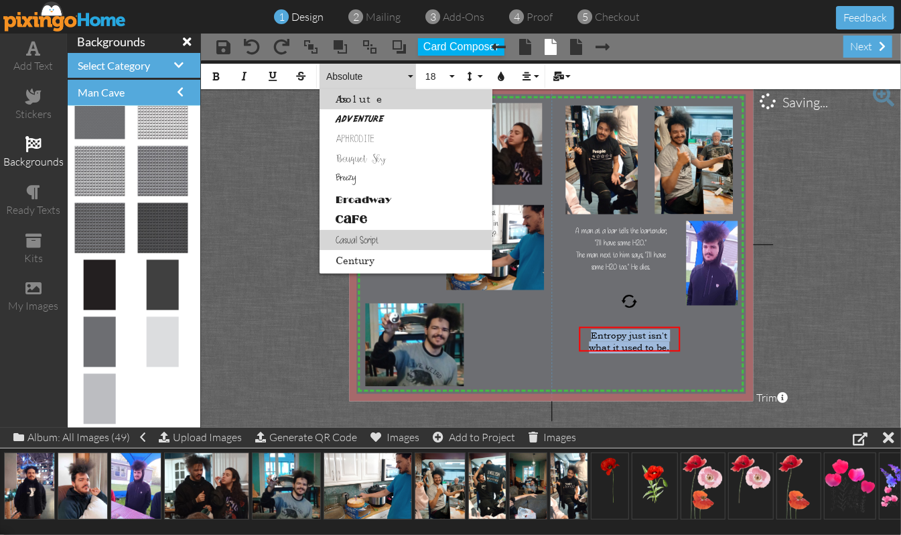
click at [374, 237] on link "Casual Script" at bounding box center [406, 240] width 173 height 20
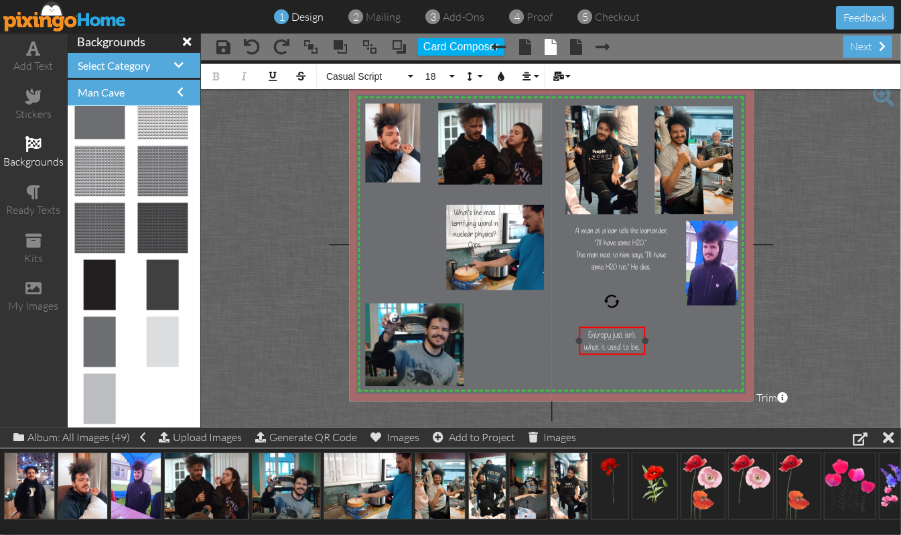
drag, startPoint x: 681, startPoint y: 339, endPoint x: 646, endPoint y: 342, distance: 34.9
click at [646, 342] on div at bounding box center [645, 341] width 7 height 7
click at [761, 336] on project-studio-wrapper "X X X X X X X X X X X X X X X X X X X X X X X X X X X X X X X X X X X X X X X X…" at bounding box center [551, 243] width 700 height 367
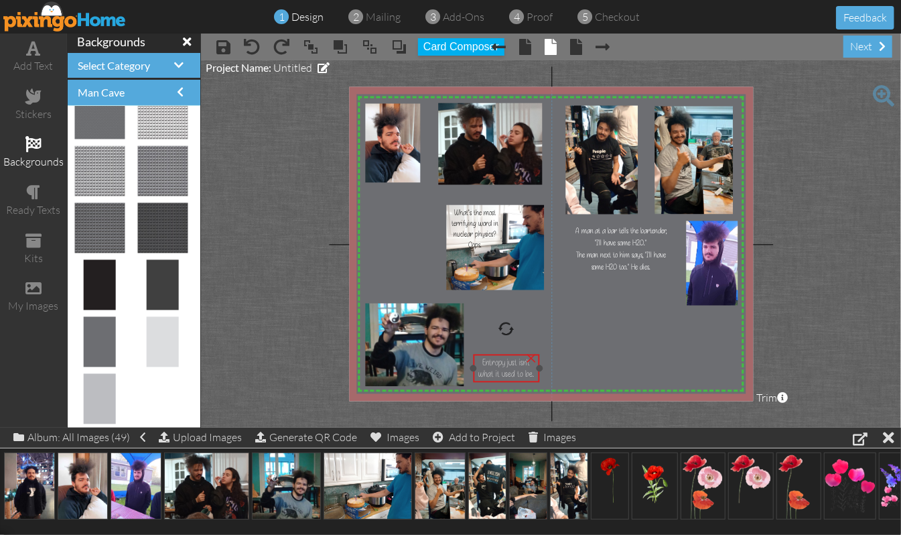
drag, startPoint x: 618, startPoint y: 328, endPoint x: 512, endPoint y: 355, distance: 109.4
click at [512, 357] on span "Entropy just isn't what it used to be." at bounding box center [506, 368] width 56 height 23
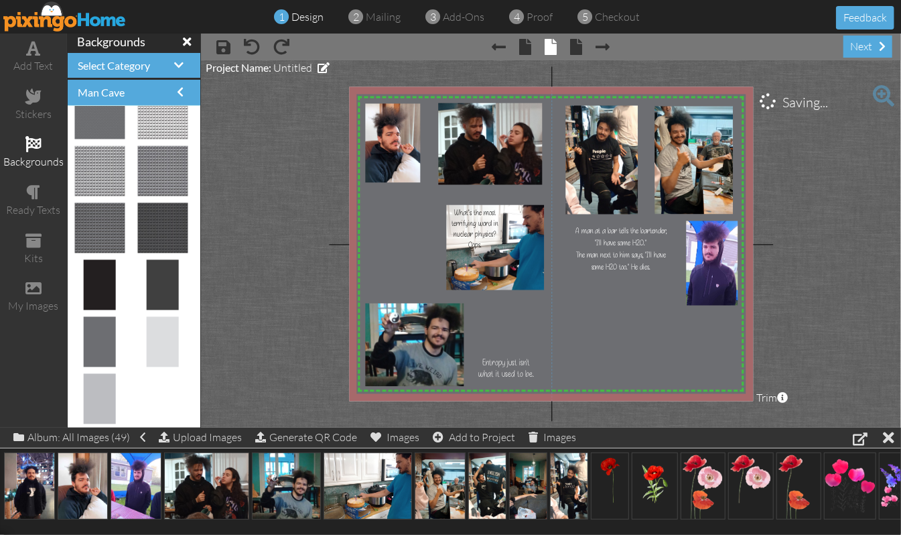
click at [761, 295] on project-studio-wrapper "X X X X X X X X X X X X X X X X X X X X X X X X X X X X X X X X X X X X X X X X…" at bounding box center [551, 243] width 700 height 367
click at [628, 249] on span "The man next to him says, "I'll have some H2O too." He dies." at bounding box center [621, 260] width 90 height 23
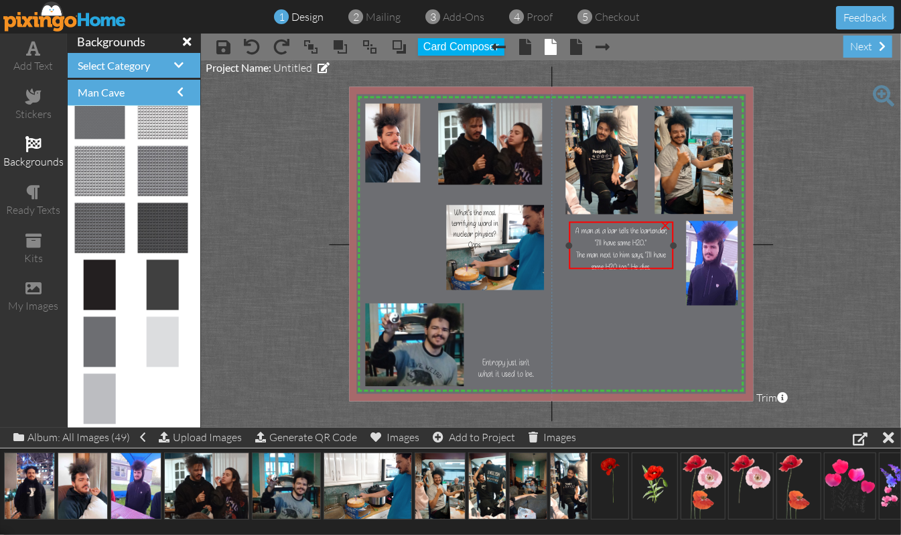
click at [628, 249] on span "The man next to him says, "I'll have some H2O too." He dies." at bounding box center [621, 260] width 90 height 23
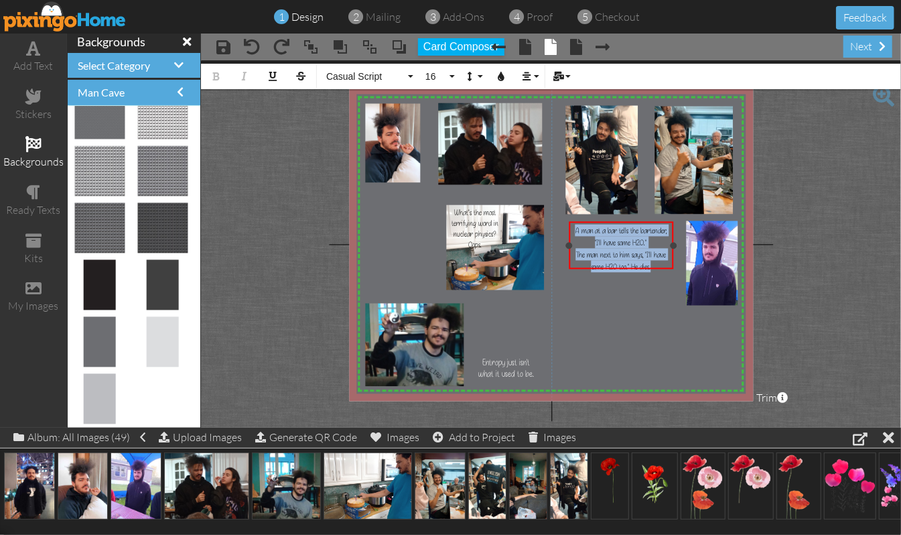
drag, startPoint x: 571, startPoint y: 229, endPoint x: 662, endPoint y: 264, distance: 96.9
click at [662, 264] on div "A man at a bar tells the bartender, "I'll have some H2O." The man next to him s…" at bounding box center [620, 248] width 99 height 48
click at [449, 76] on button "16" at bounding box center [438, 76] width 39 height 25
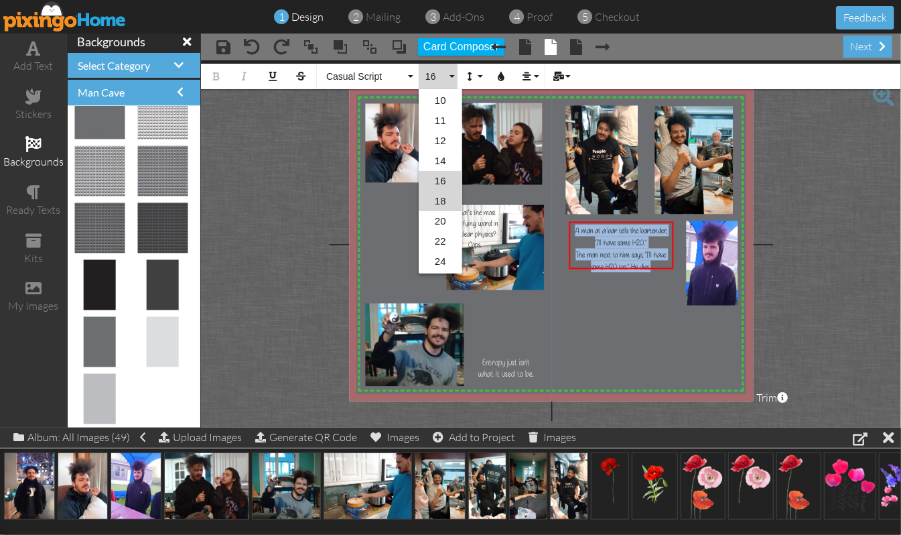
click at [433, 199] on link "18" at bounding box center [441, 201] width 44 height 20
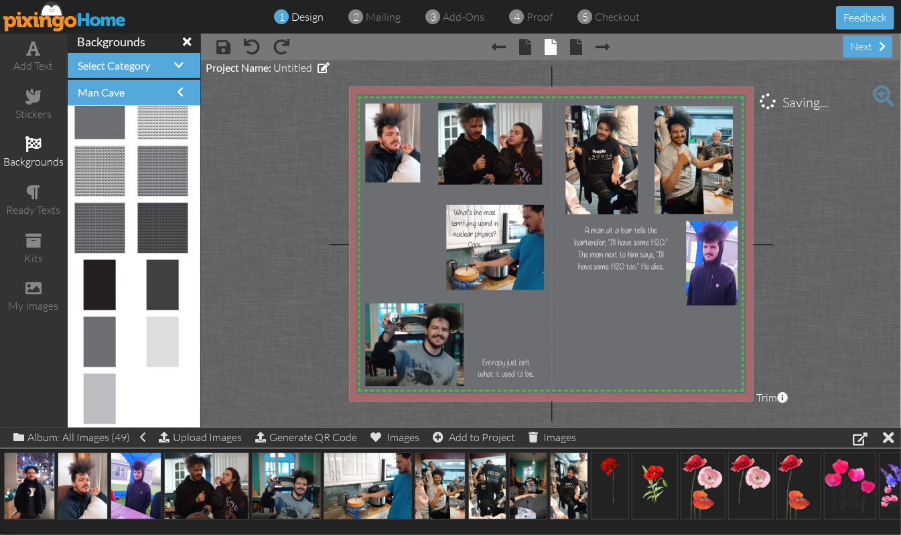
click at [761, 266] on project-studio-wrapper "X X X X X X X X X X X X X X X X X X X X X X X X X X X X X X X X X X X X X X X X…" at bounding box center [551, 243] width 700 height 367
click at [640, 249] on span "The man next to him says, "I'll have some H2O too." He dies." at bounding box center [621, 260] width 86 height 23
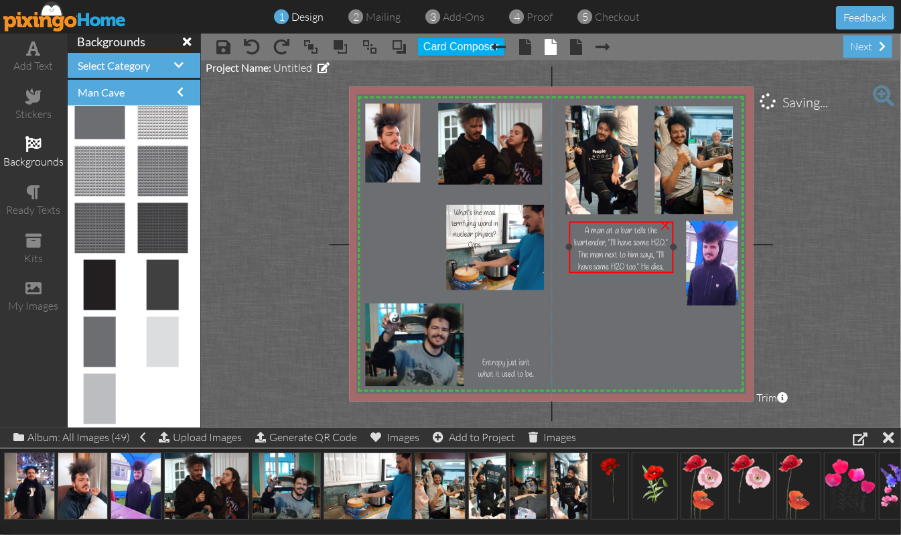
click at [640, 249] on span "The man next to him says, "I'll have some H2O too." He dies." at bounding box center [621, 260] width 86 height 23
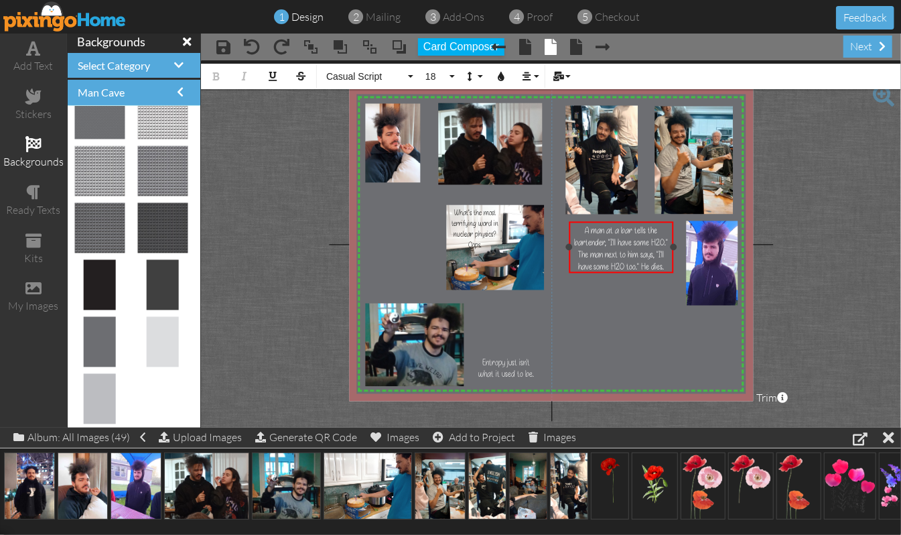
click at [657, 251] on span "The man next to him says, "I'll have some H2O too." He dies." at bounding box center [621, 260] width 86 height 23
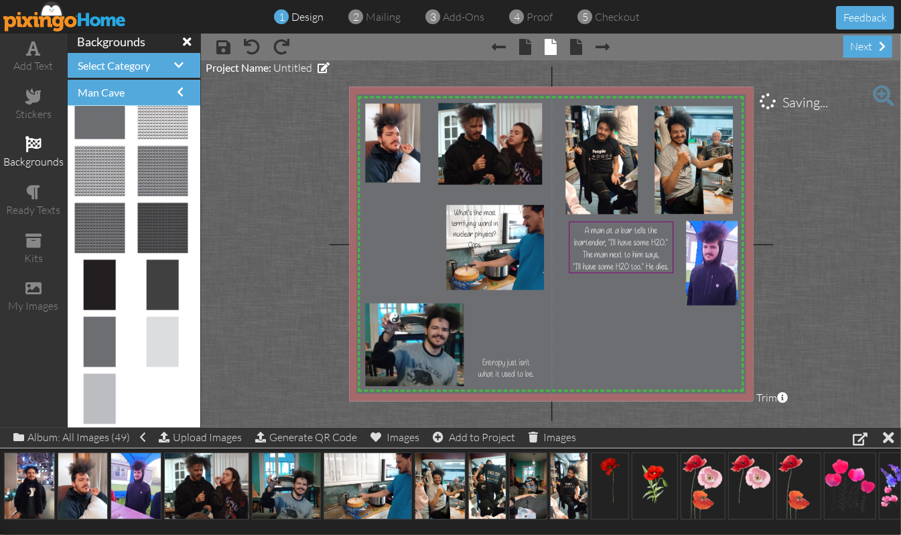
click at [761, 309] on project-studio-wrapper "X X X X X X X X X X X X X X X X X X X X X X X X X X X X X X X X X X X X X X X X…" at bounding box center [551, 243] width 700 height 367
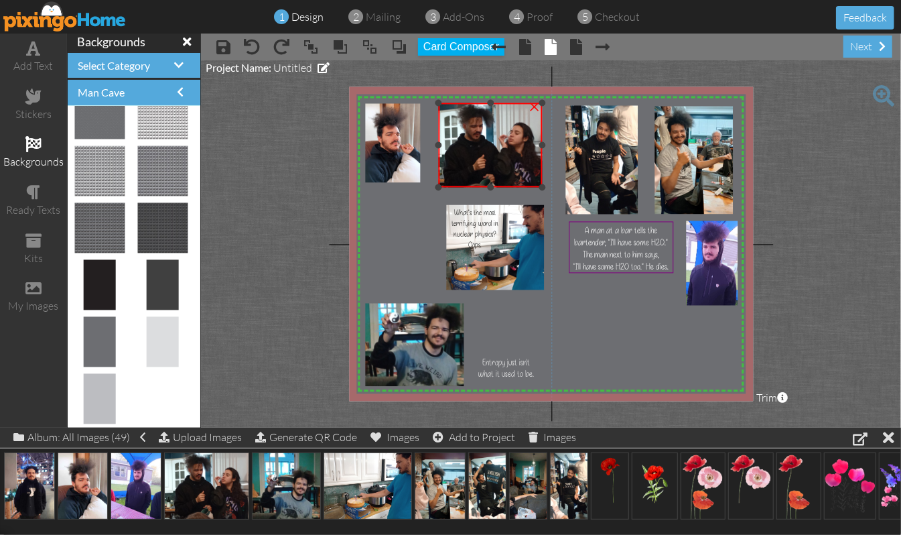
click at [491, 186] on div at bounding box center [490, 187] width 7 height 7
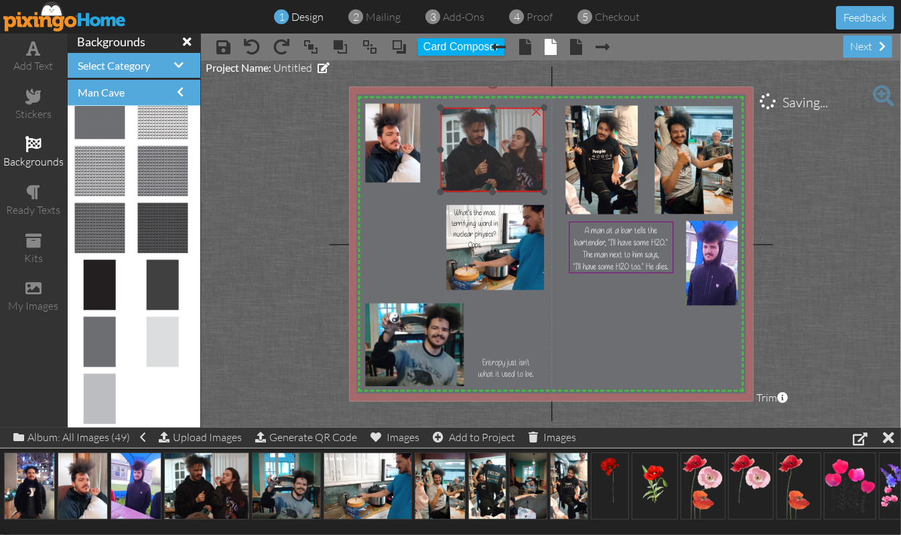
click at [497, 173] on img at bounding box center [489, 153] width 115 height 90
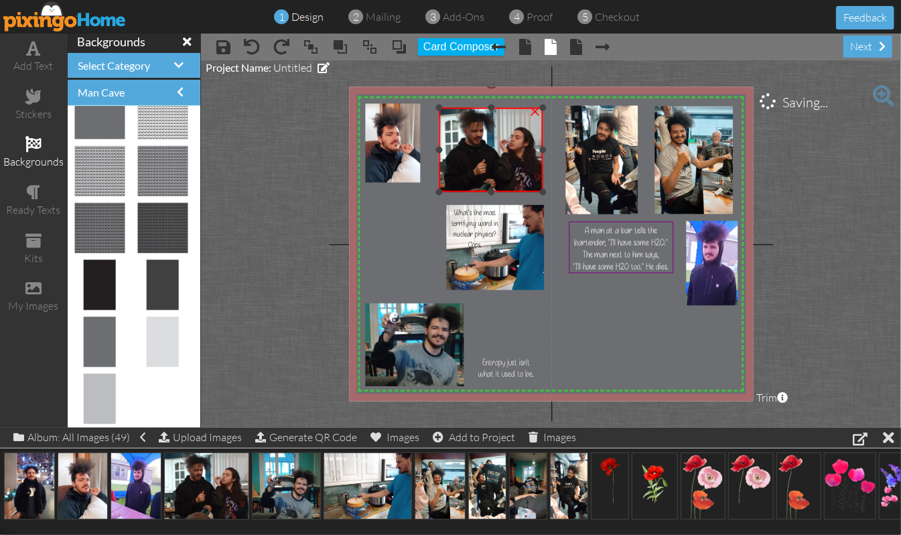
click at [489, 99] on div "X X X X X X X X X X X X X X X X X X X X X X X X X X X X X X X X X X X X X X X X…" at bounding box center [551, 244] width 404 height 314
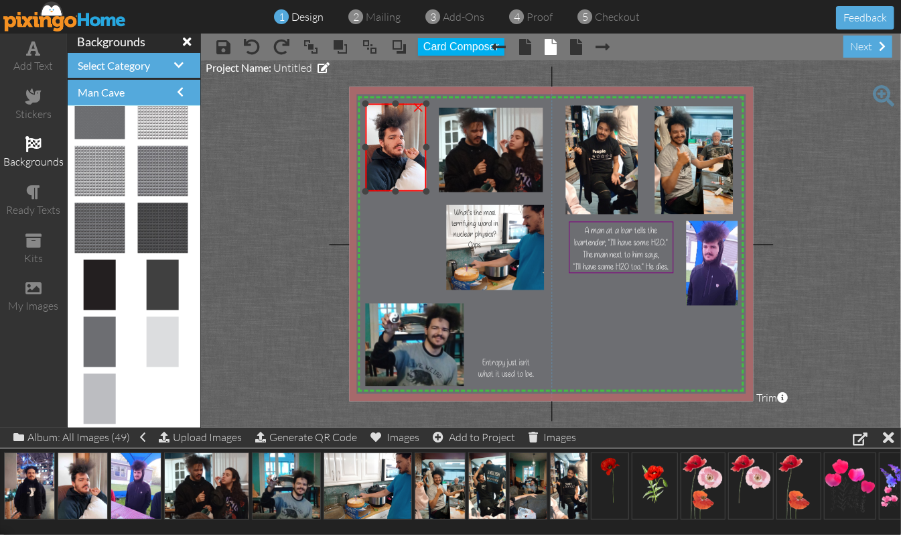
drag, startPoint x: 419, startPoint y: 180, endPoint x: 427, endPoint y: 189, distance: 11.4
click at [427, 189] on div at bounding box center [426, 191] width 7 height 7
click at [761, 169] on project-studio-wrapper "X X X X X X X X X X X X X X X X X X X X X X X X X X X X X X X X X X X X X X X X…" at bounding box center [551, 243] width 700 height 367
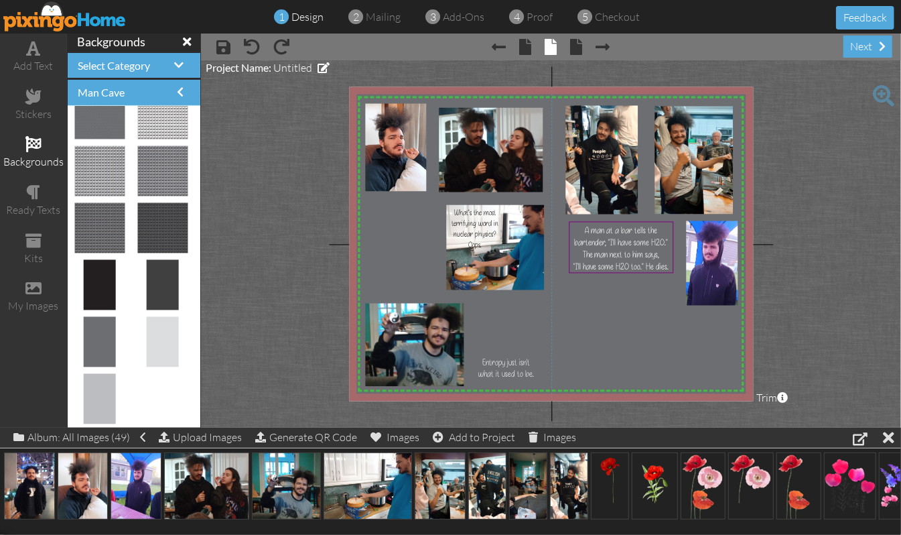
click at [761, 217] on project-studio-wrapper "X X X X X X X X X X X X X X X X X X X X X X X X X X X X X X X X X X X X X X X X…" at bounding box center [551, 243] width 700 height 367
click at [33, 50] on span at bounding box center [34, 48] width 14 height 16
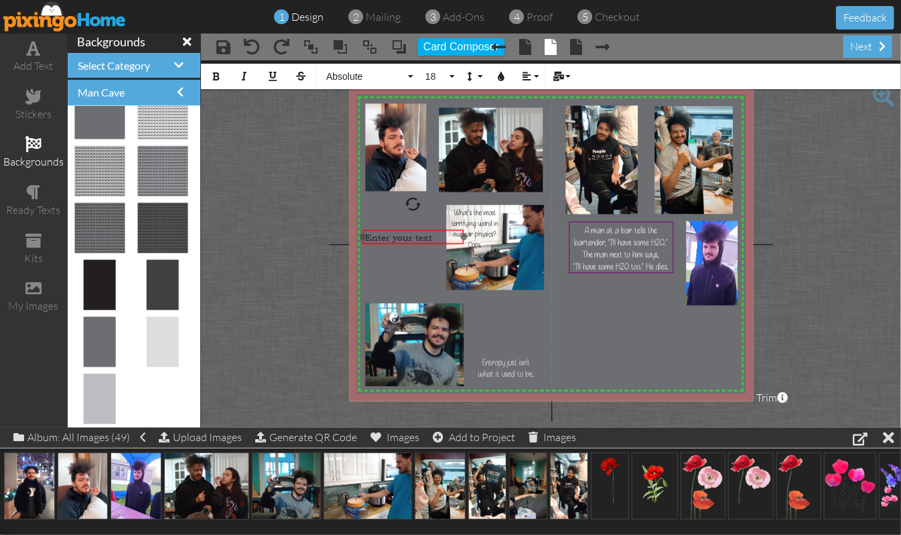
drag, startPoint x: 566, startPoint y: 365, endPoint x: 448, endPoint y: 225, distance: 183.5
click at [448, 226] on div at bounding box center [413, 236] width 108 height 21
click at [537, 79] on button "Align" at bounding box center [529, 76] width 25 height 25
click at [531, 119] on link "[GEOGRAPHIC_DATA]" at bounding box center [537, 119] width 41 height 20
drag, startPoint x: 461, startPoint y: 236, endPoint x: 437, endPoint y: 234, distance: 24.2
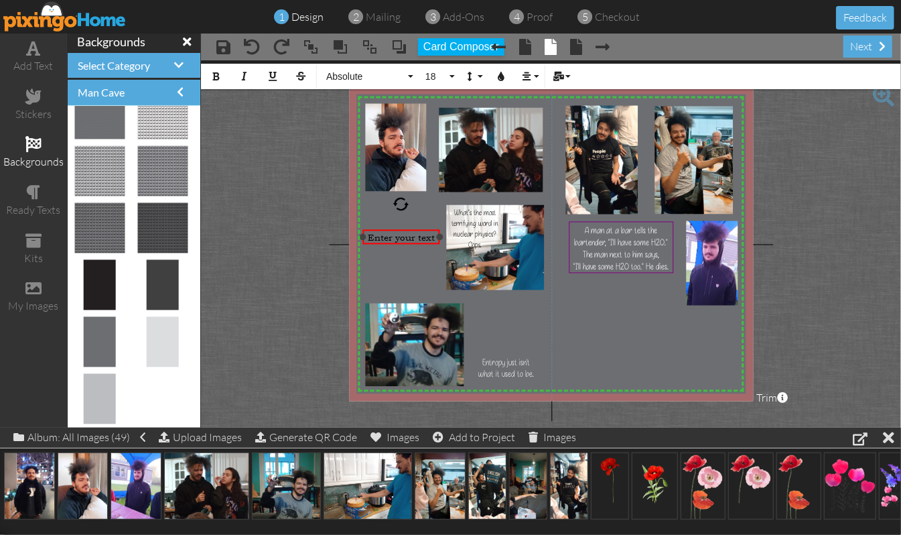
click at [437, 234] on div at bounding box center [439, 236] width 7 height 7
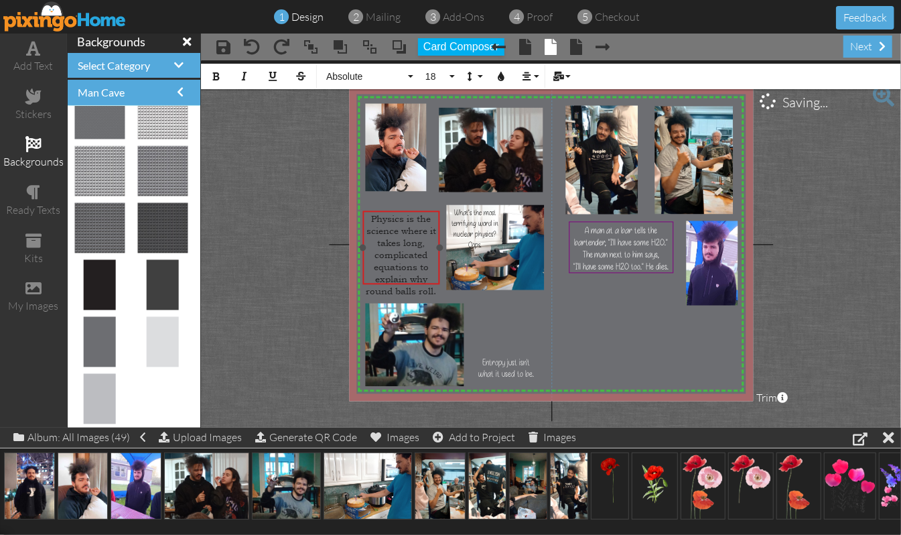
drag, startPoint x: 397, startPoint y: 226, endPoint x: 397, endPoint y: 208, distance: 18.8
click at [397, 210] on div "Physics is the science where it takes long, complicated equations to explain wh…" at bounding box center [400, 254] width 77 height 89
click at [761, 210] on project-studio-wrapper "X X X X X X X X X X X X X X X X X X X X X X X X X X X X X X X X X X X X X X X X…" at bounding box center [551, 243] width 700 height 367
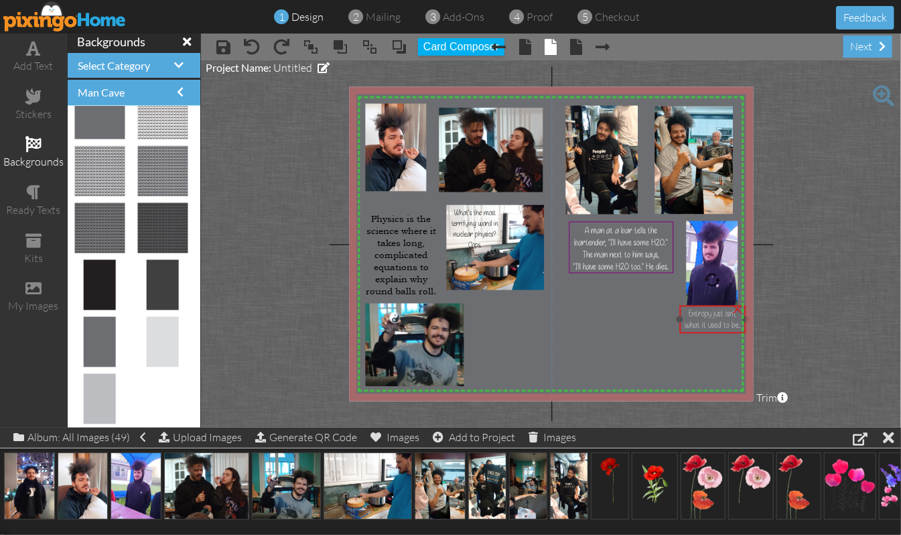
drag, startPoint x: 497, startPoint y: 363, endPoint x: 703, endPoint y: 314, distance: 212.1
click at [703, 314] on span "Entropy just isn't what it used to be." at bounding box center [713, 319] width 56 height 23
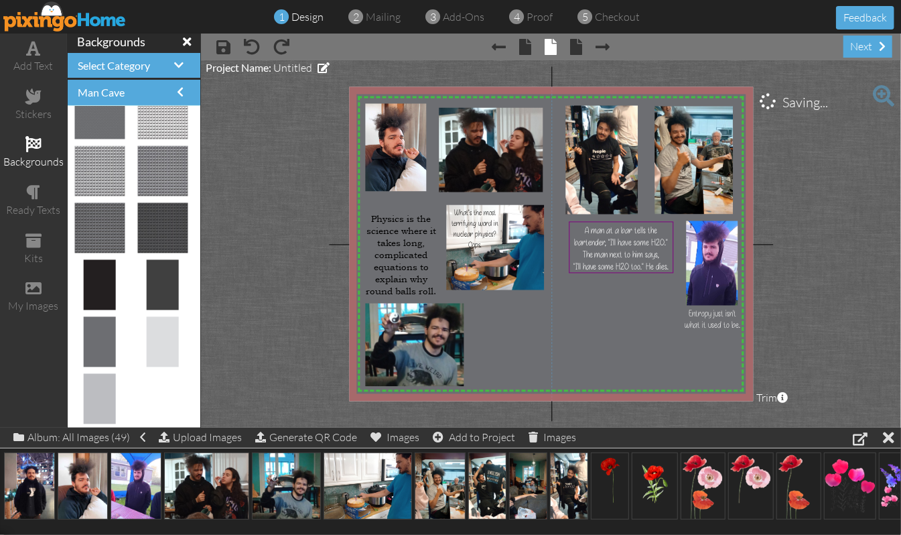
click at [761, 244] on project-studio-wrapper "X X X X X X X X X X X X X X X X X X X X X X X X X X X X X X X X X X X X X X X X…" at bounding box center [551, 243] width 700 height 367
click at [403, 245] on span "Physics is the science where it takes long, complicated equations to explain wh…" at bounding box center [401, 255] width 70 height 84
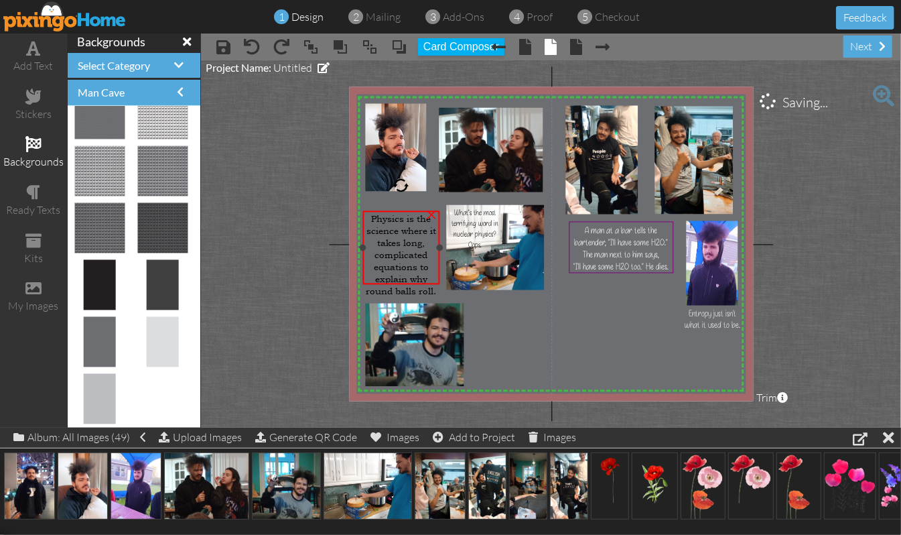
click at [403, 245] on span "Physics is the science where it takes long, complicated equations to explain wh…" at bounding box center [401, 255] width 70 height 84
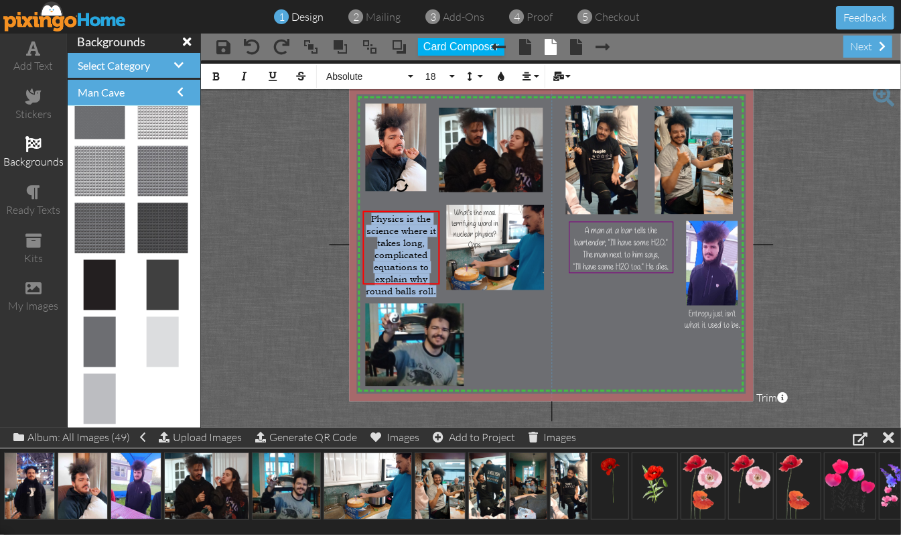
drag, startPoint x: 435, startPoint y: 277, endPoint x: 351, endPoint y: 220, distance: 101.5
click at [351, 220] on div "X X X X X X X X X X X X X X X X X X X X X X X X X X X X X X X X X X X X X X X X…" at bounding box center [551, 244] width 404 height 314
click at [500, 72] on icon "button" at bounding box center [500, 76] width 9 height 9
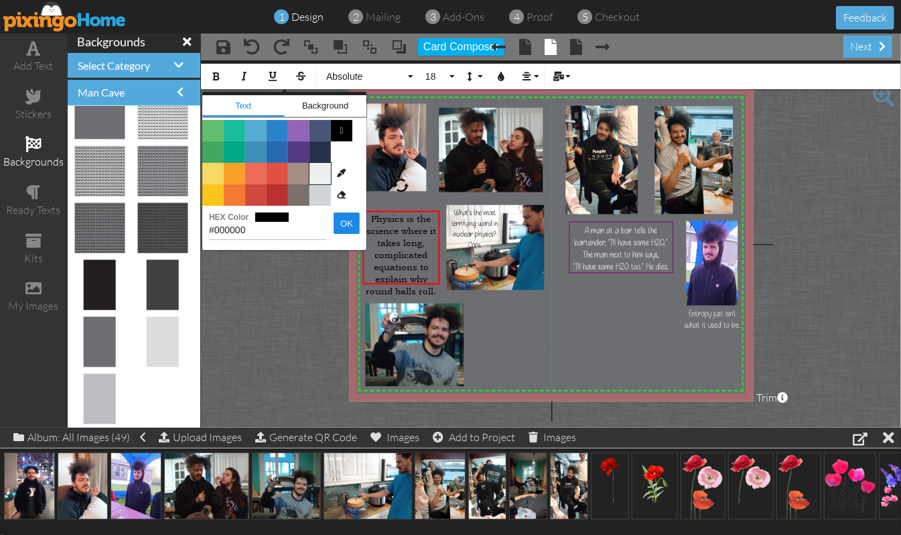
click at [316, 172] on span "Color #EFEFEF" at bounding box center [320, 173] width 21 height 21
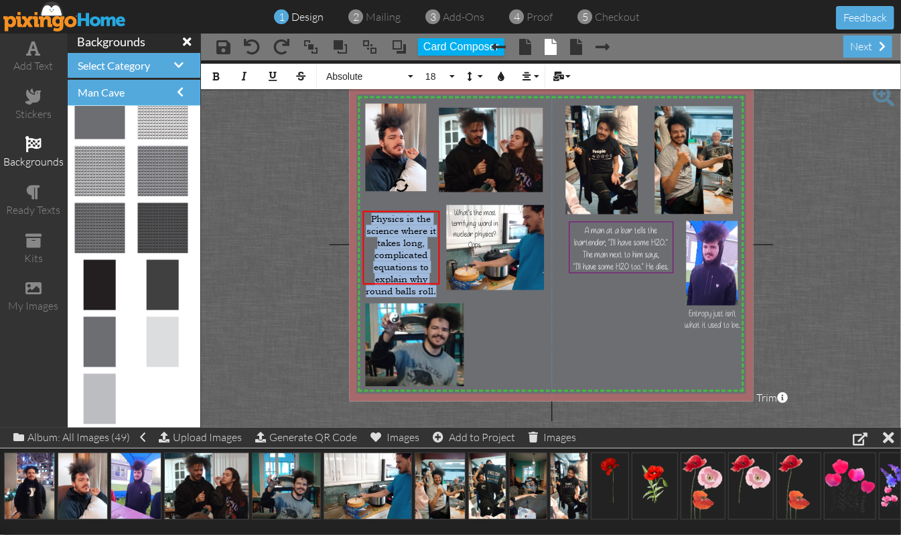
click at [761, 240] on project-studio-wrapper "X X X X X X X X X X X X X X X X X X X X X X X X X X X X X X X X X X X X X X X X…" at bounding box center [551, 243] width 700 height 367
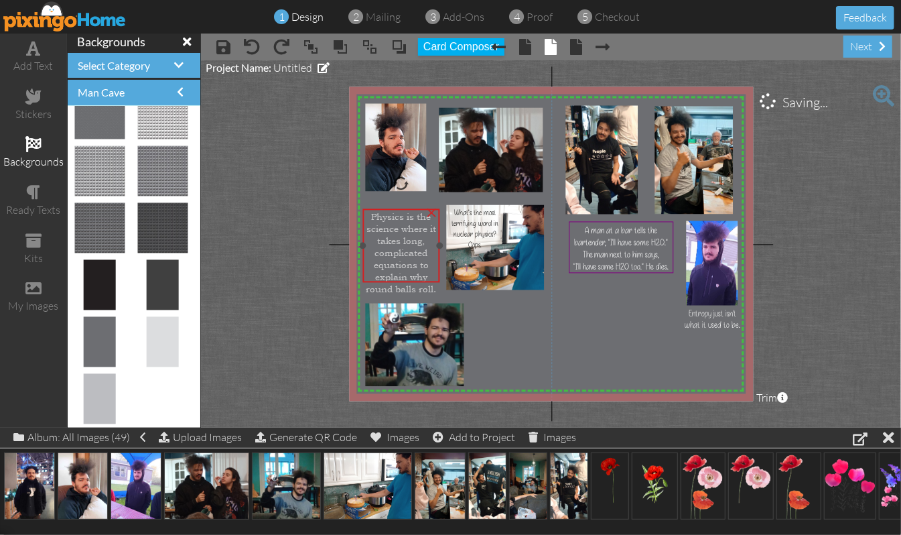
click at [387, 221] on span "Physics is the science where it takes long, complicated equations to explain wh…" at bounding box center [401, 253] width 70 height 84
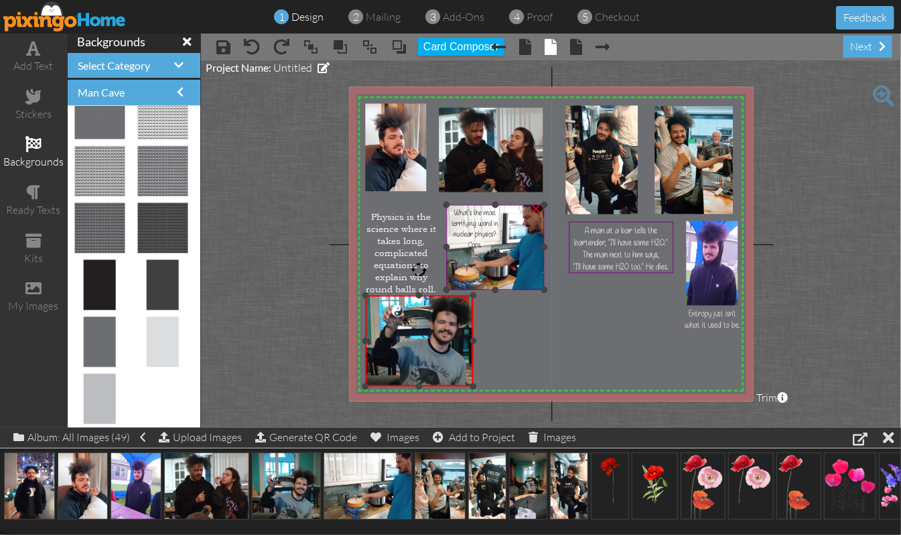
drag, startPoint x: 462, startPoint y: 299, endPoint x: 466, endPoint y: 291, distance: 9.0
click at [466, 291] on div "X X X X X X X X X X X X X X X X X X X X X X X X X X X X X X X X X X X X X X X X…" at bounding box center [551, 244] width 404 height 314
click at [761, 244] on project-studio-wrapper "X X X X X X X X X X X X X X X X X X X X X X X X X X X X X X X X X X X X X X X X…" at bounding box center [551, 243] width 700 height 367
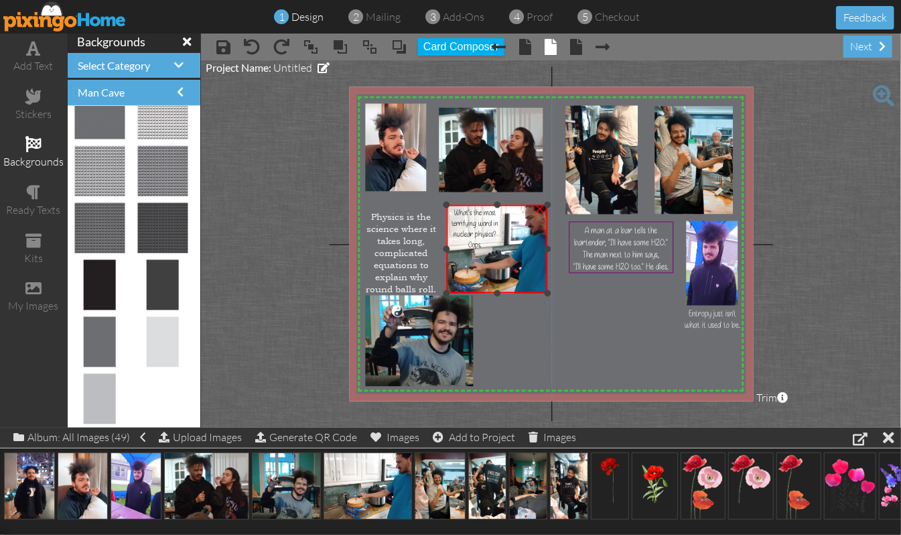
click at [545, 289] on div at bounding box center [548, 292] width 7 height 7
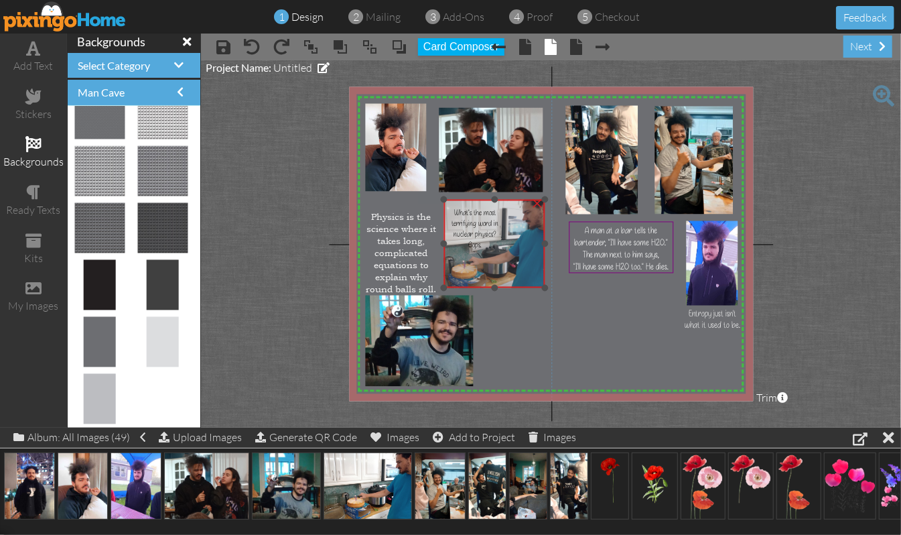
click at [510, 271] on img at bounding box center [482, 247] width 127 height 95
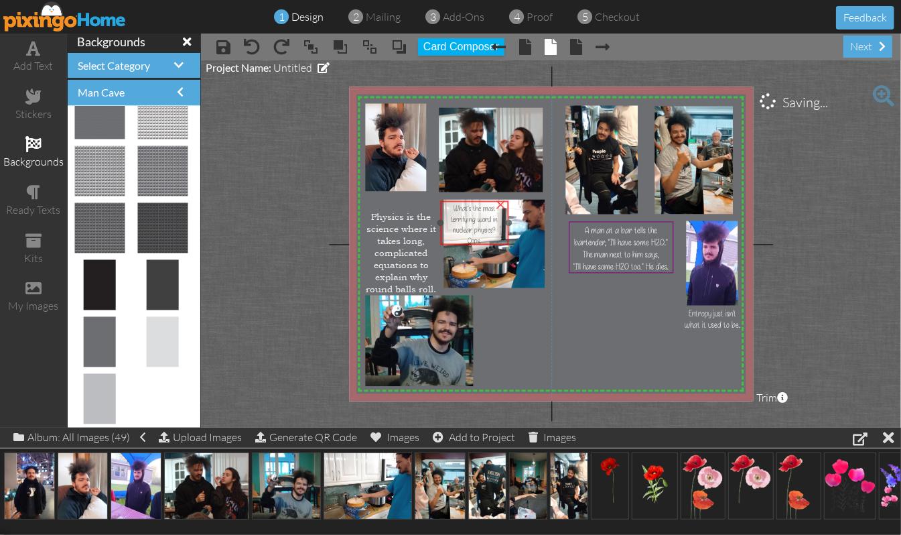
click at [477, 217] on span "What’s the most terrifying word in nuclear physics?" at bounding box center [474, 219] width 47 height 32
click at [761, 205] on project-studio-wrapper "X X X X X X X X X X X X X X X X X X X X X X X X X X X X X X X X X X X X X X X X…" at bounding box center [551, 243] width 700 height 367
click at [395, 192] on div at bounding box center [396, 191] width 7 height 7
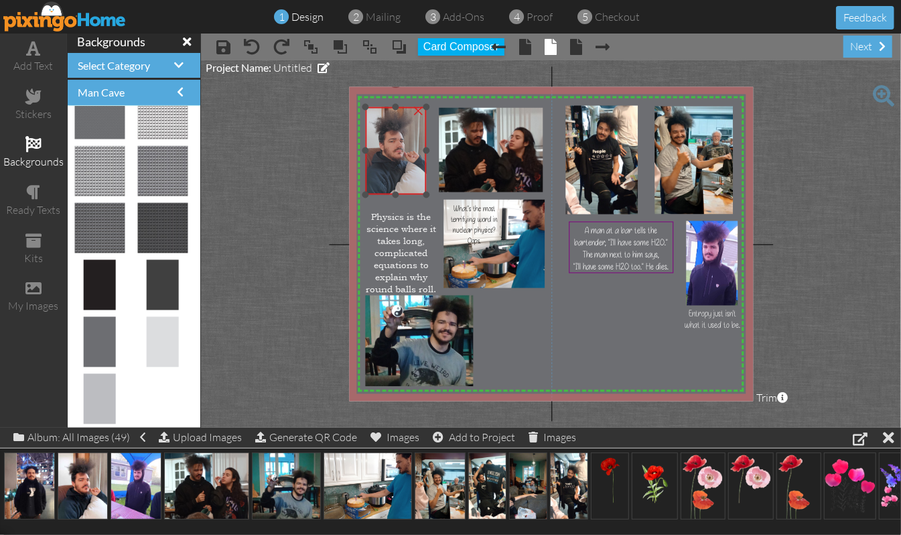
click at [362, 133] on div at bounding box center [396, 151] width 68 height 94
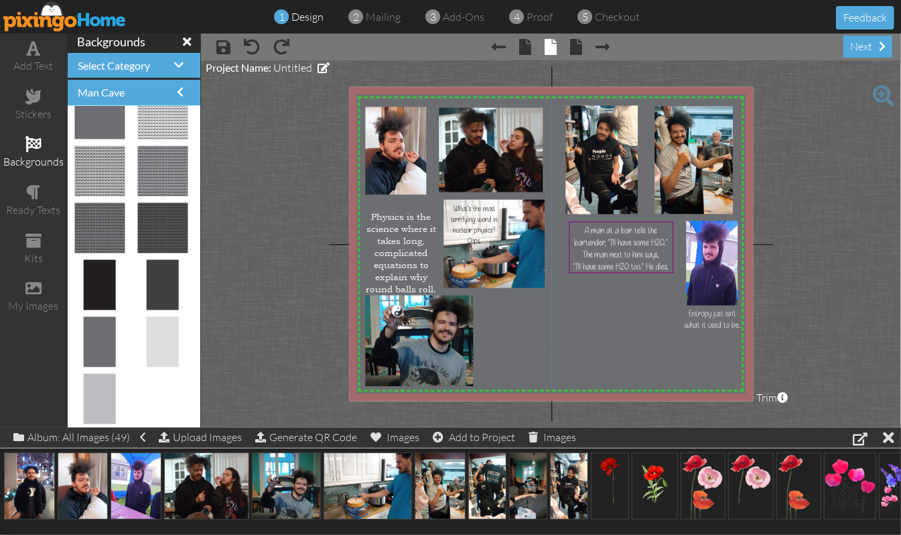
click at [761, 210] on project-studio-wrapper "X X X X X X X X X X X X X X X X X X X X X X X X X X X X X X X X X X X X X X X X…" at bounding box center [551, 243] width 700 height 367
click at [33, 52] on span at bounding box center [34, 48] width 14 height 16
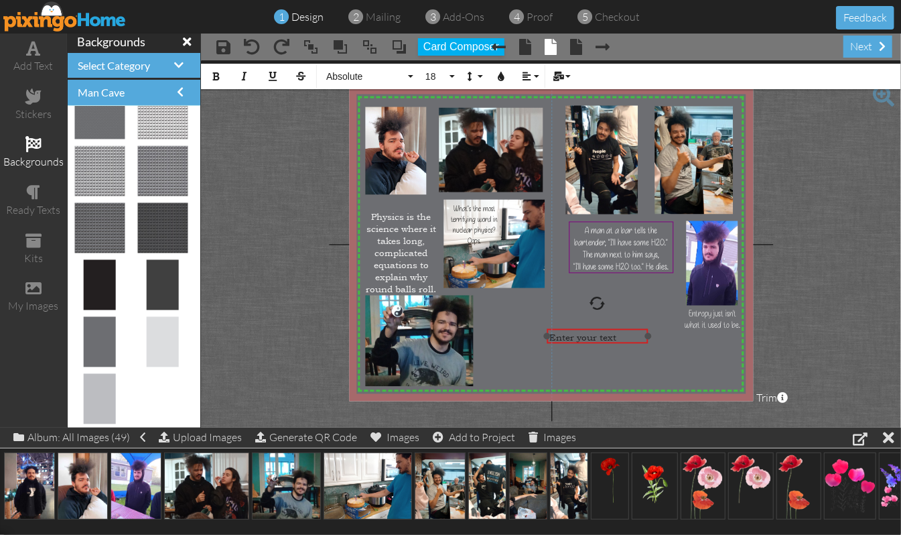
drag, startPoint x: 441, startPoint y: 222, endPoint x: 617, endPoint y: 327, distance: 204.9
click at [617, 329] on div "​ Enter your text ​" at bounding box center [597, 337] width 101 height 17
click at [537, 75] on button "Align" at bounding box center [529, 76] width 25 height 25
click at [529, 113] on link "[GEOGRAPHIC_DATA]" at bounding box center [537, 119] width 41 height 20
click at [537, 72] on button "Align" at bounding box center [529, 76] width 25 height 25
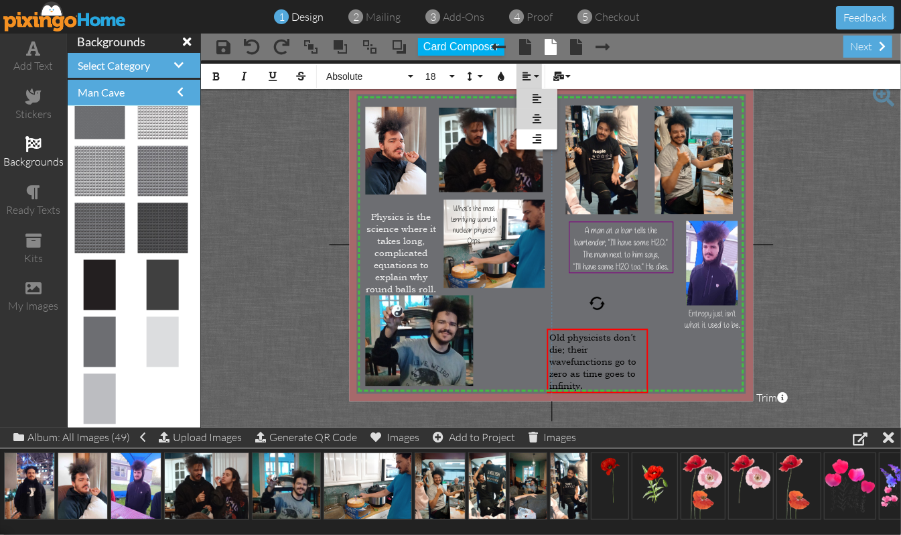
click at [539, 116] on icon at bounding box center [537, 119] width 9 height 10
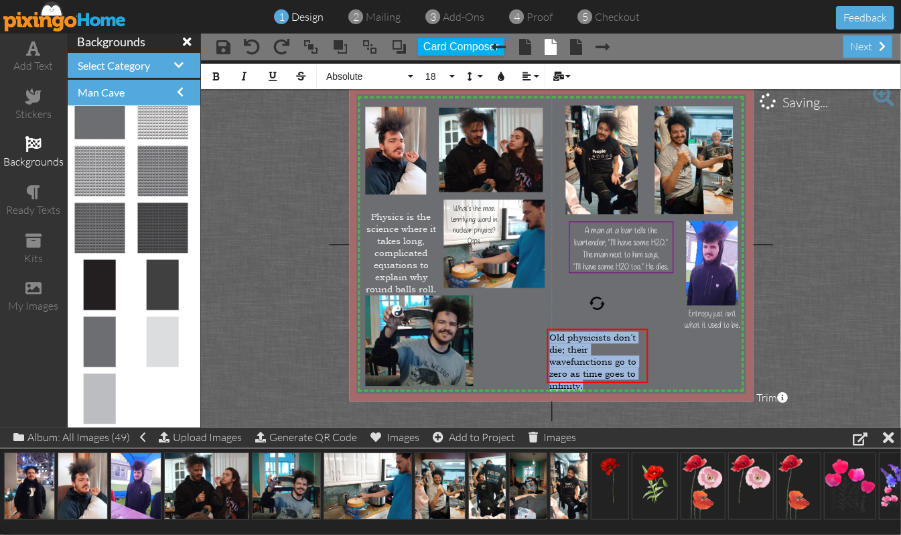
drag, startPoint x: 594, startPoint y: 374, endPoint x: 540, endPoint y: 326, distance: 72.1
click at [540, 326] on div "X X X X X X X X X X X X X X X X X X X X X X X X X X X X X X X X X X X X X X X X…" at bounding box center [551, 244] width 404 height 314
click at [536, 75] on button "Align" at bounding box center [529, 76] width 25 height 25
click at [531, 117] on link "[GEOGRAPHIC_DATA]" at bounding box center [537, 119] width 41 height 20
drag, startPoint x: 649, startPoint y: 354, endPoint x: 635, endPoint y: 354, distance: 13.4
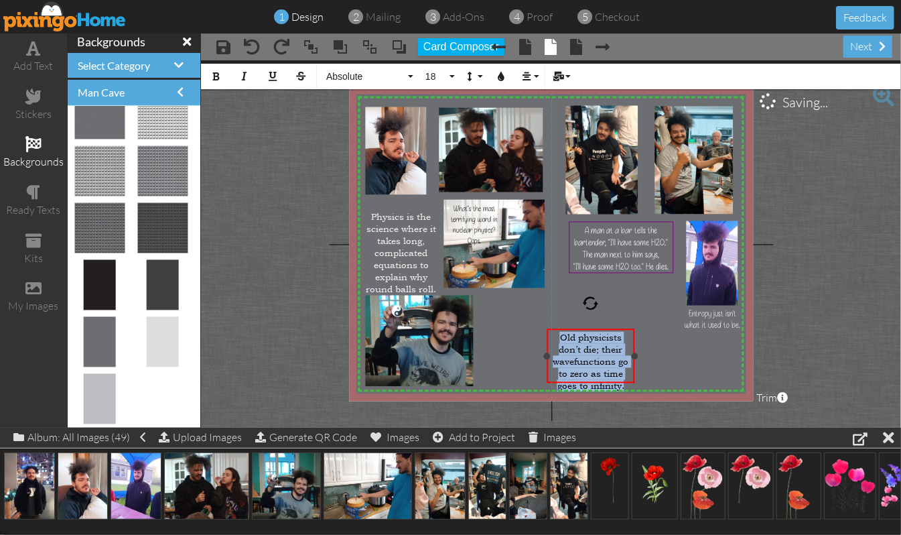
click at [635, 354] on div at bounding box center [634, 355] width 7 height 7
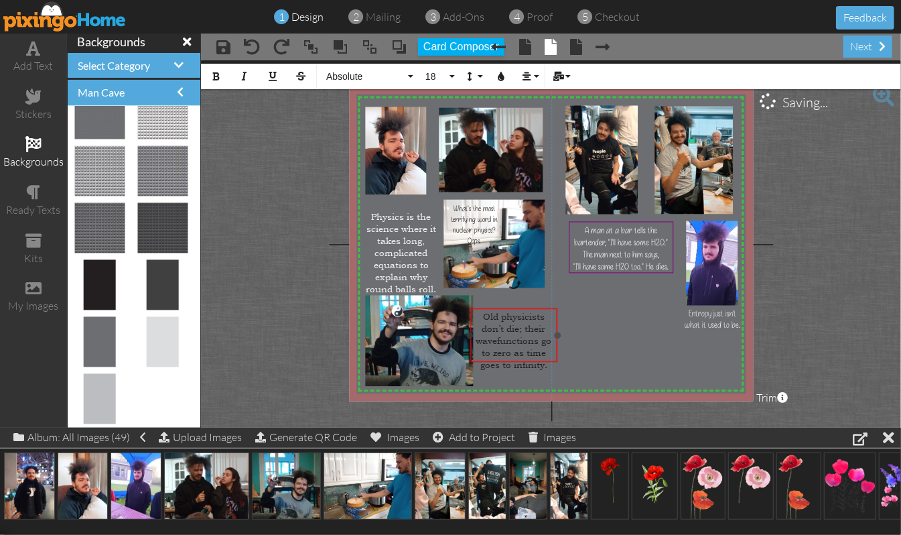
drag, startPoint x: 614, startPoint y: 326, endPoint x: 537, endPoint y: 305, distance: 79.6
click at [537, 305] on div at bounding box center [513, 335] width 94 height 61
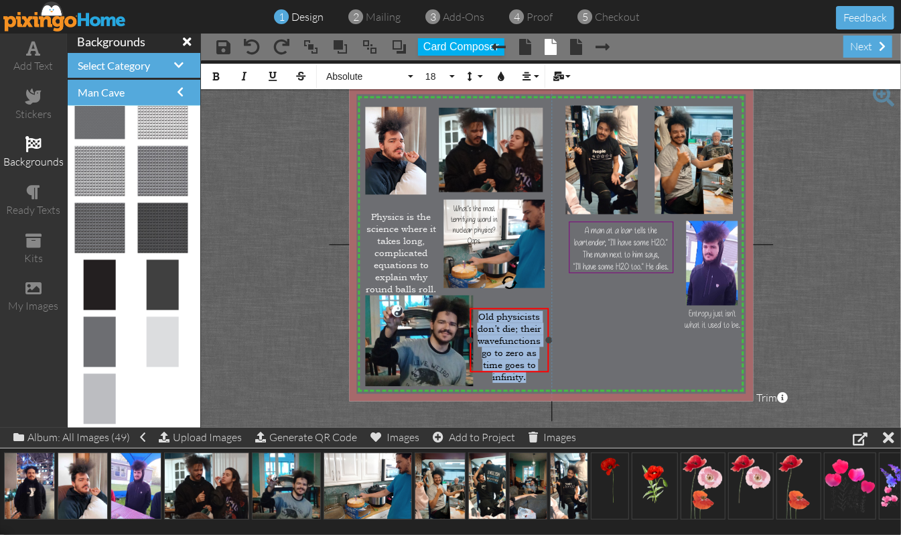
drag, startPoint x: 555, startPoint y: 334, endPoint x: 547, endPoint y: 336, distance: 8.9
click at [547, 336] on div at bounding box center [548, 339] width 7 height 7
click at [761, 335] on project-studio-wrapper "X X X X X X X X X X X X X X X X X X X X X X X X X X X X X X X X X X X X X X X X…" at bounding box center [551, 243] width 700 height 367
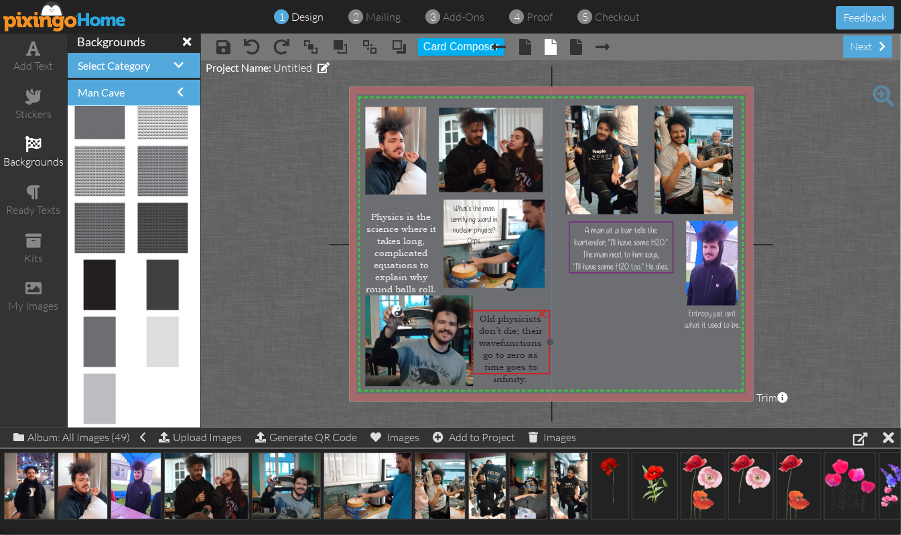
click at [513, 331] on span "Old physicists don’t die; their wavefunctions go to zero as time goes to infini…" at bounding box center [511, 348] width 64 height 72
click at [368, 338] on div at bounding box center [367, 341] width 7 height 7
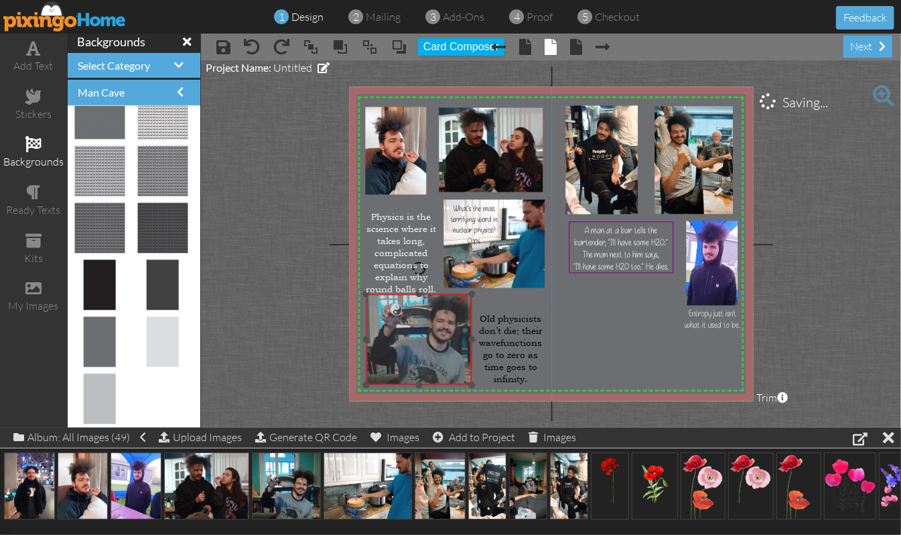
click at [410, 354] on img at bounding box center [417, 325] width 123 height 121
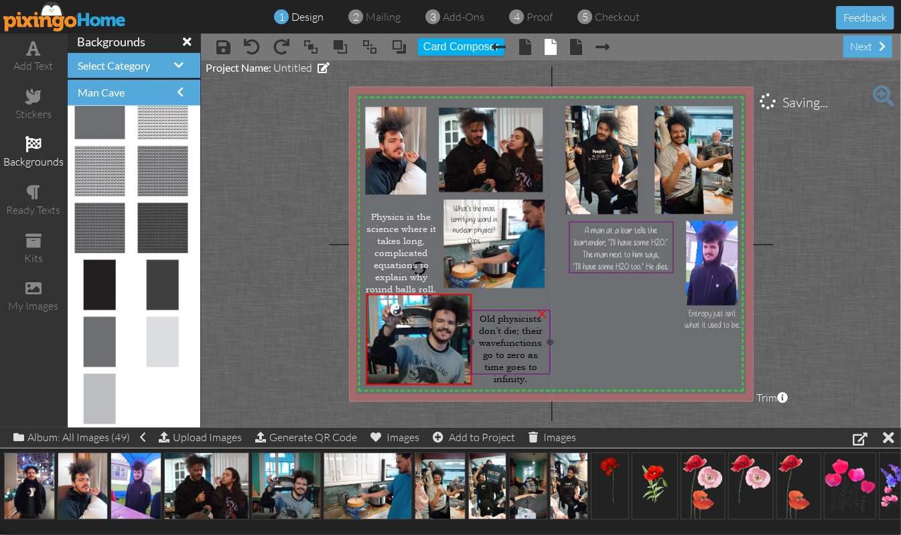
click at [518, 344] on span "Old physicists don’t die; their wavefunctions go to zero as time goes to infini…" at bounding box center [511, 348] width 64 height 72
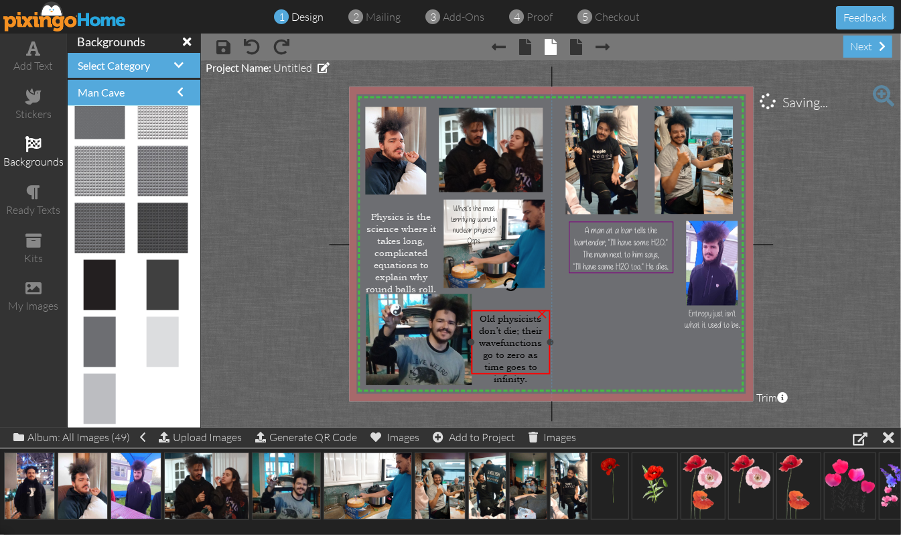
click at [518, 344] on span "Old physicists don’t die; their wavefunctions go to zero as time goes to infini…" at bounding box center [511, 348] width 64 height 72
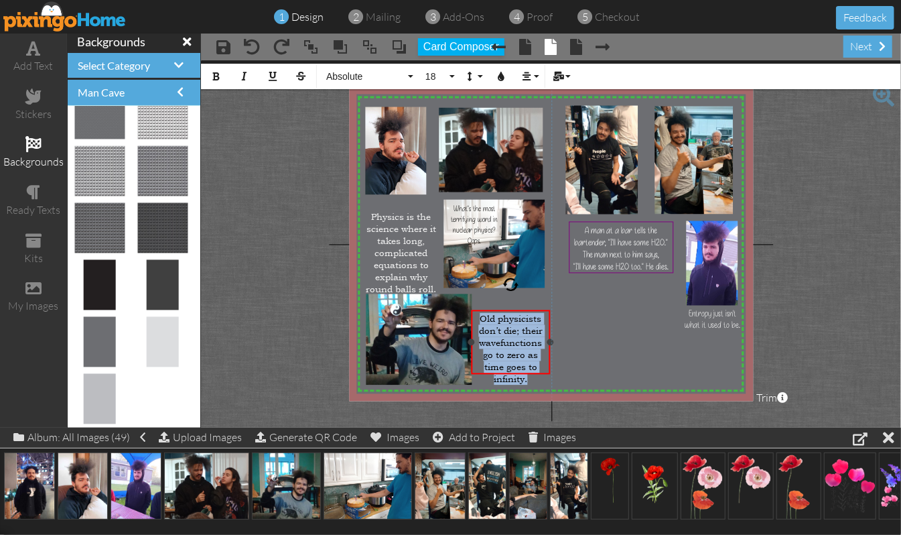
drag, startPoint x: 535, startPoint y: 370, endPoint x: 473, endPoint y: 315, distance: 82.6
click at [474, 315] on div "Old physicists don’t die; their wavefunctions go to zero as time goes to infini…" at bounding box center [511, 348] width 74 height 72
click at [499, 78] on icon "button" at bounding box center [500, 76] width 9 height 9
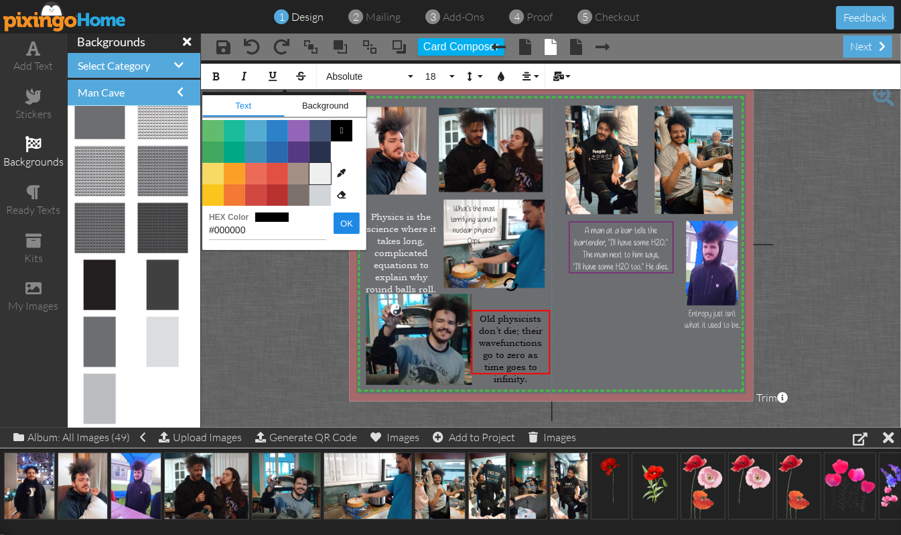
click at [316, 175] on span "Color #EFEFEF" at bounding box center [320, 173] width 21 height 21
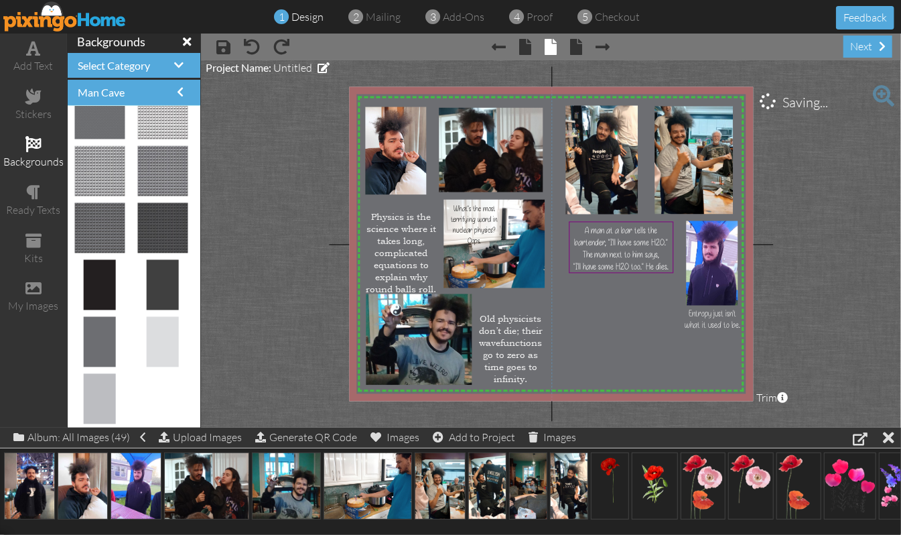
click at [761, 314] on project-studio-wrapper "X X X X X X X X X X X X X X X X X X X X X X X X X X X X X X X X X X X X X X X X…" at bounding box center [551, 243] width 700 height 367
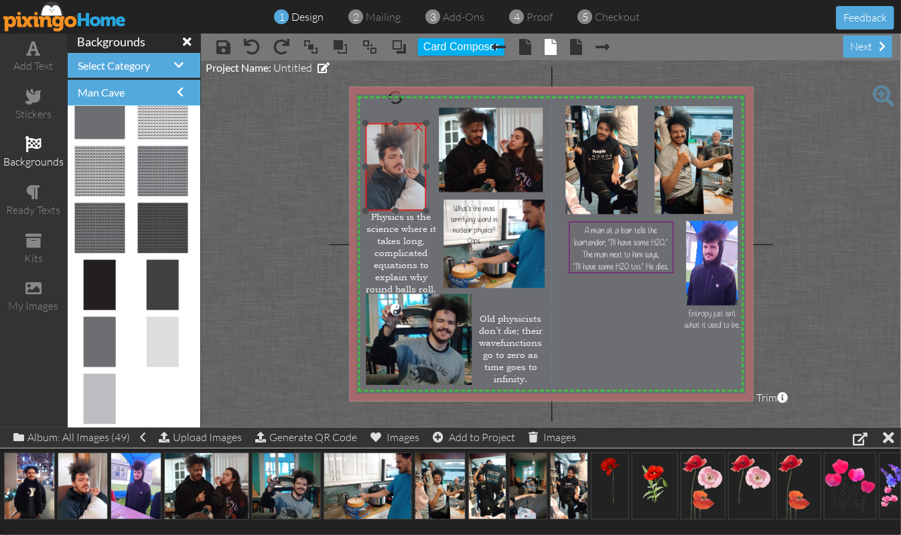
drag, startPoint x: 395, startPoint y: 123, endPoint x: 395, endPoint y: 139, distance: 16.1
click at [395, 139] on img at bounding box center [394, 165] width 68 height 90
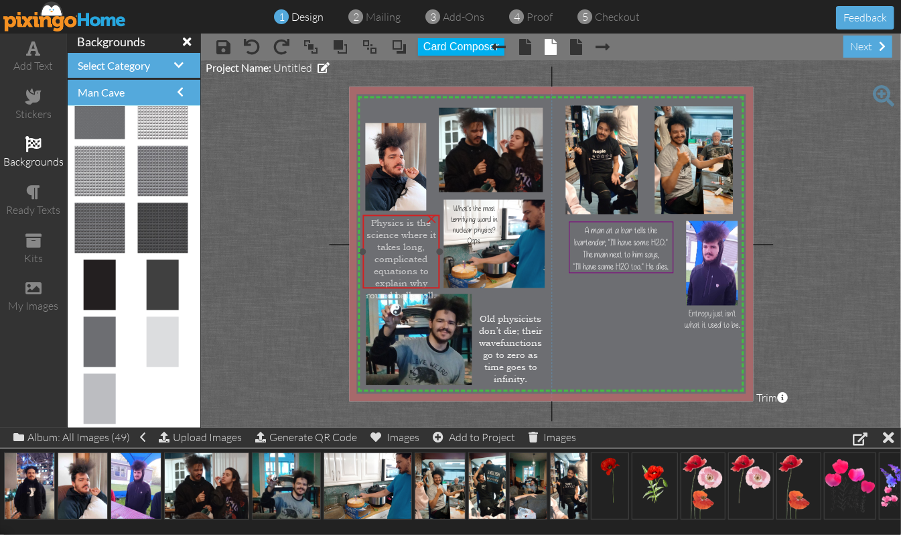
click at [397, 244] on span "Physics is the science where it takes long, complicated equations to explain wh…" at bounding box center [401, 259] width 70 height 84
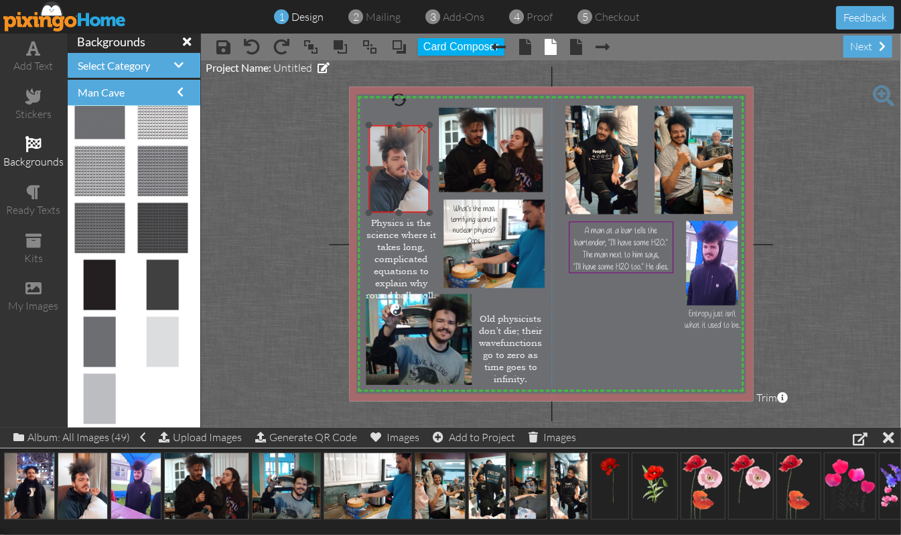
click at [403, 170] on img at bounding box center [398, 167] width 68 height 90
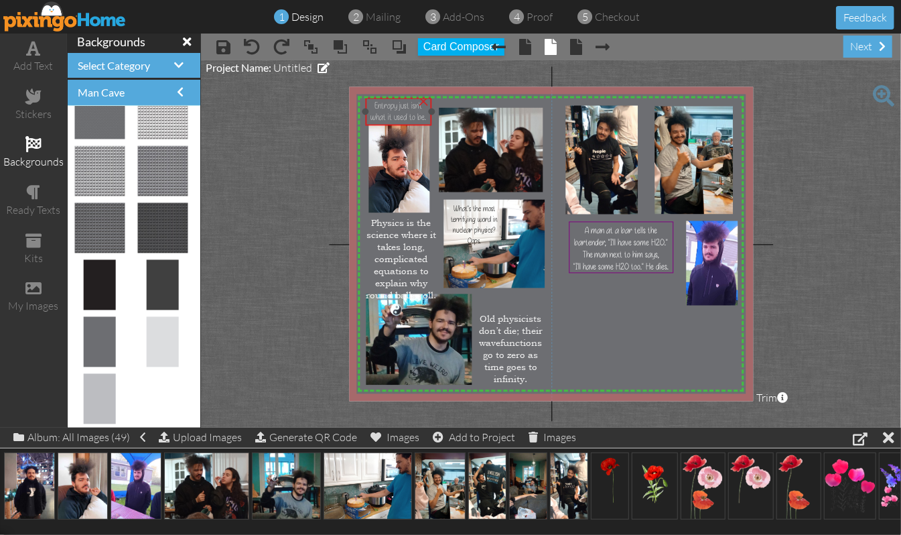
drag, startPoint x: 722, startPoint y: 322, endPoint x: 407, endPoint y: 115, distance: 376.3
click at [407, 115] on span "Entropy just isn't what it used to be." at bounding box center [398, 111] width 56 height 23
click at [761, 210] on project-studio-wrapper "X X X X X X X X X X X X X X X X X X X X X X X X X X X X X X X X X X X X X X X X…" at bounding box center [551, 243] width 700 height 367
click at [35, 48] on span at bounding box center [34, 48] width 14 height 16
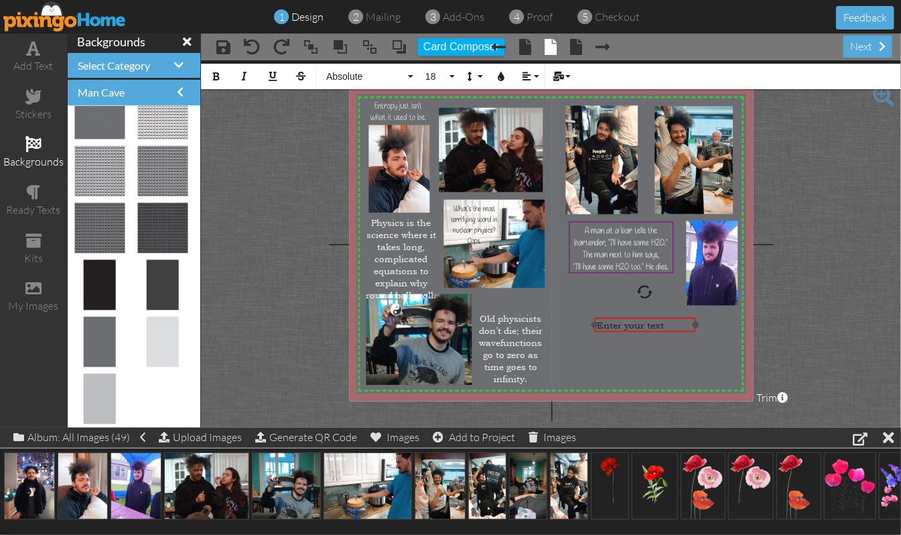
drag, startPoint x: 563, startPoint y: 324, endPoint x: 679, endPoint y: 315, distance: 115.6
click at [679, 317] on div "​ Enter your text ​" at bounding box center [644, 325] width 101 height 17
click at [537, 75] on button "Align" at bounding box center [529, 76] width 25 height 25
click at [527, 114] on link "[GEOGRAPHIC_DATA]" at bounding box center [537, 119] width 41 height 20
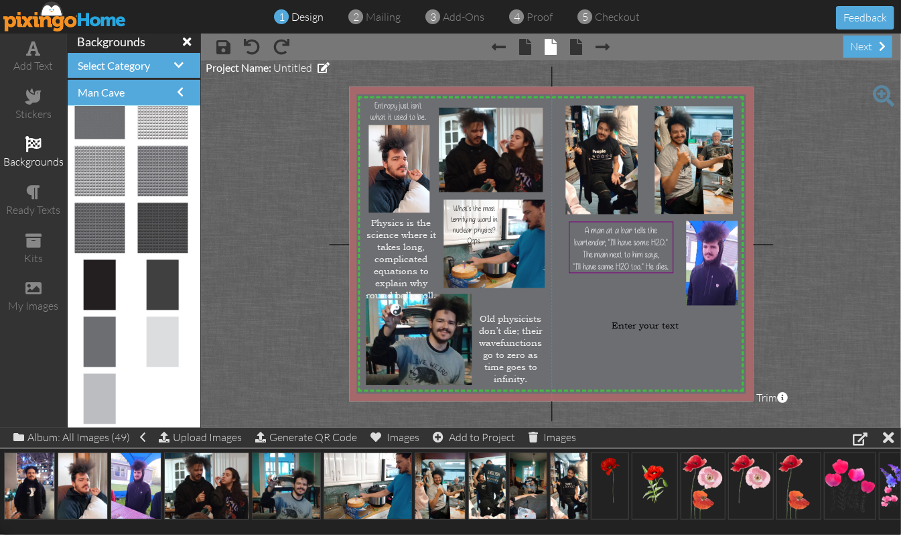
click at [761, 236] on project-studio-wrapper "X X X X X X X X X X X X X X X X X X X X X X X X X X X X X X X X X X X X X X X X…" at bounding box center [551, 243] width 700 height 367
click at [620, 249] on span "The man next to him says," at bounding box center [621, 254] width 77 height 11
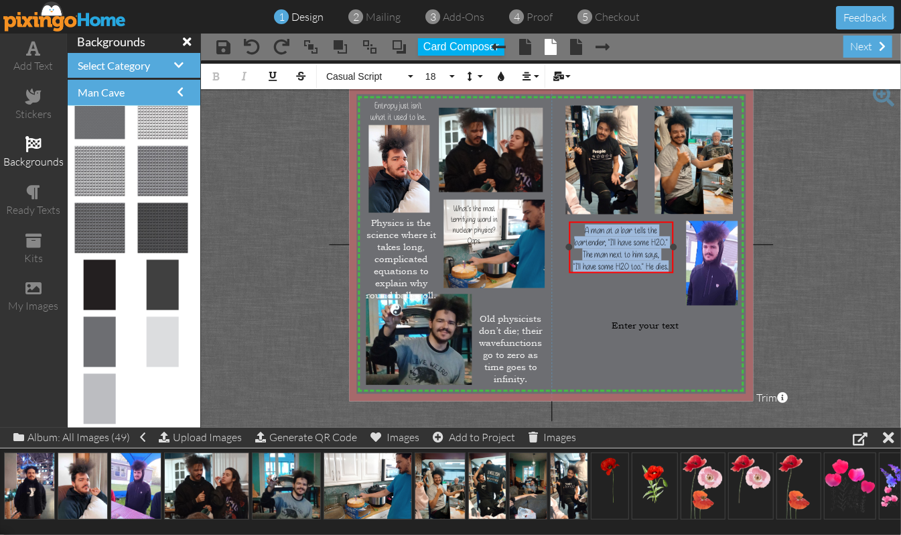
drag, startPoint x: 576, startPoint y: 223, endPoint x: 673, endPoint y: 267, distance: 105.8
click at [673, 267] on div "A man at a bar tells the bartender, "I'll have some H2O." The man next to him s…" at bounding box center [621, 247] width 105 height 53
click at [409, 74] on button "Casual Script" at bounding box center [368, 76] width 96 height 25
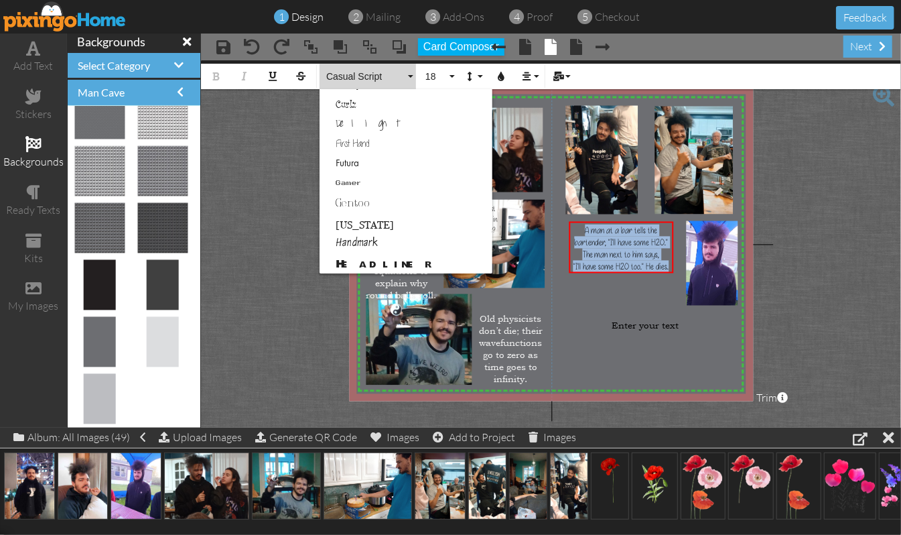
scroll to position [237, 0]
click at [343, 161] on link "Futura" at bounding box center [406, 163] width 173 height 20
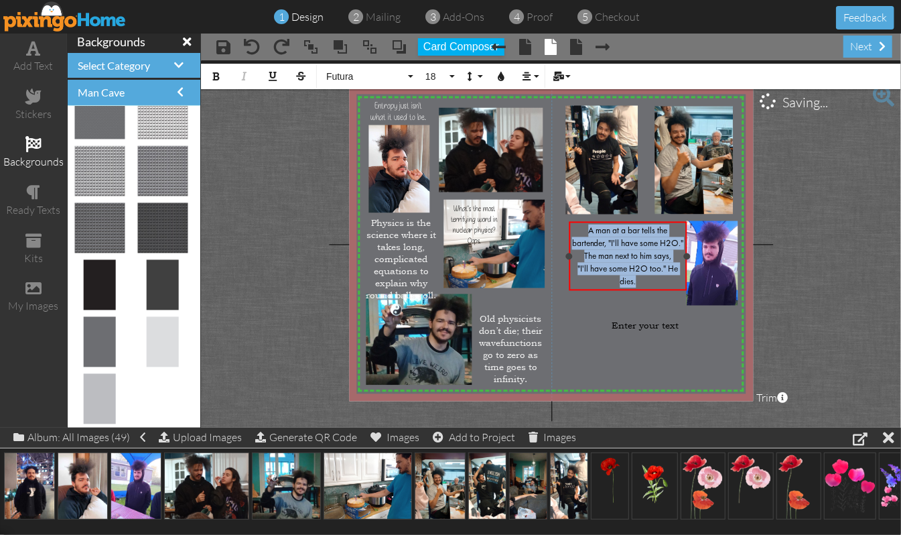
drag, startPoint x: 673, startPoint y: 252, endPoint x: 686, endPoint y: 252, distance: 13.4
click at [686, 253] on div at bounding box center [686, 256] width 7 height 7
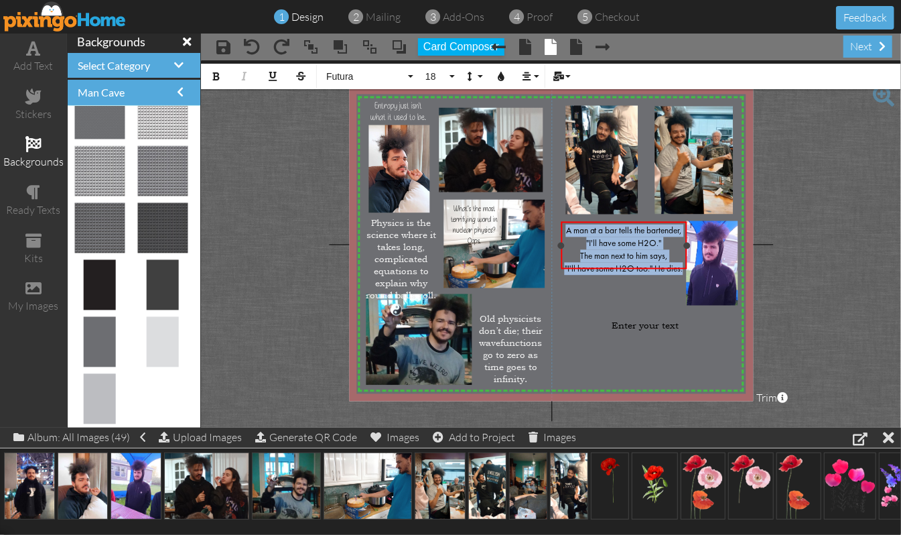
drag, startPoint x: 571, startPoint y: 253, endPoint x: 563, endPoint y: 255, distance: 8.2
click at [563, 255] on div "A man at a bar tells the bartender, "I'll have some H2O." The man next to him s…" at bounding box center [624, 245] width 126 height 48
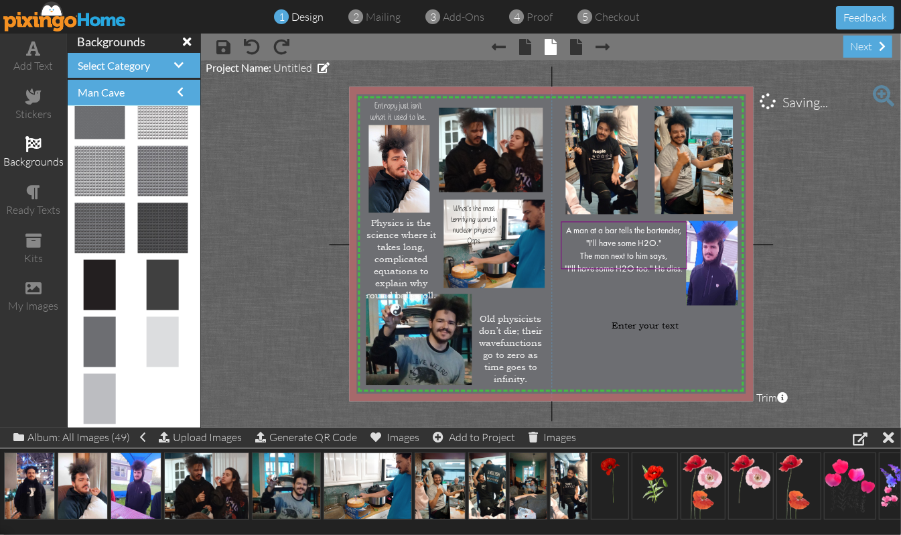
click at [761, 241] on project-studio-wrapper "X X X X X X X X X X X X X X X X X X X X X X X X X X X X X X X X X X X X X X X X…" at bounding box center [551, 243] width 700 height 367
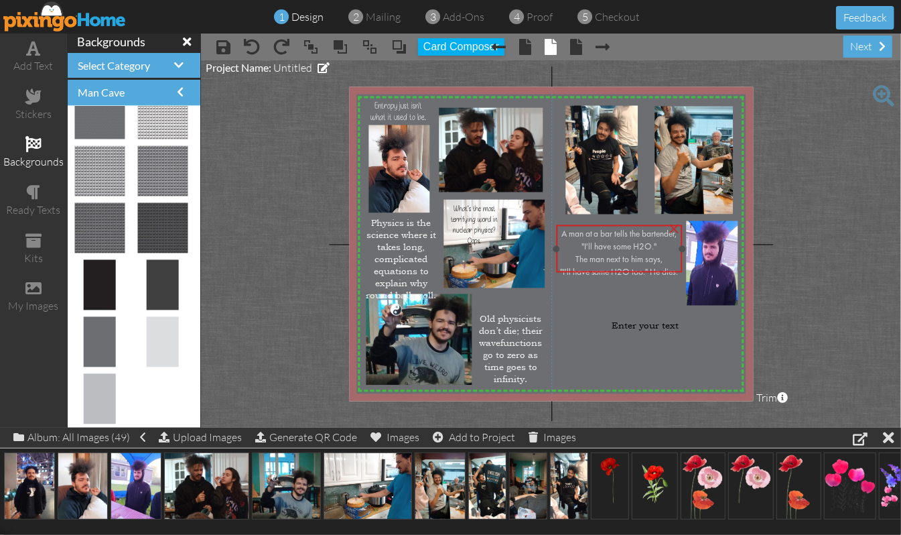
click at [617, 230] on span "A man at a bar tells the bartender, "I'll have some H2O."" at bounding box center [619, 240] width 116 height 21
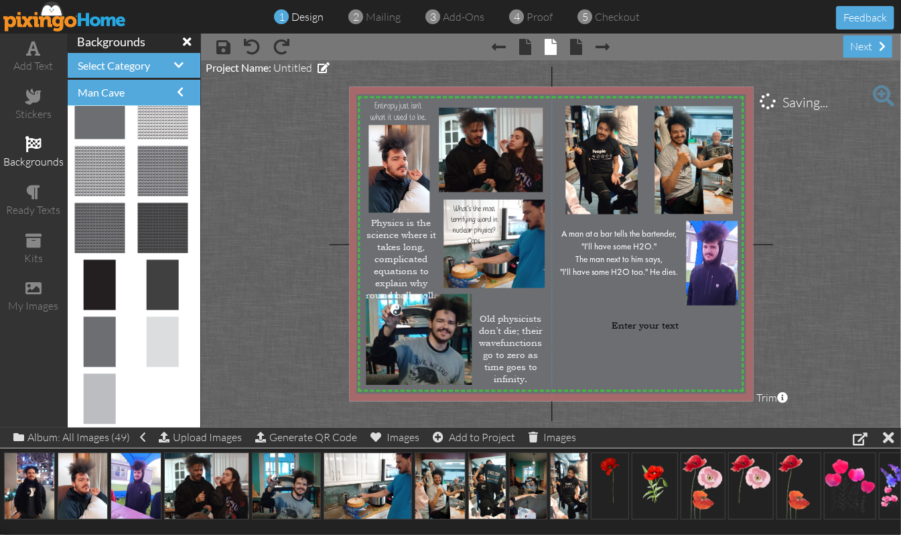
click at [761, 223] on project-studio-wrapper "X X X X X X X X X X X X X X X X X X X X X X X X X X X X X X X X X X X X X X X X…" at bounding box center [551, 243] width 700 height 367
click at [654, 268] on span ""I'll have some H2O too." He dies." at bounding box center [619, 272] width 119 height 9
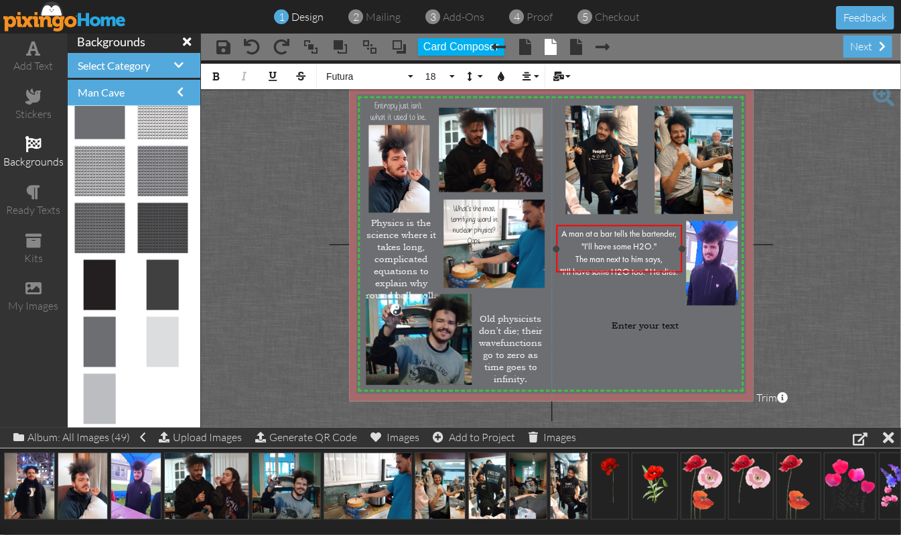
click at [649, 268] on span ""I'll have some H2O too." He dies." at bounding box center [619, 272] width 119 height 9
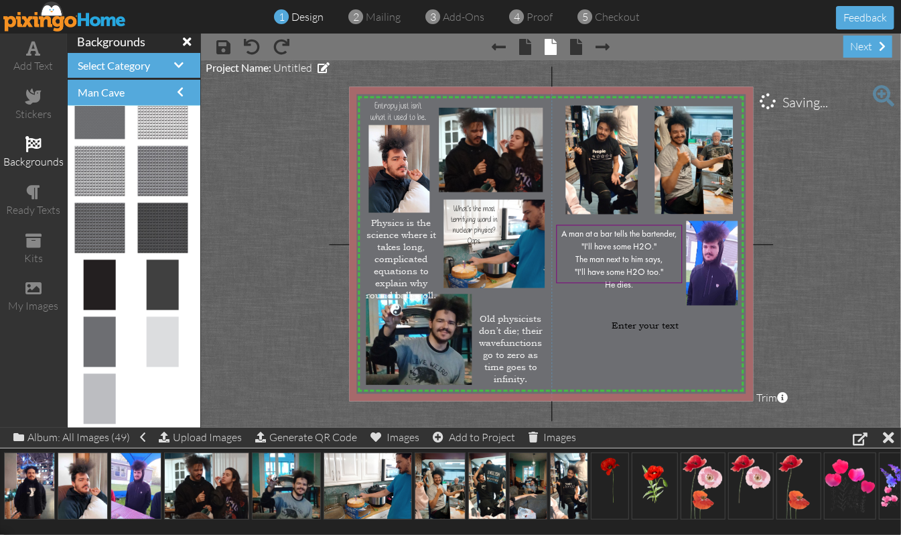
click at [761, 268] on project-studio-wrapper "X X X X X X X X X X X X X X X X X X X X X X X X X X X X X X X X X X X X X X X X…" at bounding box center [551, 243] width 700 height 367
click at [652, 268] on span ""I'll have some H2O too."" at bounding box center [619, 272] width 88 height 9
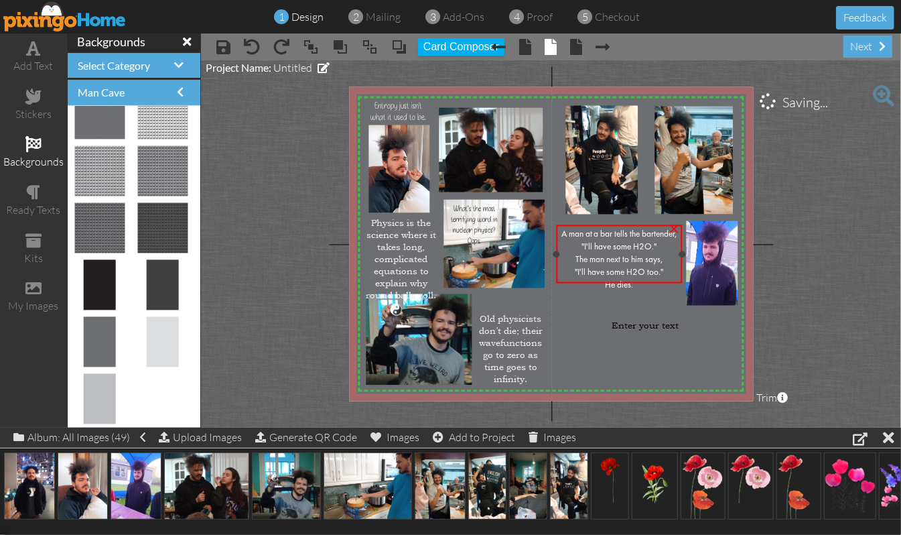
click at [652, 268] on span ""I'll have some H2O too."" at bounding box center [619, 272] width 88 height 9
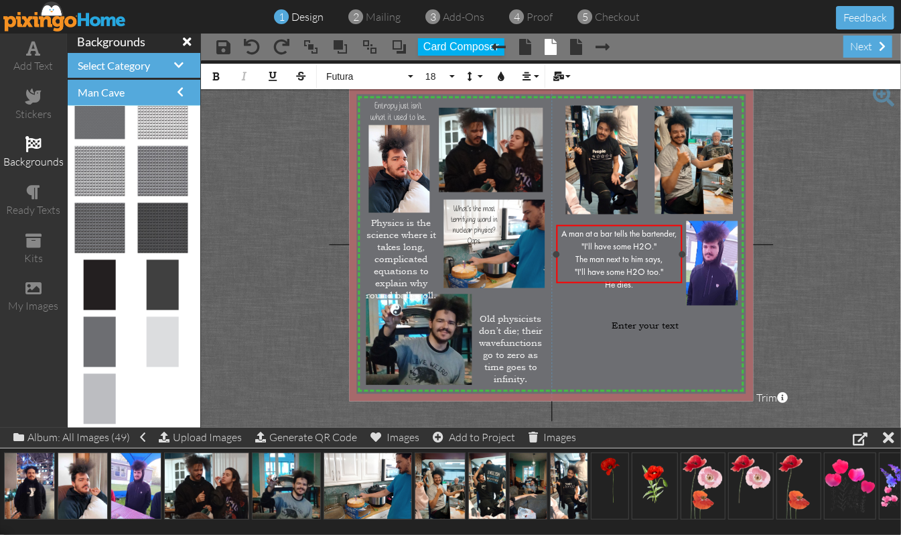
click at [646, 268] on span ""I'll have some H2O too."" at bounding box center [619, 272] width 88 height 9
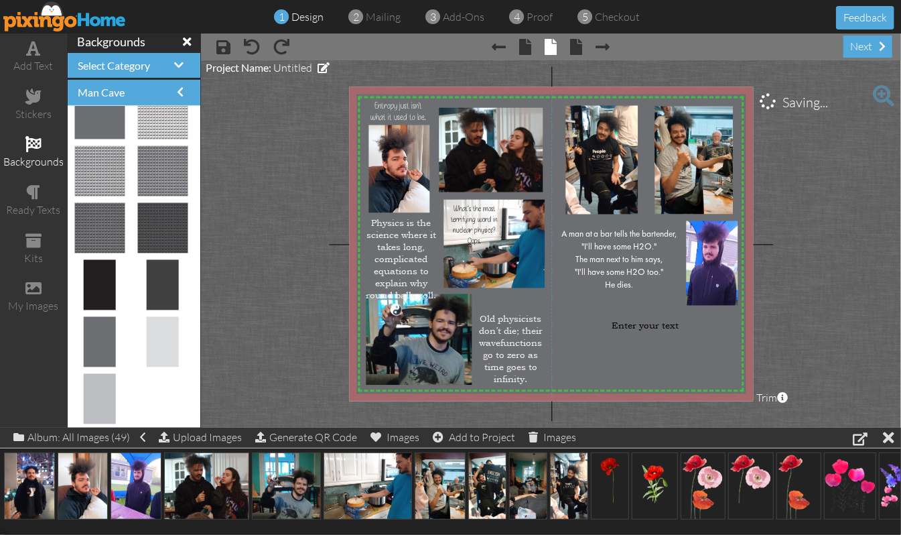
click at [761, 287] on project-studio-wrapper "X X X X X X X X X X X X X X X X X X X X X X X X X X X X X X X X X X X X X X X X…" at bounding box center [551, 243] width 700 height 367
click at [376, 105] on span "Entropy just isn't what it used to be." at bounding box center [398, 111] width 56 height 23
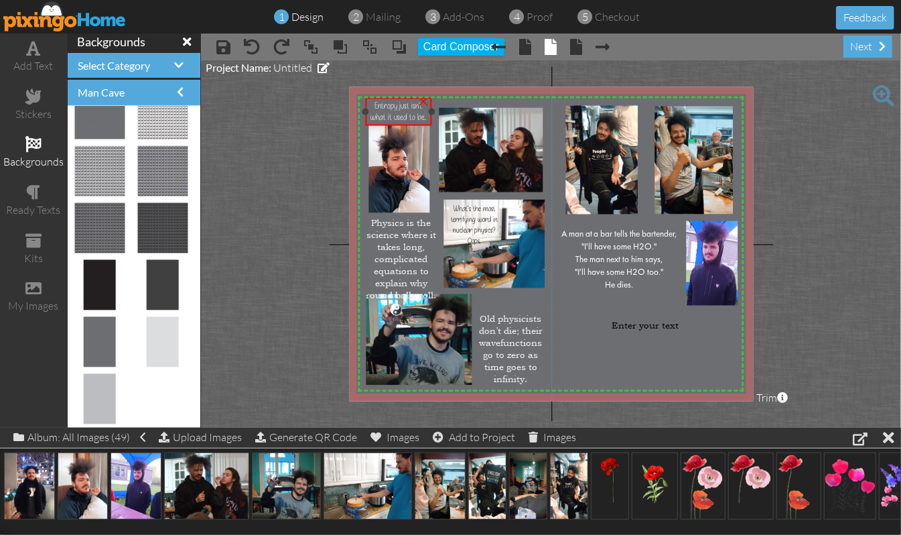
click at [376, 105] on span "Entropy just isn't what it used to be." at bounding box center [398, 111] width 56 height 23
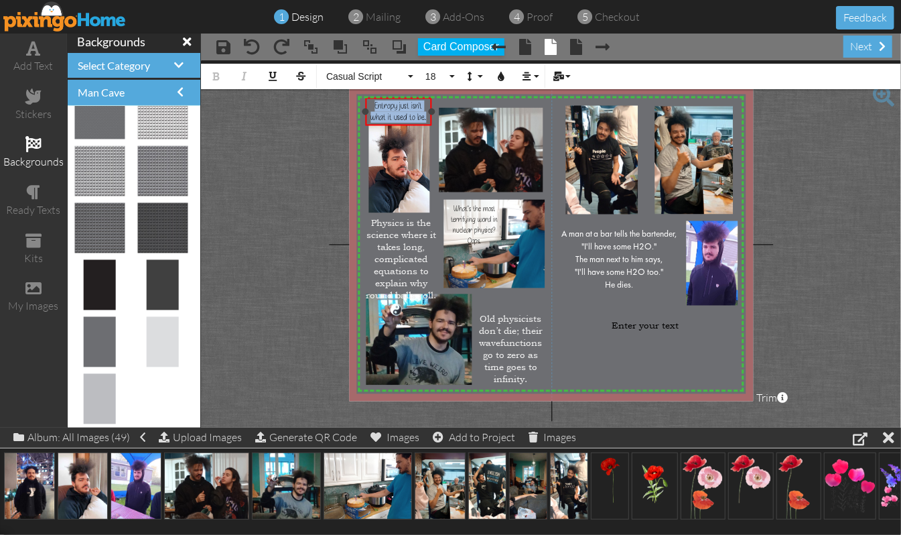
drag, startPoint x: 370, startPoint y: 103, endPoint x: 426, endPoint y: 117, distance: 57.4
click at [426, 117] on div "Entropy just isn't what it used to be." at bounding box center [398, 111] width 61 height 23
click at [411, 76] on button "Casual Script" at bounding box center [368, 76] width 96 height 25
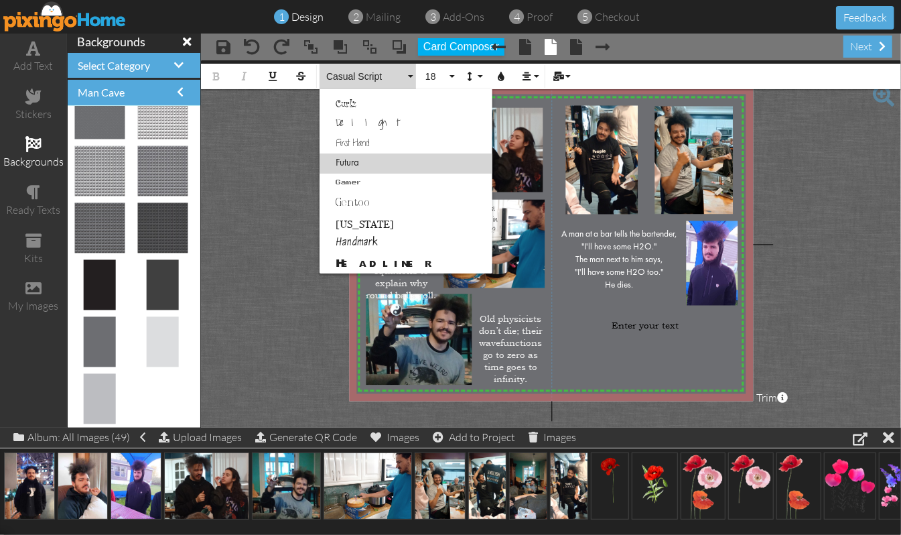
click at [348, 161] on link "Futura" at bounding box center [406, 163] width 173 height 20
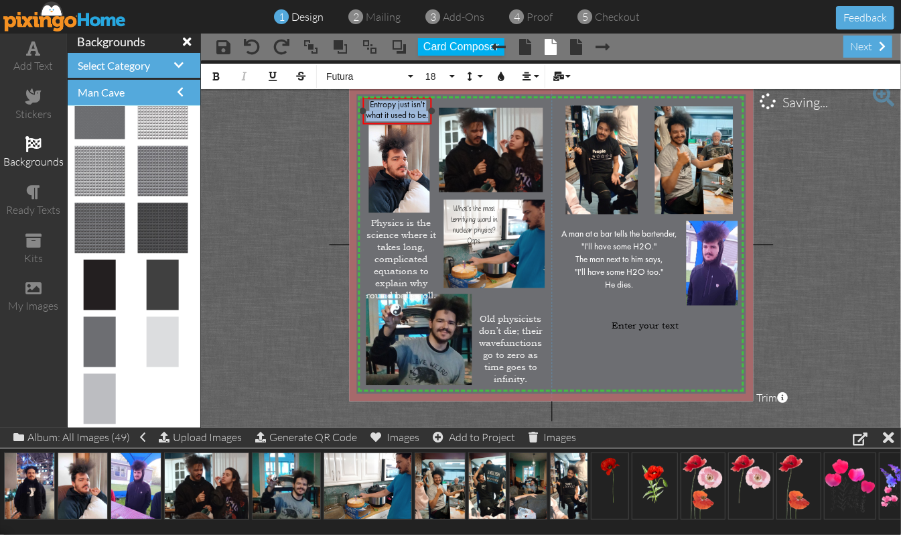
click at [362, 113] on div at bounding box center [362, 111] width 7 height 7
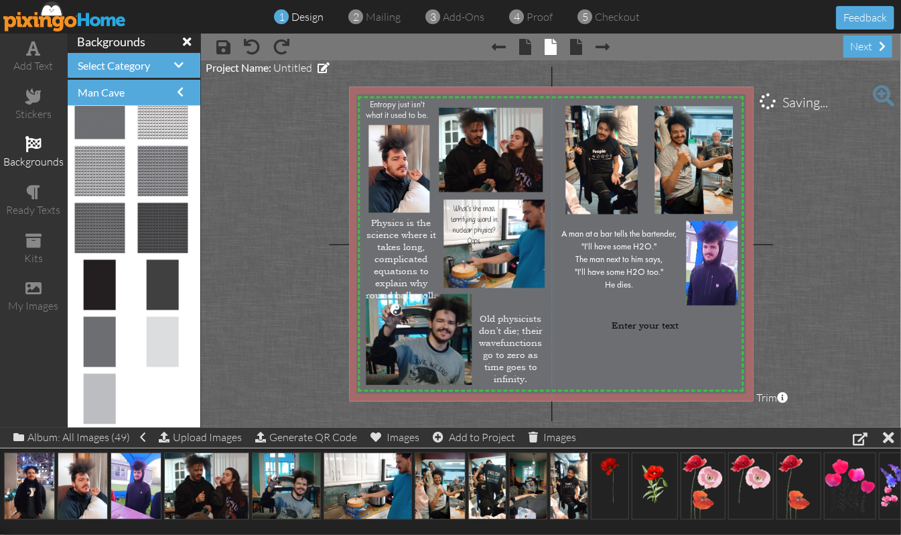
click at [279, 153] on project-studio-wrapper "X X X X X X X X X X X X X X X X X X X X X X X X X X X X X X X X X X X X X X X X…" at bounding box center [551, 243] width 700 height 367
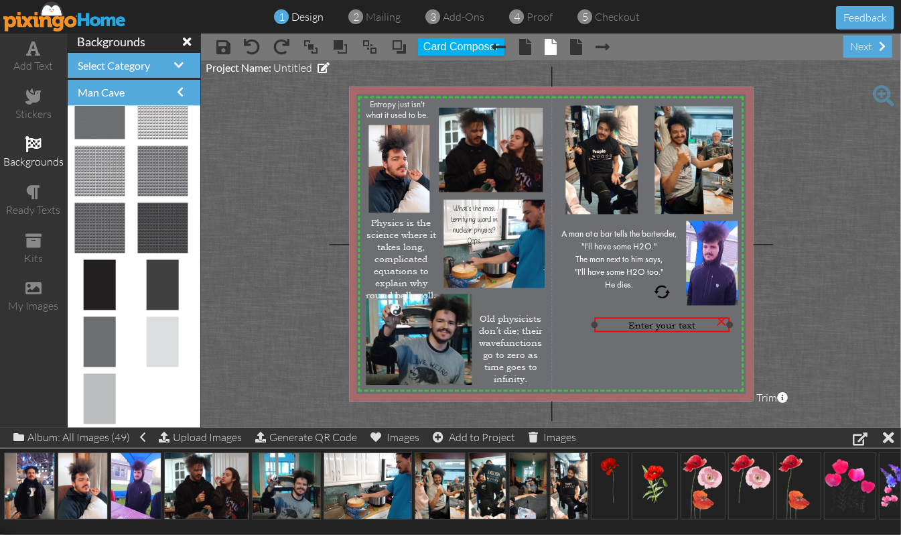
drag, startPoint x: 695, startPoint y: 322, endPoint x: 730, endPoint y: 322, distance: 34.2
click at [730, 322] on div at bounding box center [729, 324] width 7 height 7
drag, startPoint x: 598, startPoint y: 323, endPoint x: 564, endPoint y: 323, distance: 33.5
click at [564, 323] on div "Enter your text ×" at bounding box center [645, 324] width 169 height 15
click at [678, 322] on span "Enter your text" at bounding box center [645, 326] width 67 height 12
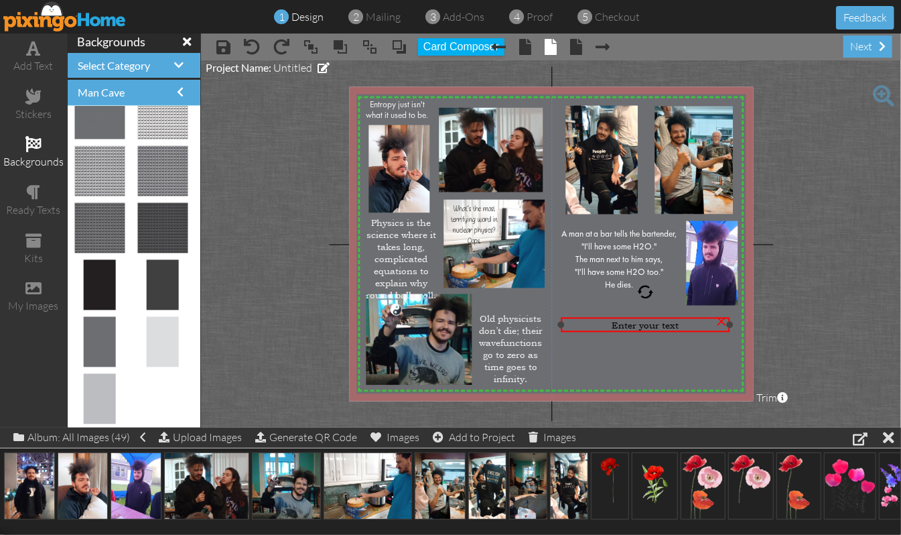
click at [678, 322] on span "Enter your text" at bounding box center [645, 326] width 67 height 12
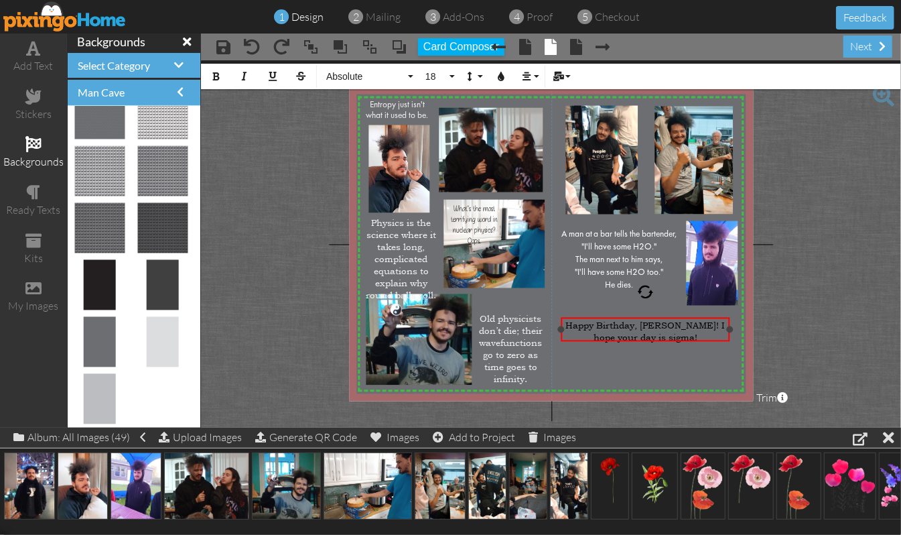
click at [689, 320] on span "Happy Birthday, [PERSON_NAME]! I hope your day is sigma!" at bounding box center [644, 332] width 159 height 24
drag, startPoint x: 582, startPoint y: 323, endPoint x: 713, endPoint y: 336, distance: 132.0
click at [713, 336] on div "Happy Birthday, [PERSON_NAME]! I hope your day is sigma!" at bounding box center [644, 332] width 163 height 24
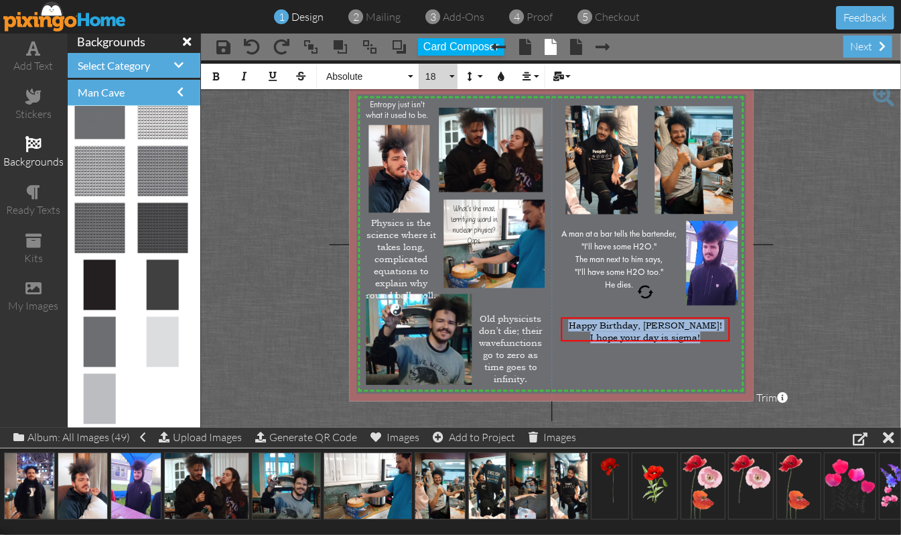
click at [454, 74] on button "18" at bounding box center [438, 76] width 39 height 25
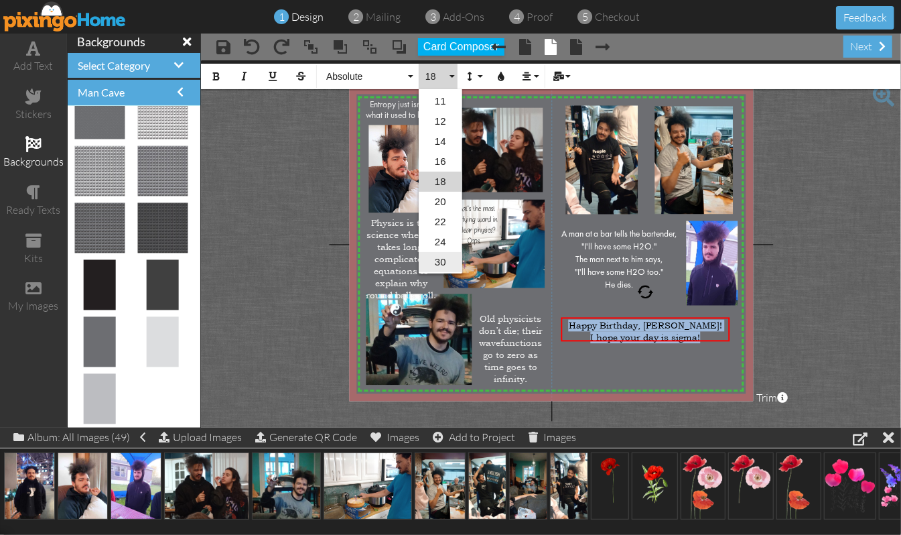
click at [438, 261] on link "30" at bounding box center [441, 262] width 44 height 20
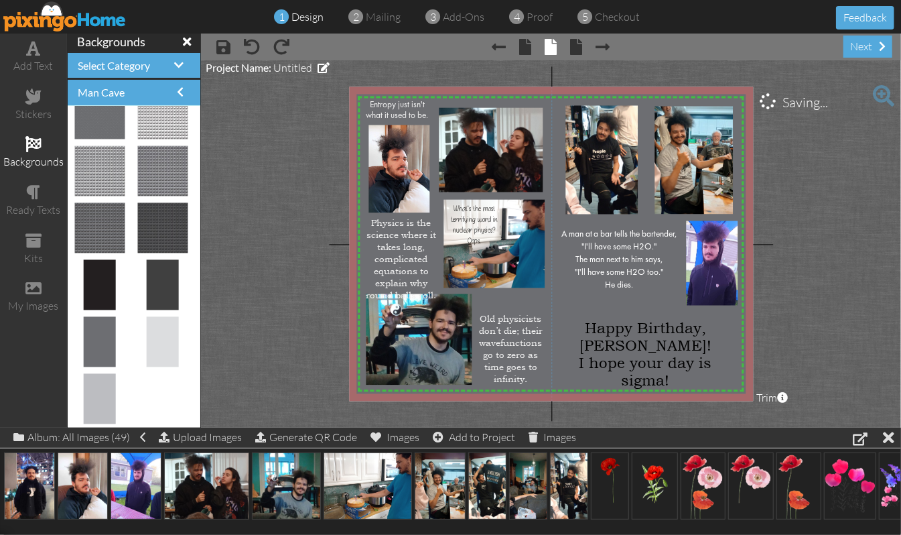
click at [761, 338] on project-studio-wrapper "X X X X X X X X X X X X X X X X X X X X X X X X X X X X X X X X X X X X X X X X…" at bounding box center [551, 243] width 700 height 367
click at [653, 349] on span "Happy Birthday, [PERSON_NAME]!" at bounding box center [645, 337] width 132 height 35
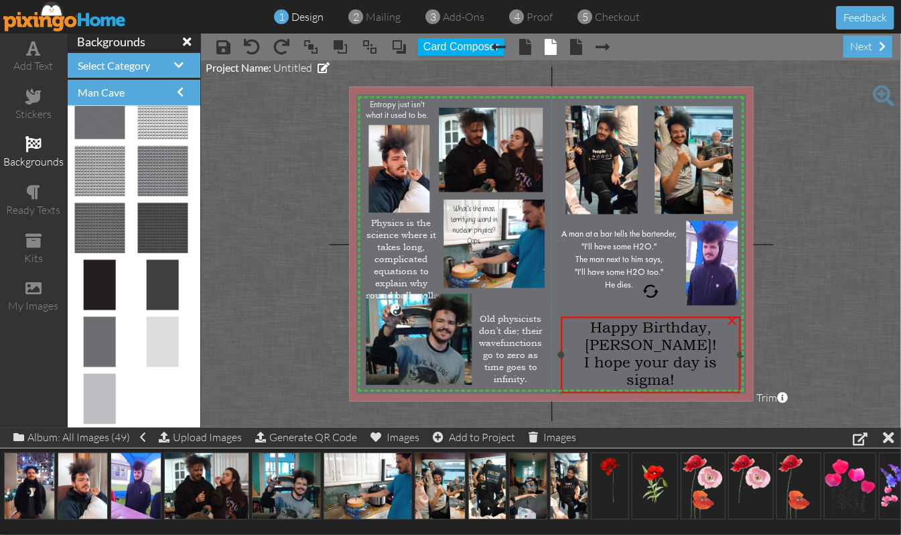
drag, startPoint x: 729, startPoint y: 354, endPoint x: 740, endPoint y: 352, distance: 10.9
click at [740, 352] on div at bounding box center [740, 354] width 7 height 7
drag, startPoint x: 559, startPoint y: 351, endPoint x: 552, endPoint y: 356, distance: 8.6
click at [554, 356] on div "Happy Birthday, [PERSON_NAME]! I hope your day is sigma! ×" at bounding box center [647, 354] width 186 height 76
click at [626, 309] on div "Happy Birthday, [PERSON_NAME]! I hope your day is sigma!" at bounding box center [647, 346] width 186 height 74
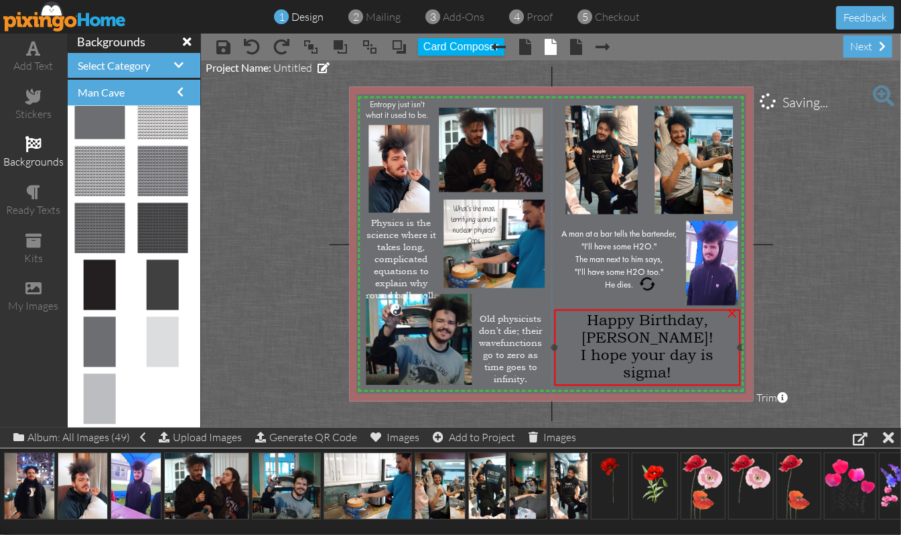
click at [604, 354] on span "I hope your day is sigma!" at bounding box center [647, 363] width 133 height 35
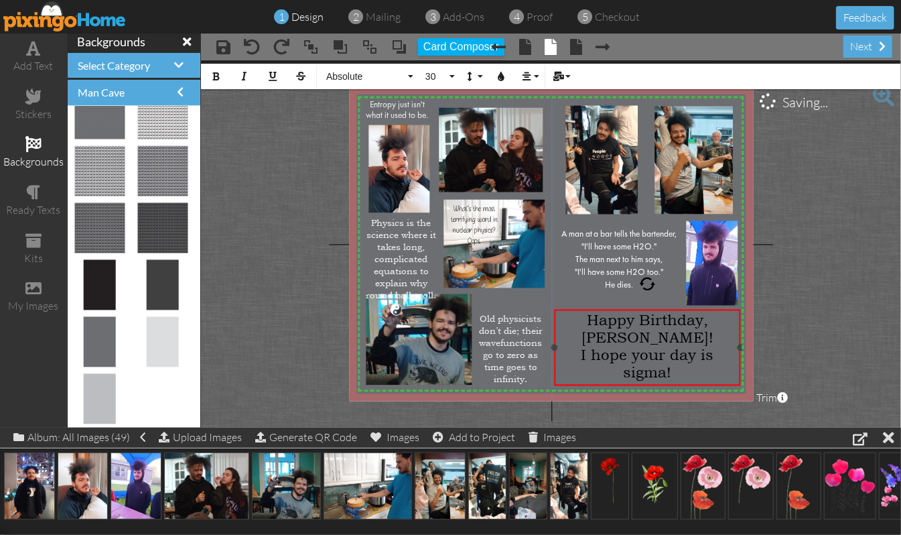
click at [582, 354] on span "I hope your day is sigma!" at bounding box center [647, 363] width 133 height 35
click at [667, 352] on span "May your day is sigma!" at bounding box center [647, 354] width 170 height 17
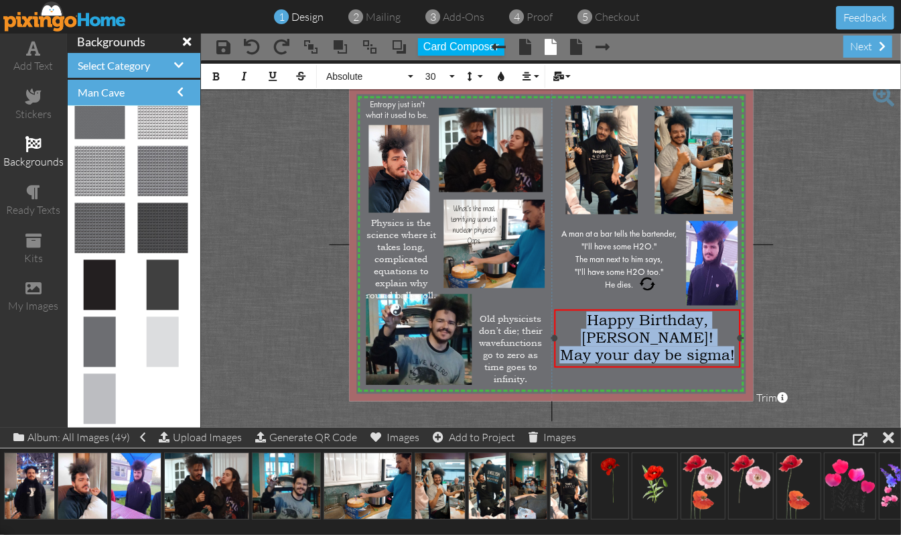
drag, startPoint x: 579, startPoint y: 318, endPoint x: 737, endPoint y: 359, distance: 162.8
click at [737, 359] on div "Happy Birthday, [PERSON_NAME]! May your day be sigma!" at bounding box center [647, 338] width 181 height 52
click at [411, 76] on button "Absolute" at bounding box center [368, 76] width 96 height 25
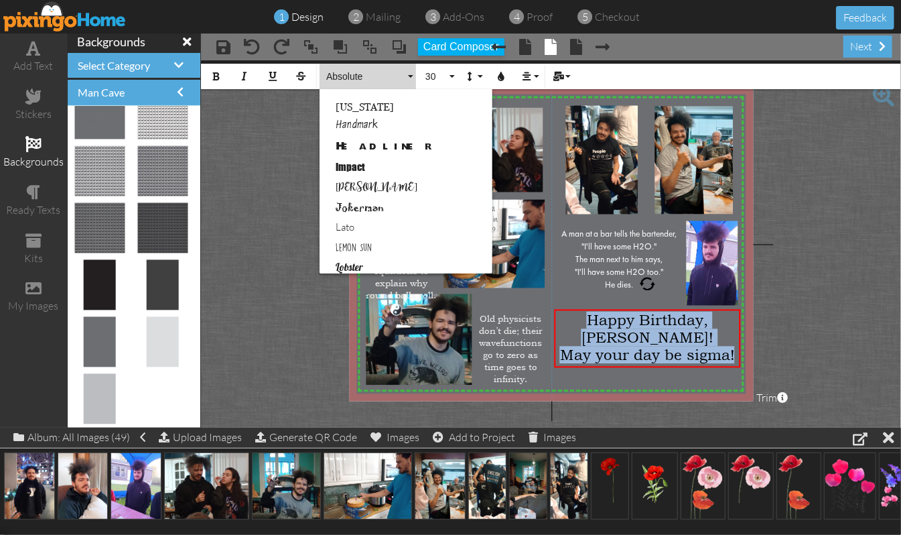
scroll to position [357, 0]
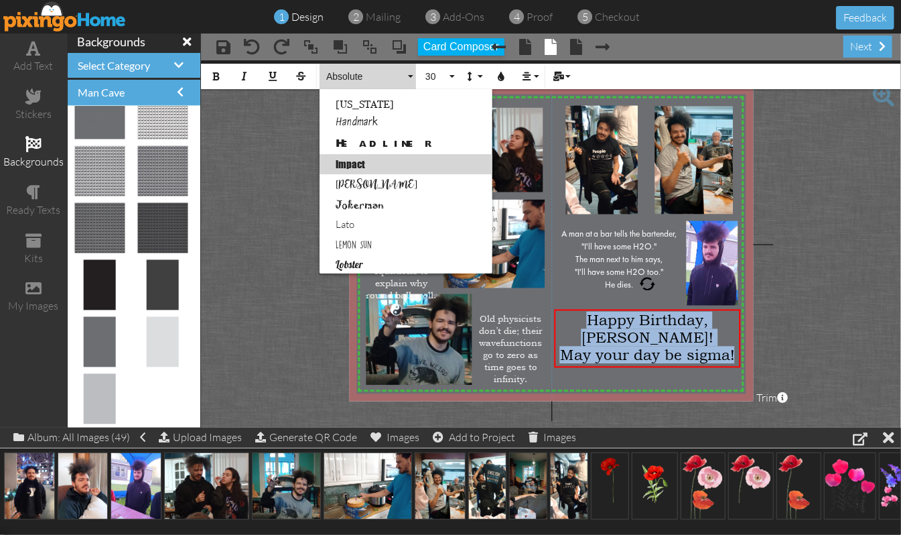
click at [365, 163] on link "Impact" at bounding box center [406, 164] width 173 height 20
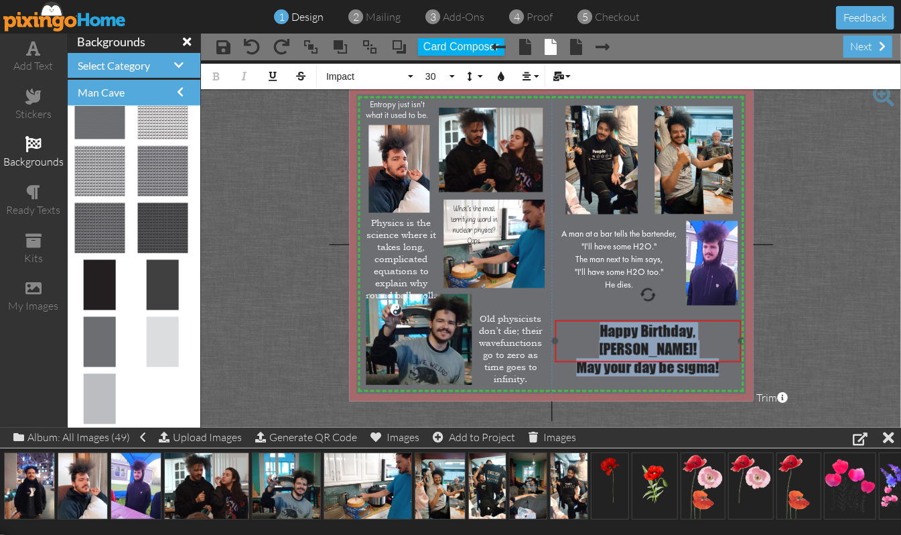
drag, startPoint x: 627, startPoint y: 308, endPoint x: 628, endPoint y: 319, distance: 10.7
click at [628, 320] on div "​ Happy Birthday, [PERSON_NAME]! May your day be sigma! ​" at bounding box center [648, 349] width 186 height 59
click at [573, 358] on div "May your day be sigma!" at bounding box center [647, 367] width 181 height 18
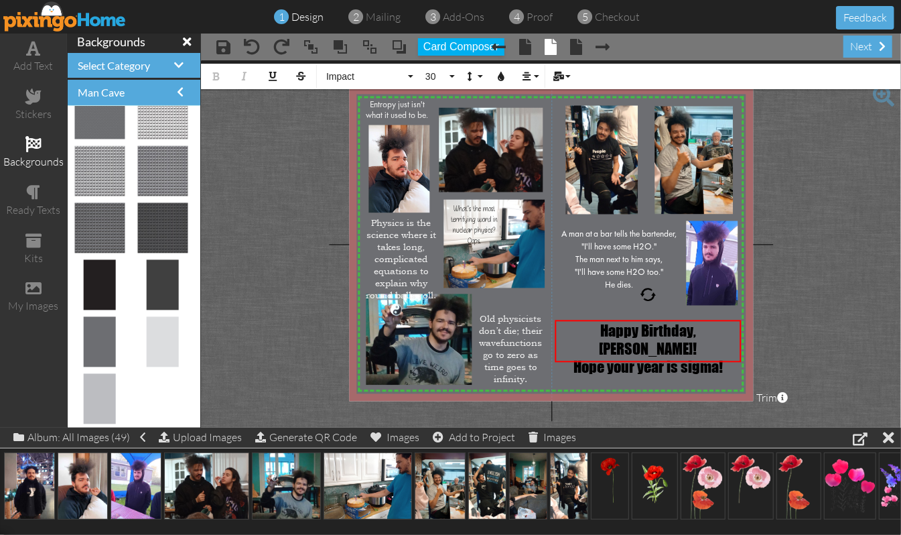
drag, startPoint x: 813, startPoint y: 343, endPoint x: 811, endPoint y: 324, distance: 18.9
click at [761, 326] on project-studio-wrapper "X X X X X X X X X X X X X X X X X X X X X X X X X X X X X X X X X X X X X X X X…" at bounding box center [551, 243] width 700 height 367
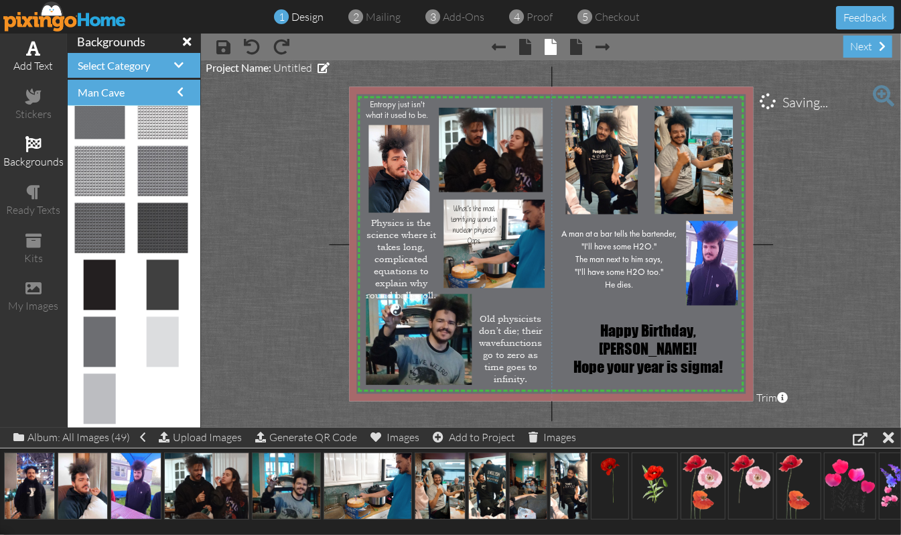
click at [30, 54] on div "add text" at bounding box center [33, 56] width 67 height 47
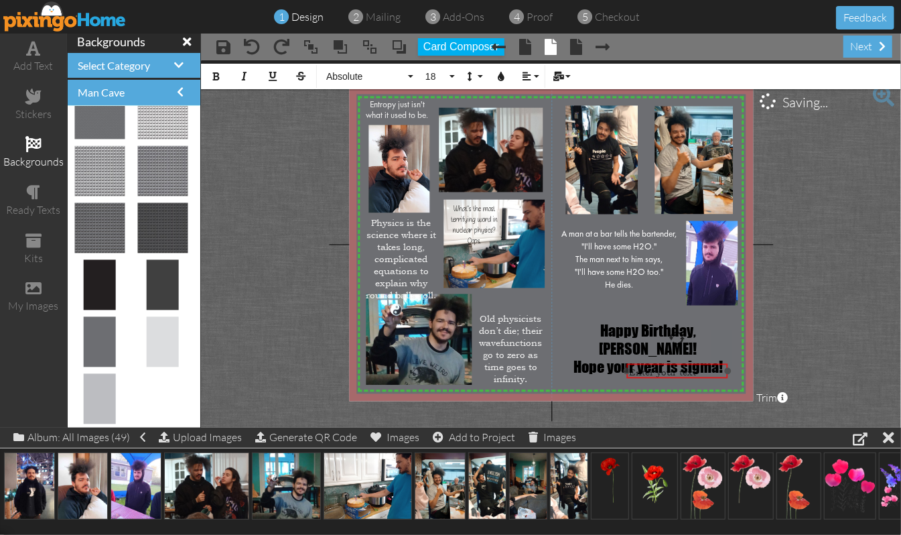
drag, startPoint x: 582, startPoint y: 333, endPoint x: 646, endPoint y: 362, distance: 69.9
click at [646, 364] on div "​ Enter your text ​" at bounding box center [676, 372] width 101 height 17
drag, startPoint x: 730, startPoint y: 373, endPoint x: 699, endPoint y: 373, distance: 30.8
click at [699, 373] on div at bounding box center [696, 375] width 7 height 7
drag, startPoint x: 670, startPoint y: 362, endPoint x: 701, endPoint y: 356, distance: 31.3
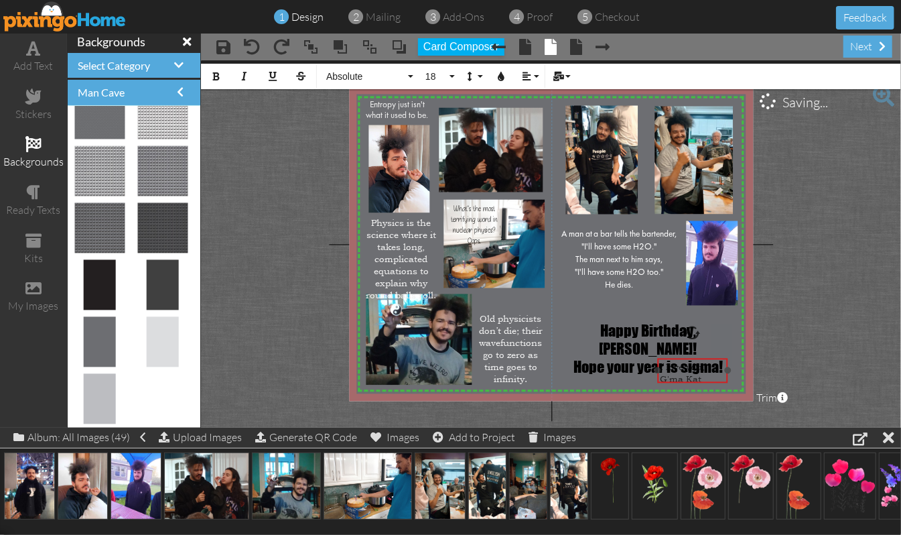
click at [701, 358] on div "I love you, G'ma Kat ​ ​" at bounding box center [692, 372] width 70 height 29
click at [729, 361] on div "I love you, G'ma Kat ​ ​" at bounding box center [697, 375] width 70 height 29
click at [725, 361] on div "I love you, G'ma Kat ​ ​ ×" at bounding box center [697, 373] width 70 height 25
drag, startPoint x: 724, startPoint y: 375, endPoint x: 649, endPoint y: 358, distance: 77.0
click at [655, 363] on div "X X X X X X X X X X X X X X X X X X X X X X X X X X X X X X X X X X X X X X X X…" at bounding box center [551, 244] width 404 height 314
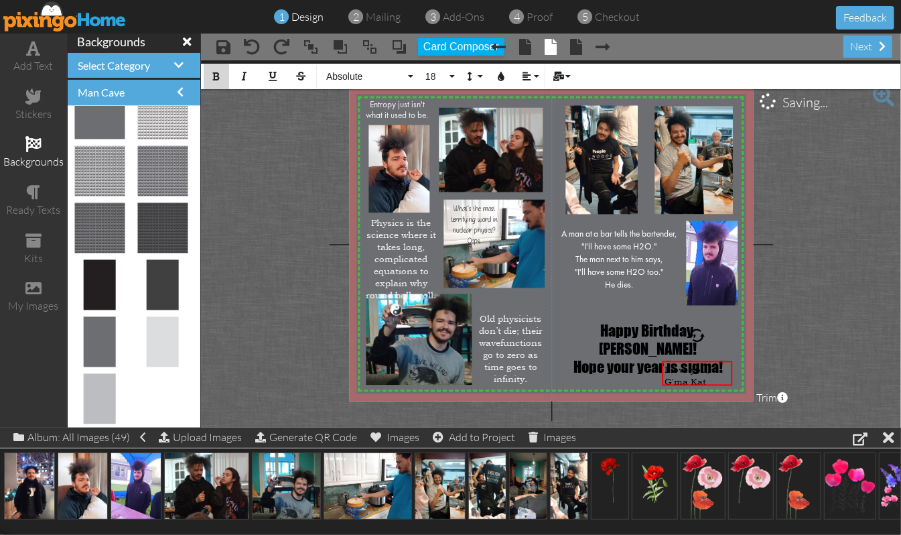
click at [217, 76] on icon "button" at bounding box center [216, 76] width 9 height 9
click at [761, 296] on project-studio-wrapper "X X X X X X X X X X X X X X X X X X X X X X X X X X X X X X X X X X X X X X X X…" at bounding box center [551, 243] width 700 height 367
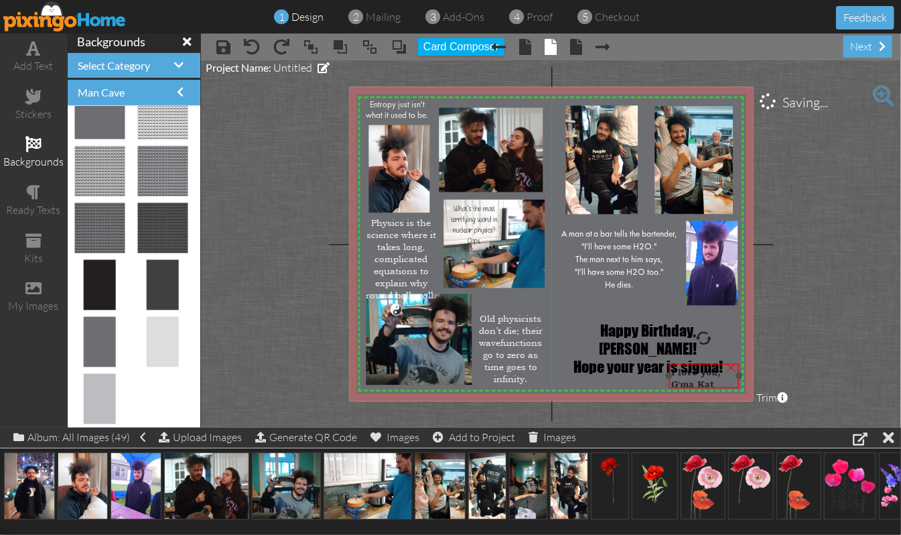
drag, startPoint x: 701, startPoint y: 367, endPoint x: 707, endPoint y: 370, distance: 7.2
click at [707, 370] on span "I love you," at bounding box center [696, 371] width 50 height 11
click at [761, 315] on project-studio-wrapper "X X X X X X X X X X X X X X X X X X X X X X X X X X X X X X X X X X X X X X X X…" at bounding box center [551, 243] width 700 height 367
click at [622, 237] on span "A man at a bar tells the bartender, "I'll have some H2O."" at bounding box center [620, 242] width 116 height 21
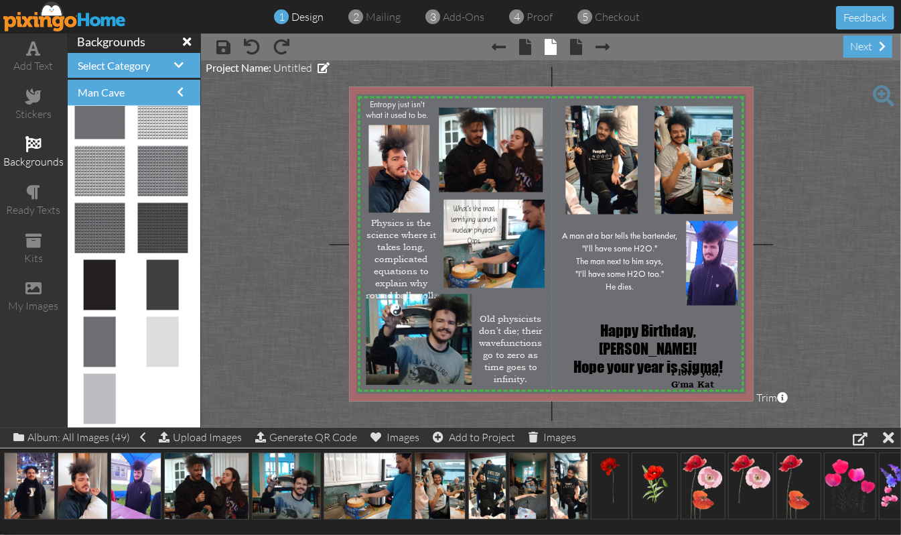
click at [761, 267] on project-studio-wrapper "X X X X X X X X X X X X X X X X X X X X X X X X X X X X X X X X X X X X X X X X…" at bounding box center [551, 243] width 700 height 367
click at [38, 92] on span at bounding box center [33, 96] width 16 height 16
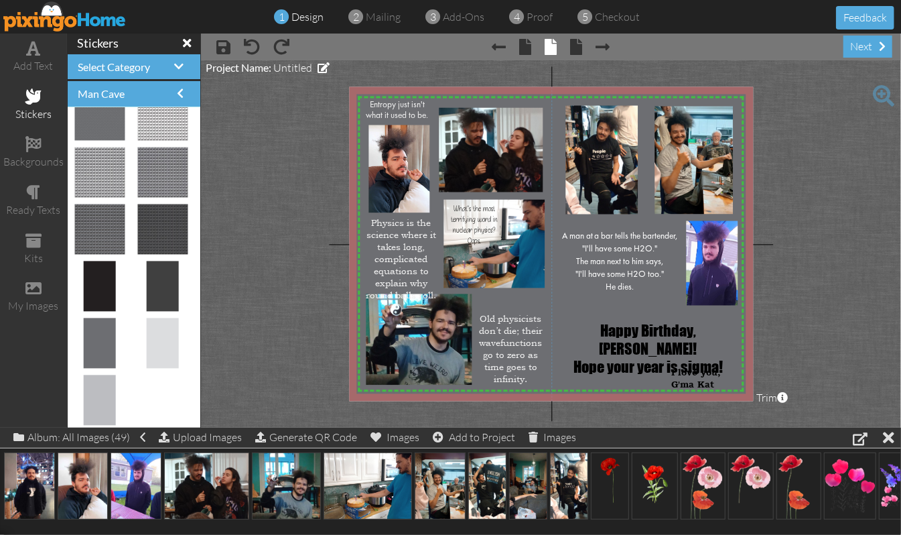
scroll to position [137, 0]
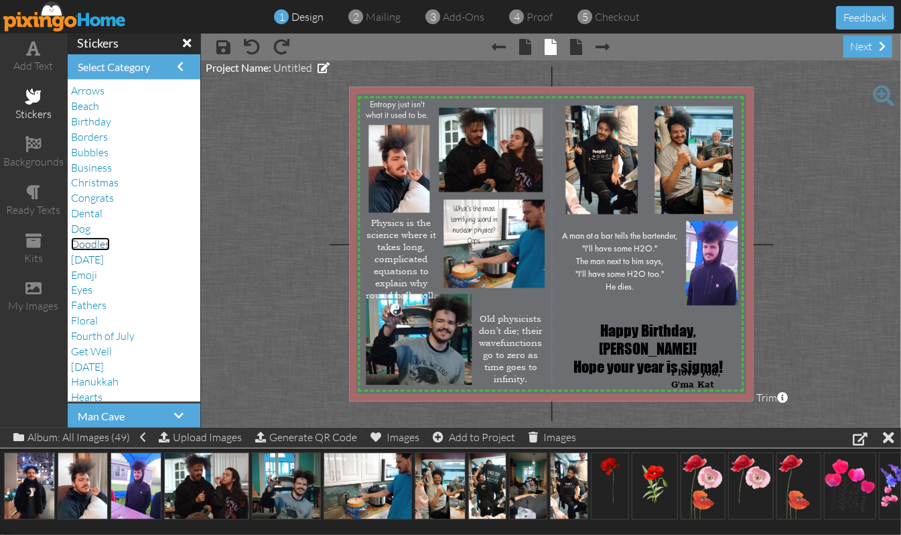
click at [100, 241] on span "Doodles" at bounding box center [90, 243] width 39 height 13
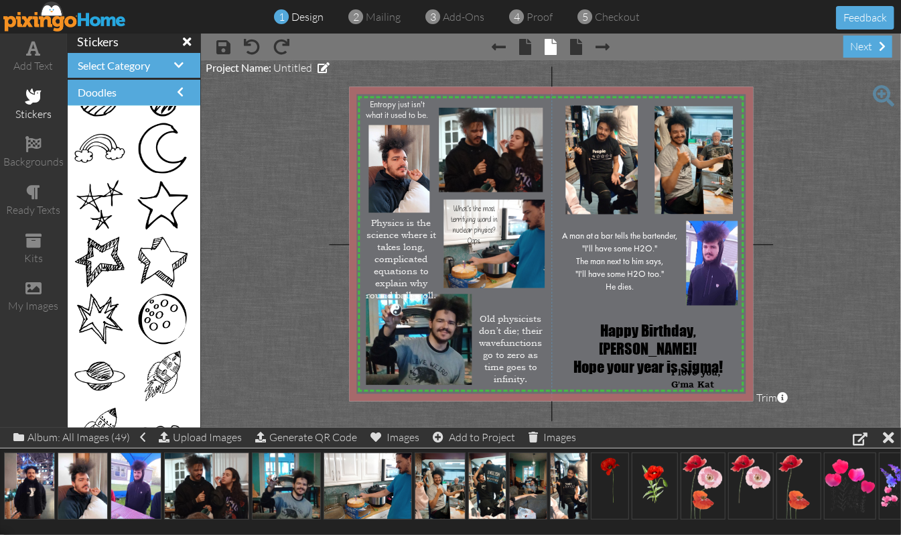
scroll to position [3653, 0]
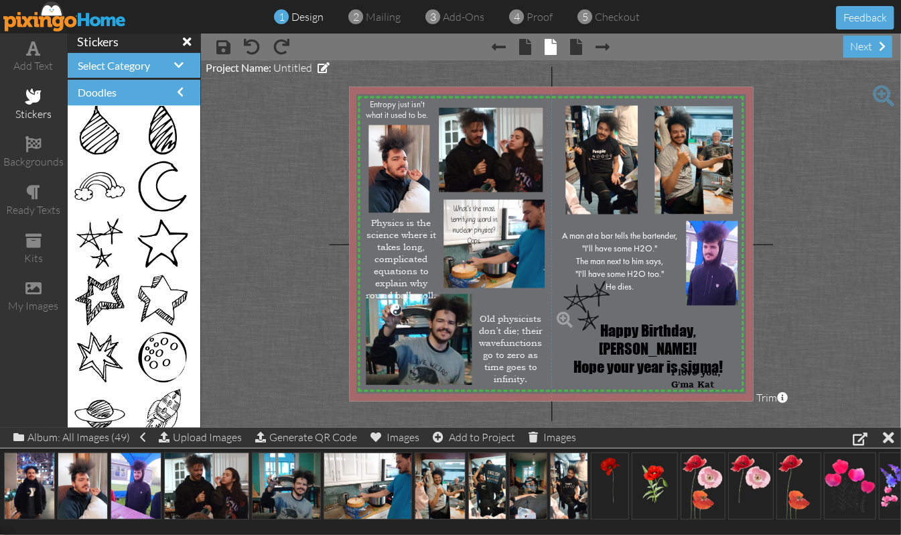
drag, startPoint x: 92, startPoint y: 234, endPoint x: 571, endPoint y: 295, distance: 483.0
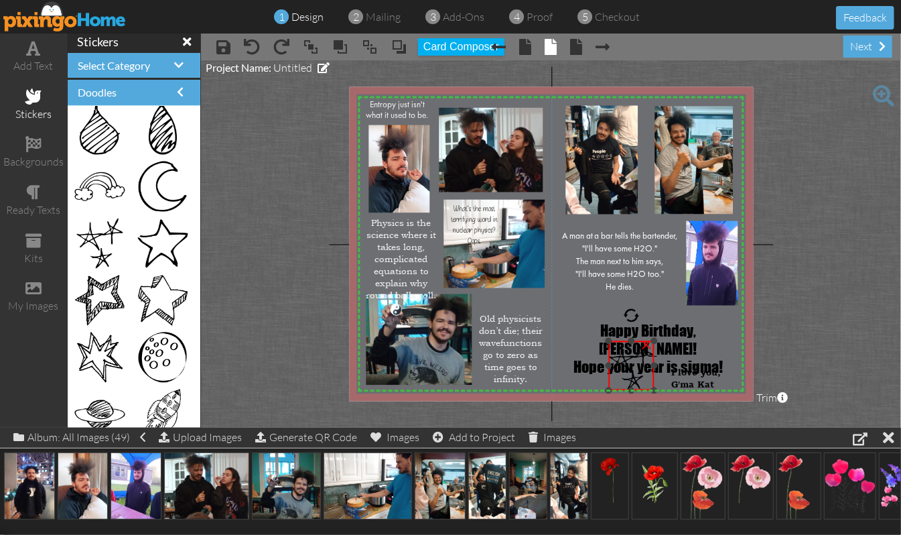
drag, startPoint x: 556, startPoint y: 279, endPoint x: 609, endPoint y: 341, distance: 81.2
click at [609, 341] on div at bounding box center [609, 340] width 7 height 7
drag, startPoint x: 622, startPoint y: 360, endPoint x: 569, endPoint y: 293, distance: 85.4
click at [569, 293] on img at bounding box center [579, 299] width 44 height 48
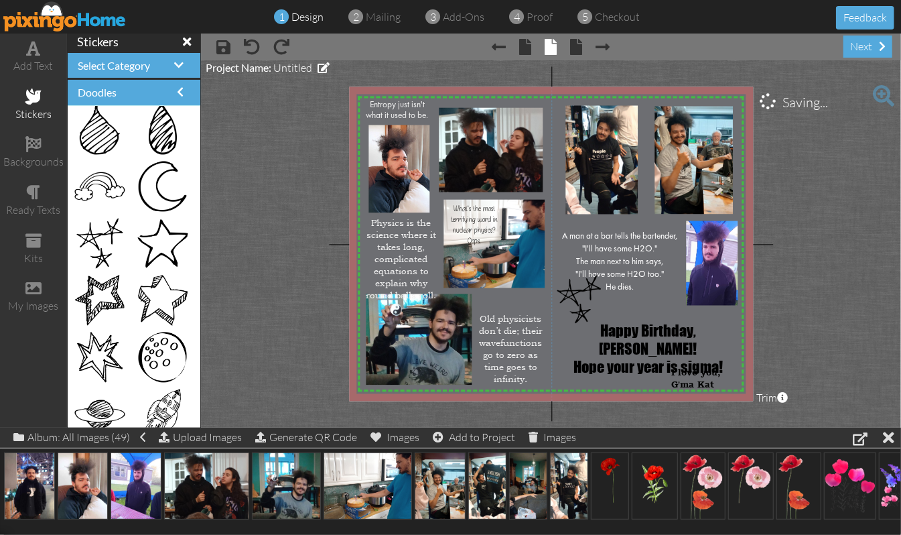
click at [761, 273] on project-studio-wrapper "X X X X X X X X X X X X X X X X X X X X X X X X X X X X X X X X X X X X X X X X…" at bounding box center [551, 243] width 700 height 367
click at [576, 305] on img at bounding box center [579, 299] width 44 height 48
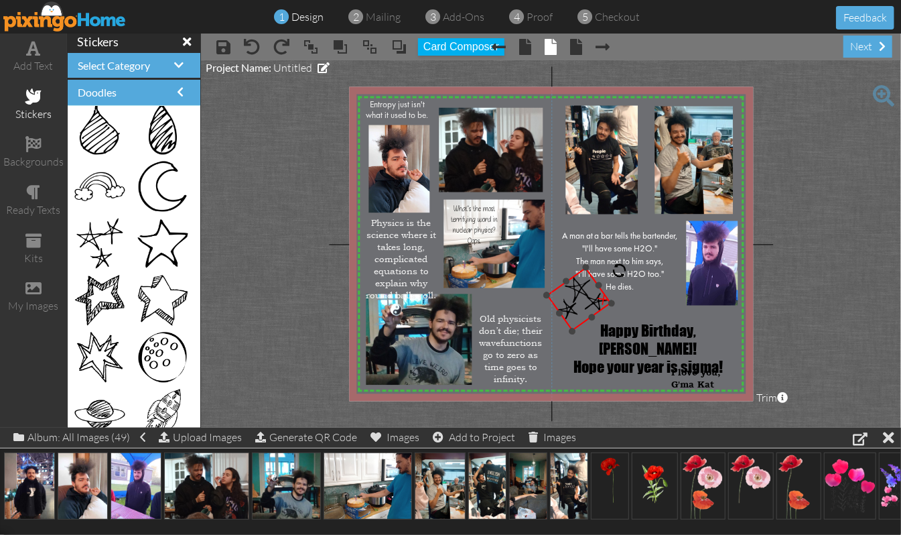
drag, startPoint x: 583, startPoint y: 247, endPoint x: 618, endPoint y: 271, distance: 42.0
click at [618, 271] on div at bounding box center [619, 270] width 22 height 22
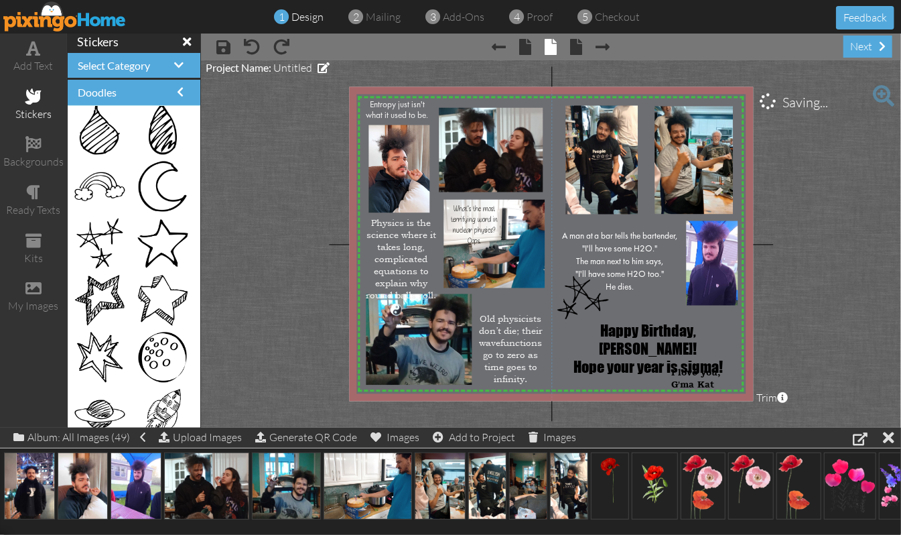
click at [761, 265] on project-studio-wrapper "X X X X X X X X X X X X X X X X X X X X X X X X X X X X X X X X X X X X X X X X…" at bounding box center [551, 243] width 700 height 367
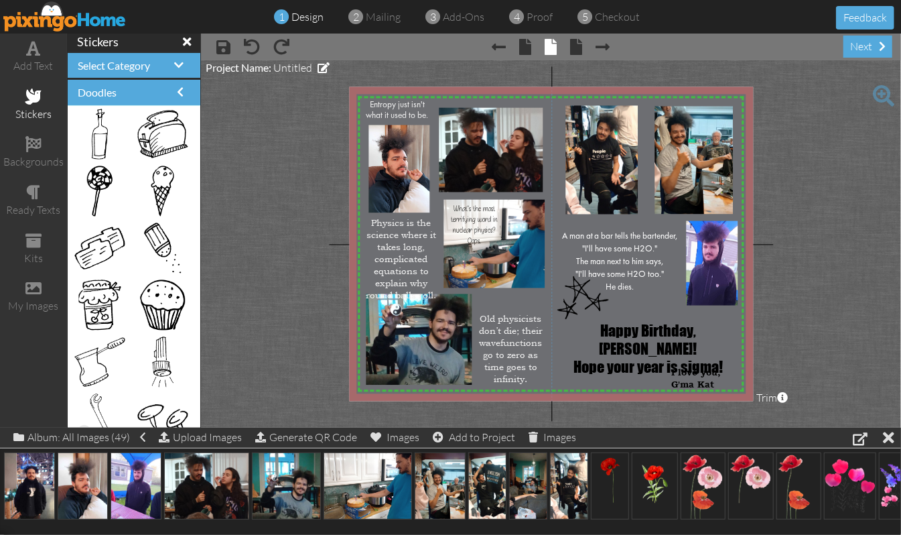
scroll to position [2223, 0]
click at [604, 297] on div "×" at bounding box center [605, 298] width 30 height 30
drag, startPoint x: 153, startPoint y: 298, endPoint x: 560, endPoint y: 283, distance: 407.6
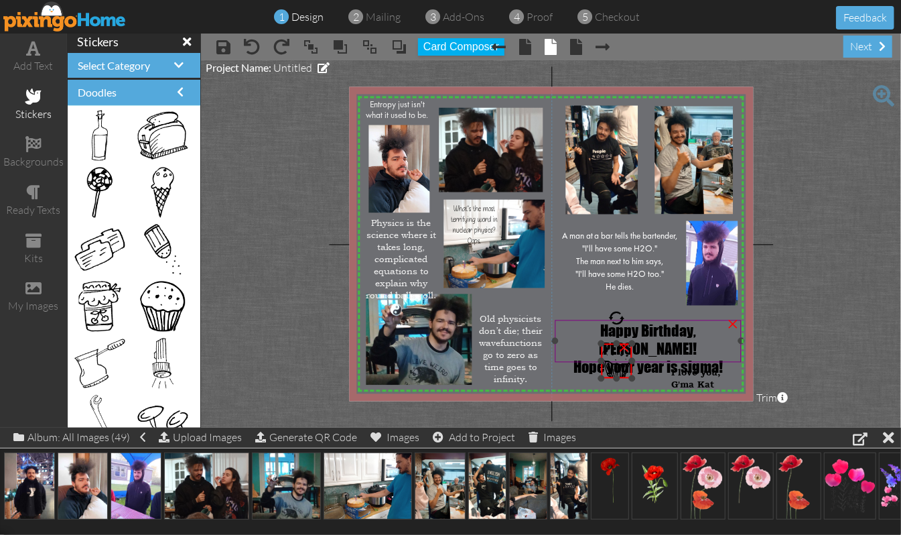
drag, startPoint x: 533, startPoint y: 263, endPoint x: 590, endPoint y: 340, distance: 96.3
click at [590, 340] on div "X X X X X X X X X X X X X X X X X X X X X X X X X X X X X X X X X X X X X X X X…" at bounding box center [551, 244] width 404 height 314
drag, startPoint x: 616, startPoint y: 368, endPoint x: 611, endPoint y: 310, distance: 58.5
click at [582, 304] on img at bounding box center [580, 297] width 31 height 35
click at [761, 291] on project-studio-wrapper "X X X X X X X X X X X X X X X X X X X X X X X X X X X X X X X X X X X X X X X X…" at bounding box center [551, 243] width 700 height 367
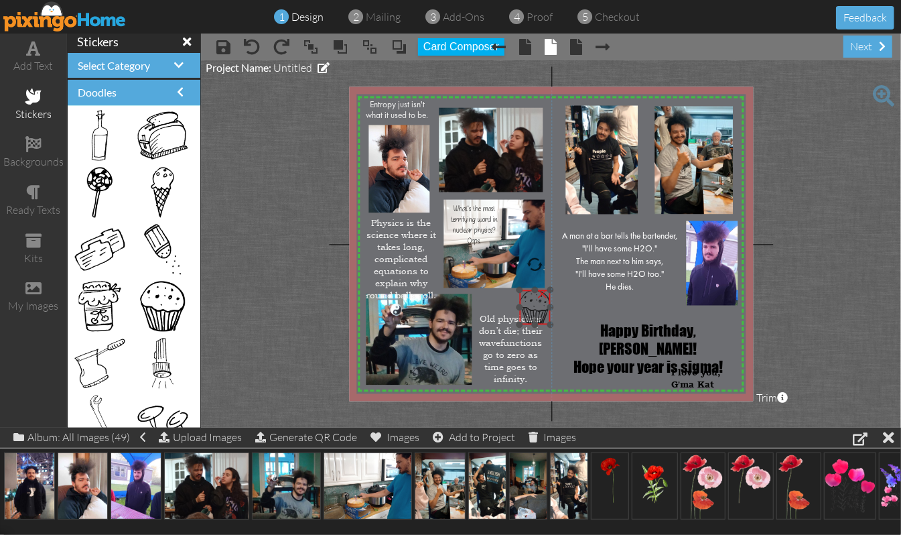
drag, startPoint x: 576, startPoint y: 289, endPoint x: 529, endPoint y: 299, distance: 47.8
click at [529, 299] on img at bounding box center [534, 307] width 31 height 35
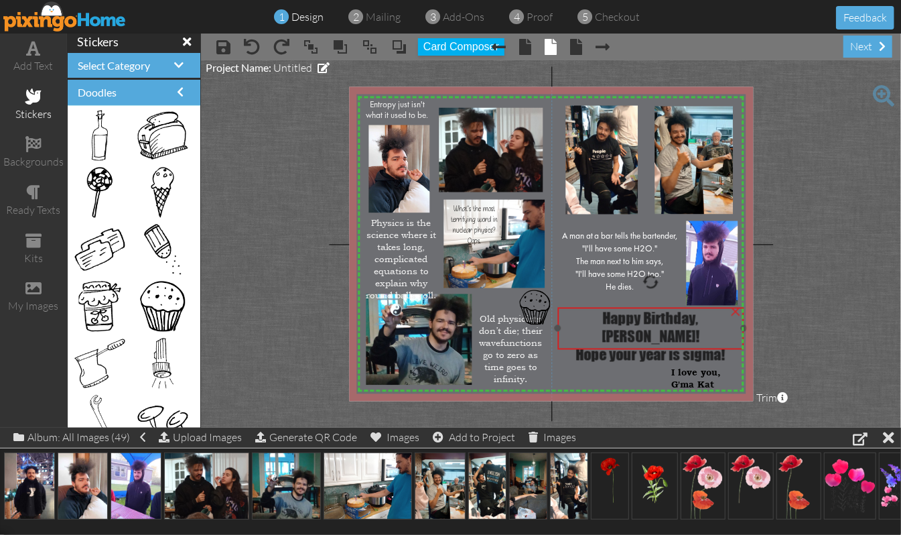
drag, startPoint x: 595, startPoint y: 325, endPoint x: 598, endPoint y: 312, distance: 13.0
click at [602, 312] on span "Happy Birthday, [PERSON_NAME]!" at bounding box center [651, 328] width 98 height 36
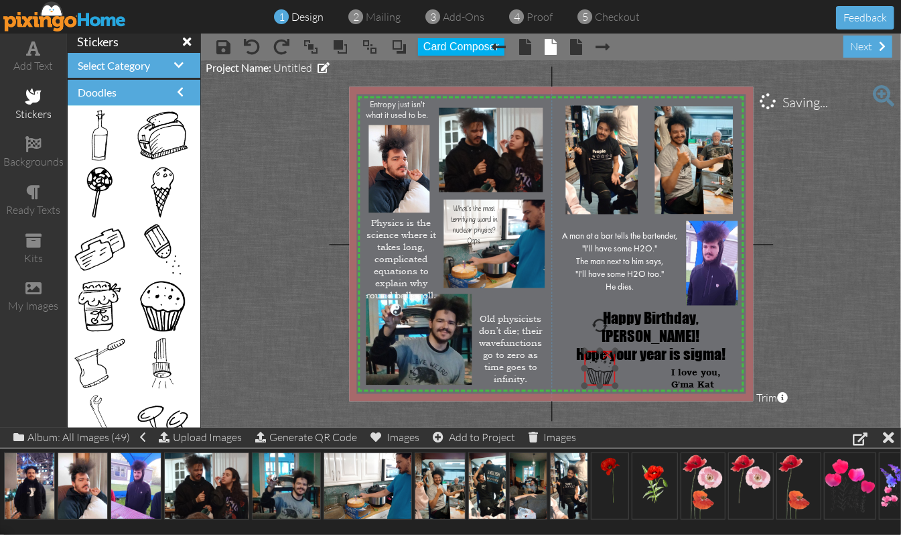
drag, startPoint x: 523, startPoint y: 293, endPoint x: 588, endPoint y: 354, distance: 89.1
click at [588, 354] on img at bounding box center [599, 368] width 31 height 35
click at [761, 295] on project-studio-wrapper "X X X X X X X X X X X X X X X X X X X X X X X X X X X X X X X X X X X X X X X X…" at bounding box center [551, 243] width 700 height 367
drag, startPoint x: 692, startPoint y: 370, endPoint x: 686, endPoint y: 362, distance: 9.5
click at [686, 362] on span "I love you," at bounding box center [690, 365] width 50 height 11
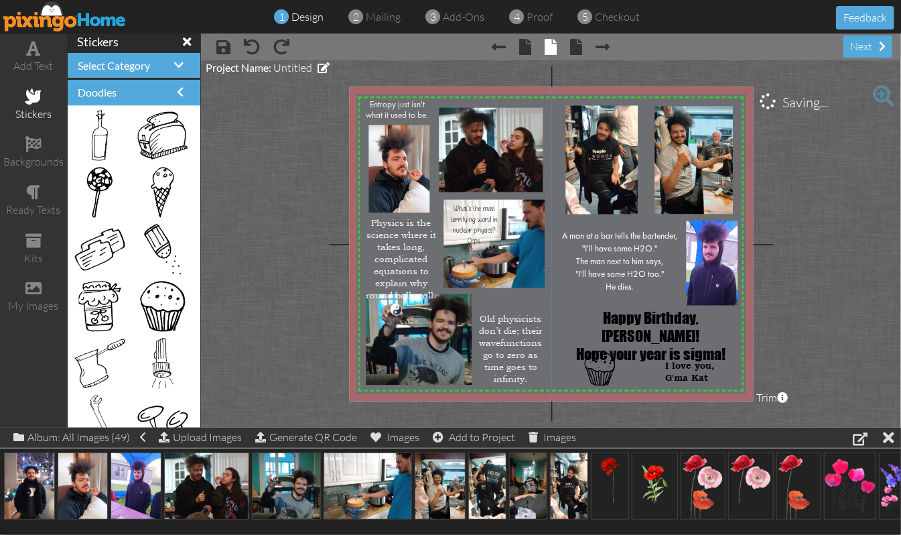
click at [761, 317] on project-studio-wrapper "X X X X X X X X X X X X X X X X X X X X X X X X X X X X X X X X X X X X X X X X…" at bounding box center [551, 243] width 700 height 367
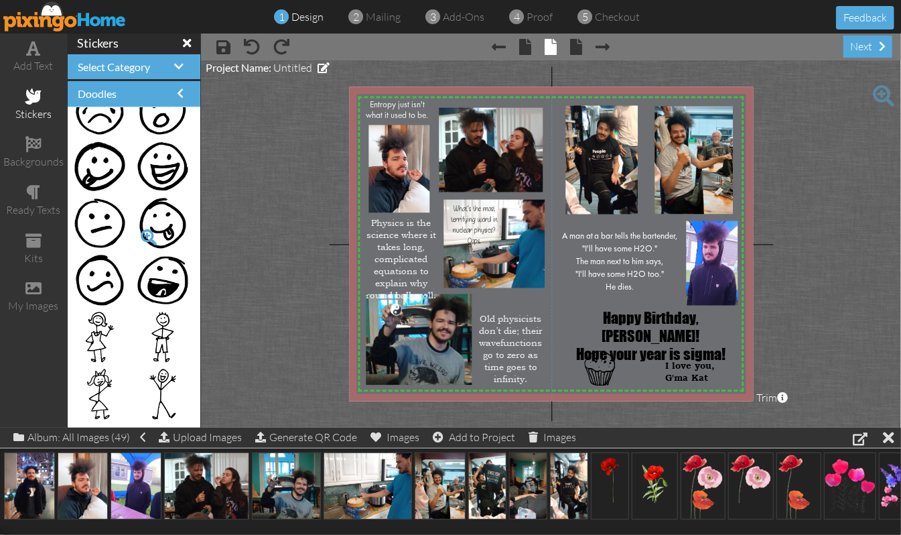
scroll to position [89, 0]
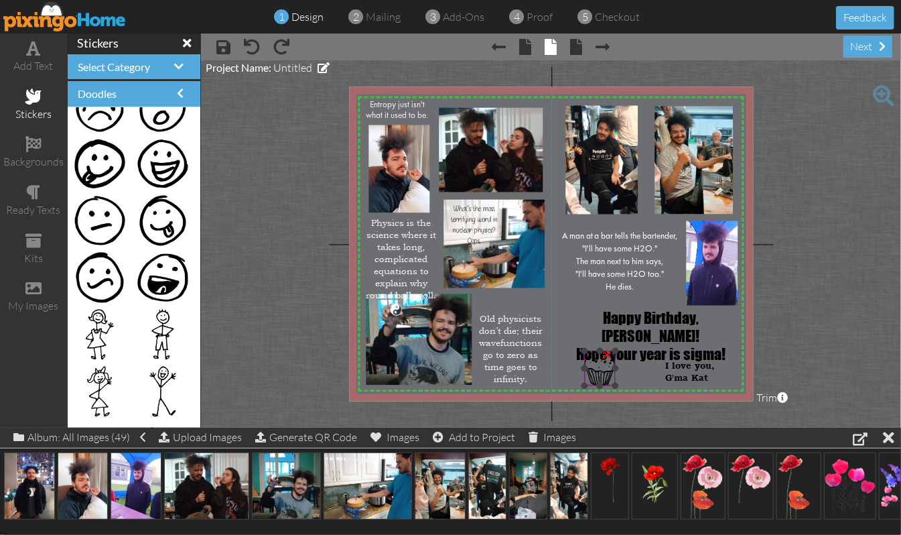
click at [608, 352] on div "×" at bounding box center [607, 353] width 21 height 21
drag, startPoint x: 150, startPoint y: 208, endPoint x: 557, endPoint y: 261, distance: 410.7
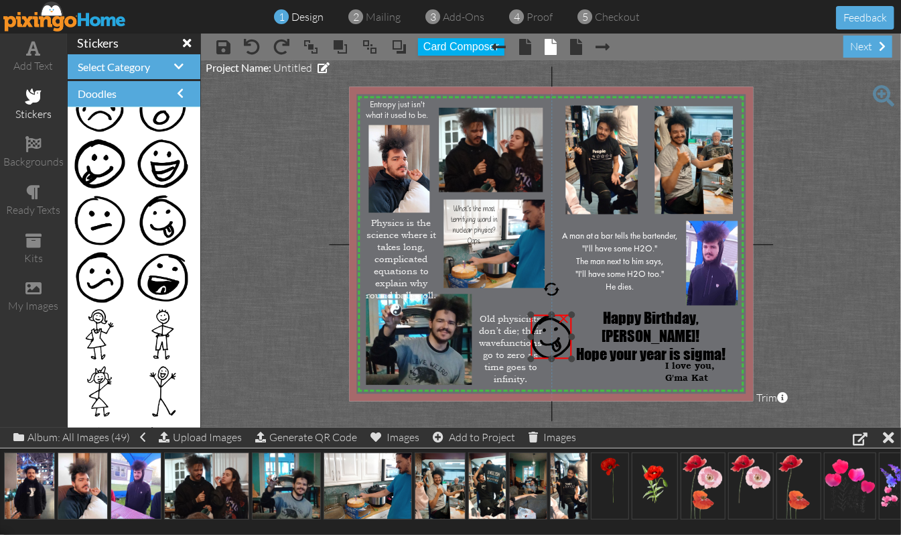
drag, startPoint x: 632, startPoint y: 247, endPoint x: 555, endPoint y: 312, distance: 101.3
click at [555, 315] on div "×" at bounding box center [551, 337] width 41 height 44
drag, startPoint x: 555, startPoint y: 340, endPoint x: 571, endPoint y: 293, distance: 49.4
click at [571, 293] on img at bounding box center [567, 291] width 41 height 44
click at [761, 331] on project-studio-wrapper "X X X X X X X X X X X X X X X X X X X X X X X X X X X X X X X X X X X X X X X X…" at bounding box center [551, 243] width 700 height 367
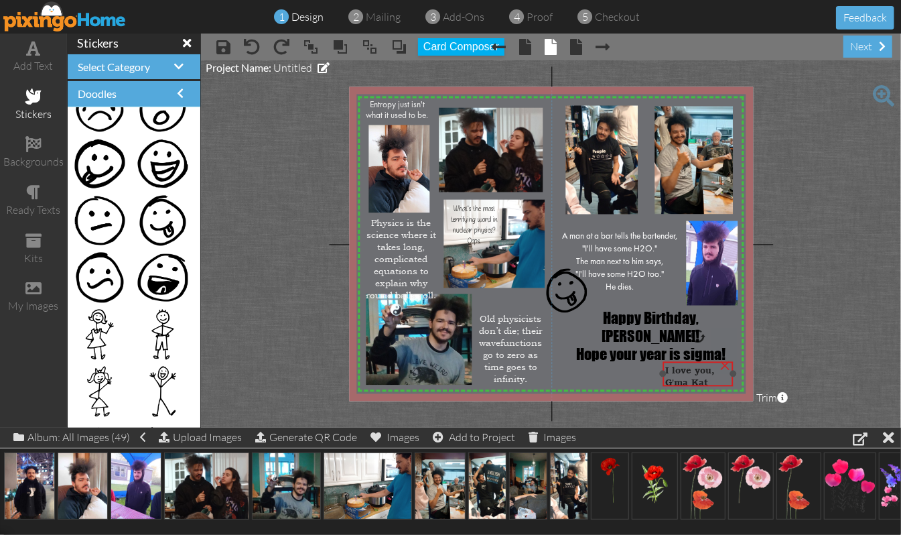
click at [692, 366] on span "I love you," at bounding box center [690, 369] width 50 height 11
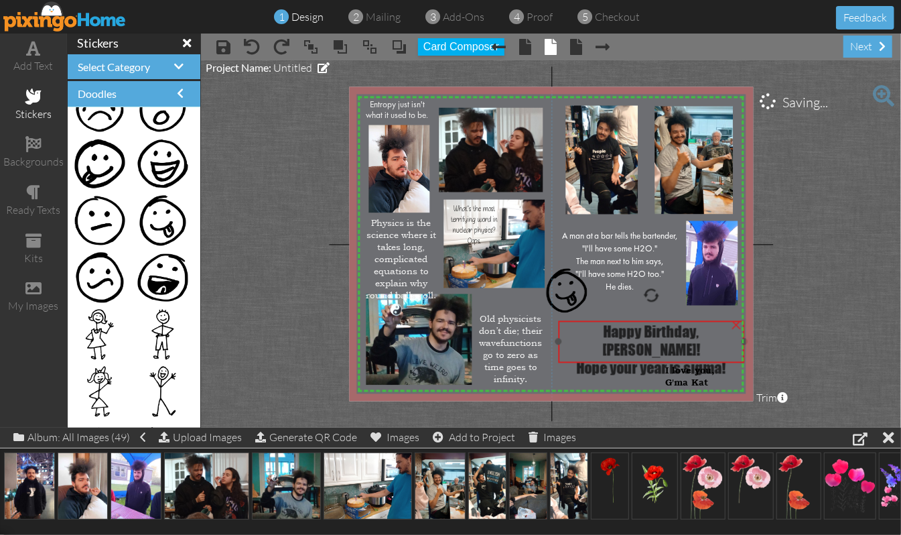
drag, startPoint x: 644, startPoint y: 316, endPoint x: 644, endPoint y: 327, distance: 10.7
click at [646, 328] on span "Happy Birthday, [PERSON_NAME]!" at bounding box center [651, 341] width 98 height 36
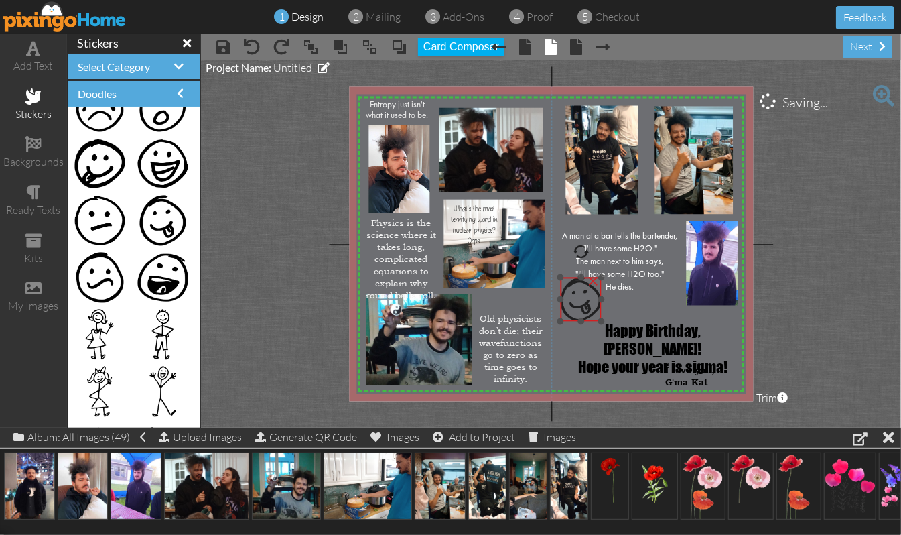
drag, startPoint x: 555, startPoint y: 291, endPoint x: 569, endPoint y: 300, distance: 16.9
click at [569, 300] on img at bounding box center [581, 299] width 41 height 44
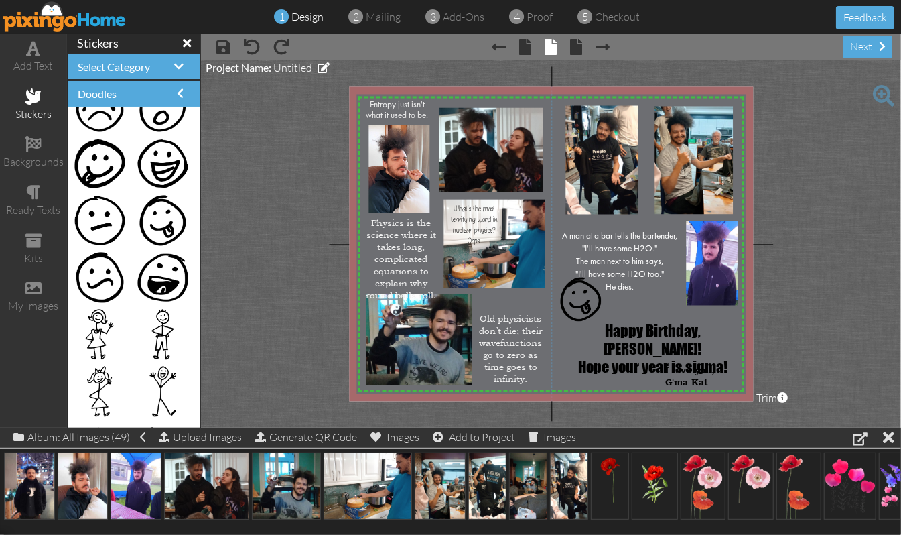
drag, startPoint x: 859, startPoint y: 291, endPoint x: 866, endPoint y: 282, distance: 11.0
click at [761, 289] on project-studio-wrapper "X X X X X X X X X X X X X X X X X X X X X X X X X X X X X X X X X X X X X X X X…" at bounding box center [551, 243] width 700 height 367
click at [689, 380] on span "G'ma Kat" at bounding box center [691, 385] width 43 height 11
click at [689, 374] on span "I love you," at bounding box center [695, 373] width 50 height 11
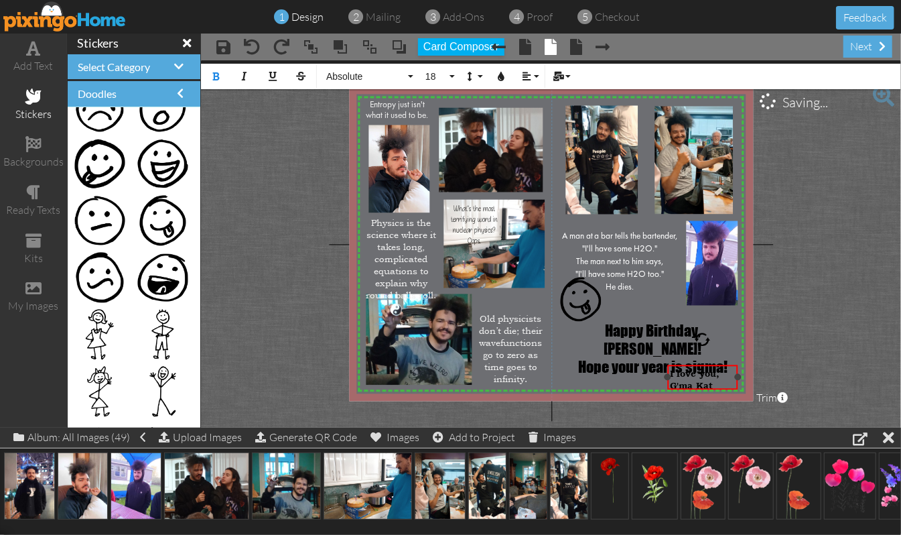
drag, startPoint x: 732, startPoint y: 378, endPoint x: 671, endPoint y: 373, distance: 61.8
click at [671, 373] on div "I love you, G'ma Kat ×" at bounding box center [702, 377] width 70 height 25
click at [456, 72] on button "18" at bounding box center [438, 76] width 39 height 25
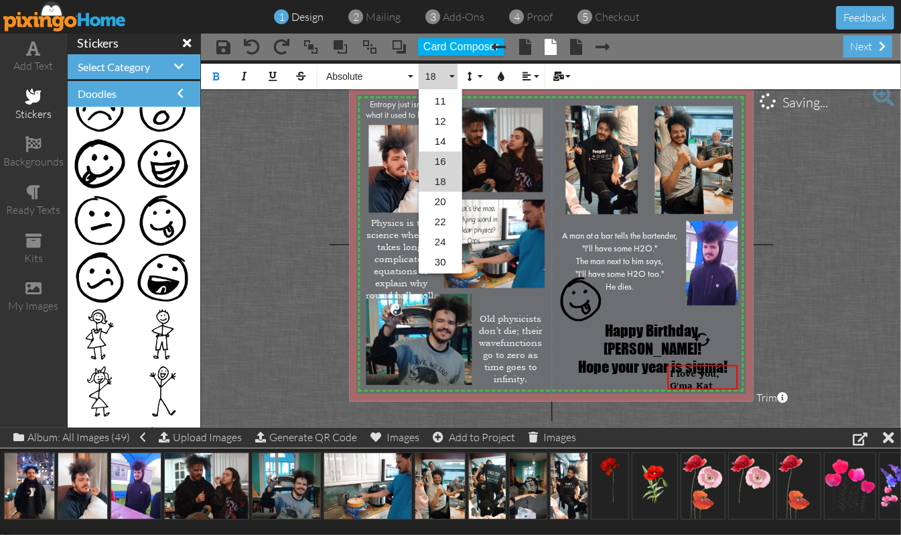
click at [429, 159] on link "16" at bounding box center [441, 161] width 44 height 20
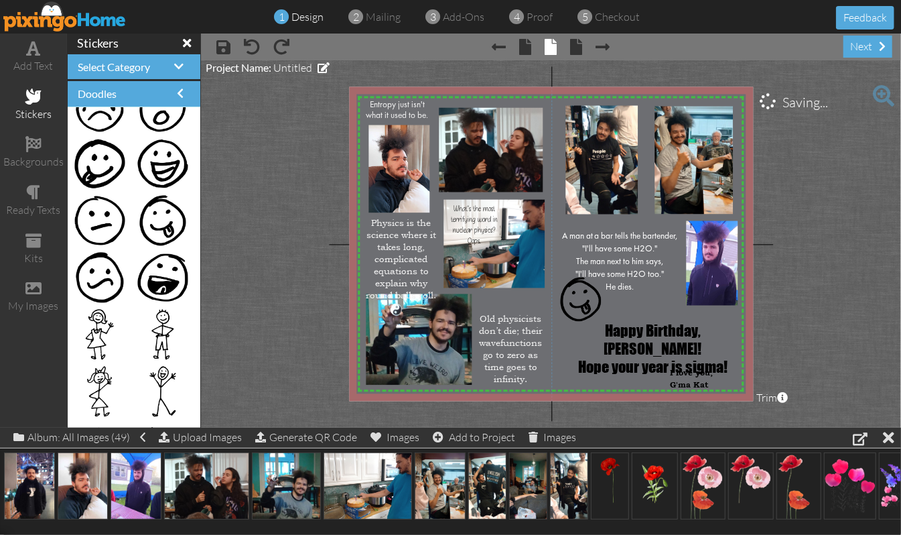
click at [761, 301] on project-studio-wrapper "X X X X X X X X X X X X X X X X X X X X X X X X X X X X X X X X X X X X X X X X…" at bounding box center [551, 243] width 700 height 367
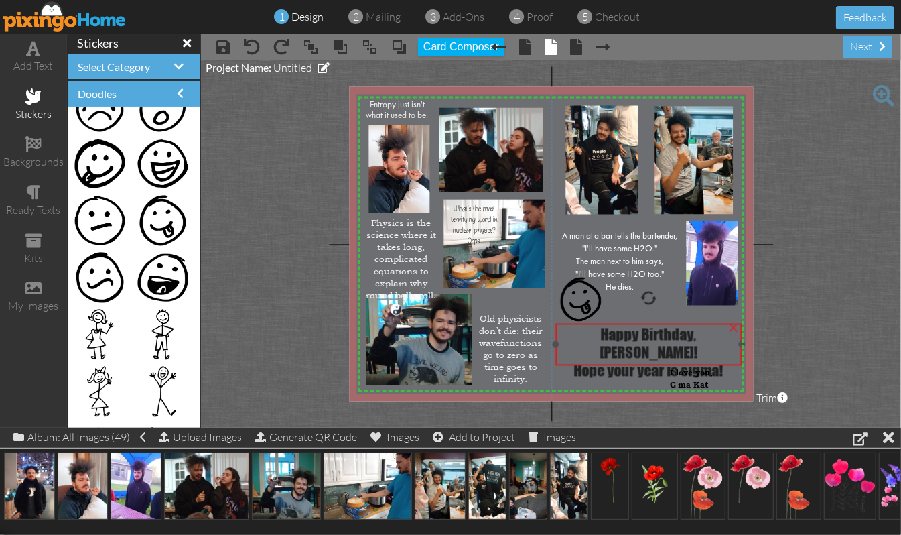
click at [659, 334] on span "Happy Birthday, [PERSON_NAME]!" at bounding box center [649, 344] width 98 height 36
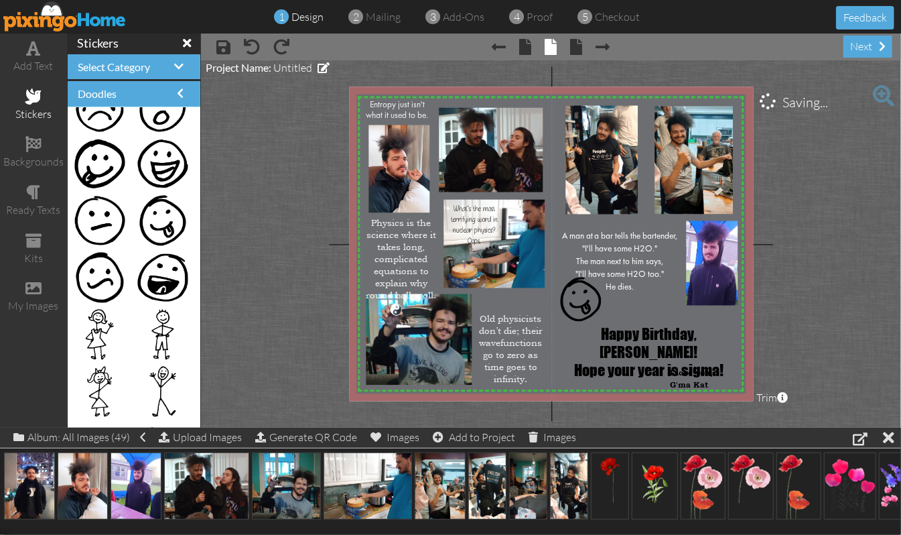
click at [761, 308] on project-studio-wrapper "X X X X X X X X X X X X X X X X X X X X X X X X X X X X X X X X X X X X X X X X…" at bounding box center [551, 243] width 700 height 367
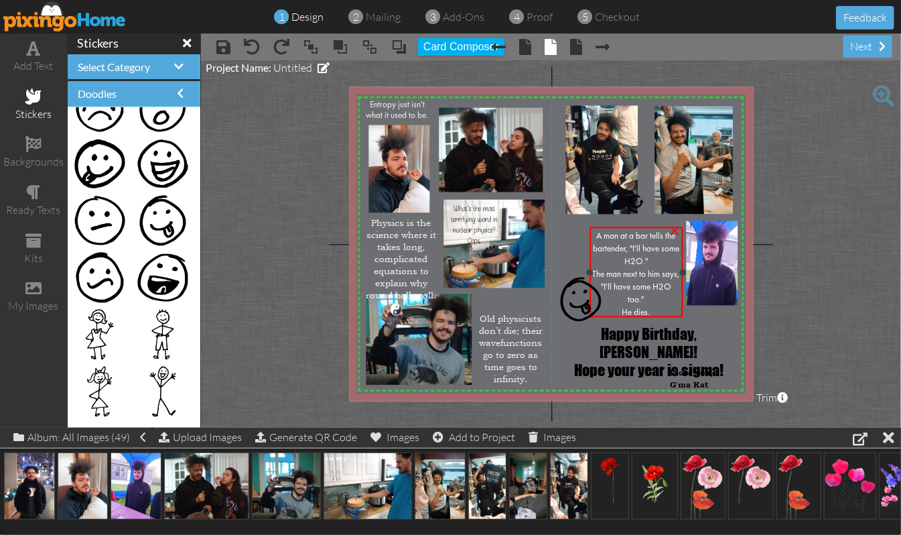
drag, startPoint x: 557, startPoint y: 255, endPoint x: 590, endPoint y: 255, distance: 32.8
click at [590, 255] on div "A man at a bar tells the bartender, "I'll have some H2O." The man next to him s…" at bounding box center [636, 271] width 93 height 90
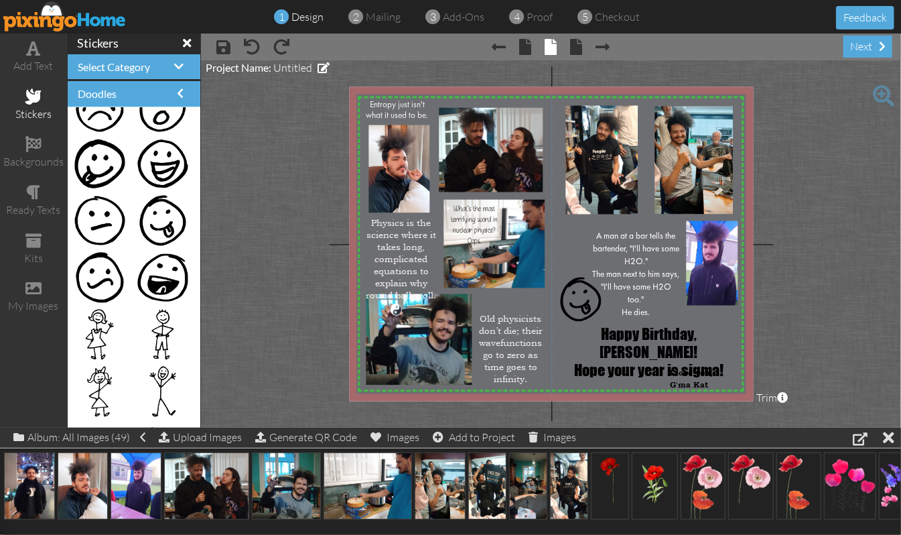
click at [761, 261] on project-studio-wrapper "X X X X X X X X X X X X X X X X X X X X X X X X X X X X X X X X X X X X X X X X…" at bounding box center [551, 243] width 700 height 367
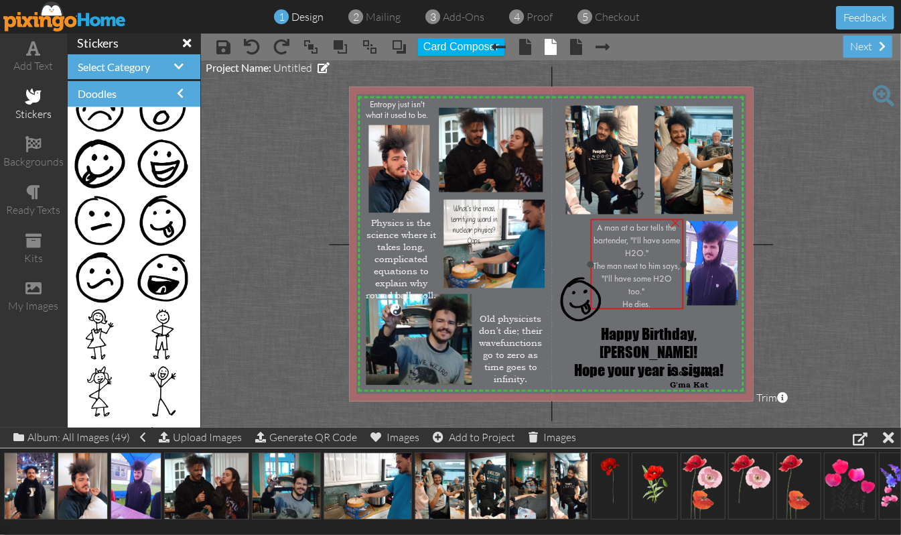
drag, startPoint x: 636, startPoint y: 234, endPoint x: 636, endPoint y: 226, distance: 8.1
click at [636, 226] on span "A man at a bar tells the bartender, "I'll have some H2O."" at bounding box center [637, 241] width 86 height 34
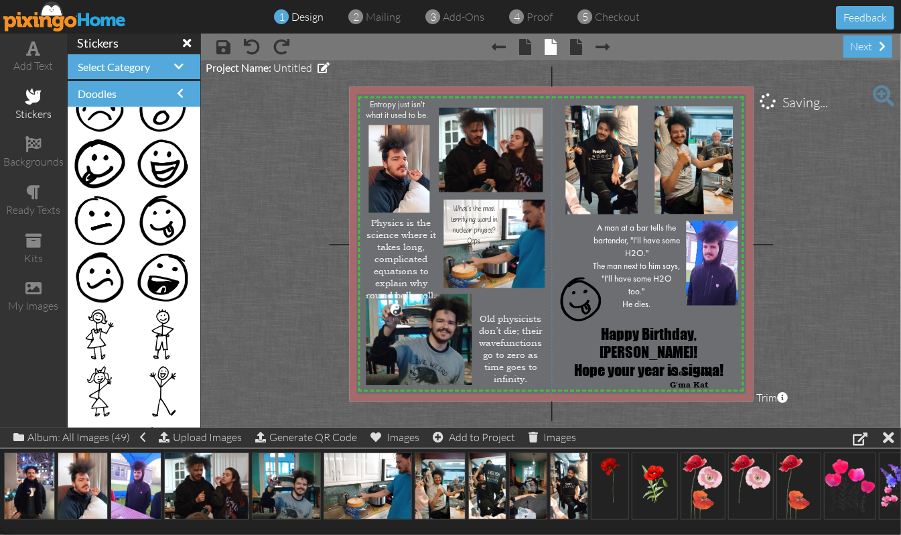
click at [761, 277] on project-studio-wrapper "X X X X X X X X X X X X X X X X X X X X X X X X X X X X X X X X X X X X X X X X…" at bounding box center [551, 243] width 700 height 367
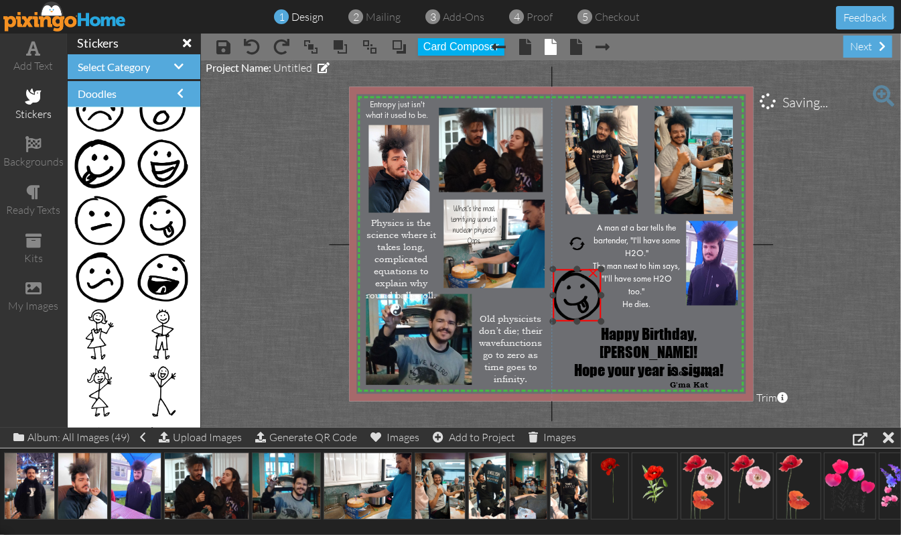
drag, startPoint x: 563, startPoint y: 275, endPoint x: 557, endPoint y: 267, distance: 9.7
click at [557, 269] on div "×" at bounding box center [577, 295] width 48 height 52
click at [575, 288] on img at bounding box center [579, 292] width 48 height 52
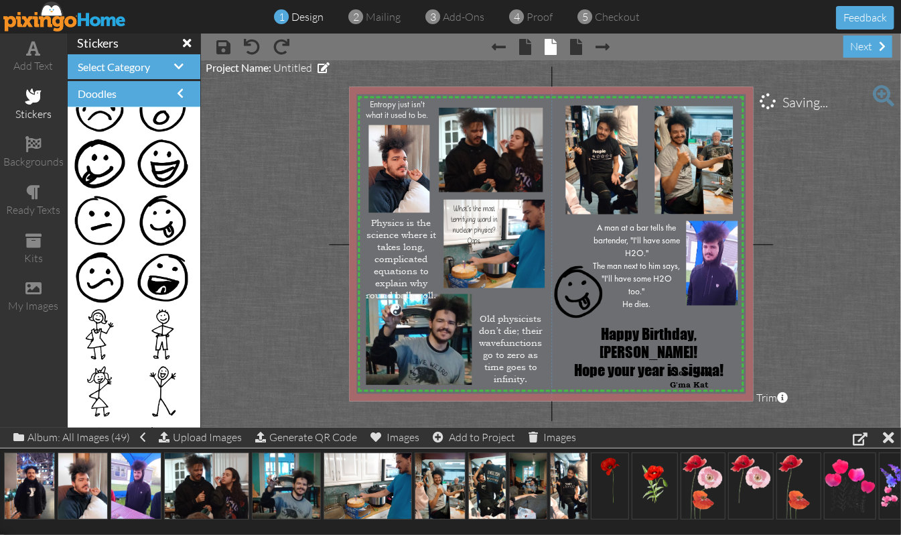
click at [761, 269] on project-studio-wrapper "X X X X X X X X X X X X X X X X X X X X X X X X X X X X X X X X X X X X X X X X…" at bounding box center [551, 243] width 700 height 367
click at [653, 226] on span "A man at a bar tells the bartender, "I'll have some H2O."" at bounding box center [637, 241] width 86 height 34
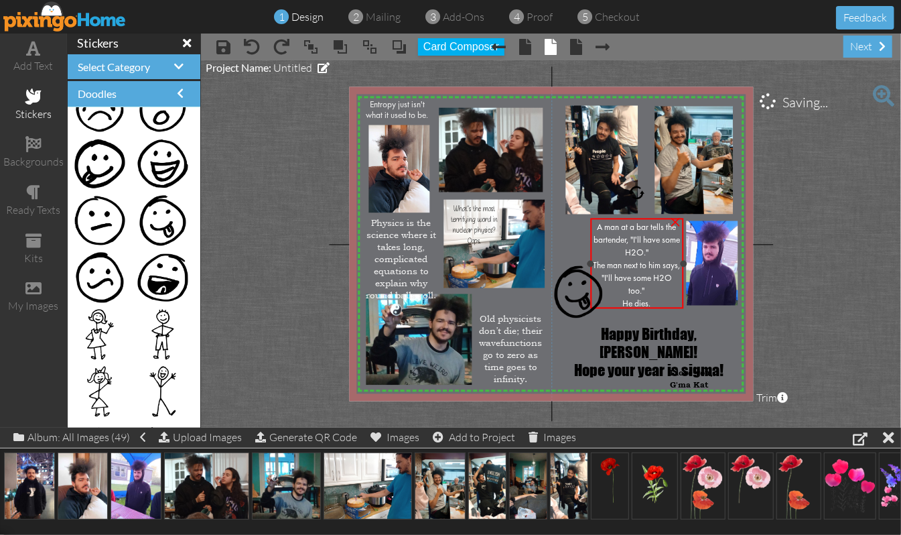
click at [653, 226] on span "A man at a bar tells the bartender, "I'll have some H2O."" at bounding box center [637, 240] width 86 height 34
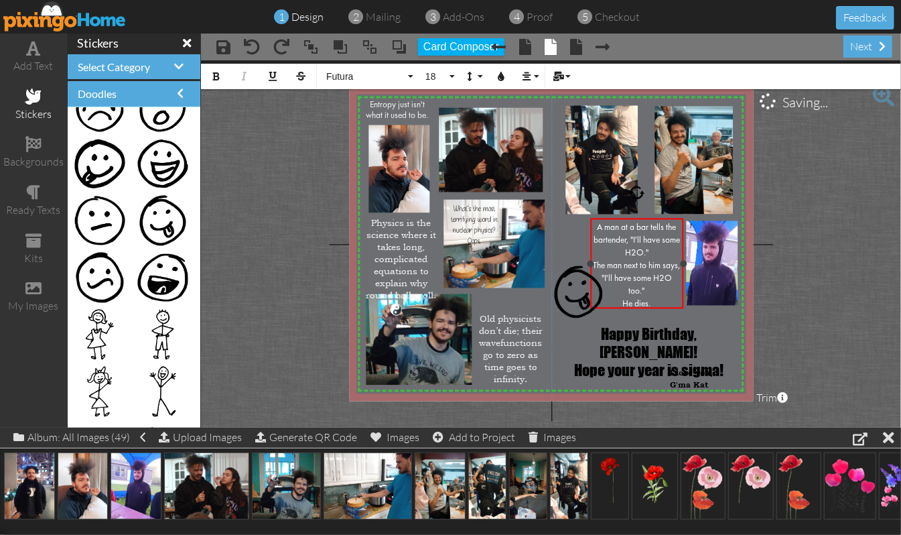
click at [665, 226] on span "A man at a bar tells the bartender, "I'll have some H2O."" at bounding box center [637, 240] width 86 height 34
click at [654, 279] on span ""I'll have some H2O too."" at bounding box center [637, 284] width 70 height 21
click at [657, 261] on span "The man next to him says," at bounding box center [637, 265] width 87 height 9
click at [761, 304] on project-studio-wrapper "X X X X X X X X X X X X X X X X X X X X X X X X X X X X X X X X X X X X X X X X…" at bounding box center [551, 243] width 700 height 367
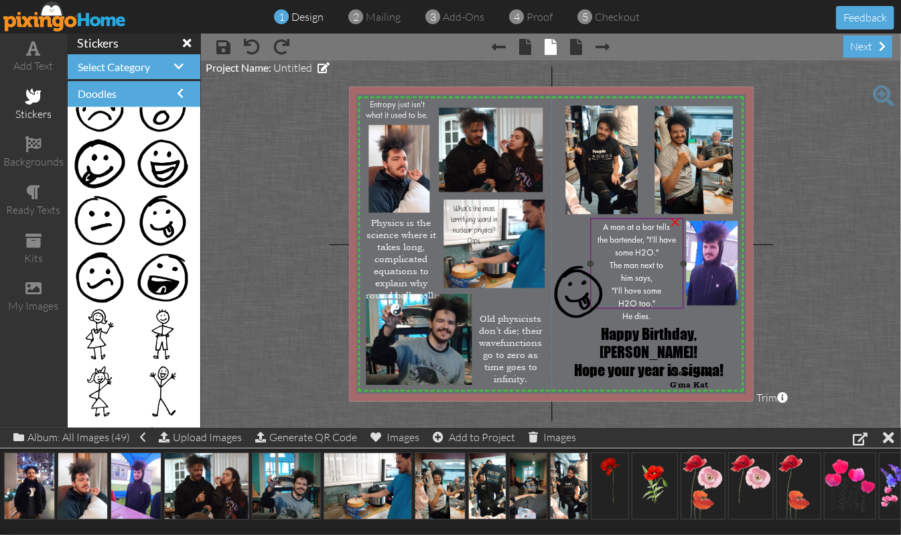
click at [657, 236] on span "the bartender, "I'll have some H2O."" at bounding box center [637, 246] width 78 height 21
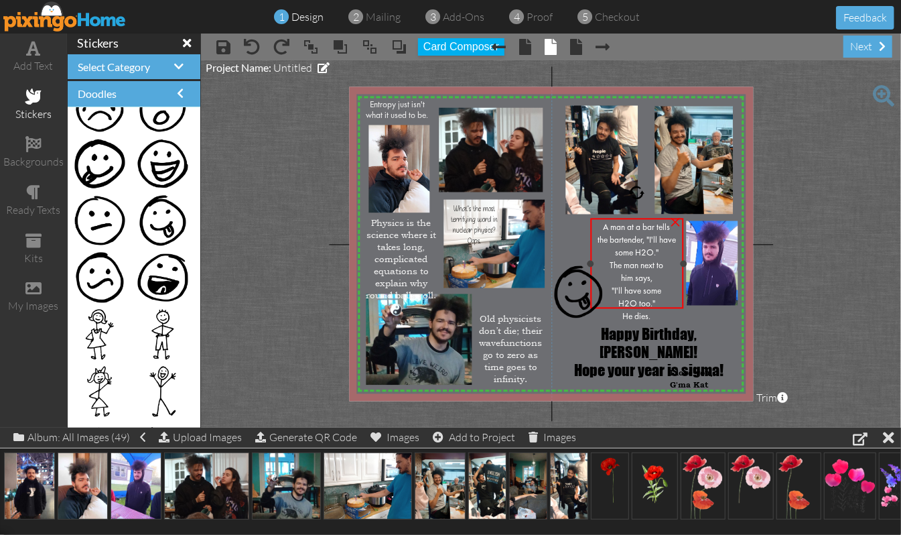
click at [657, 236] on span "the bartender, "I'll have some H2O."" at bounding box center [637, 246] width 78 height 21
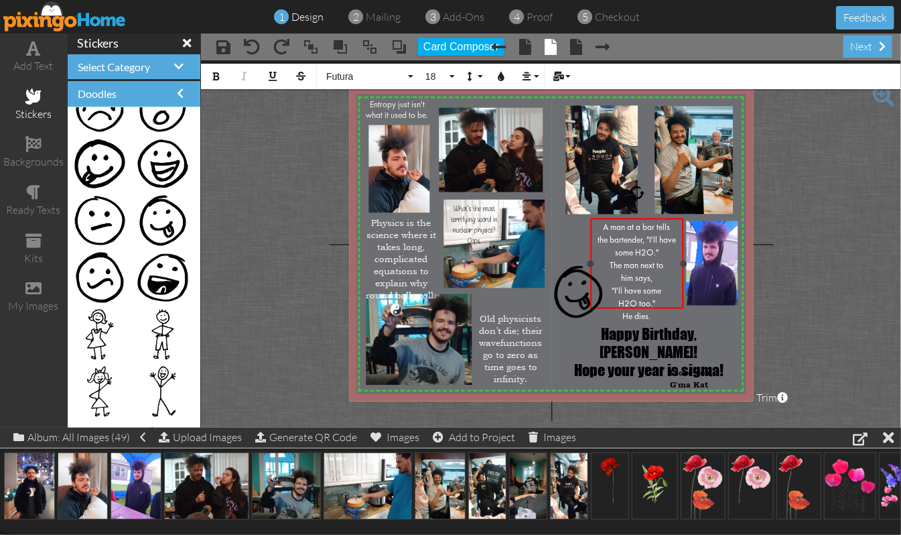
click at [657, 225] on span "A man at a bar tells" at bounding box center [637, 227] width 67 height 9
click at [646, 234] on div "tells" at bounding box center [637, 239] width 88 height 13
click at [665, 236] on span "the bartender, "I'll have some H2O."" at bounding box center [640, 246] width 68 height 21
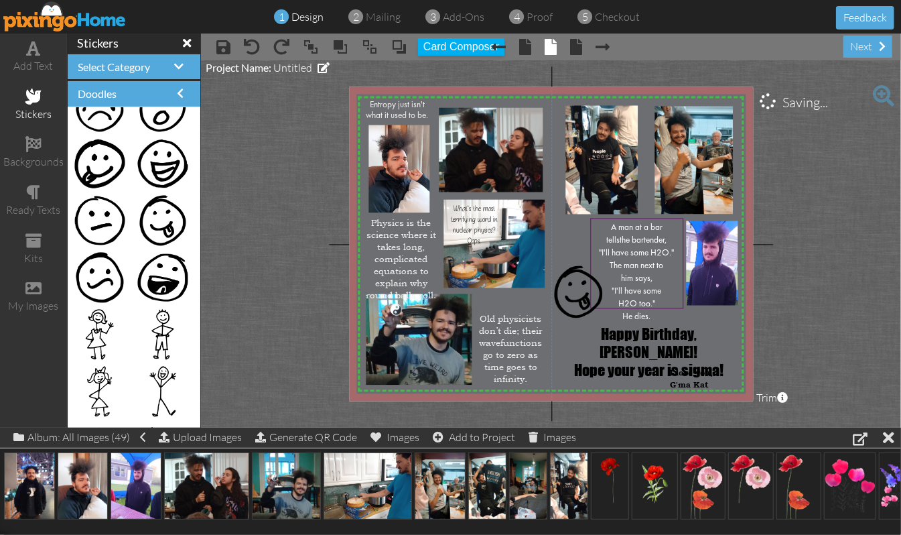
click at [761, 275] on project-studio-wrapper "X X X X X X X X X X X X X X X X X X X X X X X X X X X X X X X X X X X X X X X X…" at bounding box center [551, 243] width 700 height 367
drag, startPoint x: 571, startPoint y: 289, endPoint x: 575, endPoint y: 279, distance: 10.8
click at [575, 279] on img at bounding box center [583, 283] width 48 height 52
click at [761, 269] on project-studio-wrapper "X X X X X X X X X X X X X X X X X X X X X X X X X X X X X X X X X X X X X X X X…" at bounding box center [551, 243] width 700 height 367
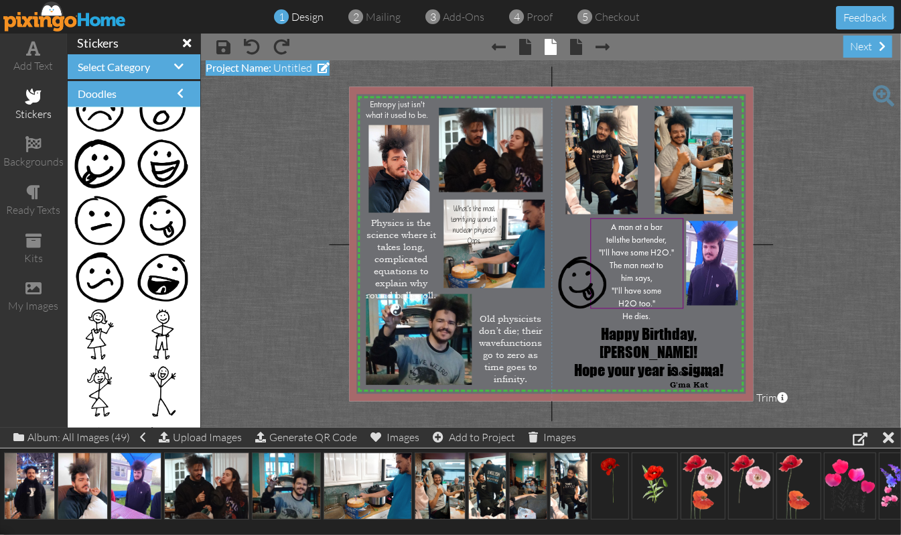
click at [293, 68] on span "Untitled" at bounding box center [292, 67] width 39 height 13
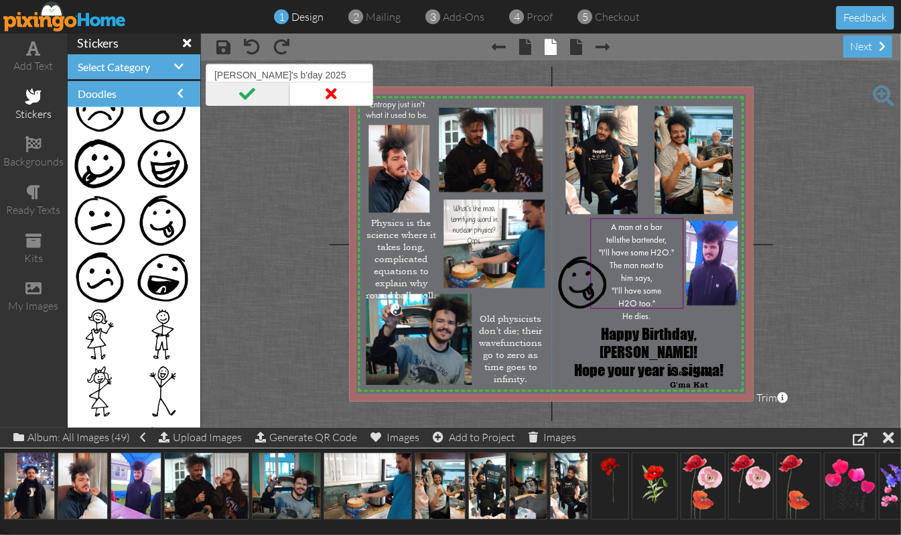
type input "[PERSON_NAME]'s b'day 2025"
click at [251, 89] on span at bounding box center [248, 94] width 84 height 24
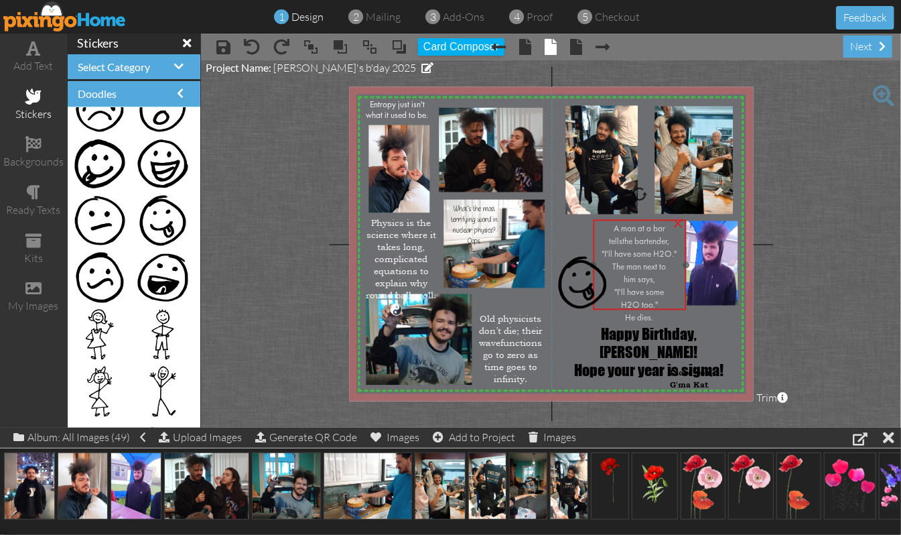
click at [647, 228] on span "A man at a bar" at bounding box center [640, 228] width 52 height 9
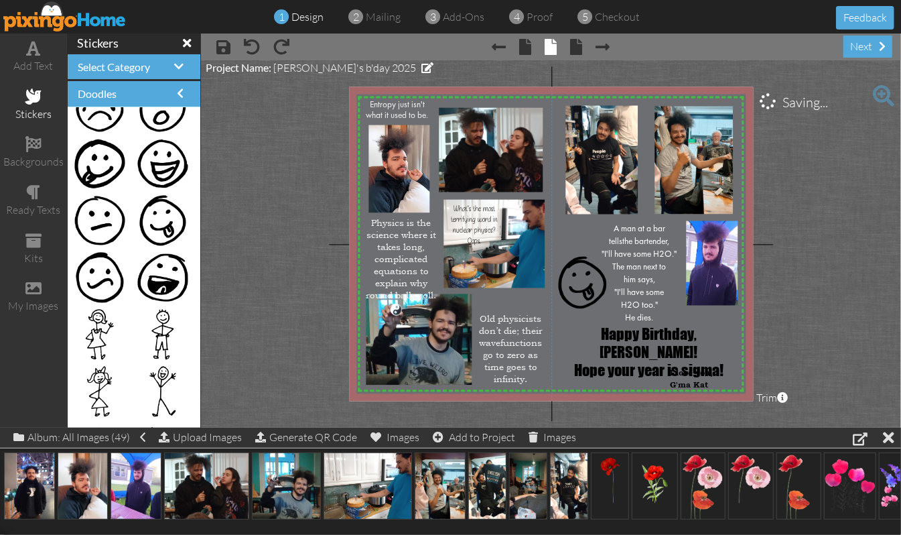
click at [761, 250] on project-studio-wrapper "X X X X X X X X X X X X X X X X X X X X X X X X X X X X X X X X X X X X X X X X…" at bounding box center [551, 243] width 700 height 367
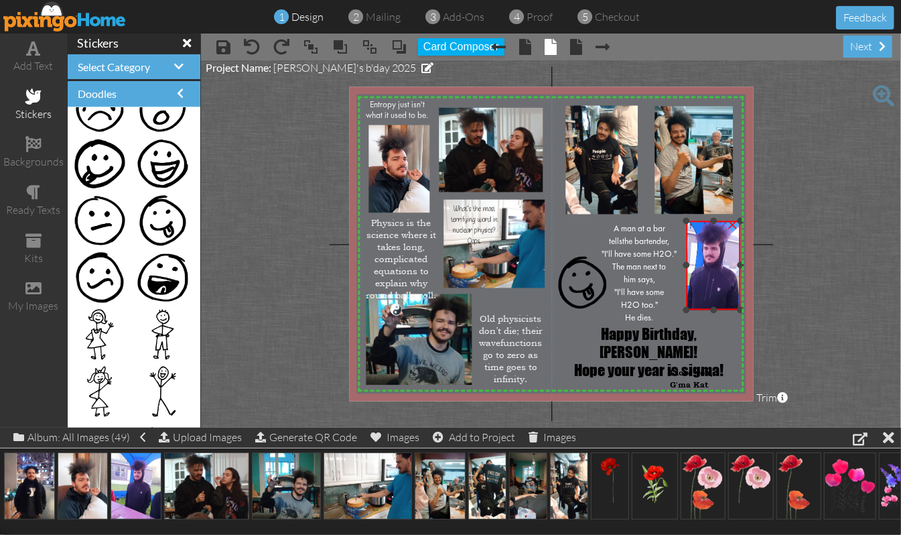
click at [738, 306] on div at bounding box center [741, 309] width 7 height 7
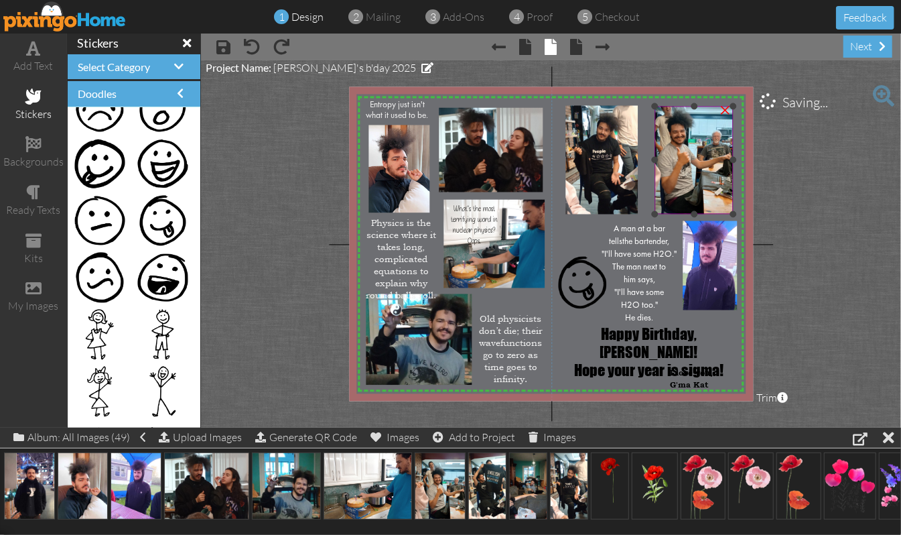
click at [709, 162] on img at bounding box center [683, 148] width 99 height 132
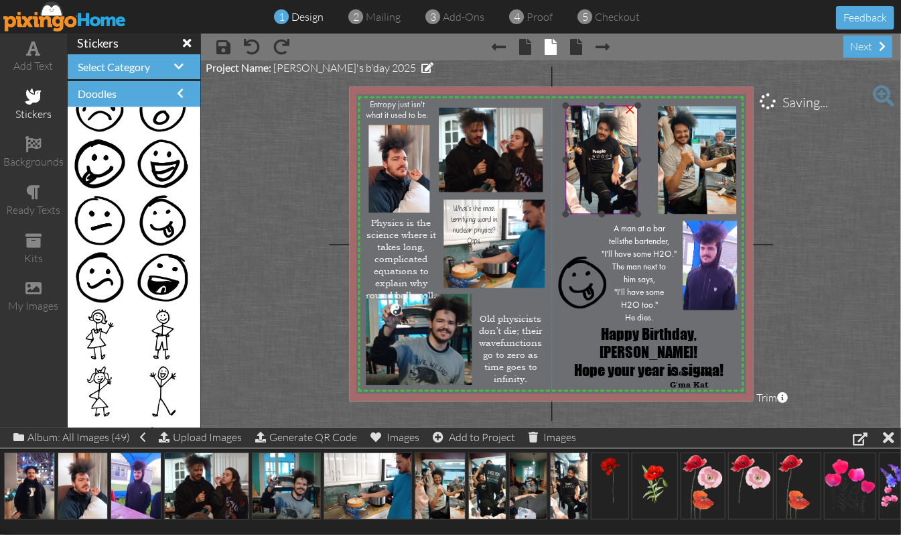
click at [620, 146] on img at bounding box center [600, 155] width 76 height 135
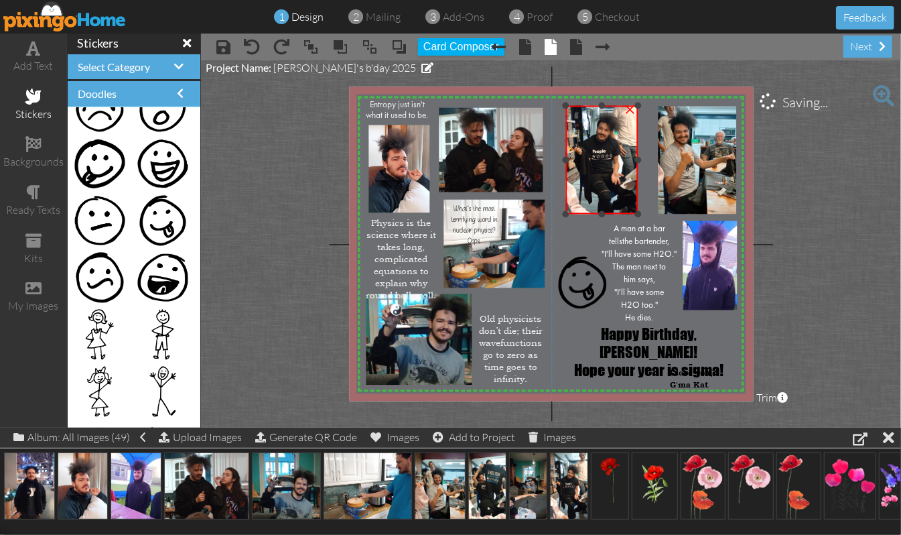
click at [638, 157] on div at bounding box center [637, 159] width 7 height 7
click at [601, 109] on div at bounding box center [602, 110] width 7 height 7
click at [644, 105] on div "X X X X X X X X X X X X X X X X X X X X X X X X X X X X X X X X X X X X X X X X…" at bounding box center [551, 244] width 404 height 314
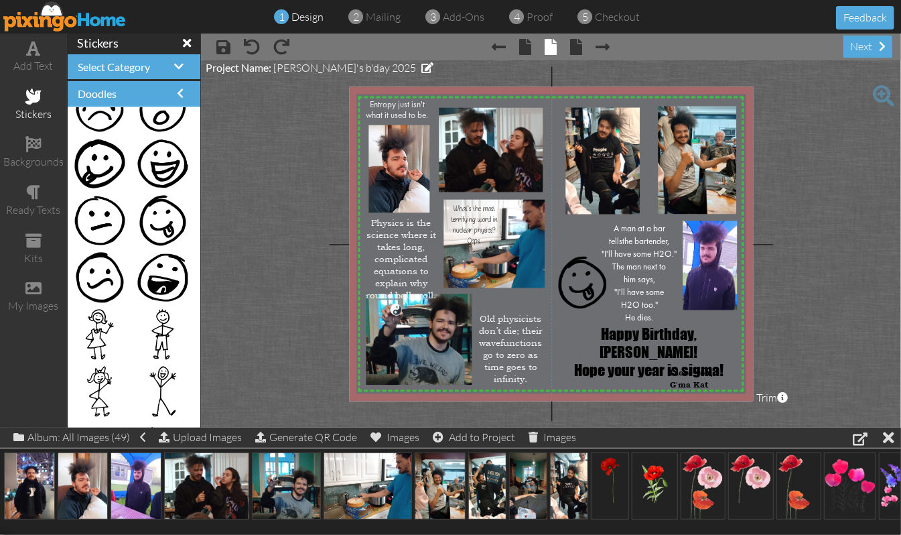
click at [245, 291] on project-studio-wrapper "X X X X X X X X X X X X X X X X X X X X X X X X X X X X X X X X X X X X X X X X…" at bounding box center [551, 243] width 700 height 367
click at [539, 17] on span "proof" at bounding box center [540, 16] width 26 height 13
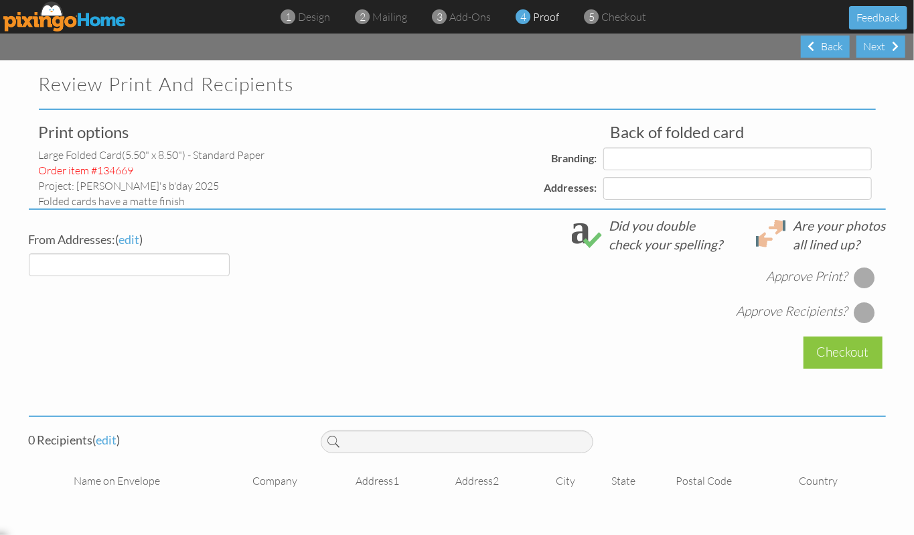
select select "object:5585"
select select "object:5591"
select select "object:5588"
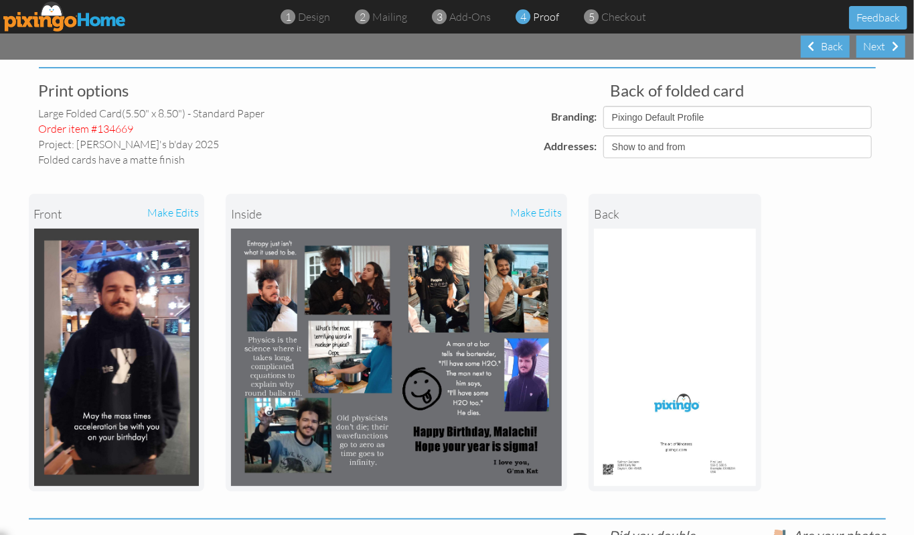
scroll to position [89, 0]
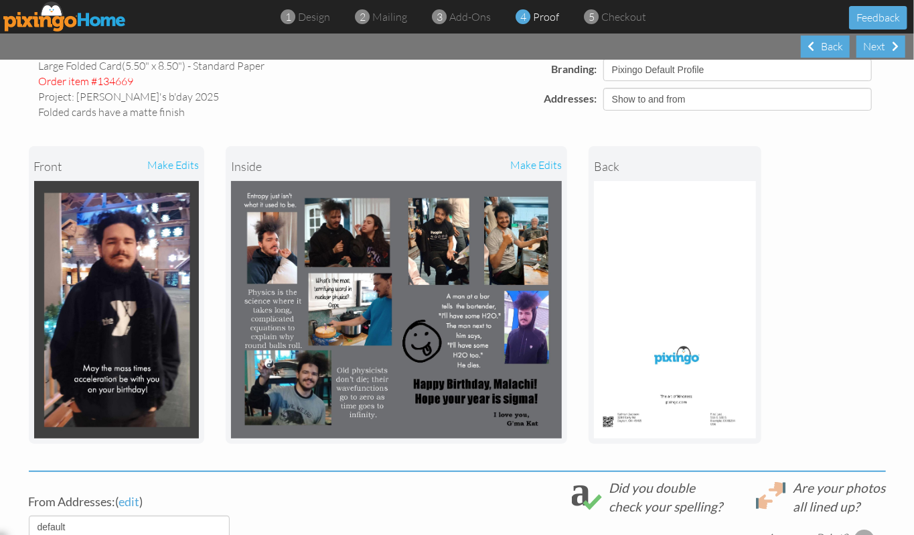
click at [529, 162] on div "make edits" at bounding box center [479, 165] width 165 height 29
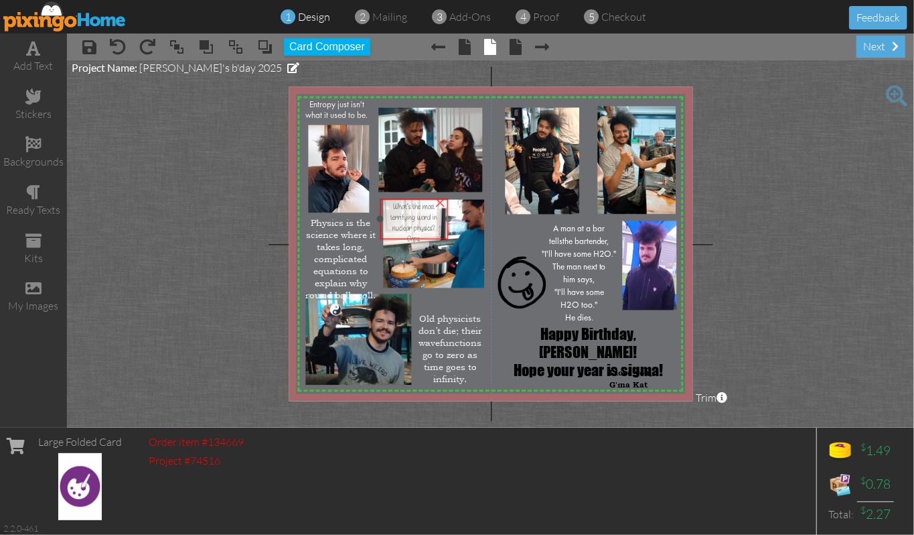
click at [417, 216] on span "What’s the most terrifying word in nuclear physics?" at bounding box center [414, 217] width 47 height 32
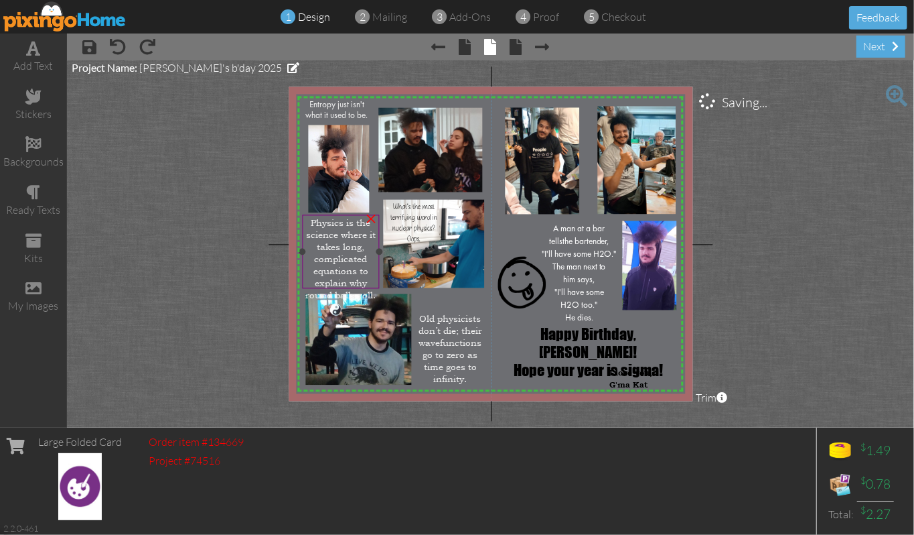
click at [331, 256] on span "Physics is the science where it takes long, complicated equations to explain wh…" at bounding box center [340, 259] width 70 height 84
click at [761, 273] on project-studio-wrapper "X X X X X X X X X X X X X X X X X X X X X X X X X X X X X X X X X X X X X X X X…" at bounding box center [490, 243] width 847 height 367
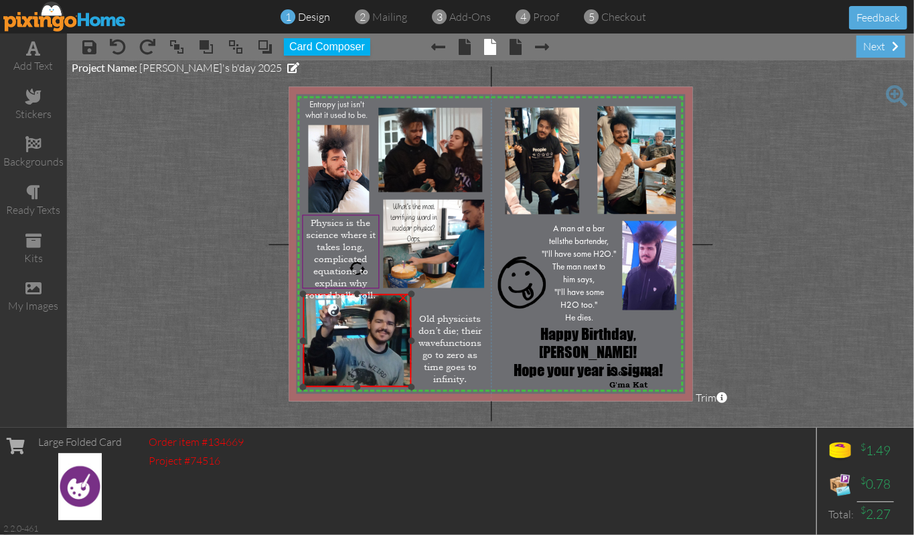
click at [306, 389] on div at bounding box center [303, 387] width 7 height 7
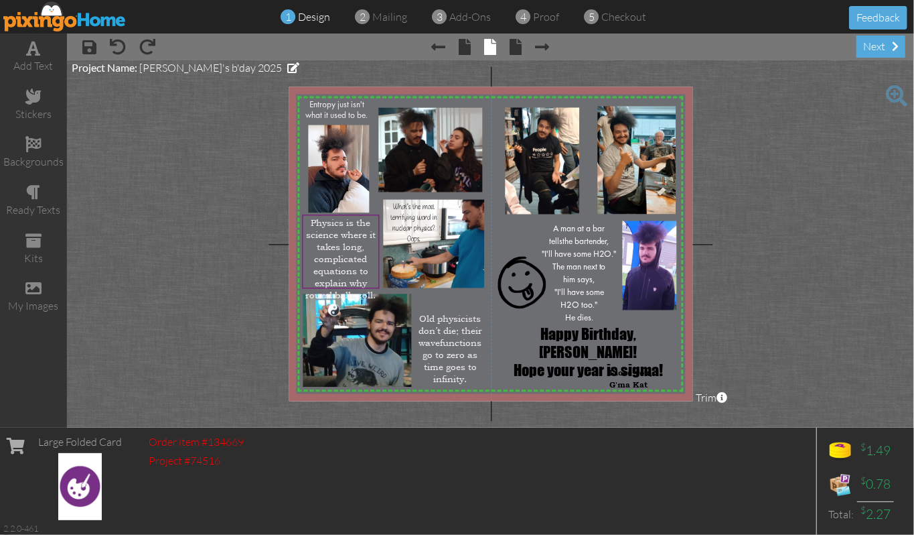
click at [197, 169] on project-studio-wrapper "X X X X X X X X X X X X X X X X X X X X X X X X X X X X X X X X X X X X X X X X…" at bounding box center [490, 243] width 847 height 367
click at [86, 49] on span at bounding box center [89, 47] width 14 height 16
click at [100, 19] on img at bounding box center [64, 16] width 123 height 30
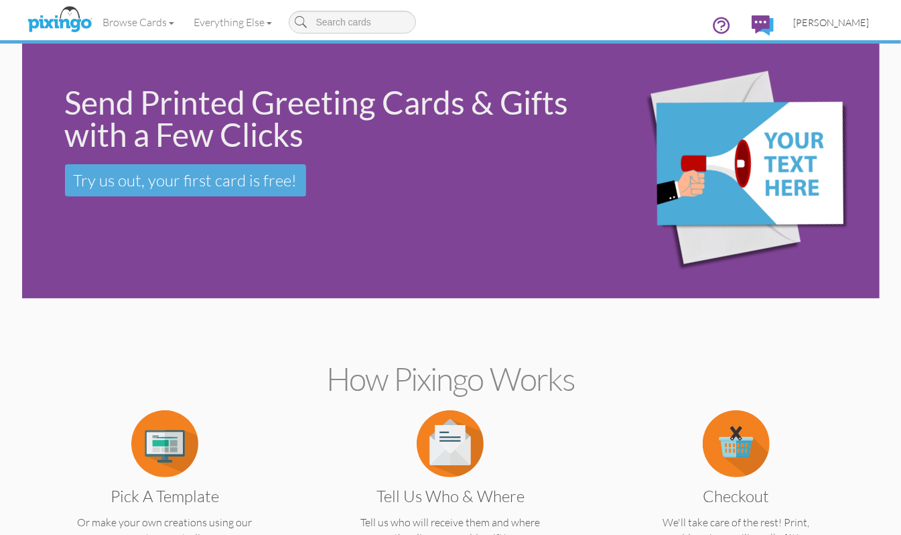
click at [761, 21] on span "[PERSON_NAME]" at bounding box center [832, 22] width 76 height 11
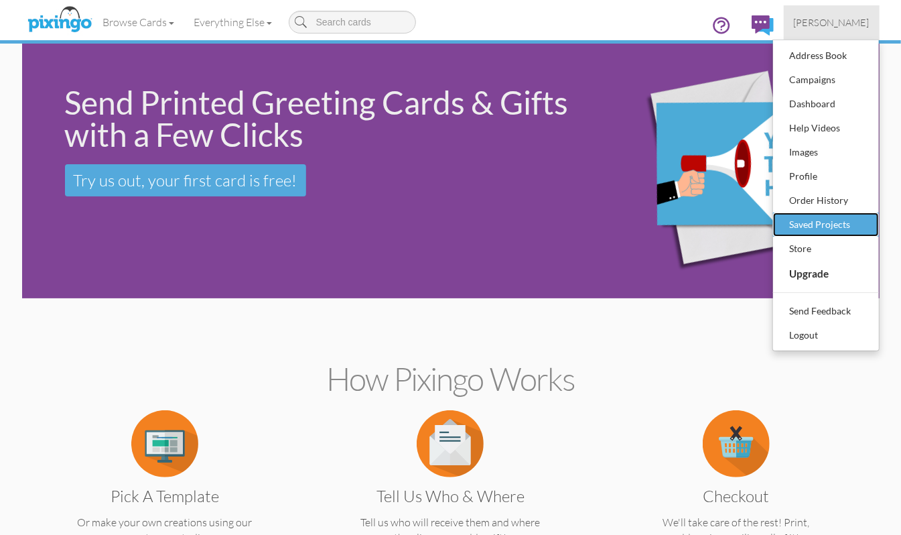
click at [761, 225] on div "Saved Projects" at bounding box center [826, 224] width 79 height 20
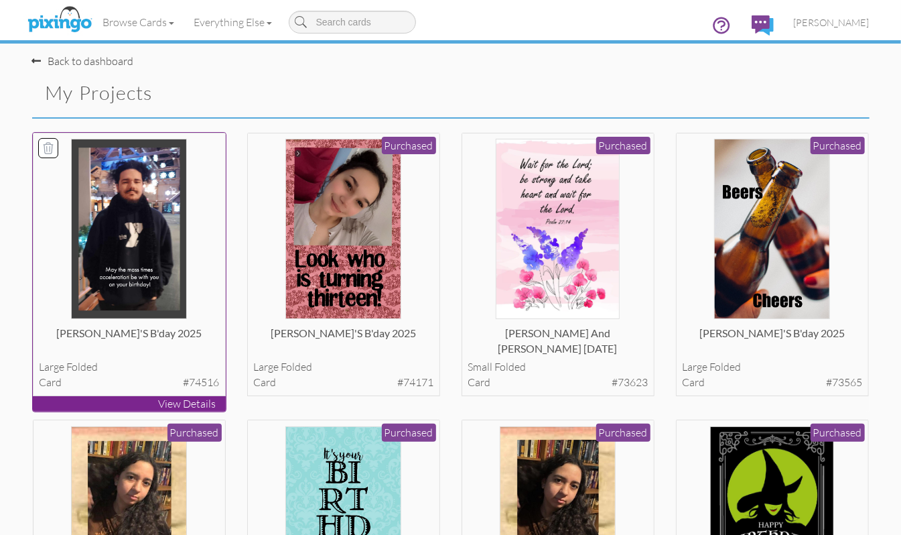
click at [140, 243] on img at bounding box center [129, 229] width 116 height 180
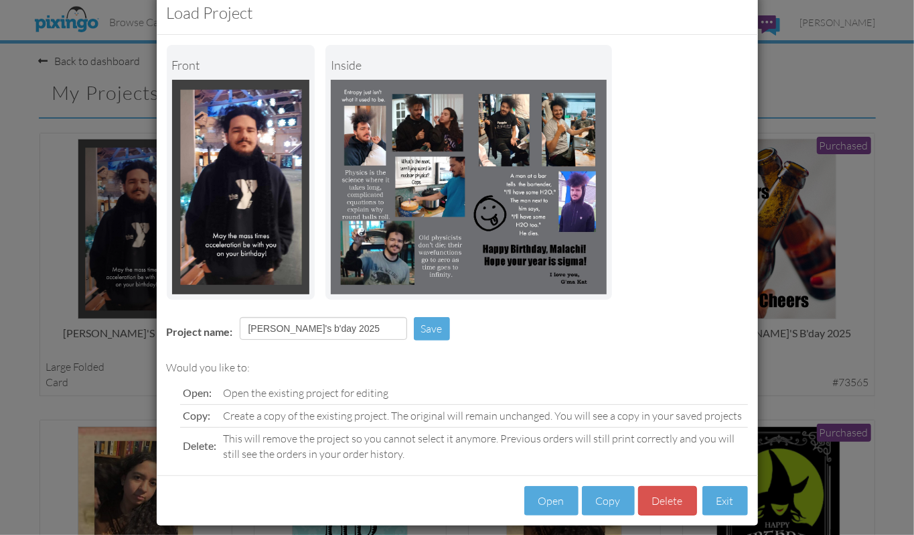
scroll to position [43, 0]
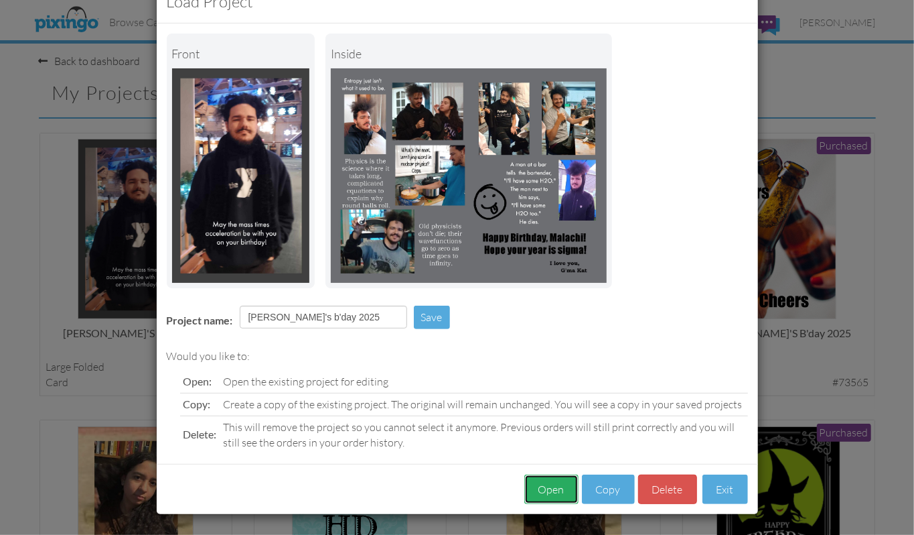
click at [547, 445] on button "Open" at bounding box center [552, 489] width 54 height 30
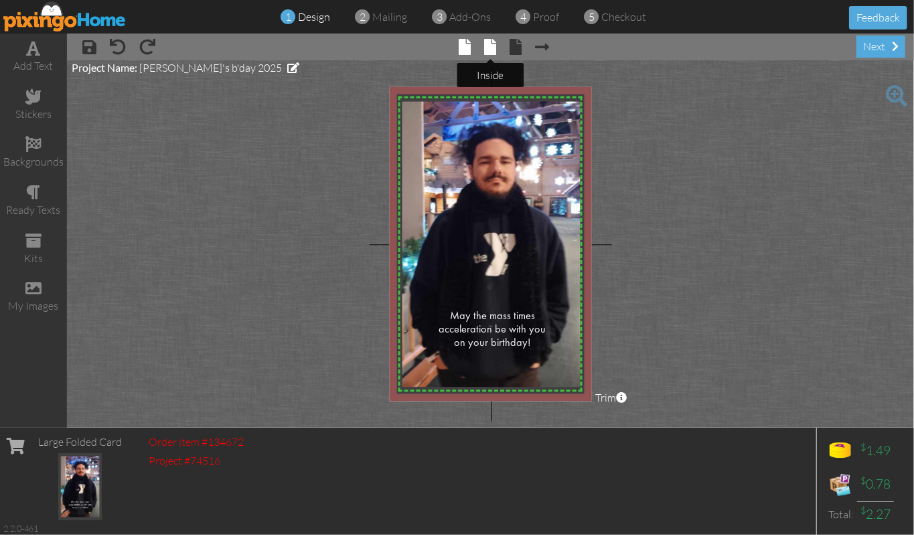
click at [493, 52] on span at bounding box center [490, 47] width 12 height 16
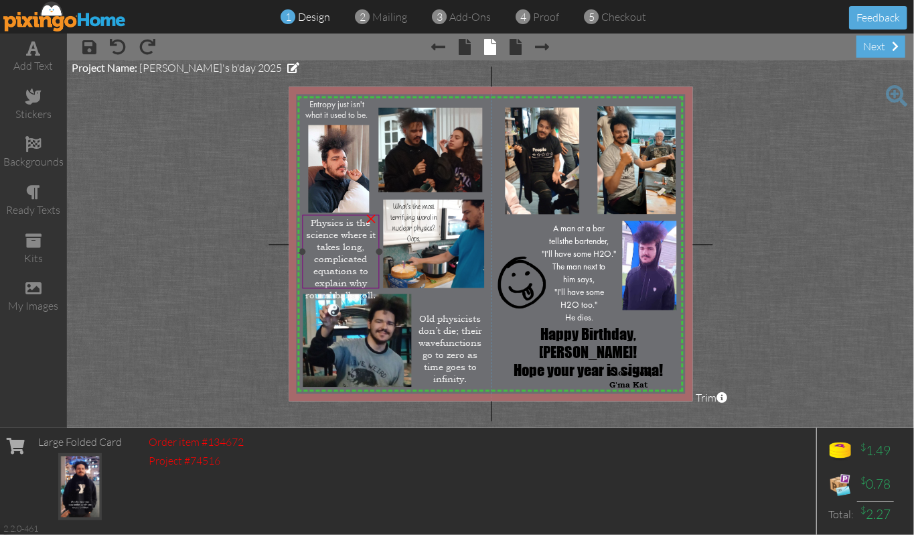
click at [336, 249] on span "Physics is the science where it takes long, complicated equations to explain wh…" at bounding box center [340, 259] width 70 height 84
click at [444, 336] on span "Old physicists don’t die; their wavefunctions go to zero as time goes to infini…" at bounding box center [451, 348] width 64 height 72
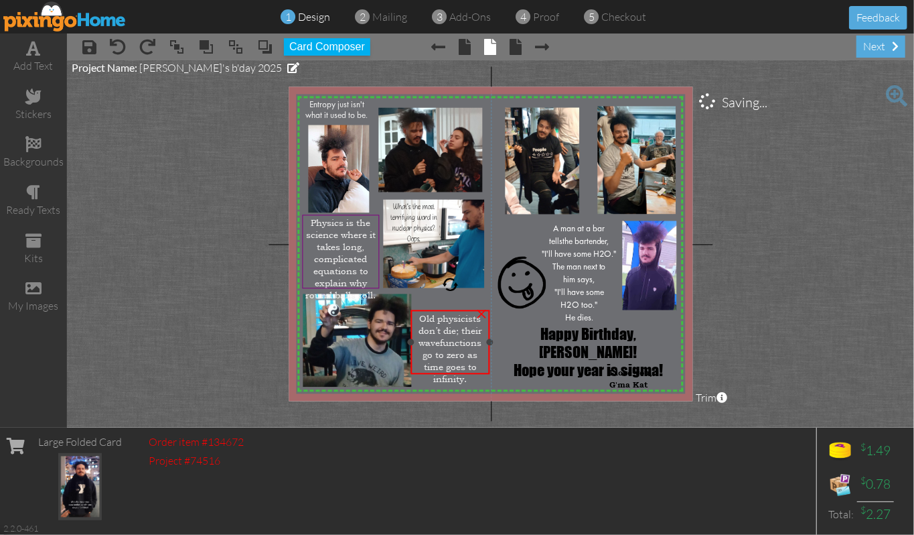
click at [444, 336] on span "Old physicists don’t die; their wavefunctions go to zero as time goes to infini…" at bounding box center [451, 348] width 64 height 72
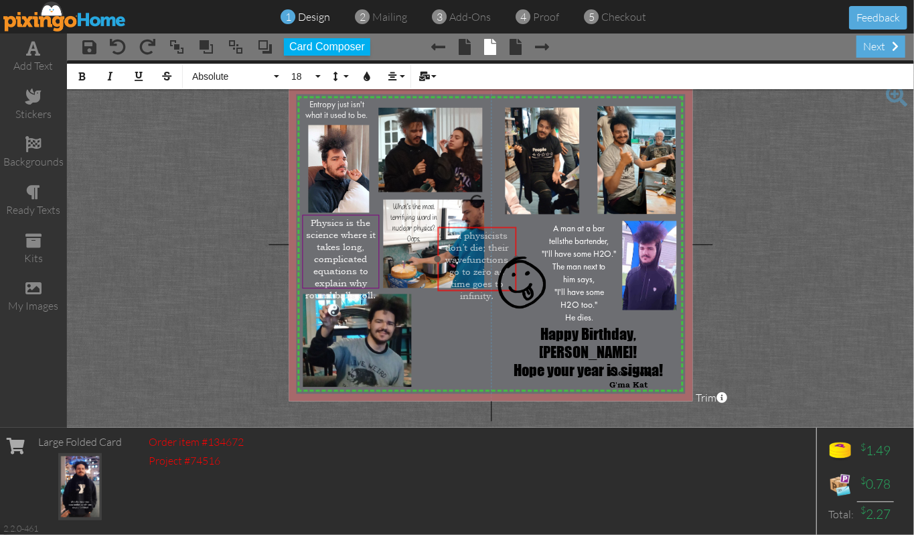
drag, startPoint x: 439, startPoint y: 308, endPoint x: 466, endPoint y: 225, distance: 87.3
click at [466, 225] on div at bounding box center [477, 259] width 86 height 70
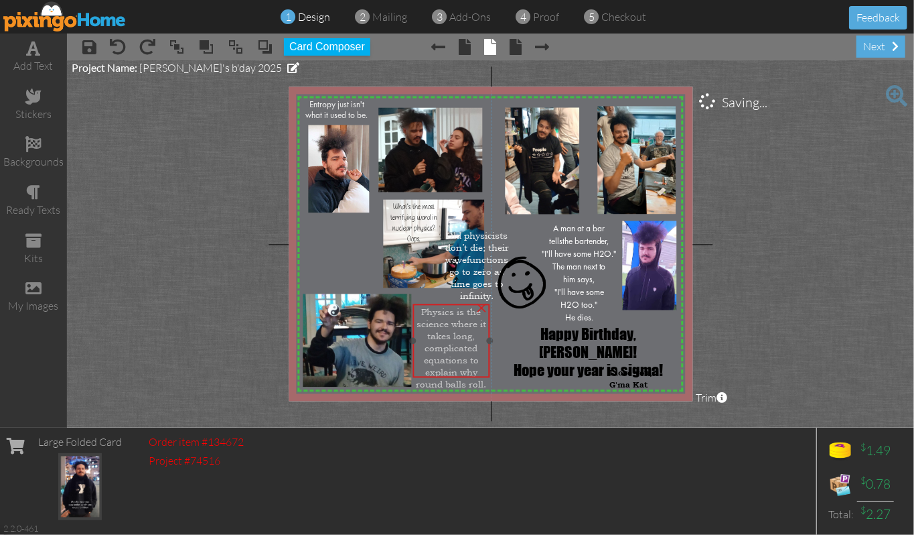
drag, startPoint x: 340, startPoint y: 220, endPoint x: 451, endPoint y: 310, distance: 142.0
click at [451, 310] on span "Physics is the science where it takes long, complicated equations to explain wh…" at bounding box center [451, 348] width 70 height 84
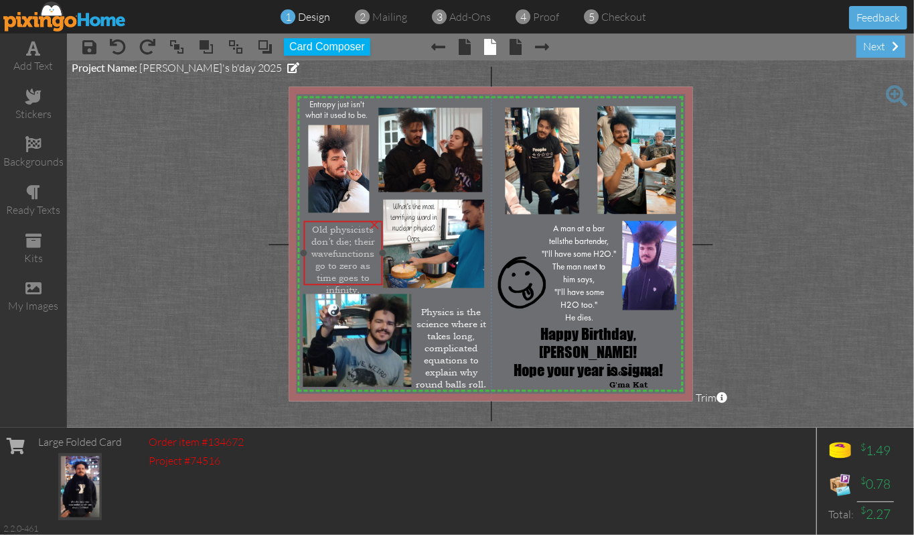
drag, startPoint x: 474, startPoint y: 234, endPoint x: 340, endPoint y: 228, distance: 134.1
click at [340, 228] on span "Old physicists don’t die; their wavefunctions go to zero as time goes to infini…" at bounding box center [344, 259] width 64 height 72
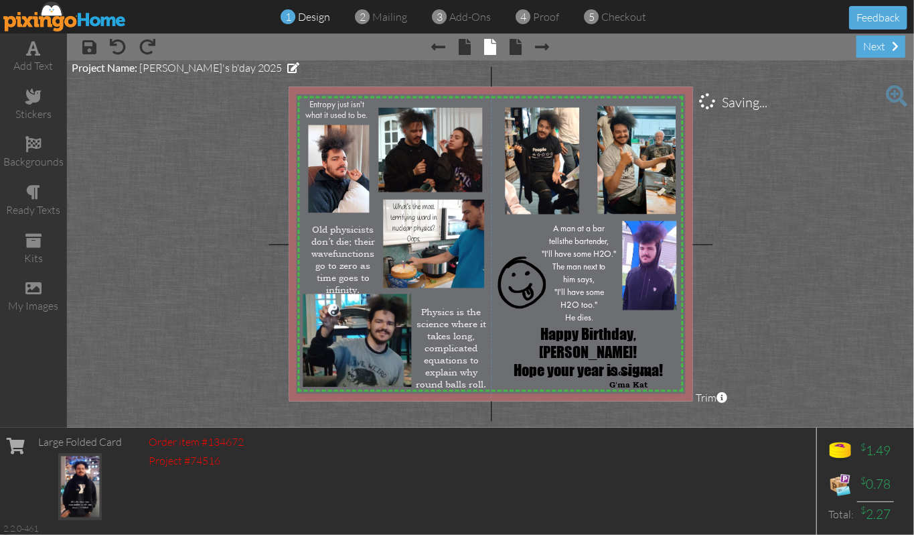
click at [761, 207] on project-studio-wrapper "X X X X X X X X X X X X X X X X X X X X X X X X X X X X X X X X X X X X X X X X…" at bounding box center [490, 243] width 847 height 367
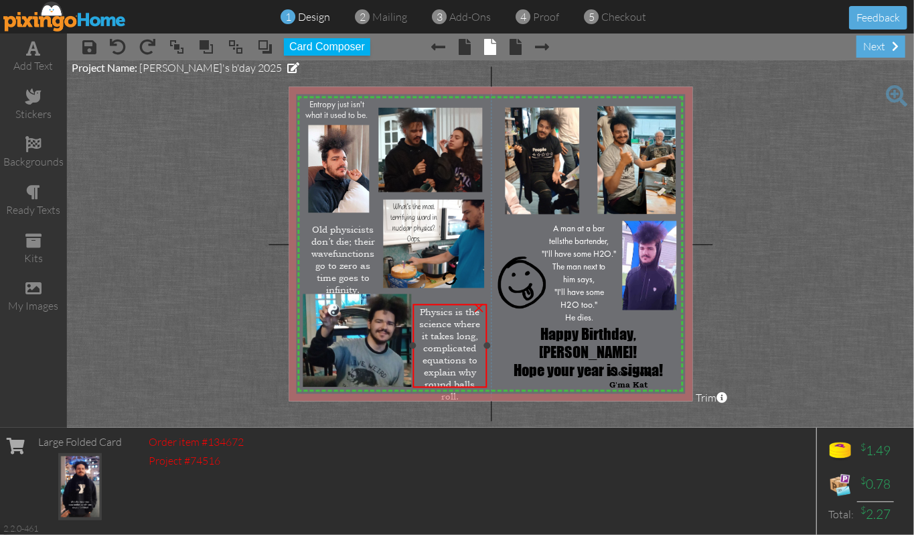
click at [486, 343] on div at bounding box center [487, 345] width 7 height 7
click at [456, 301] on span "Physics is the science where it takes long, complicated equations to explain wh…" at bounding box center [451, 349] width 61 height 96
click at [461, 360] on span "Physics is the science where it takes long, complicated equations to explain wh…" at bounding box center [451, 349] width 61 height 96
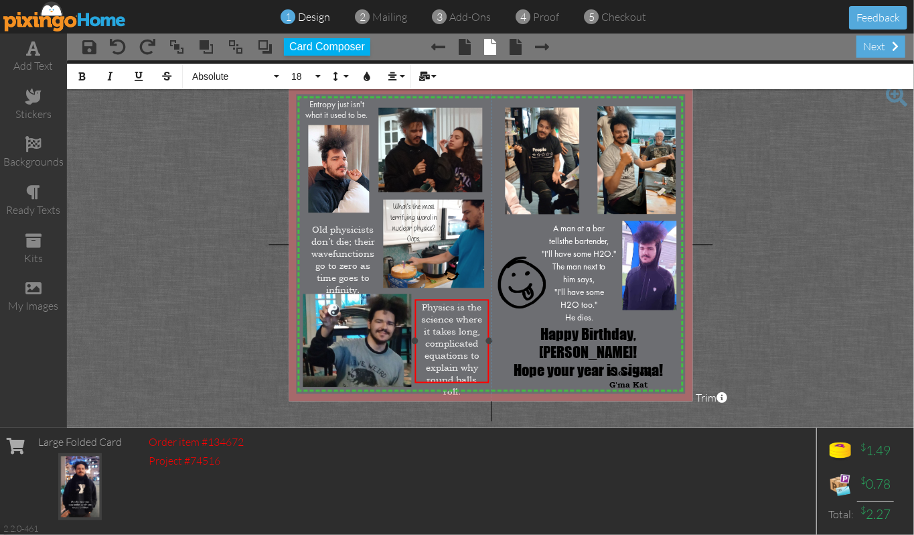
click at [469, 344] on span "Physics is the science where it takes long, complicated equations to explain wh…" at bounding box center [451, 349] width 61 height 96
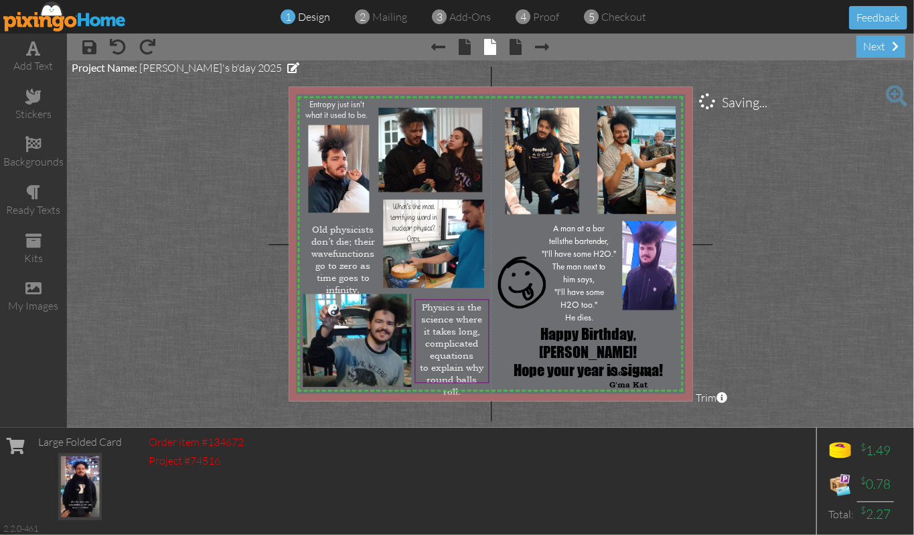
click at [761, 257] on project-studio-wrapper "X X X X X X X X X X X X X X X X X X X X X X X X X X X X X X X X X X X X X X X X…" at bounding box center [490, 243] width 847 height 367
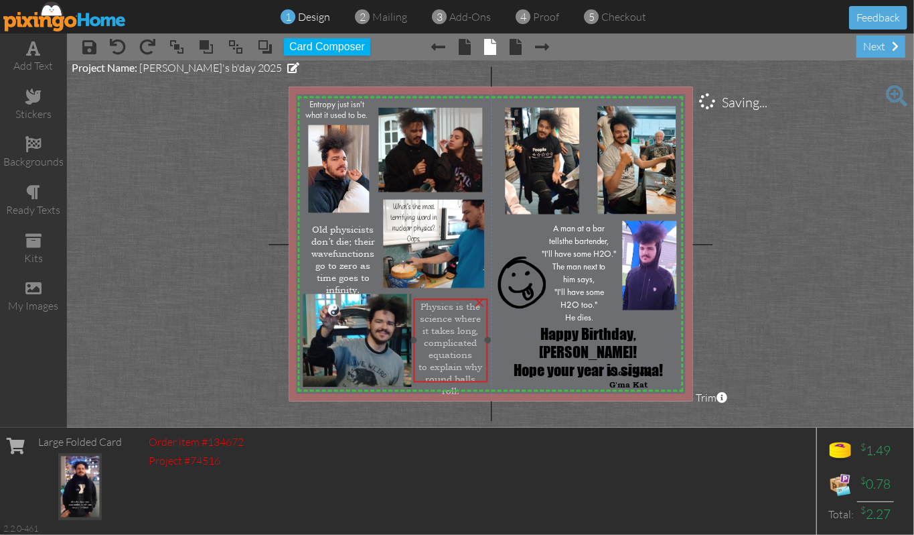
click at [442, 319] on span "Physics is the science where it takes long, complicated equations" at bounding box center [450, 331] width 61 height 60
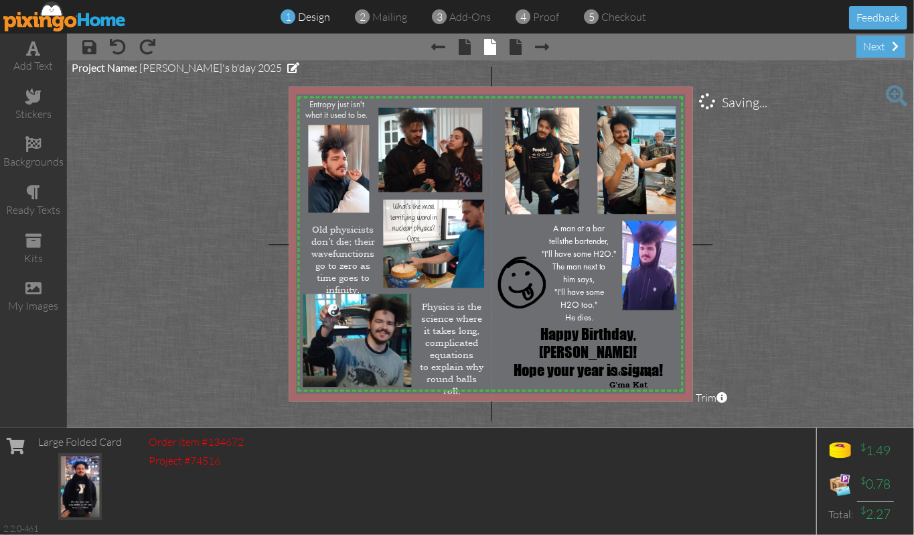
click at [761, 267] on project-studio-wrapper "X X X X X X X X X X X X X X X X X X X X X X X X X X X X X X X X X X X X X X X X…" at bounding box center [490, 243] width 847 height 367
click at [409, 340] on div at bounding box center [411, 340] width 7 height 7
click at [761, 280] on project-studio-wrapper "X X X X X X X X X X X X X X X X X X X X X X X X X X X X X X X X X X X X X X X X…" at bounding box center [490, 243] width 847 height 367
click at [552, 20] on span "proof" at bounding box center [547, 16] width 26 height 13
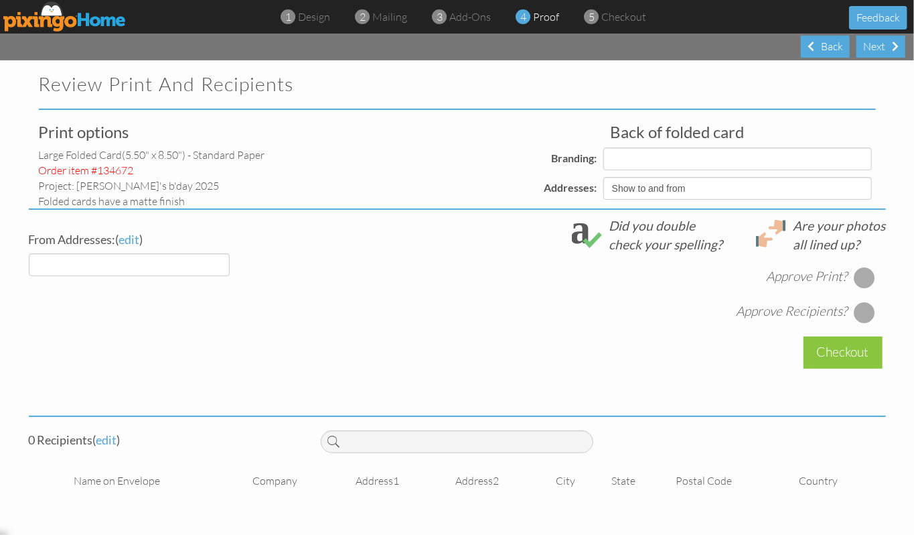
select select "object:6531"
select select "object:6528"
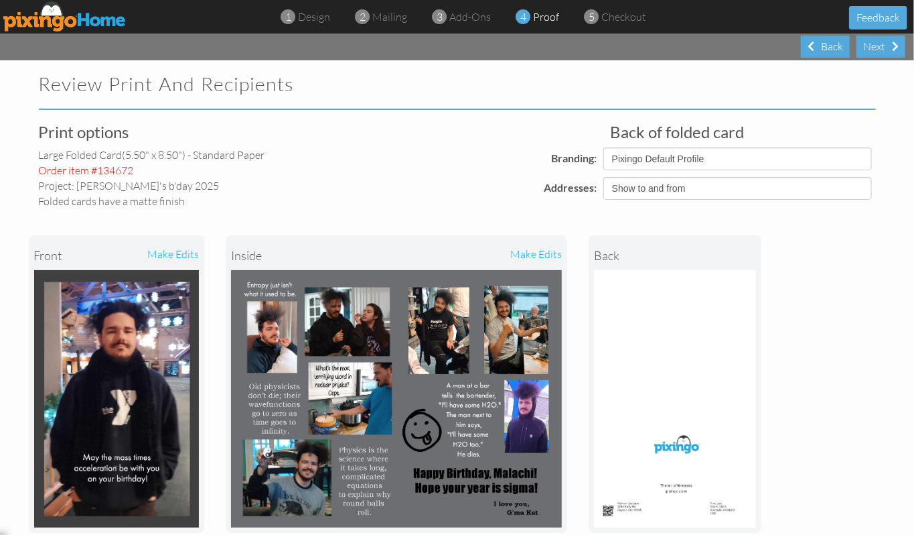
scroll to position [89, 0]
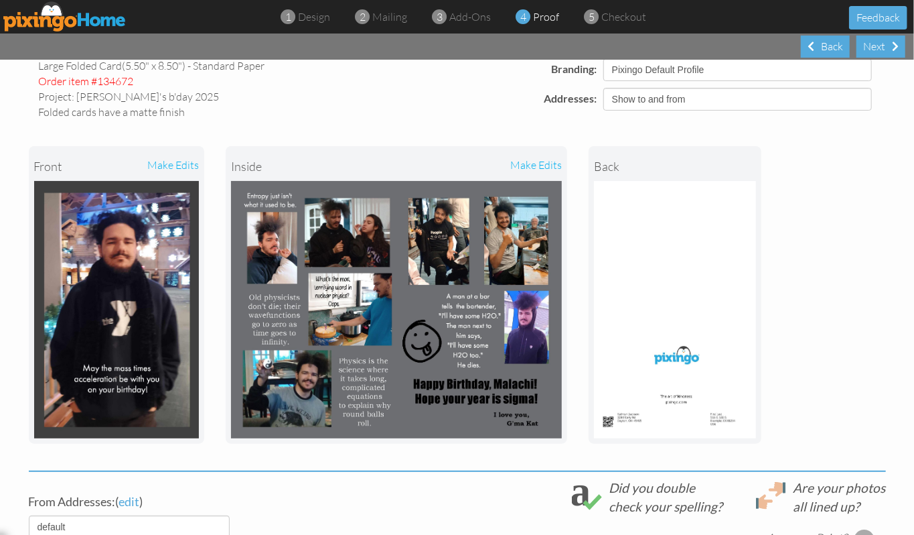
click at [526, 164] on div "make edits" at bounding box center [479, 165] width 165 height 29
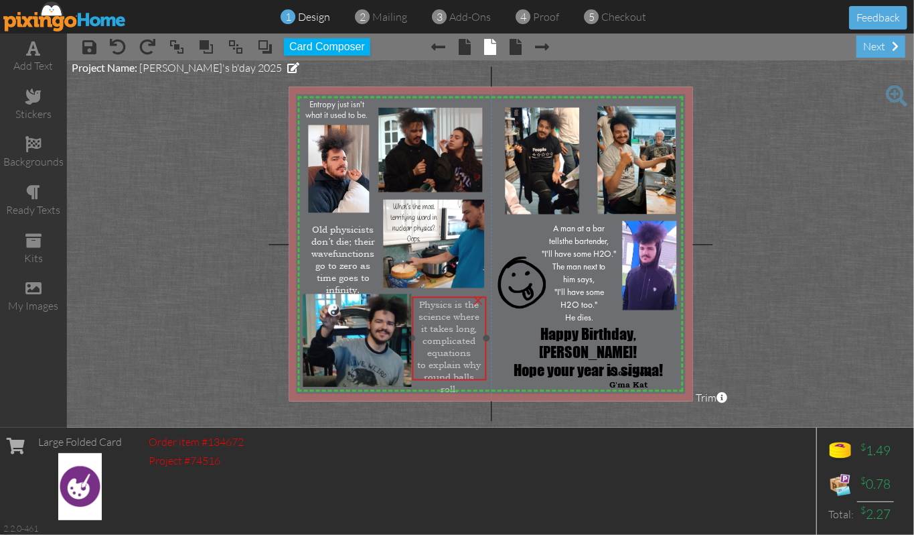
click at [466, 325] on span "Physics is the science where it takes long, complicated equations" at bounding box center [449, 329] width 61 height 60
click at [332, 261] on span "Old physicists don’t die; their wavefunctions go to zero as time goes to infini…" at bounding box center [344, 258] width 64 height 72
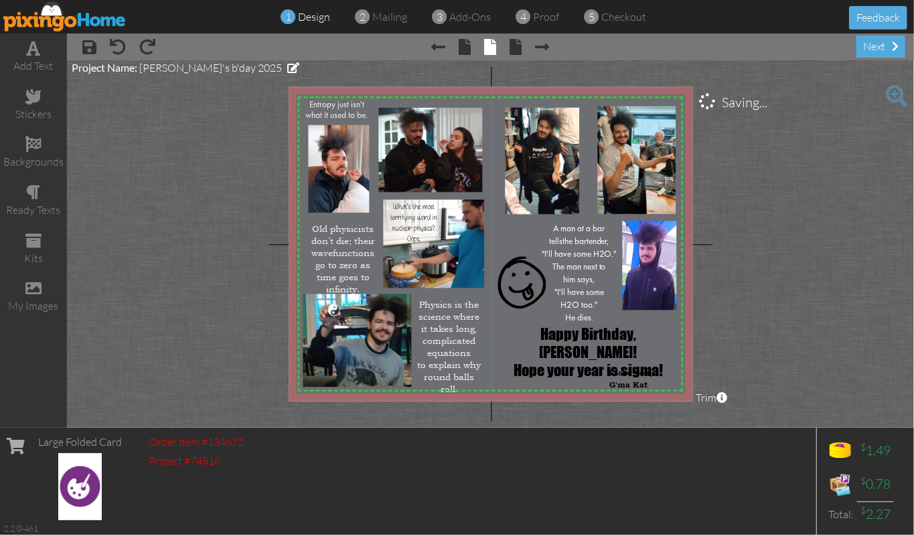
click at [172, 173] on project-studio-wrapper "X X X X X X X X X X X X X X X X X X X X X X X X X X X X X X X X X X X X X X X X…" at bounding box center [490, 243] width 847 height 367
click at [87, 44] on span at bounding box center [89, 47] width 14 height 16
click at [761, 48] on div "next" at bounding box center [881, 47] width 49 height 22
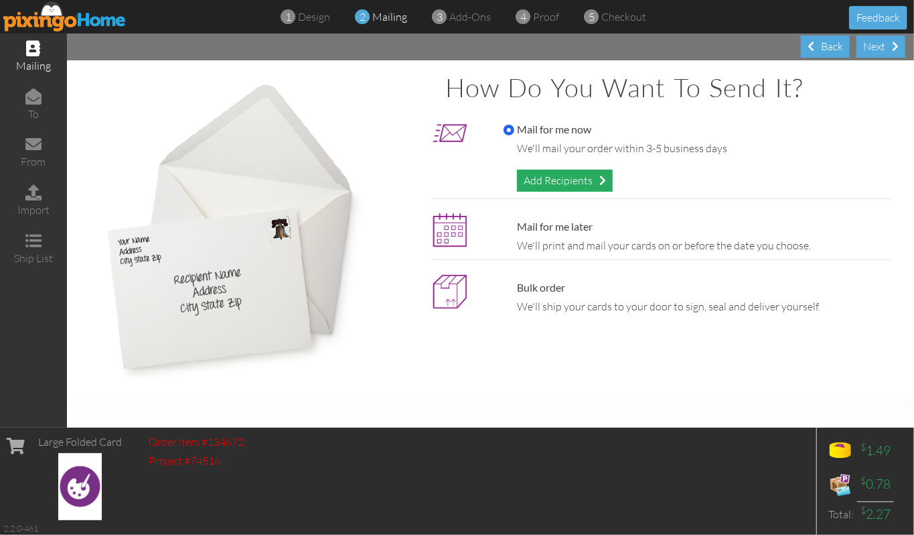
click at [545, 178] on div "Add Recipients" at bounding box center [565, 180] width 96 height 22
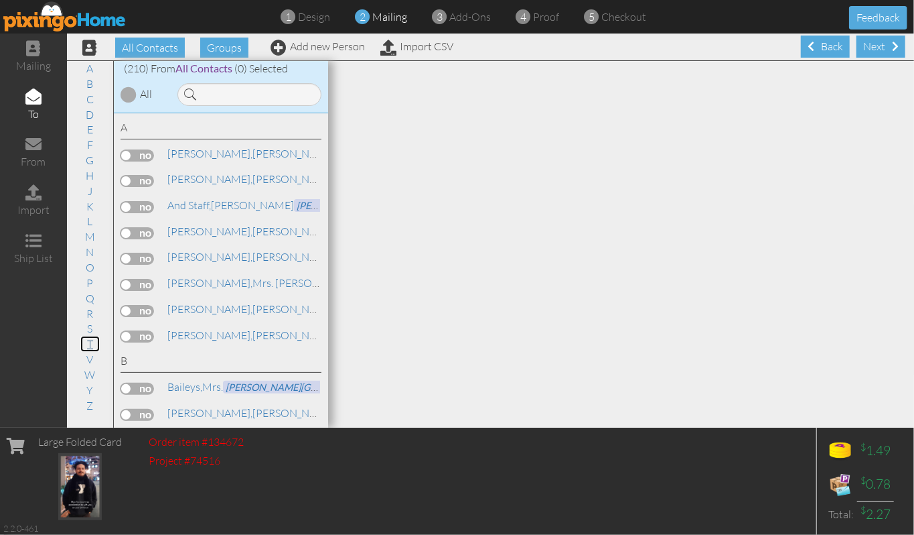
click at [90, 346] on link "T" at bounding box center [89, 344] width 19 height 16
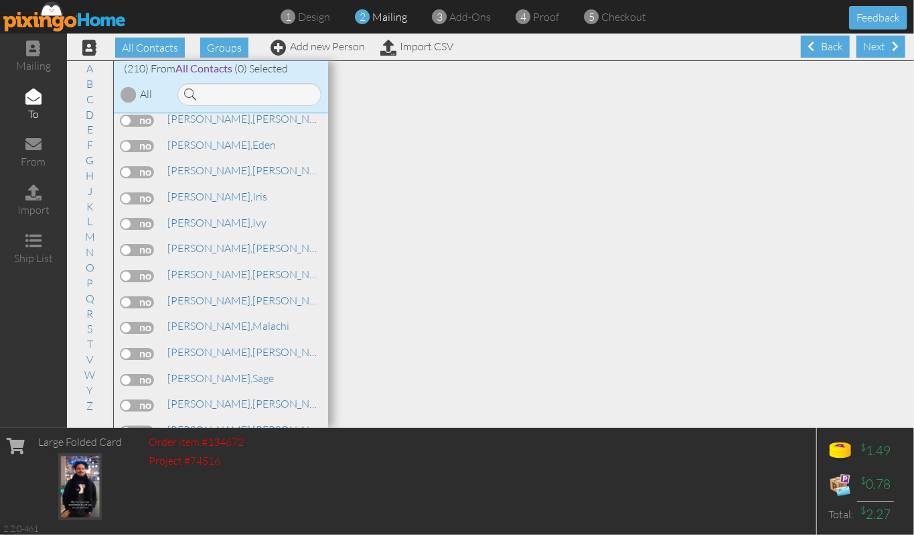
scroll to position [5067, 0]
click at [209, 315] on link "[PERSON_NAME]" at bounding box center [228, 323] width 125 height 16
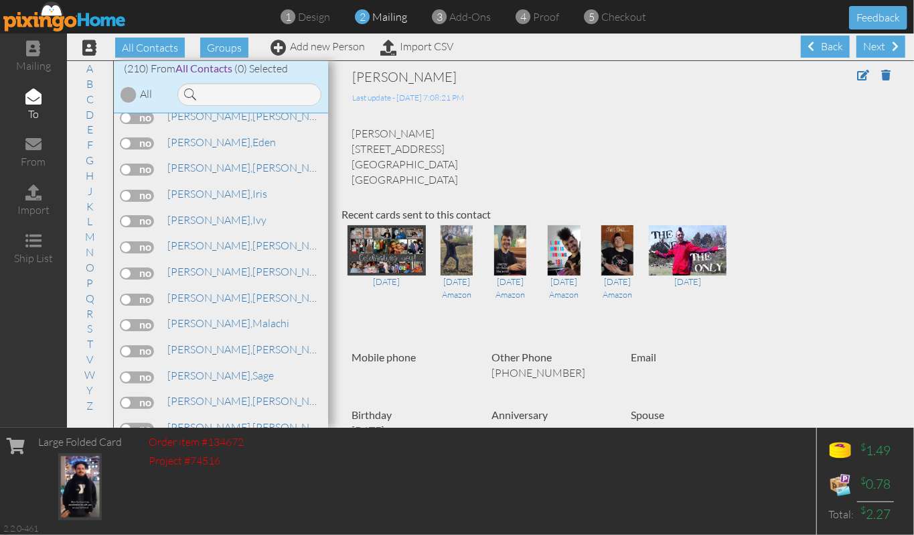
click at [145, 319] on label at bounding box center [137, 325] width 33 height 12
click at [0, 0] on input "checkbox" at bounding box center [0, 0] width 0 height 0
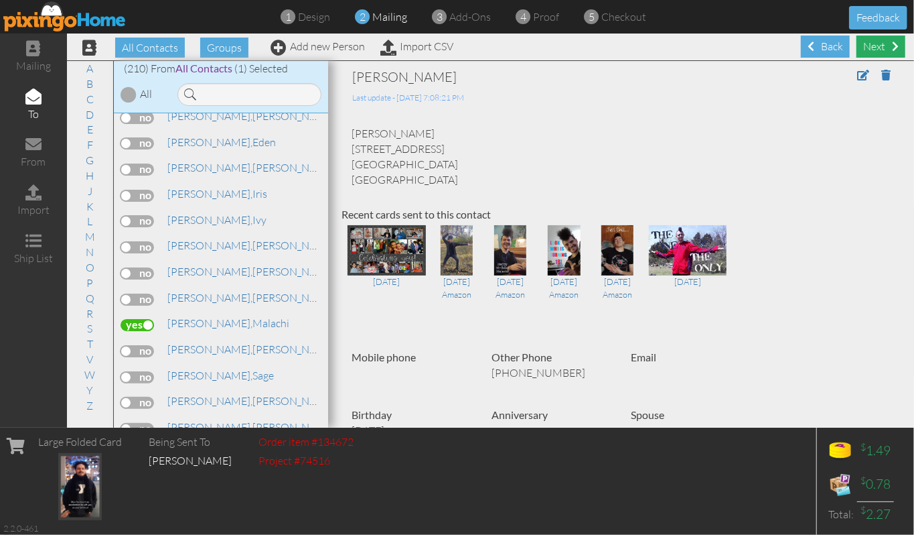
click at [761, 51] on div "Next" at bounding box center [881, 47] width 49 height 22
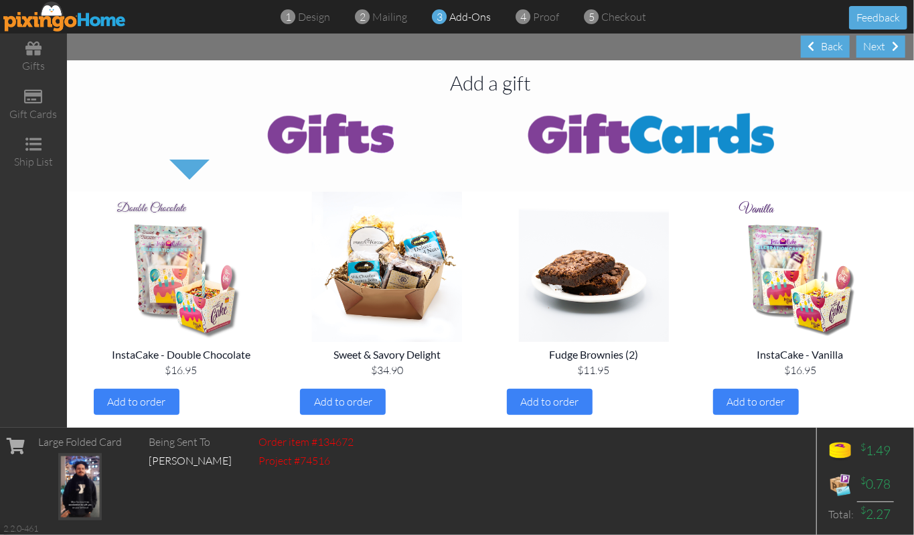
click at [651, 138] on img at bounding box center [652, 133] width 322 height 54
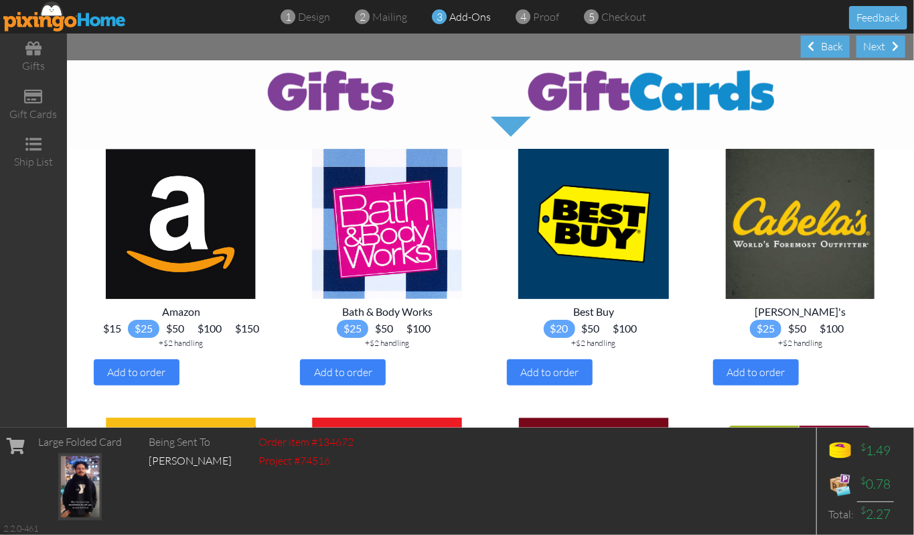
scroll to position [89, 0]
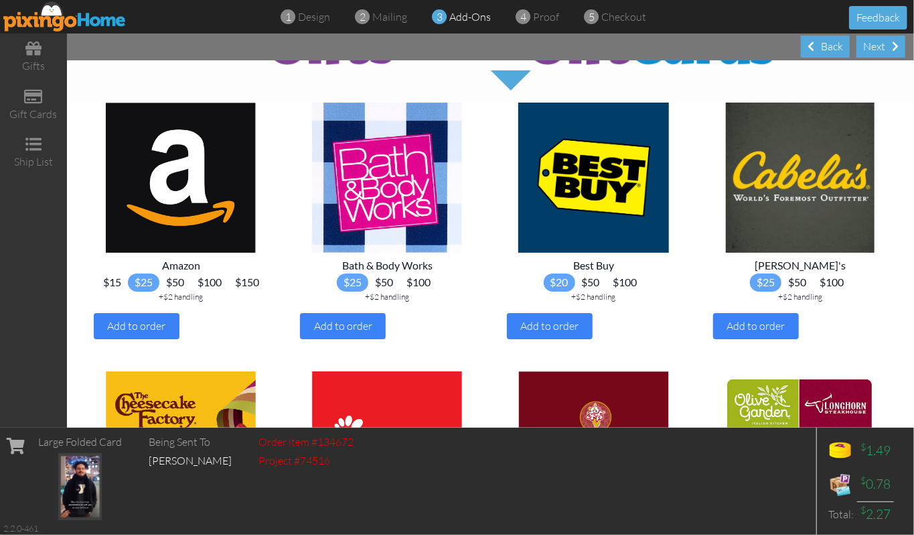
click at [128, 283] on span "$15" at bounding box center [111, 282] width 31 height 18
click at [151, 332] on span "Add to order" at bounding box center [137, 325] width 58 height 13
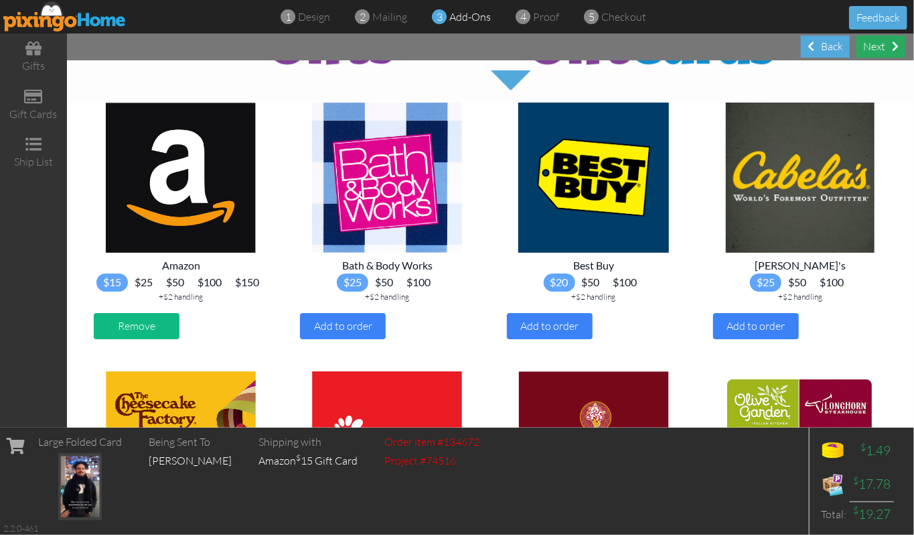
click at [761, 48] on div "Next" at bounding box center [881, 47] width 49 height 22
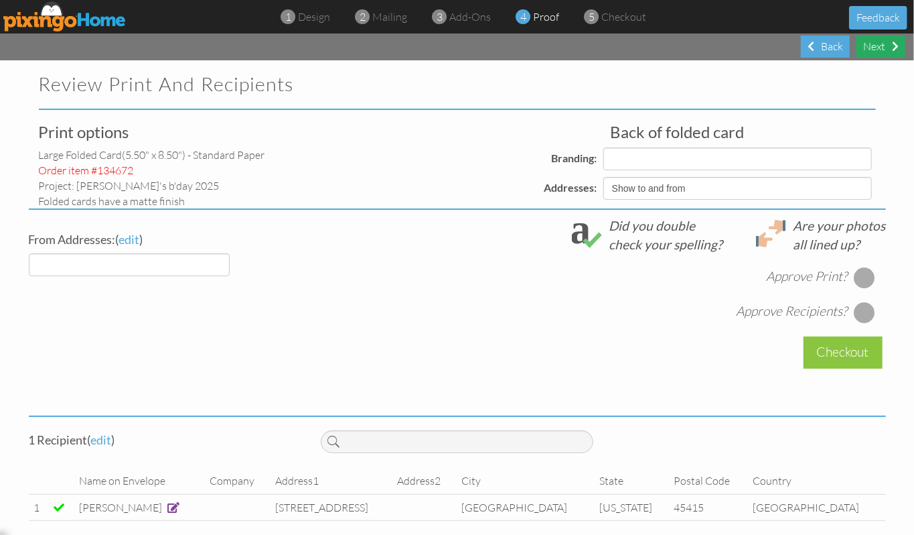
select select "object:7720"
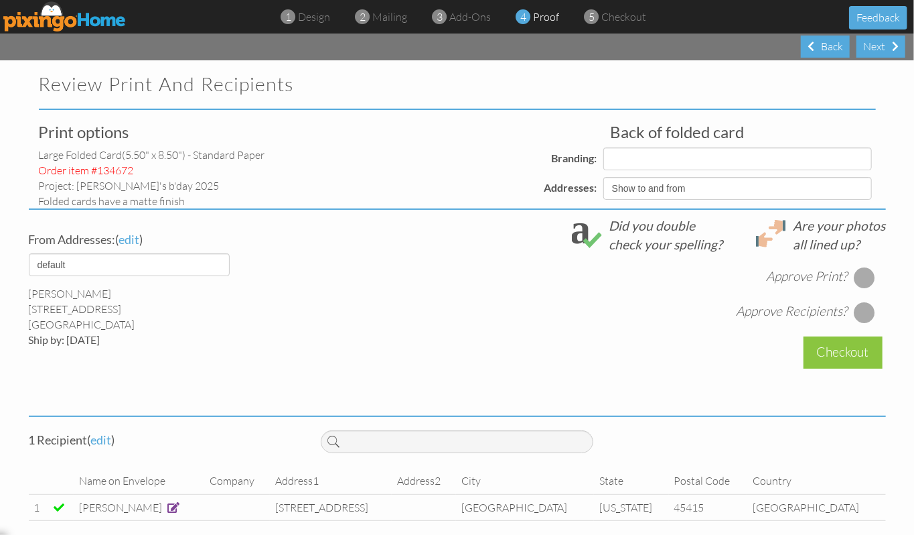
select select "object:7731"
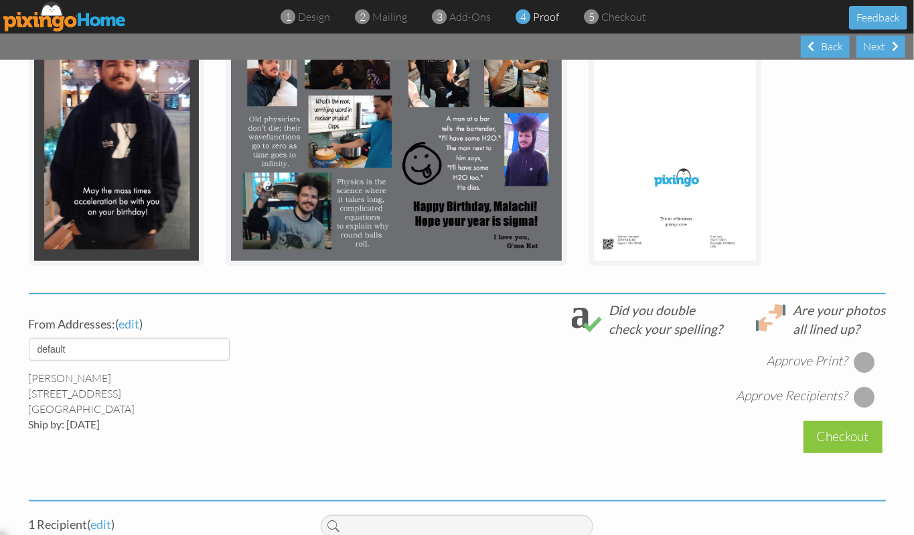
scroll to position [268, 0]
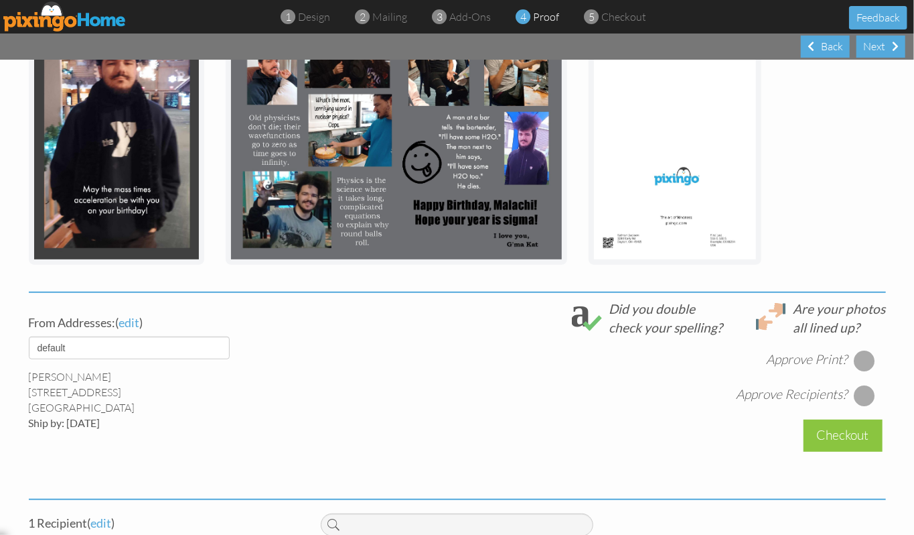
click at [761, 362] on div at bounding box center [864, 360] width 21 height 21
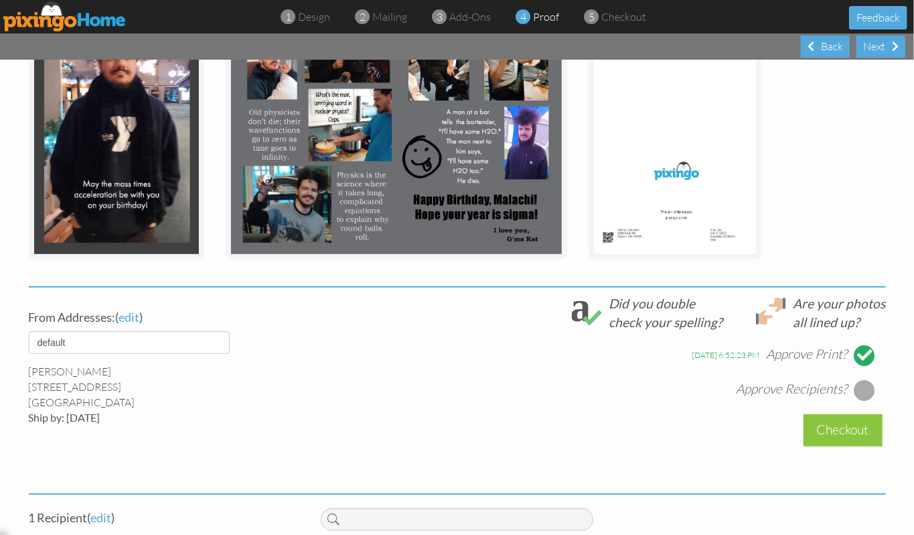
scroll to position [362, 0]
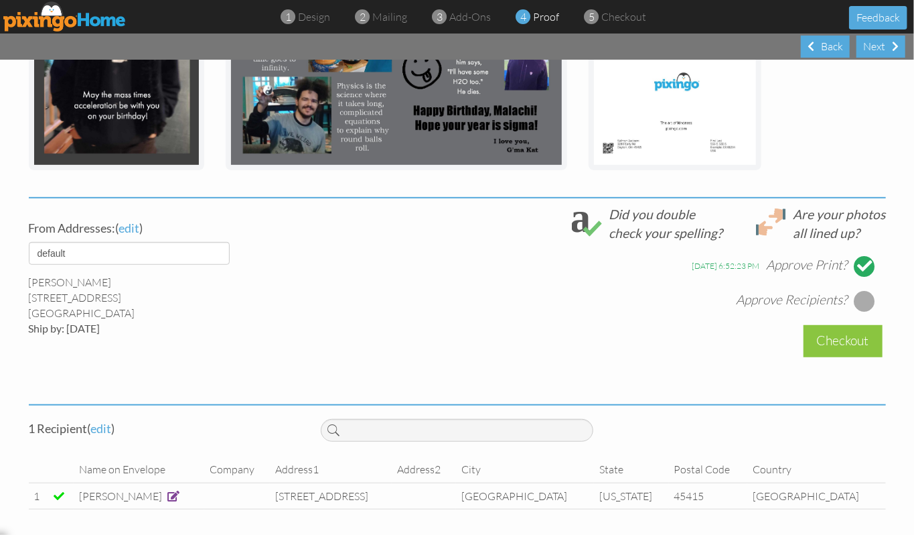
click at [761, 300] on div at bounding box center [864, 300] width 21 height 21
click at [761, 344] on div "Checkout" at bounding box center [843, 340] width 79 height 31
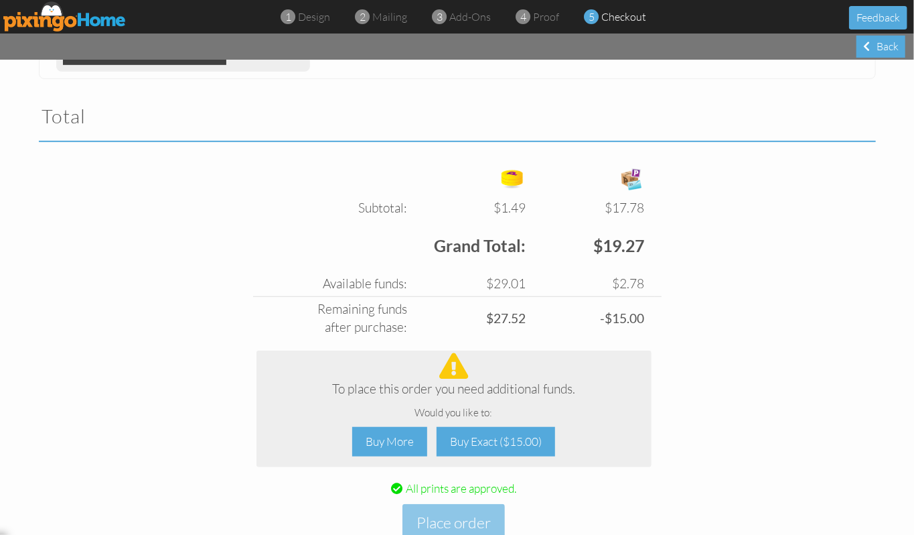
scroll to position [466, 0]
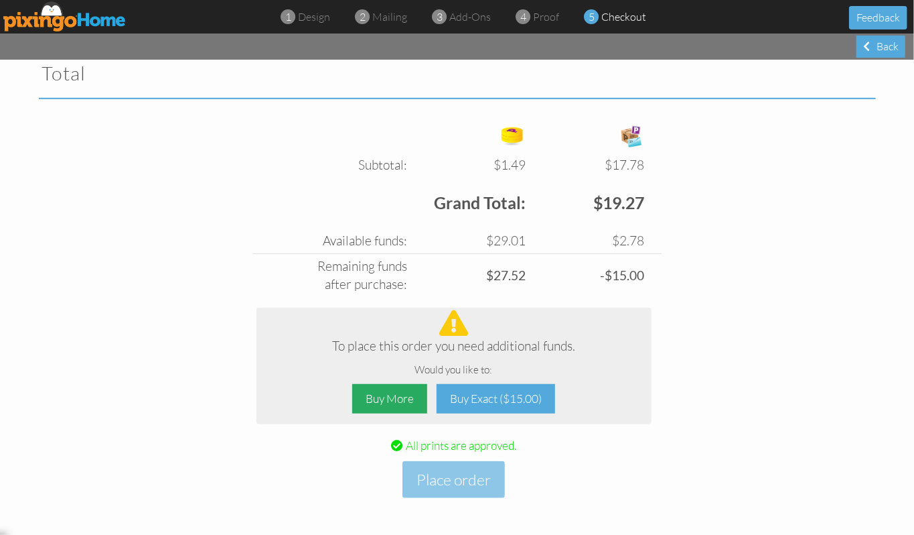
click at [364, 397] on div "Buy More" at bounding box center [389, 399] width 75 height 30
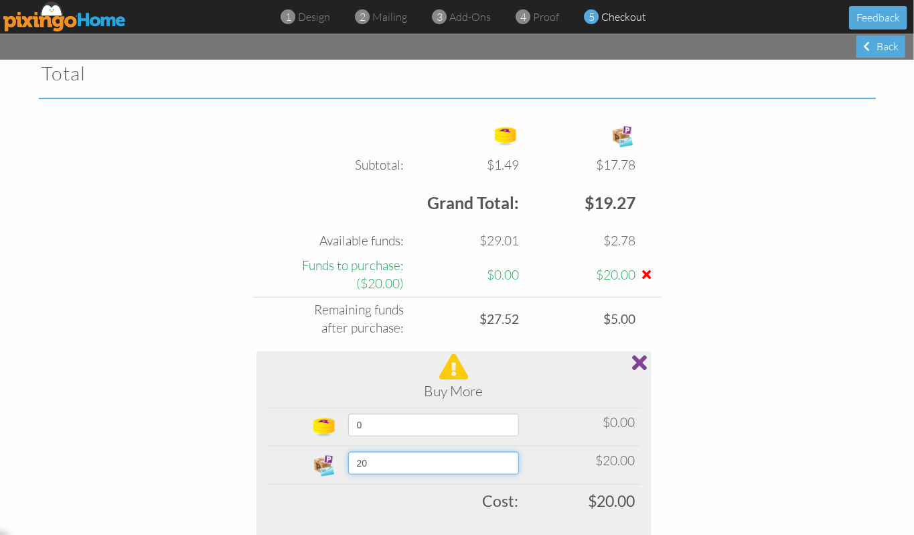
click at [510, 445] on select "20 25 30 35 40 45 50 60 70 80 90 100 200 300 400 500 1000 1500 2000 2500 5000" at bounding box center [433, 463] width 171 height 23
select select "number:30"
click at [348, 445] on select "20 25 30 35 40 45 50 60 70 80 90 100 200 300 400 500 1000 1500 2000 2500 5000" at bounding box center [433, 463] width 171 height 23
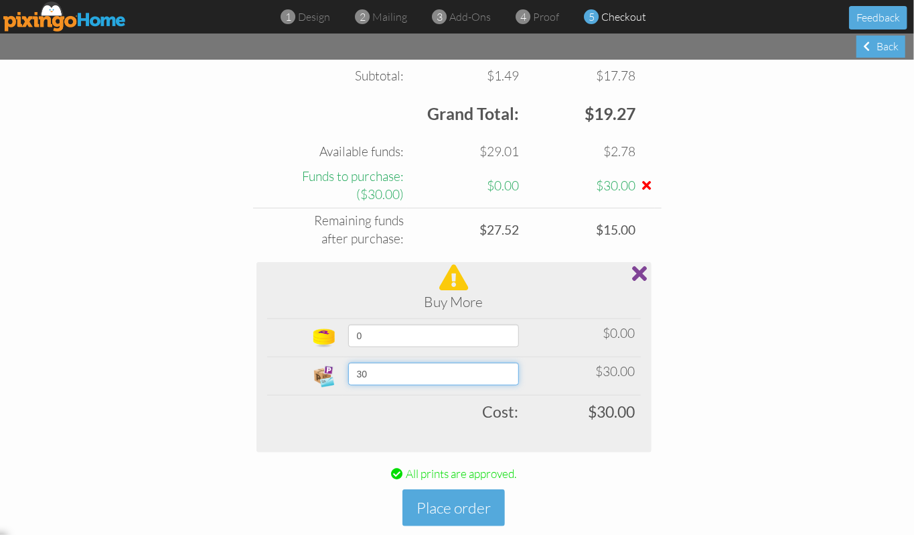
scroll to position [584, 0]
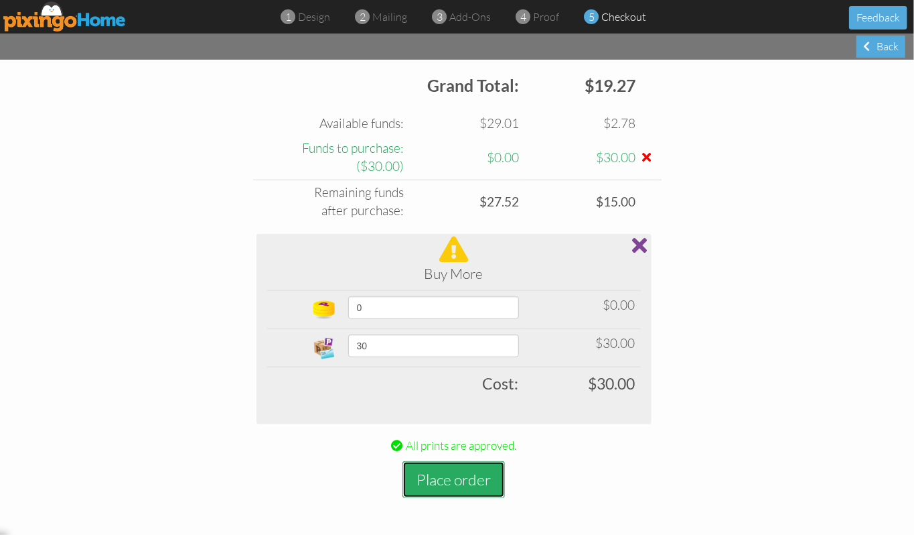
click at [462, 445] on button "Place order" at bounding box center [454, 479] width 103 height 37
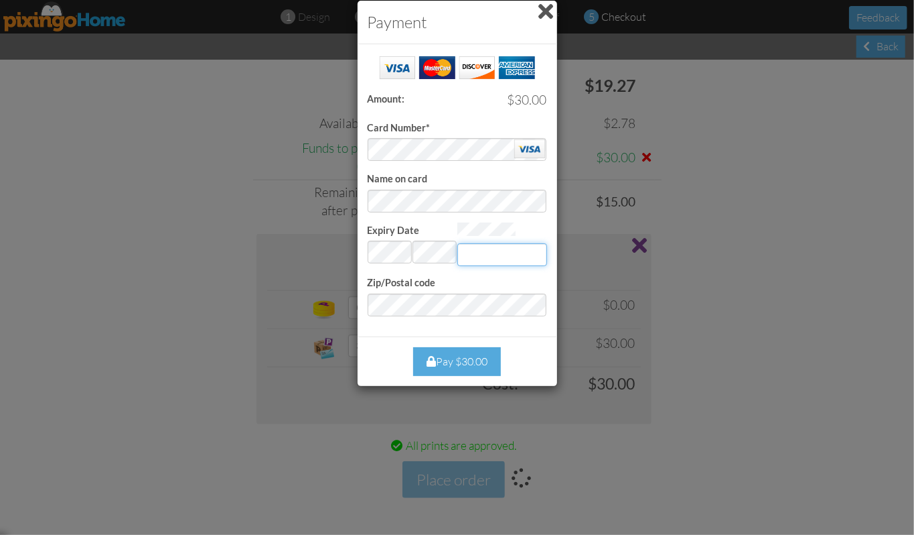
click at [467, 251] on input "Expiry Date" at bounding box center [503, 254] width 90 height 23
type input "947"
click at [478, 357] on div "Pay $30.00" at bounding box center [457, 361] width 88 height 29
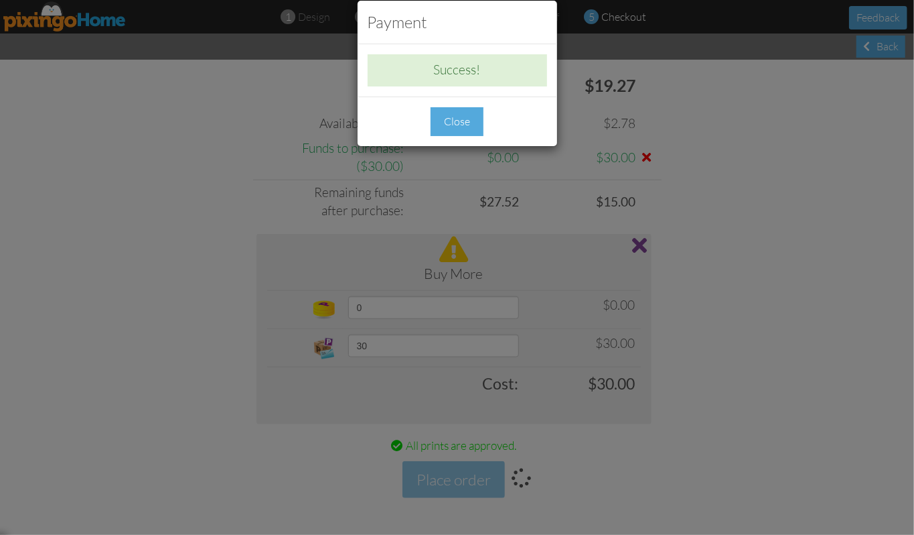
click at [466, 121] on div "Close" at bounding box center [457, 121] width 53 height 29
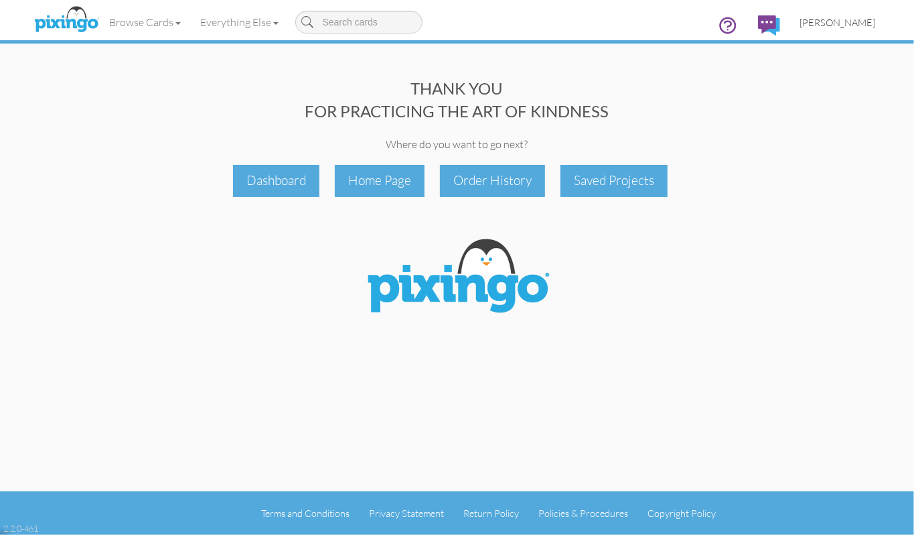
click at [761, 24] on span "[PERSON_NAME]" at bounding box center [839, 22] width 76 height 11
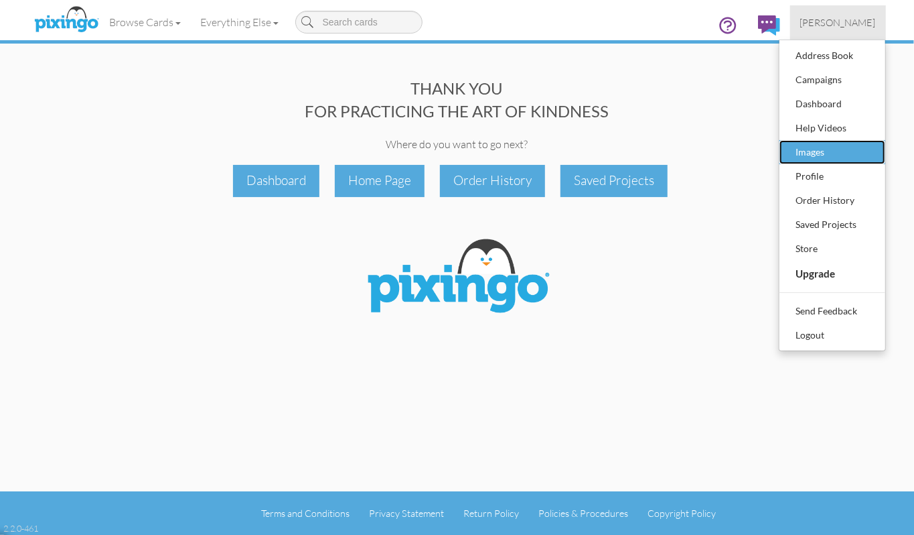
click at [761, 149] on div "Images" at bounding box center [832, 152] width 79 height 20
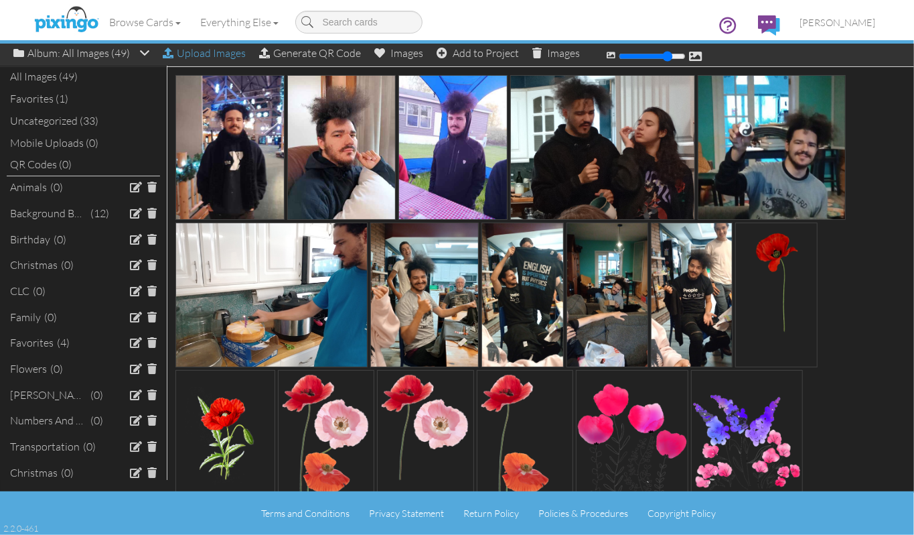
click at [225, 55] on div "Upload Images" at bounding box center [204, 53] width 83 height 19
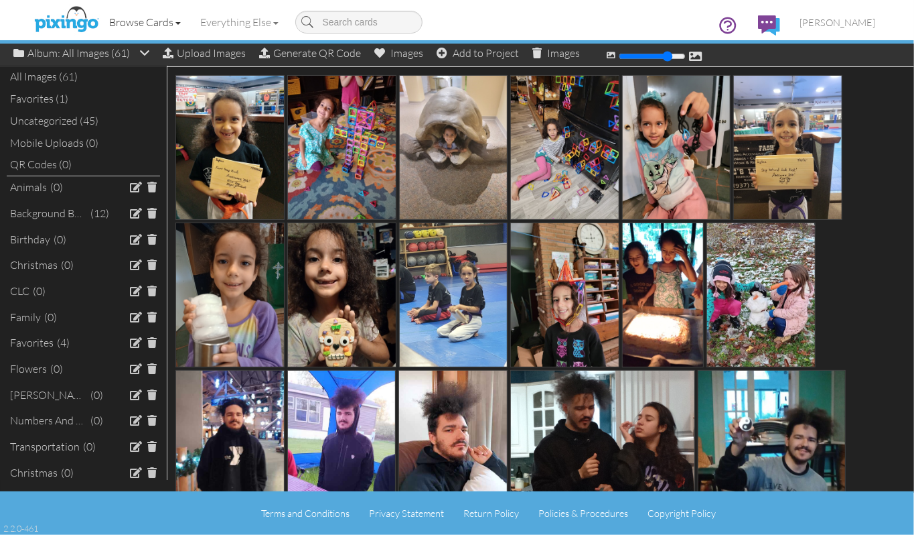
click at [121, 24] on link "Browse Cards" at bounding box center [145, 21] width 91 height 33
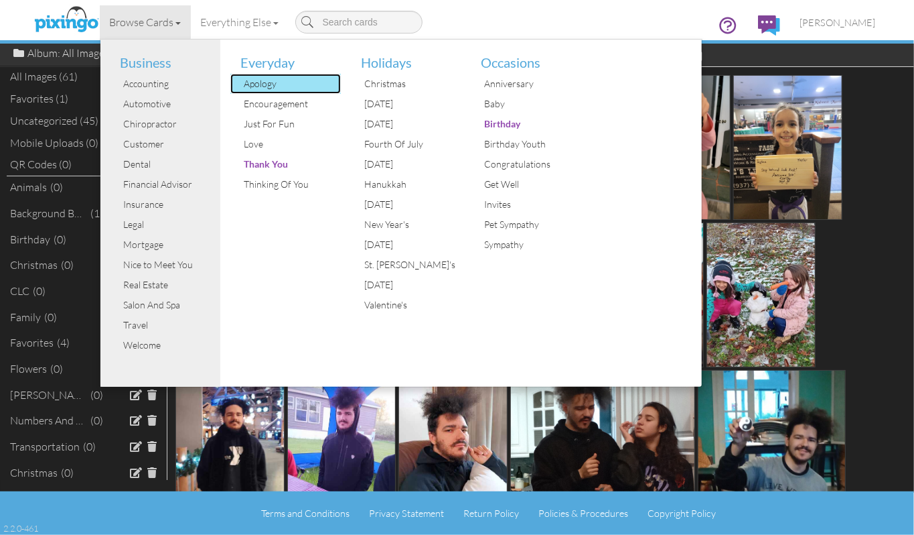
click at [271, 91] on div "Apology" at bounding box center [291, 84] width 100 height 20
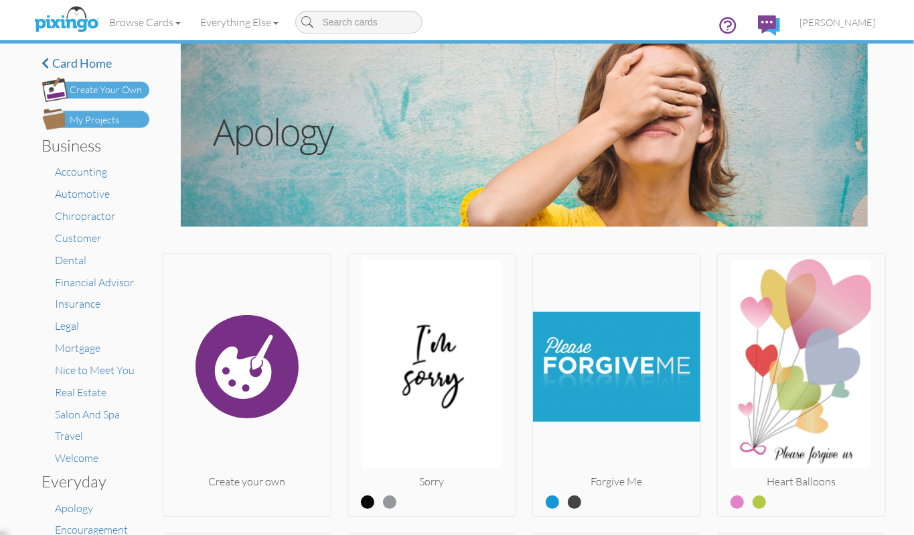
click at [127, 90] on div "Create Your Own" at bounding box center [106, 90] width 72 height 14
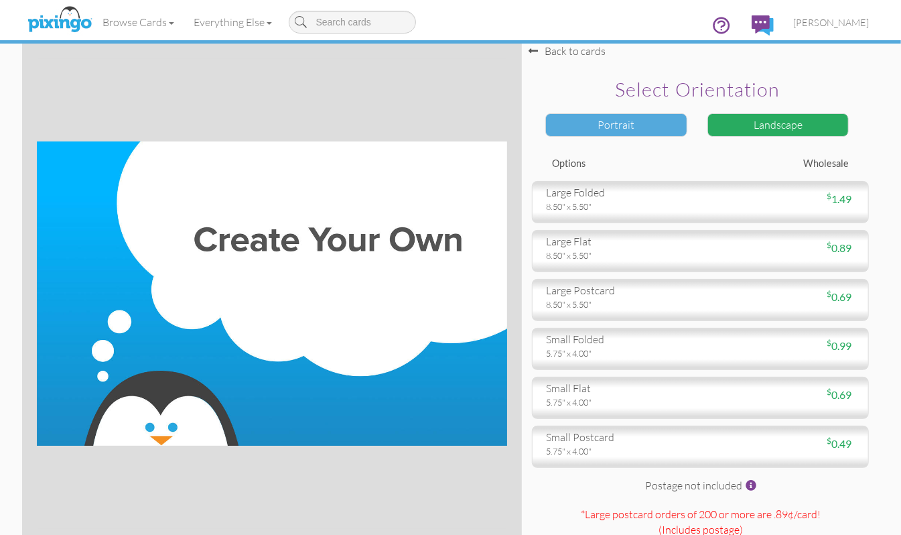
click at [620, 127] on div "Portrait" at bounding box center [616, 124] width 142 height 23
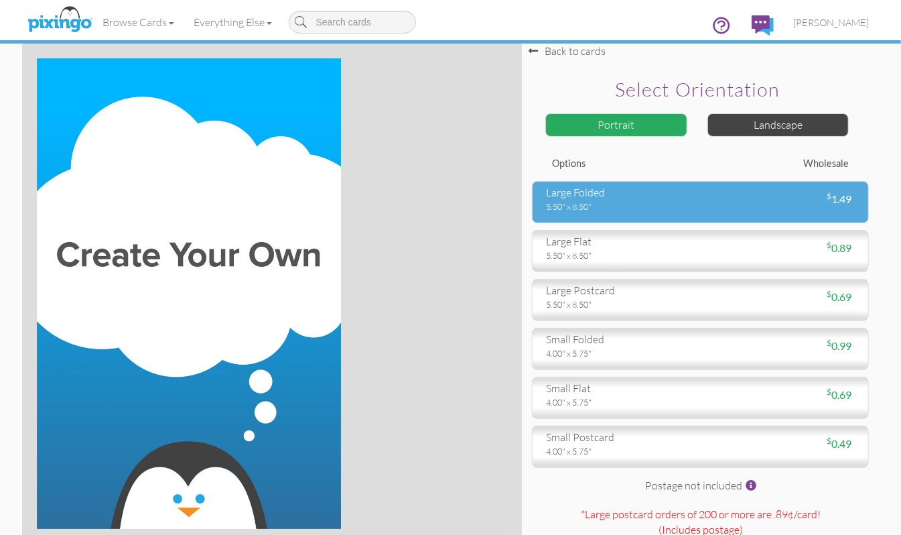
click at [592, 205] on div "5.50" x 8.50"" at bounding box center [618, 206] width 145 height 12
